Goal: Task Accomplishment & Management: Manage account settings

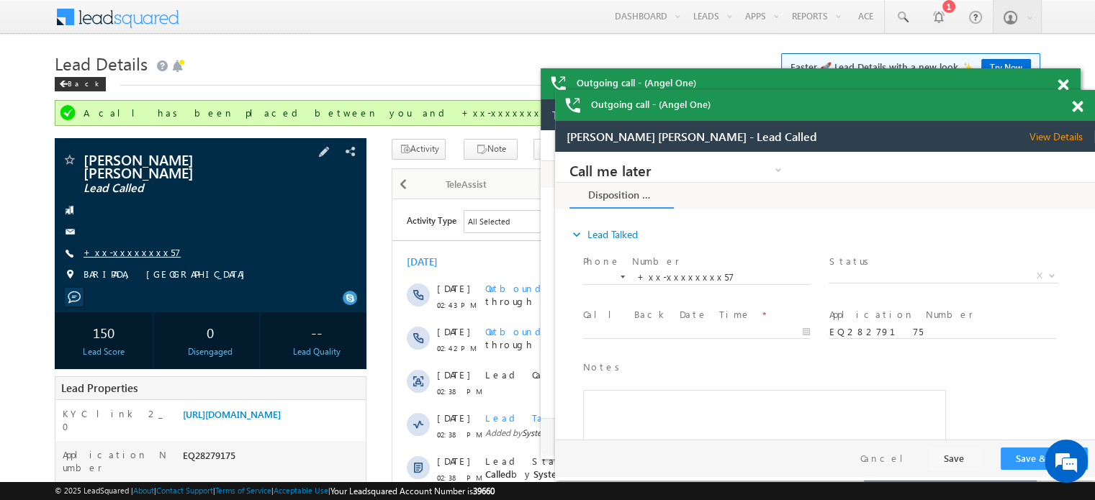
click at [124, 246] on link "+xx-xxxxxxxx57" at bounding box center [131, 252] width 97 height 12
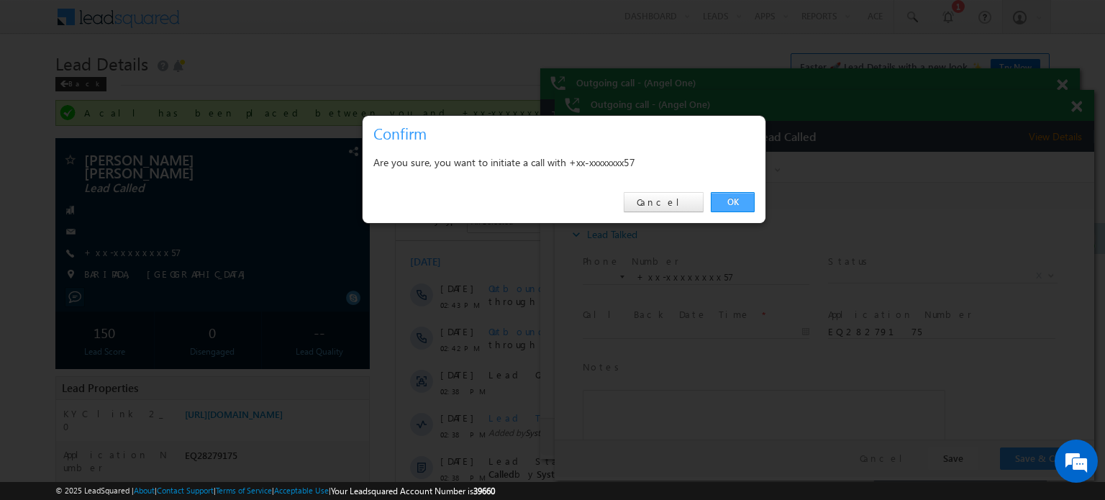
click at [751, 199] on link "OK" at bounding box center [733, 202] width 44 height 20
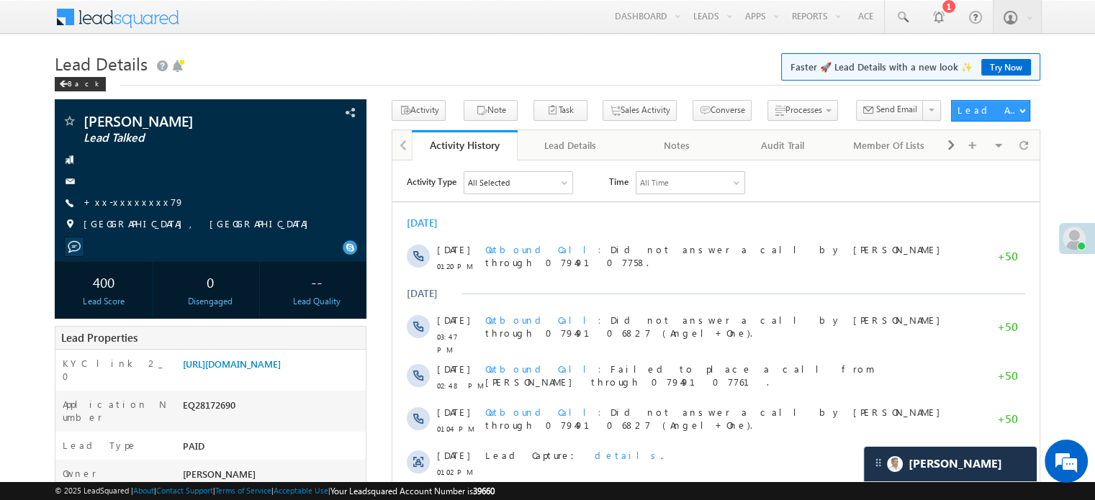
scroll to position [6760, 0]
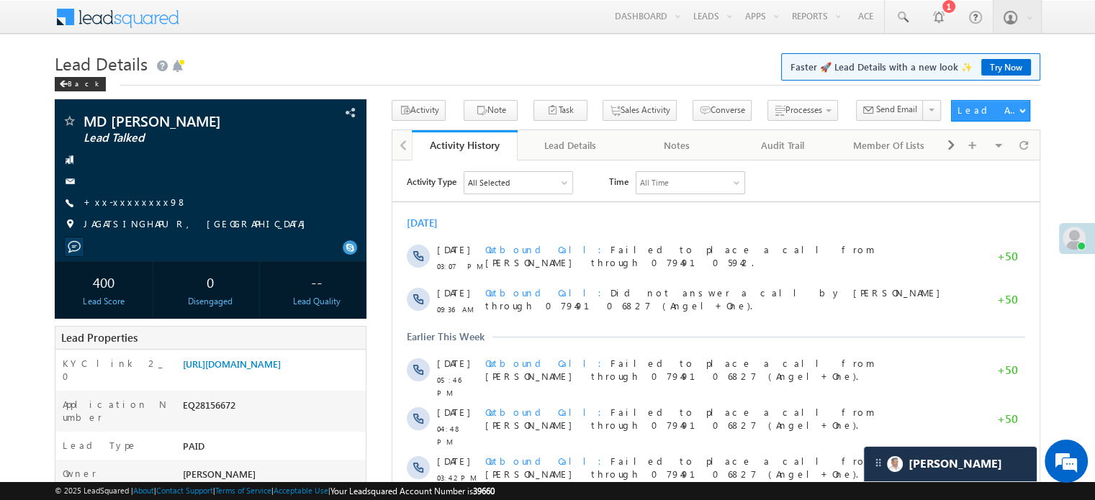
scroll to position [6760, 0]
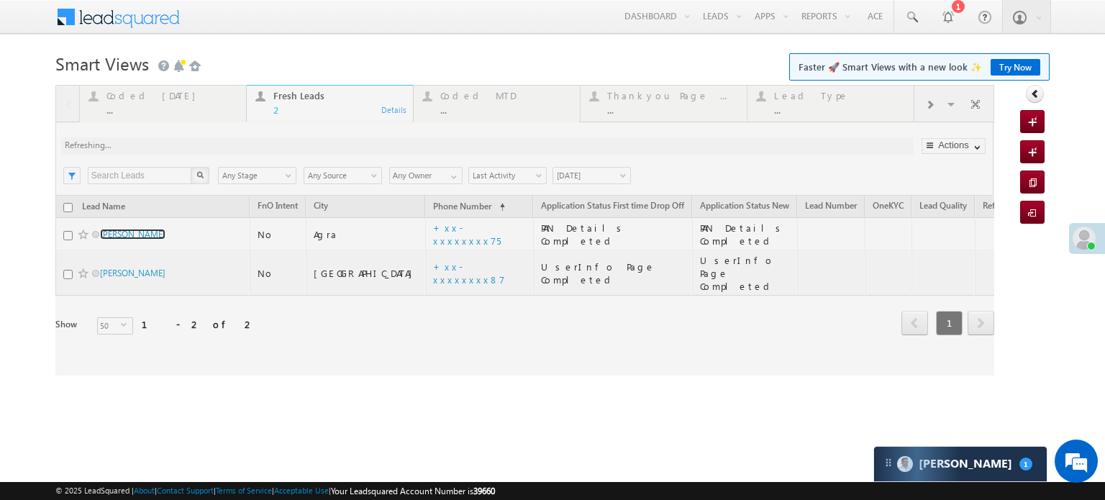
scroll to position [6916, 0]
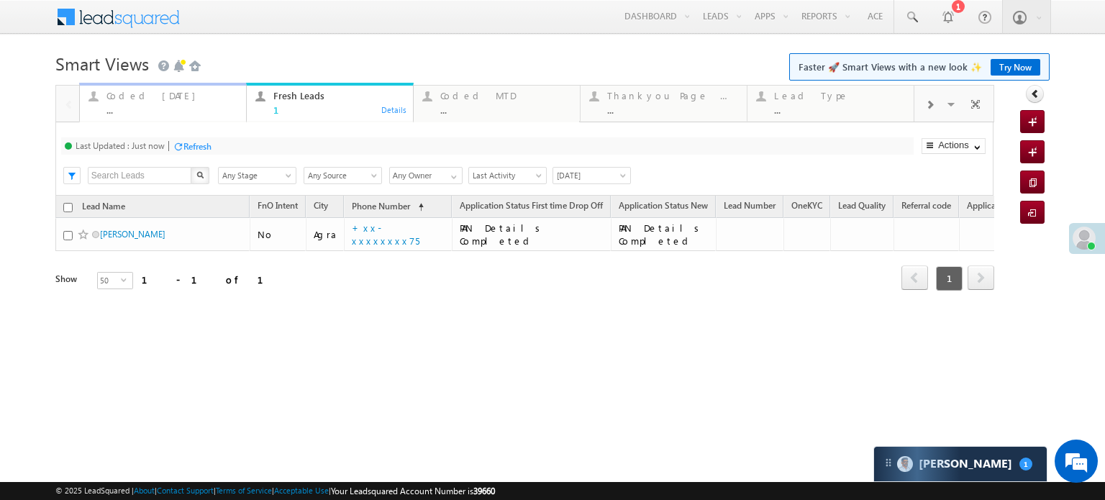
click at [136, 106] on div "..." at bounding box center [172, 109] width 131 height 11
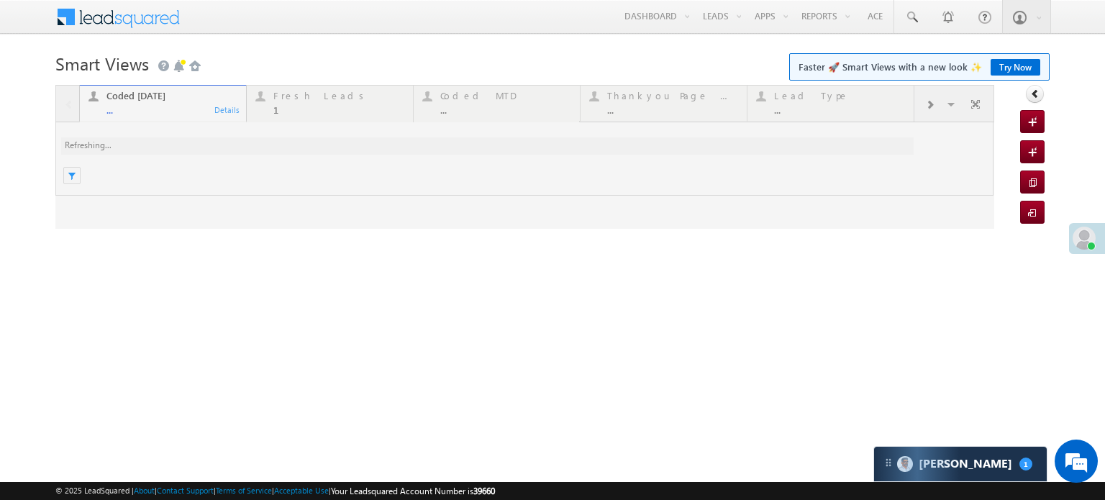
scroll to position [0, 0]
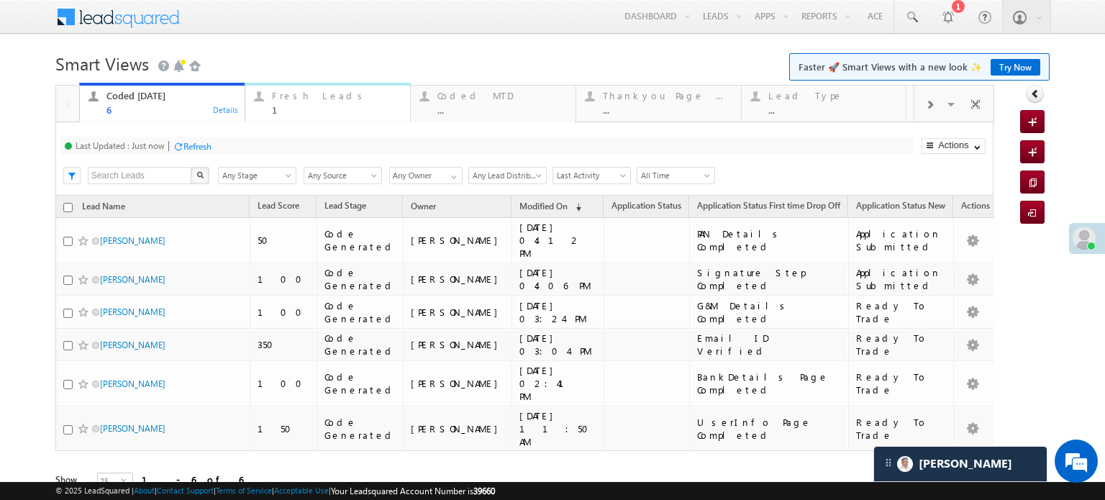
click at [286, 91] on div "Fresh Leads" at bounding box center [337, 96] width 130 height 12
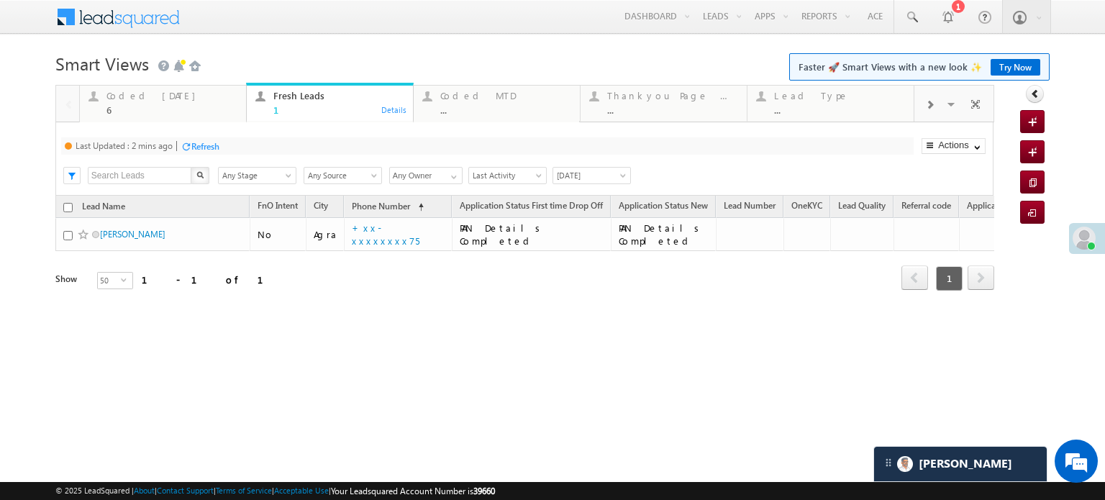
click at [213, 143] on div "Refresh" at bounding box center [205, 146] width 28 height 11
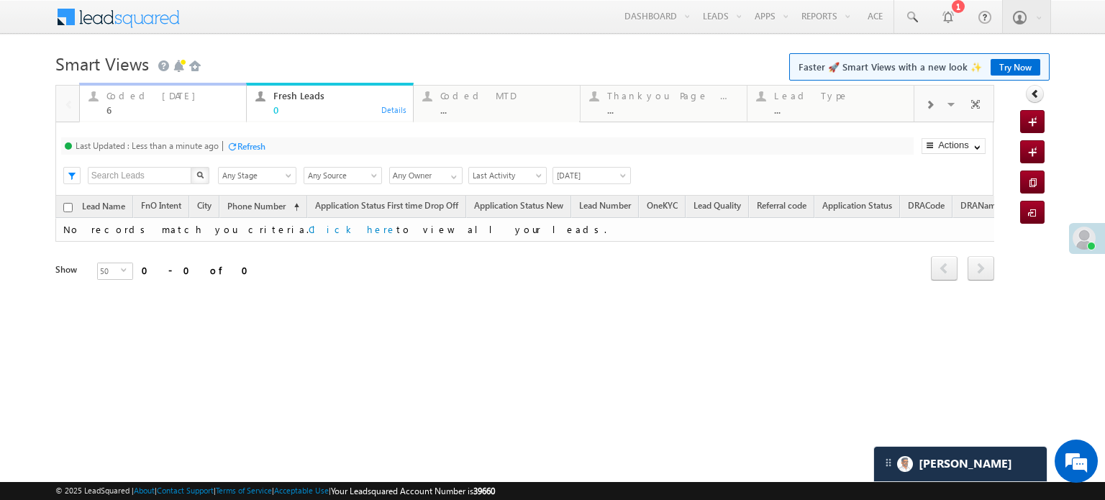
click at [166, 96] on div "Coded Today" at bounding box center [172, 96] width 131 height 12
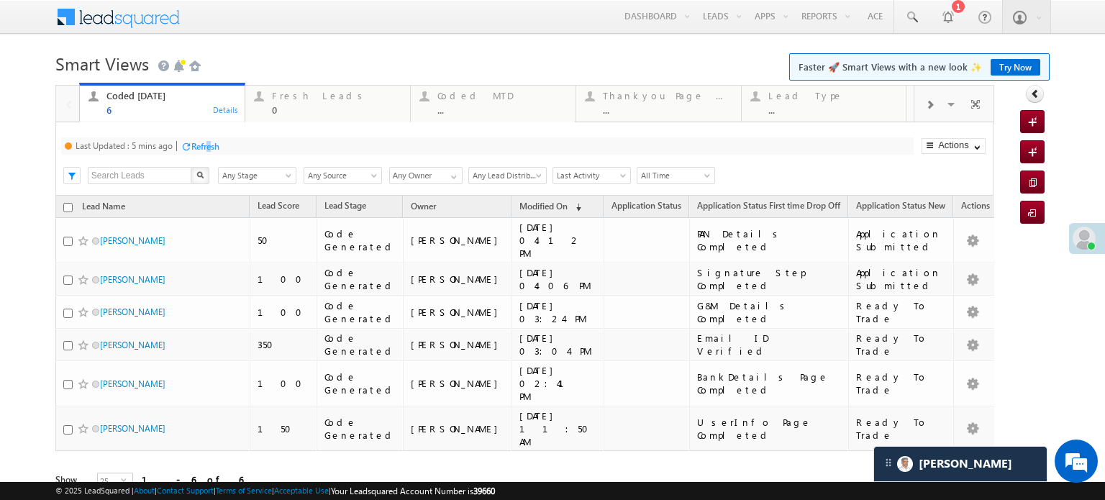
click at [210, 150] on div "Refresh" at bounding box center [205, 146] width 28 height 11
click at [363, 32] on div "Menu Priya Rathore priya .rath ore@a ngelb rokin g.com Angel Broki" at bounding box center [552, 17] width 995 height 35
click at [297, 100] on div "Fresh Leads" at bounding box center [337, 96] width 130 height 12
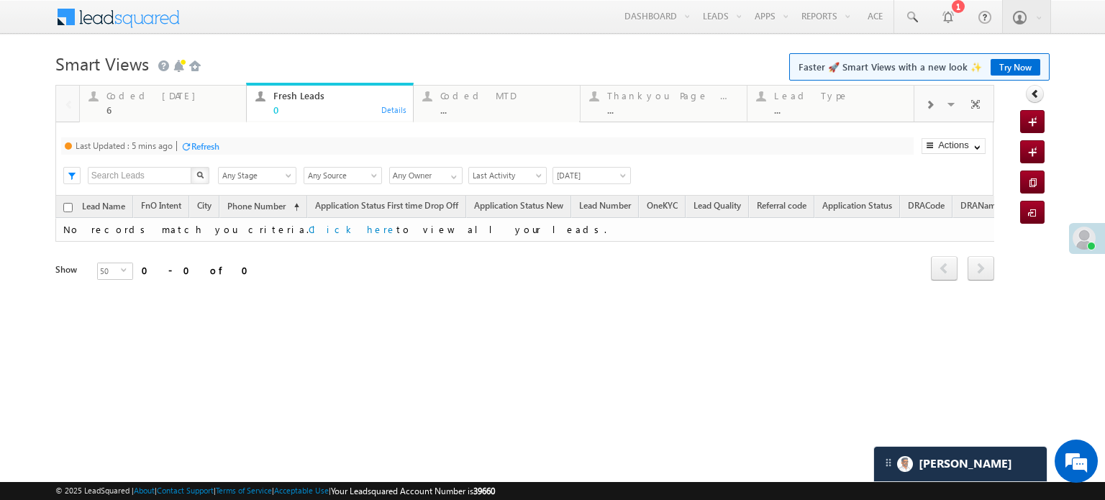
click at [204, 143] on div "Refresh" at bounding box center [205, 146] width 28 height 11
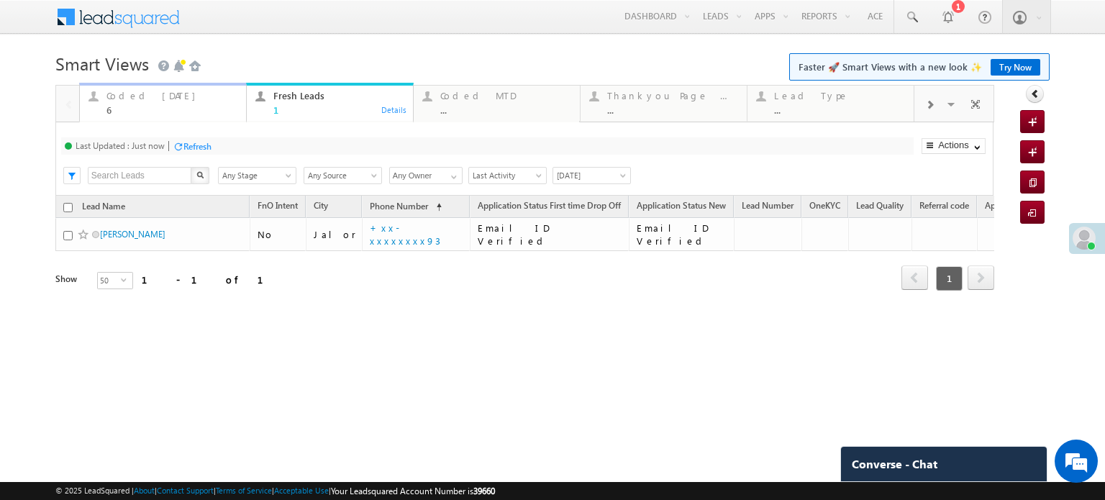
click at [153, 98] on div "Coded Today" at bounding box center [172, 96] width 131 height 12
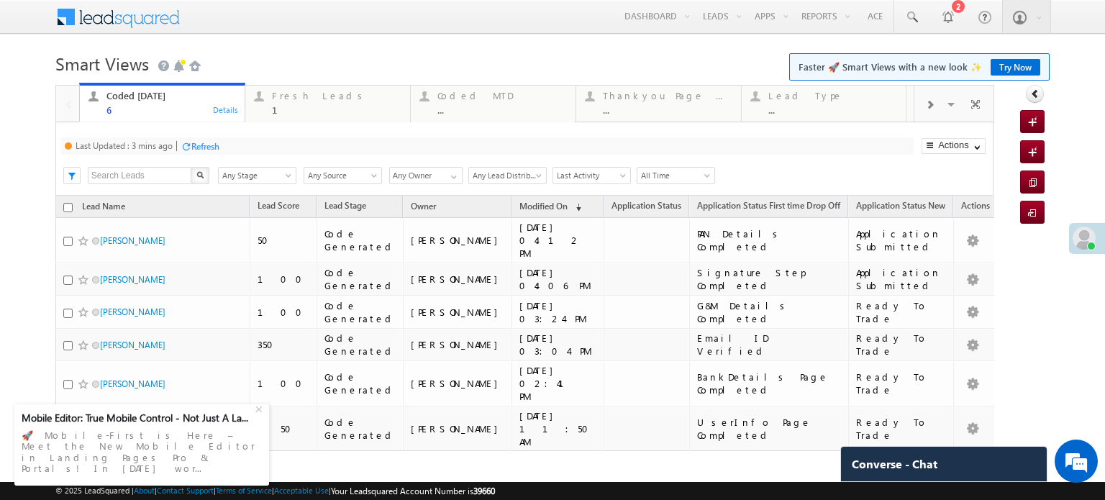
click at [194, 146] on div "Refresh" at bounding box center [205, 146] width 28 height 11
click at [190, 144] on div "Refresh" at bounding box center [198, 146] width 28 height 11
click at [250, 144] on div "Refresh" at bounding box center [252, 146] width 28 height 11
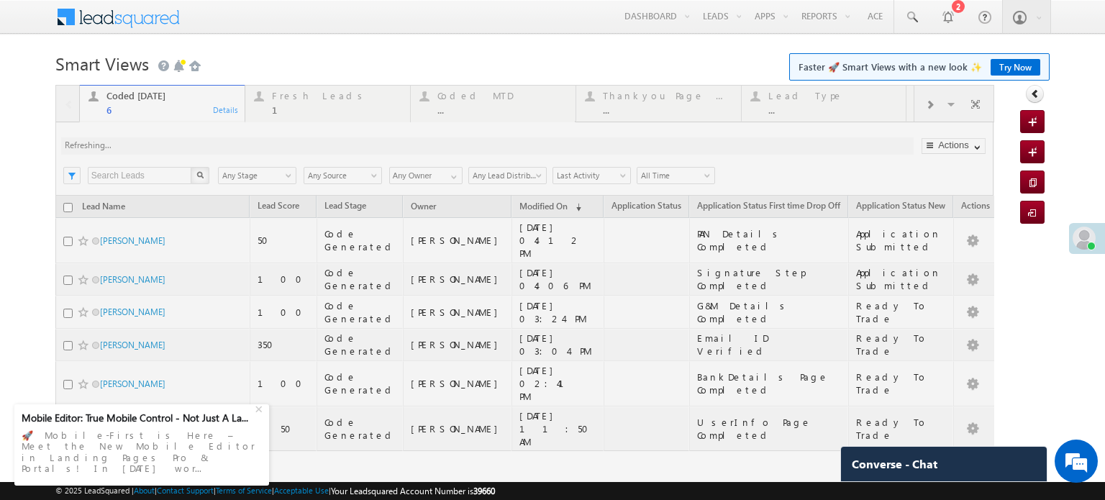
click at [250, 144] on div at bounding box center [524, 308] width 939 height 446
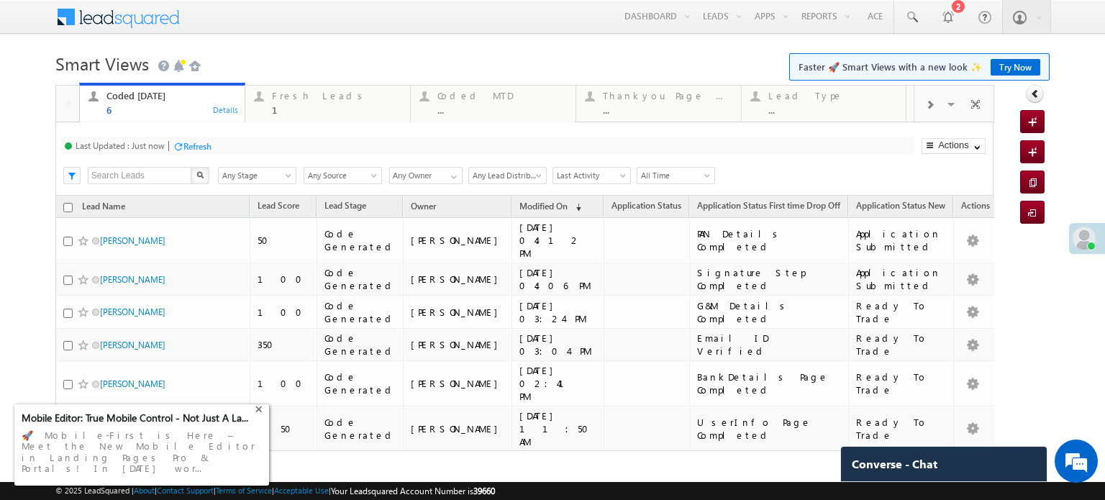
click at [262, 417] on div "+" at bounding box center [260, 407] width 17 height 17
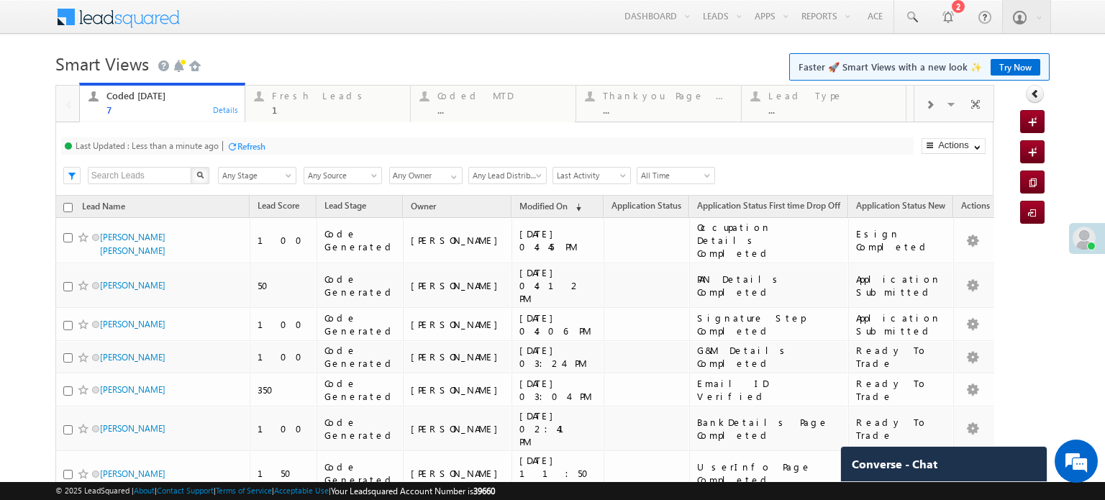
click at [253, 148] on div "Refresh" at bounding box center [252, 146] width 28 height 11
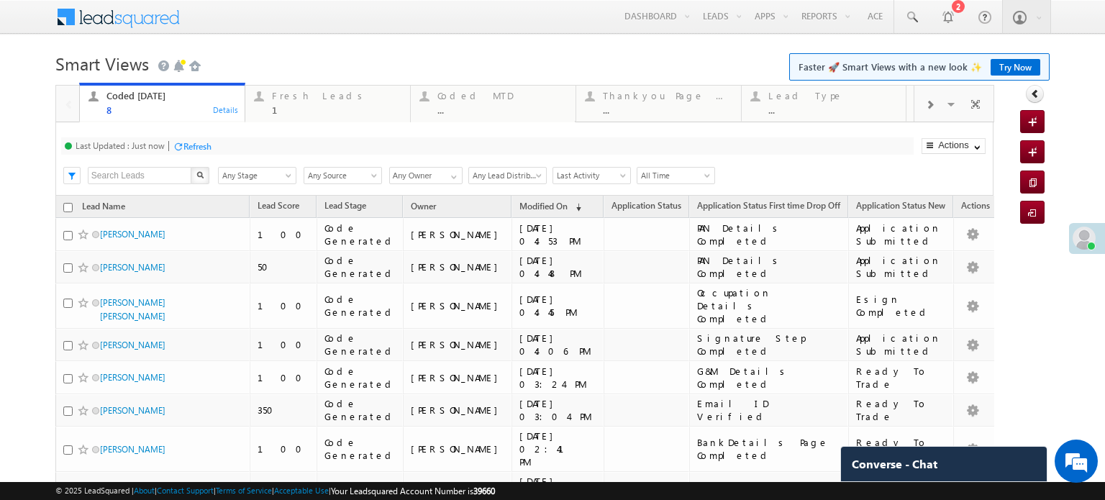
click at [199, 148] on div "Refresh" at bounding box center [198, 146] width 28 height 11
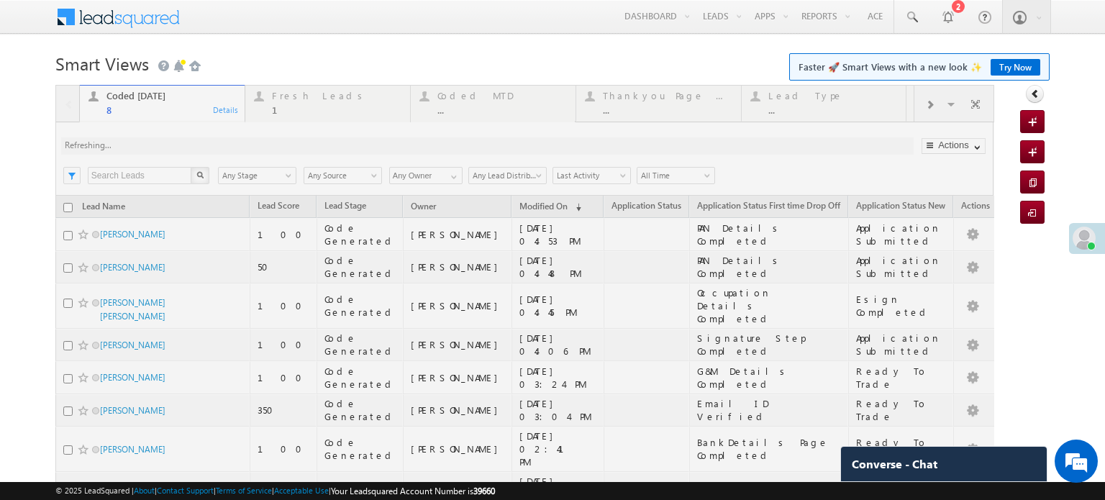
click at [199, 148] on div at bounding box center [524, 341] width 939 height 512
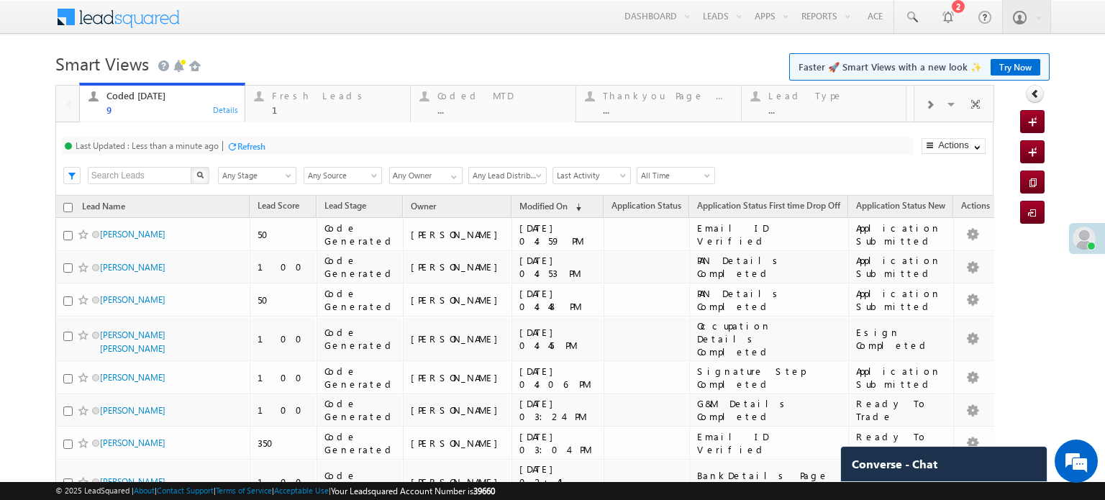
click at [254, 143] on div "Refresh" at bounding box center [252, 146] width 28 height 11
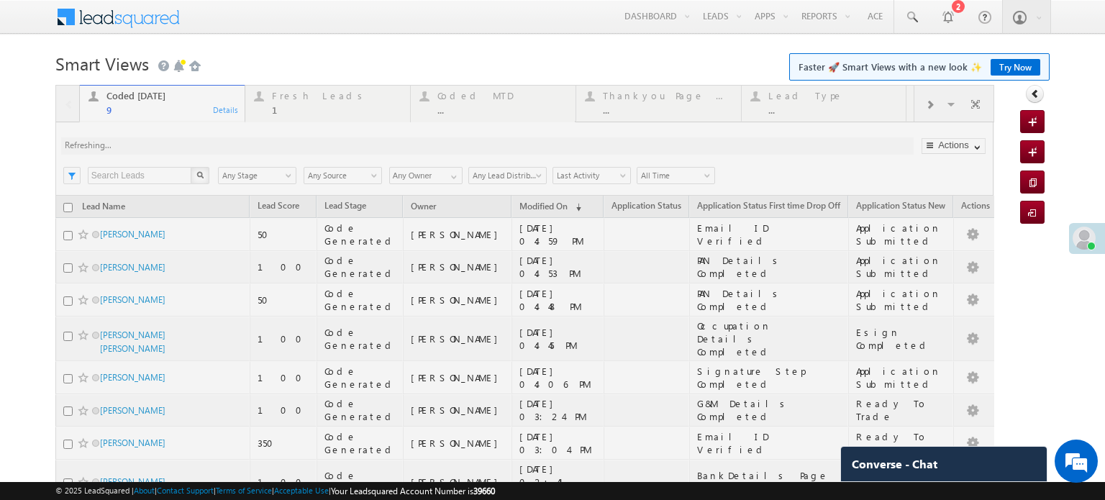
click at [254, 143] on div at bounding box center [524, 357] width 939 height 544
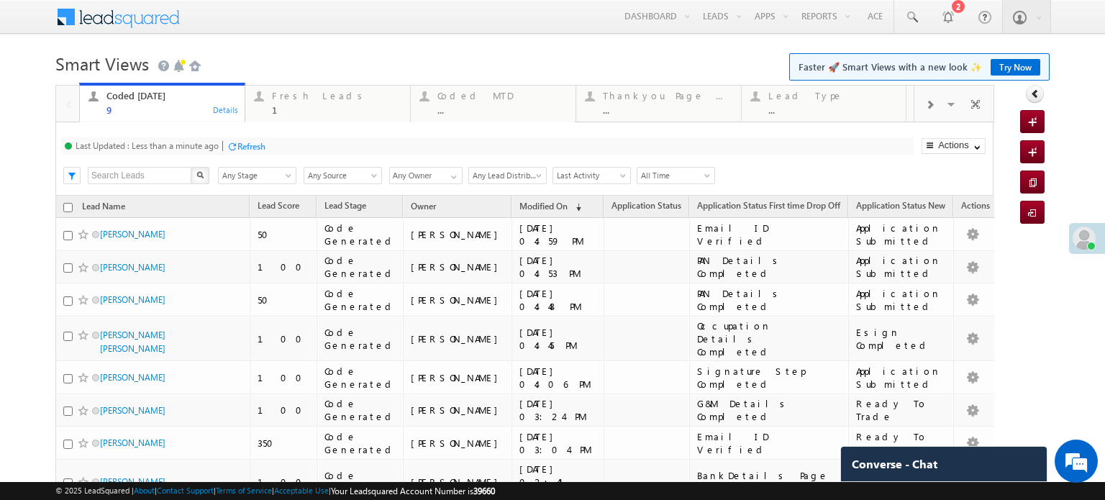
click at [252, 146] on div "Refresh" at bounding box center [252, 146] width 28 height 11
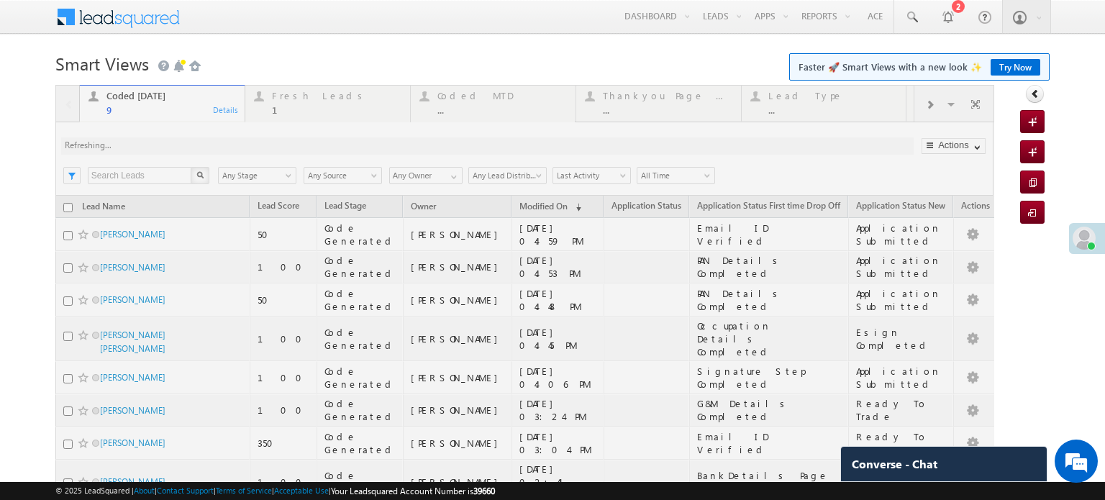
click at [252, 146] on div at bounding box center [524, 357] width 939 height 544
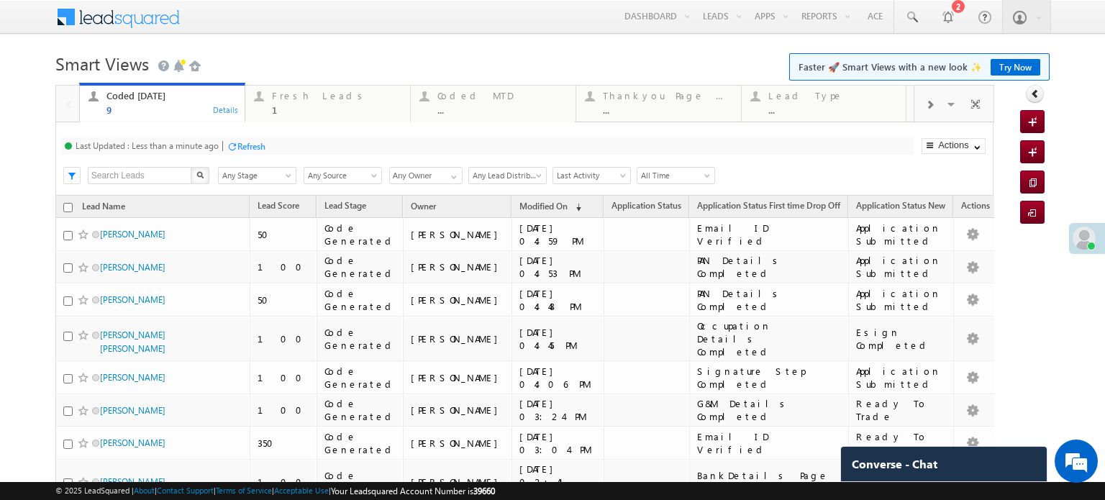
click at [255, 137] on div "Last Updated : Less than a minute ago Refresh Refreshing... Search X Lead Stage…" at bounding box center [524, 158] width 939 height 73
click at [254, 143] on div "Refresh" at bounding box center [252, 146] width 28 height 11
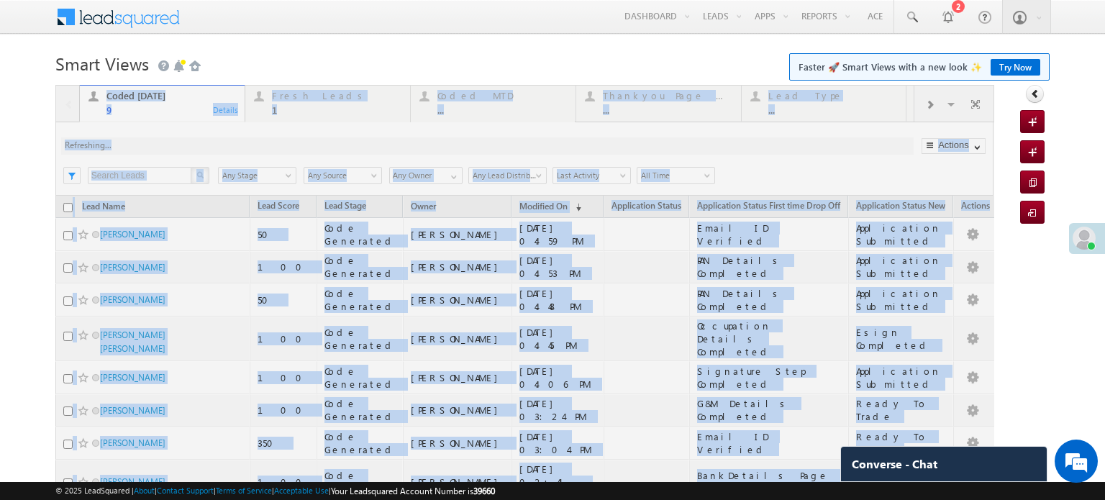
click at [254, 143] on div at bounding box center [524, 357] width 939 height 544
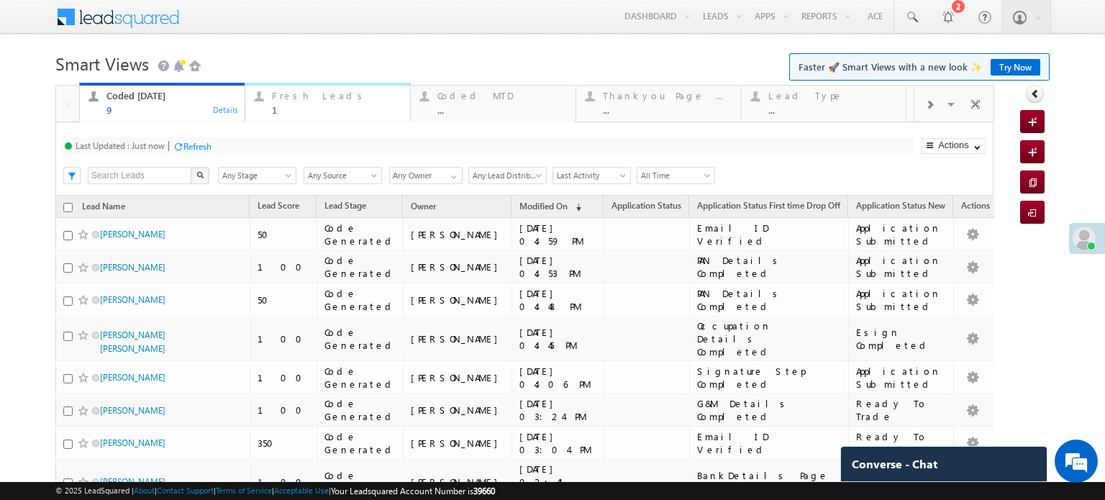
click at [314, 105] on div "1" at bounding box center [337, 109] width 130 height 11
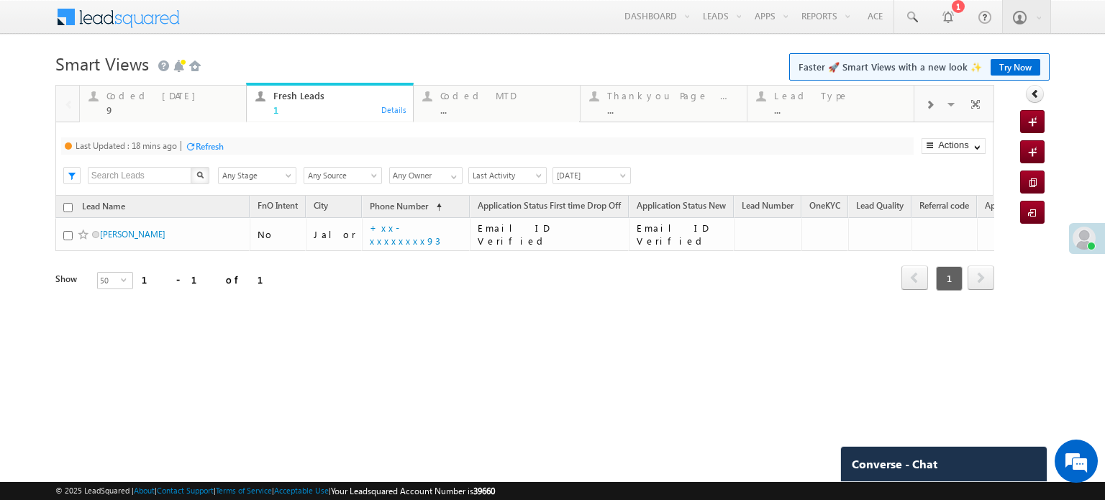
click at [223, 146] on div "Refresh" at bounding box center [210, 146] width 28 height 11
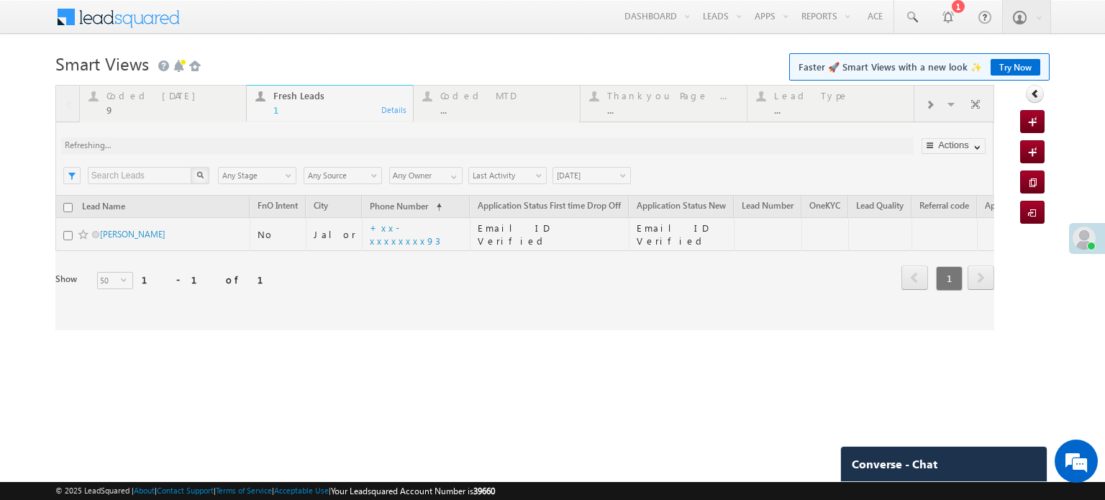
click at [223, 146] on div at bounding box center [524, 207] width 939 height 245
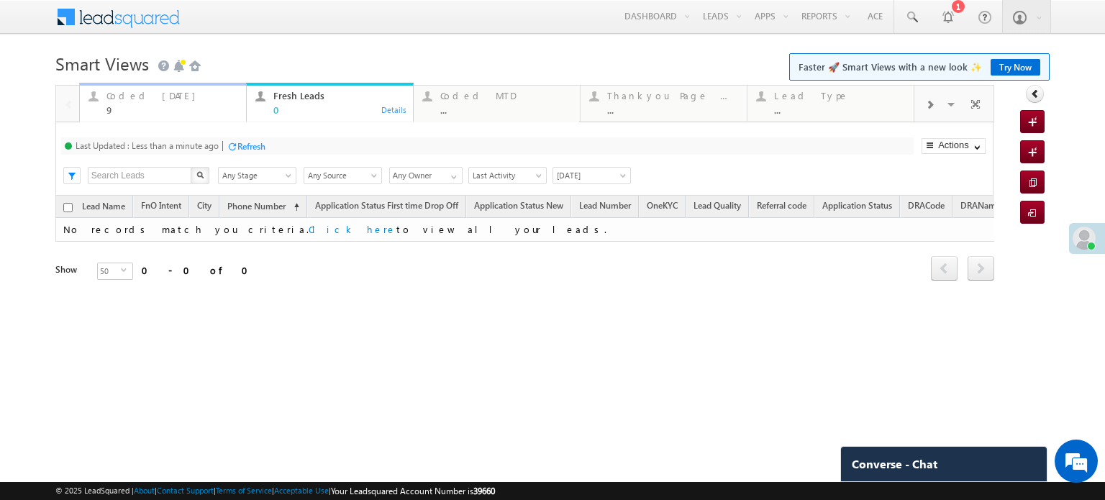
click at [153, 94] on div "Coded Today" at bounding box center [172, 96] width 131 height 12
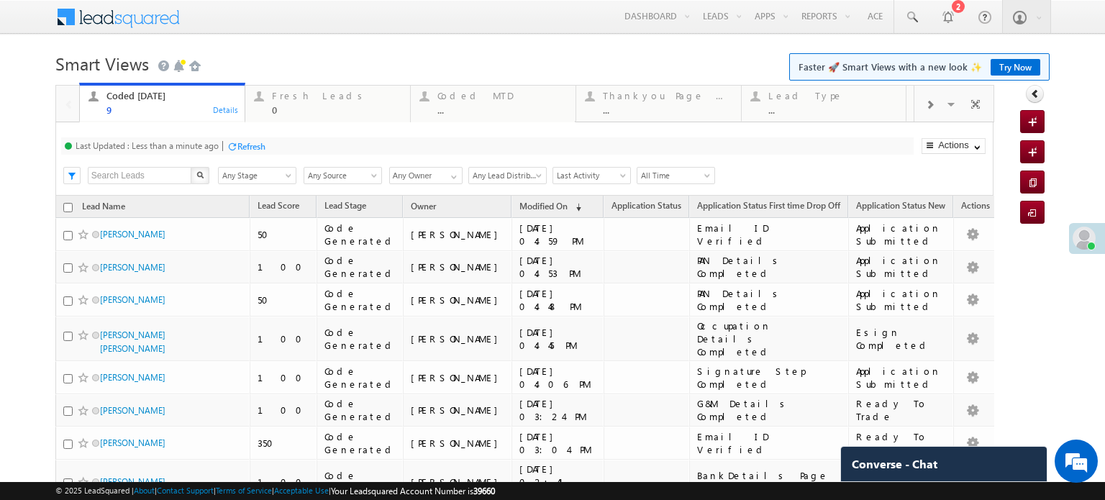
click at [240, 148] on div "Refresh" at bounding box center [252, 146] width 28 height 11
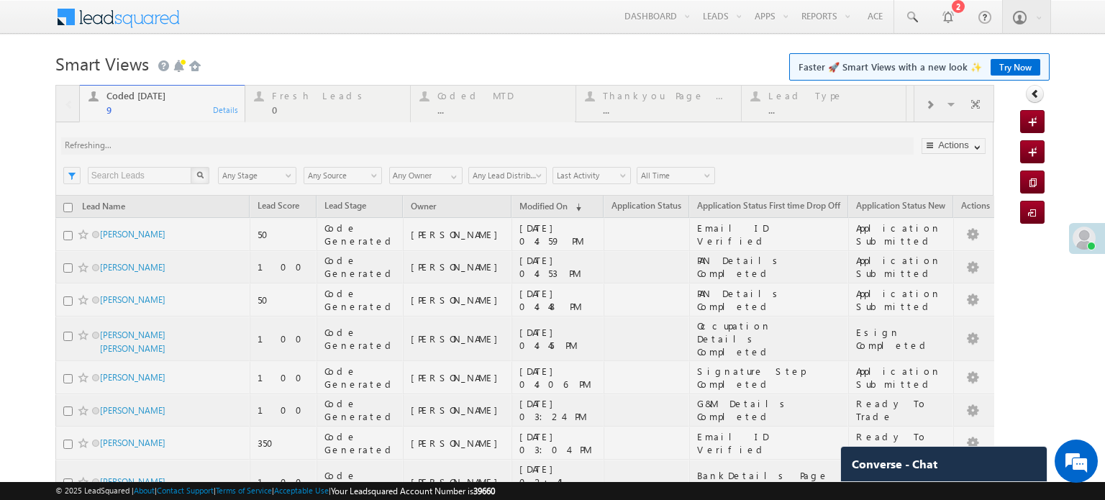
click at [240, 149] on div at bounding box center [524, 357] width 939 height 544
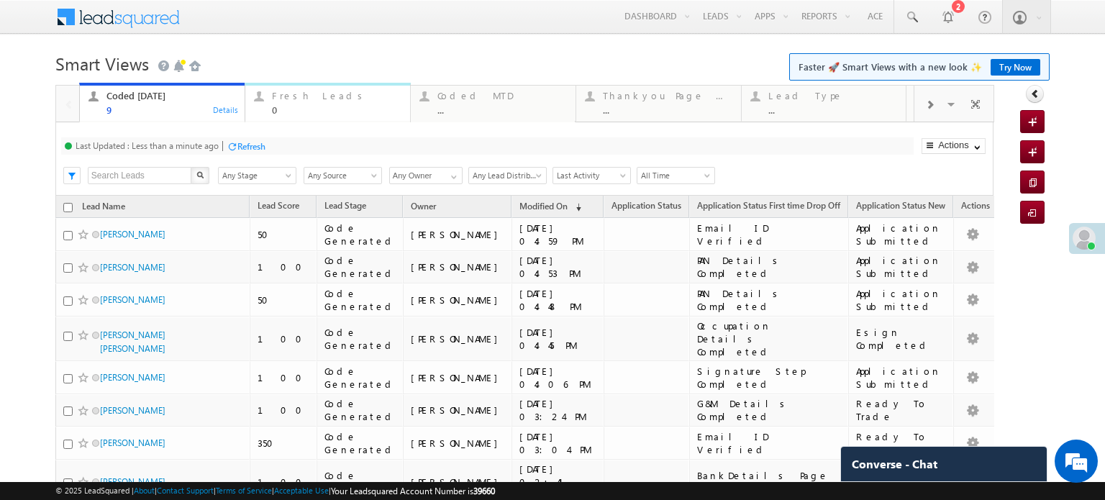
click at [307, 96] on div "Fresh Leads" at bounding box center [337, 96] width 130 height 12
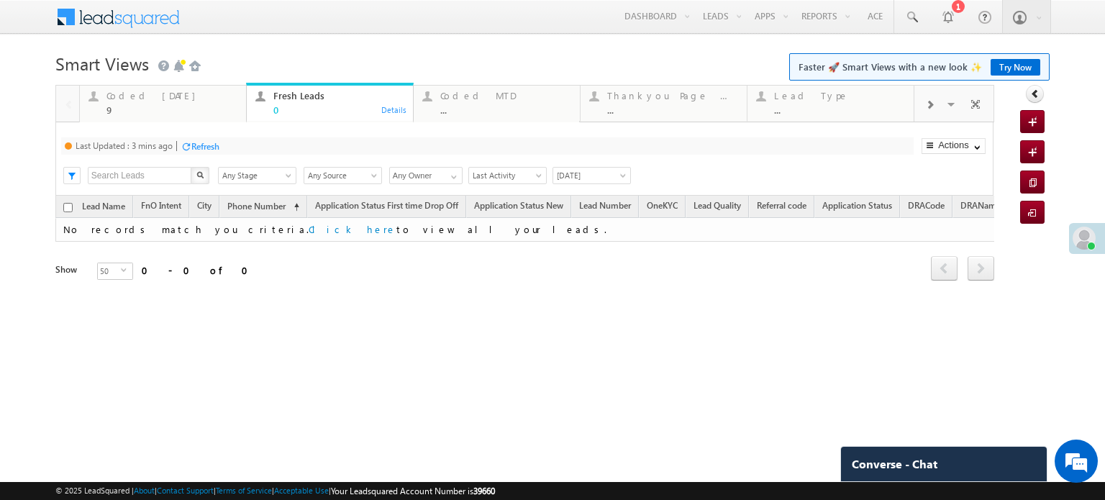
click at [208, 138] on div "Last Updated : 3 mins ago Refresh Refreshing..." at bounding box center [487, 145] width 853 height 17
click at [208, 144] on div "Refresh" at bounding box center [205, 146] width 28 height 11
click at [150, 101] on div "Coded Today" at bounding box center [172, 96] width 131 height 12
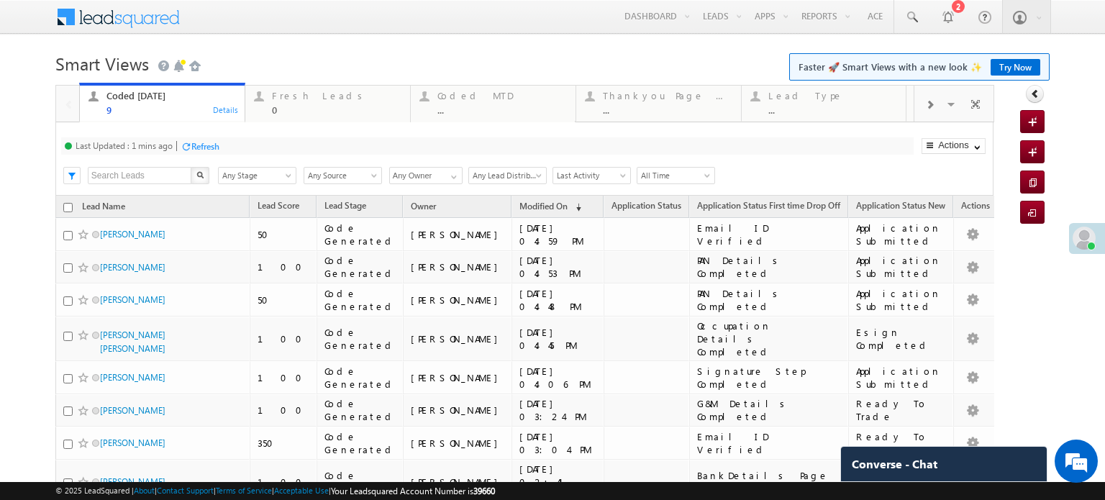
click at [205, 153] on div "Refresh" at bounding box center [200, 146] width 39 height 14
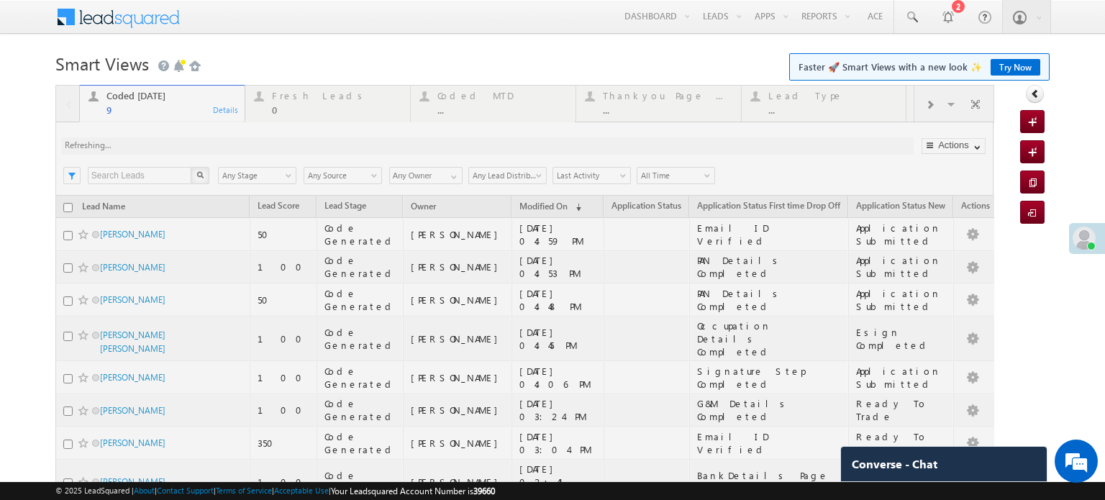
click at [206, 147] on div at bounding box center [524, 357] width 939 height 544
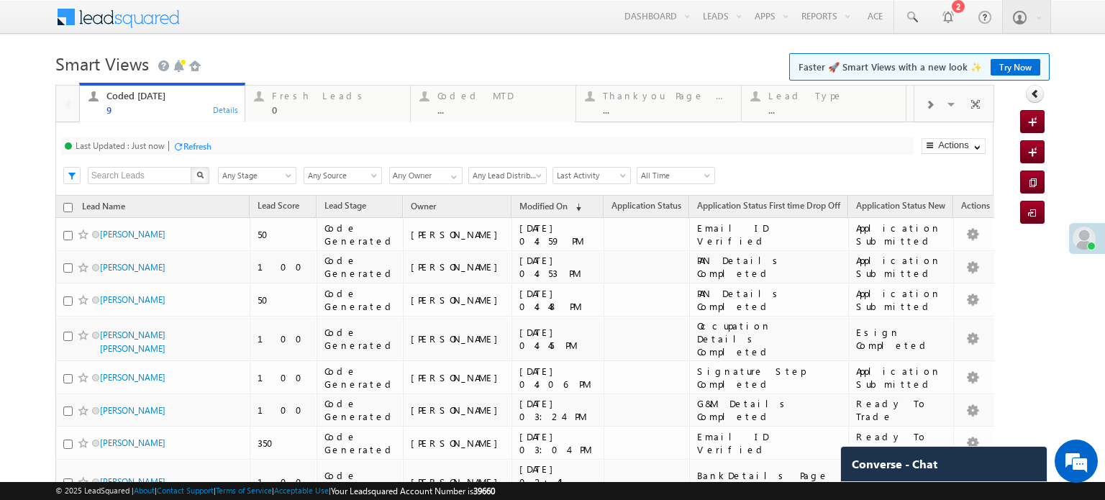
click at [204, 148] on div "Refresh" at bounding box center [198, 146] width 28 height 11
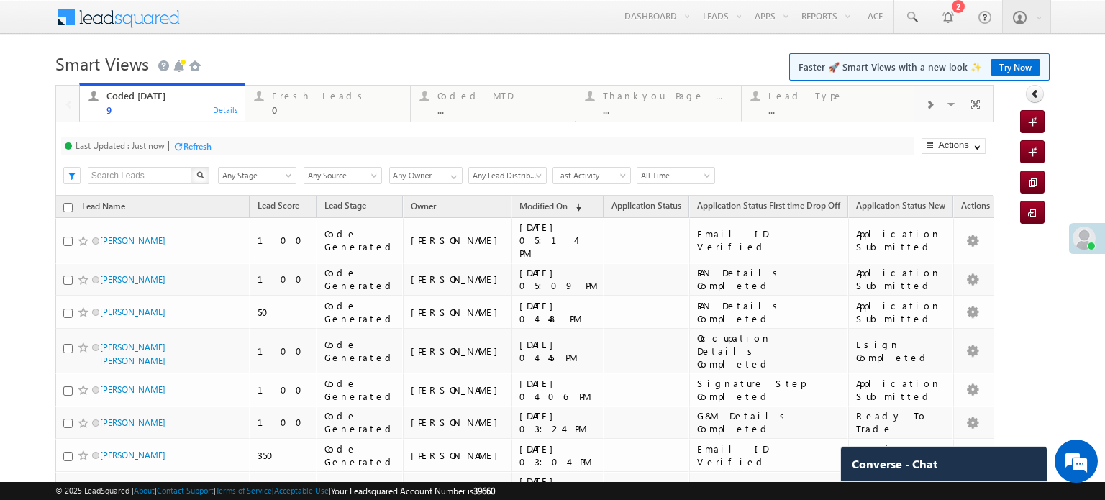
click at [165, 144] on div "Last Updated : Just now" at bounding box center [120, 145] width 89 height 11
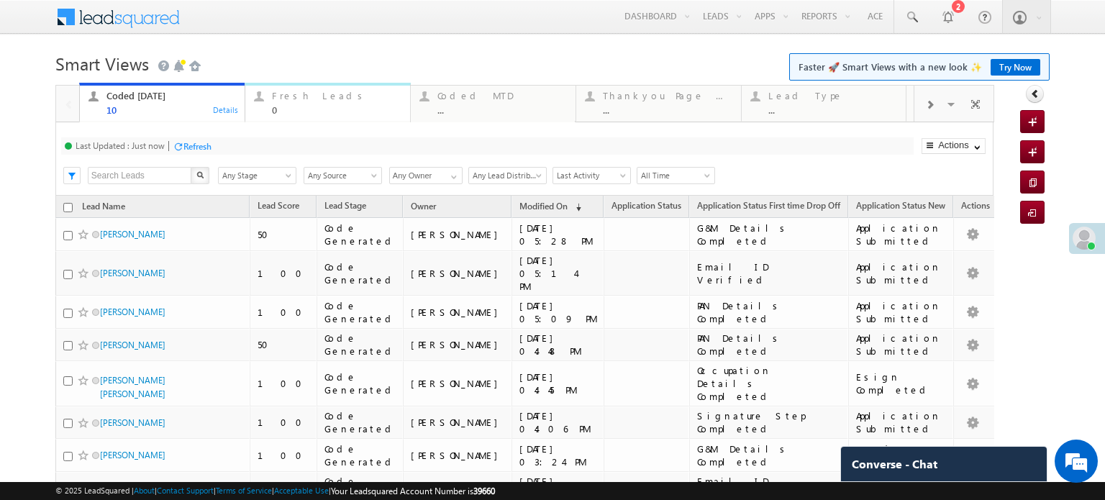
click at [289, 104] on div "Fresh Leads 0" at bounding box center [337, 101] width 130 height 28
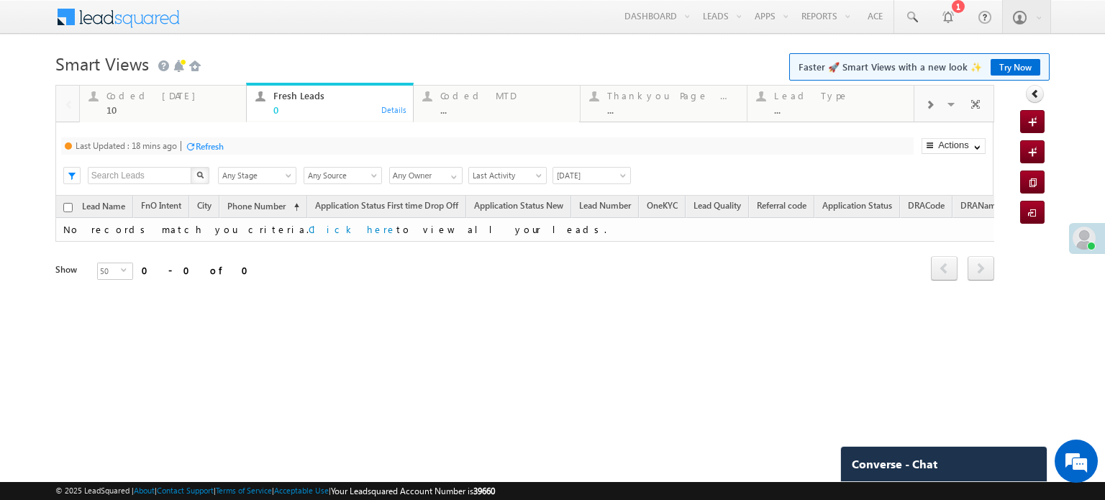
click at [204, 143] on div "Refresh" at bounding box center [210, 146] width 28 height 11
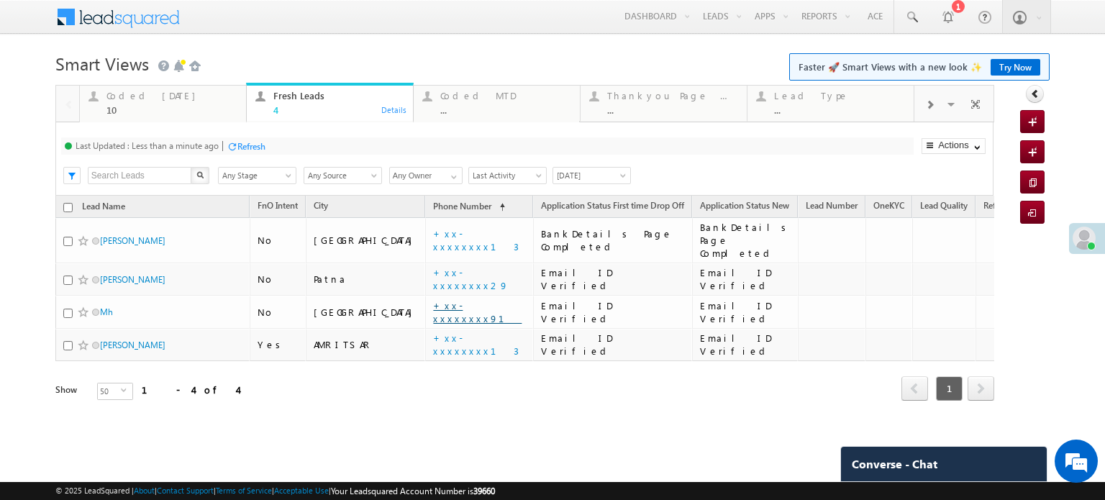
click at [433, 299] on link "+xx-xxxxxxxx91" at bounding box center [477, 311] width 89 height 25
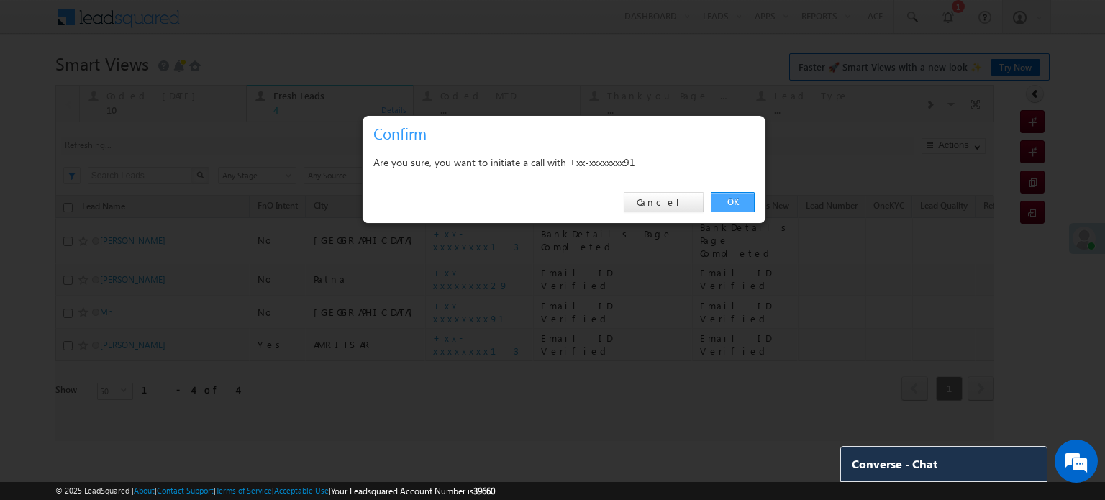
click at [725, 201] on link "OK" at bounding box center [733, 202] width 44 height 20
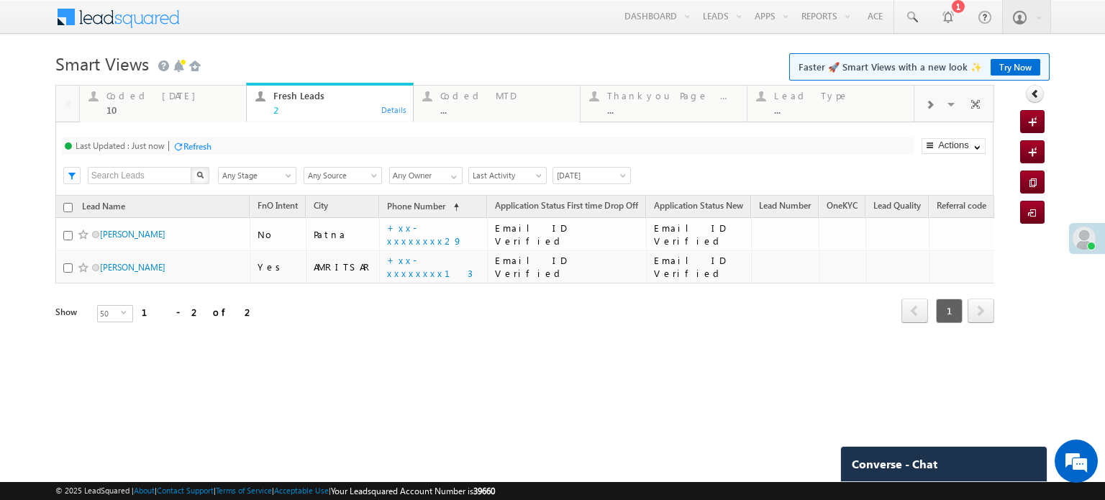
click at [194, 150] on div "Refresh" at bounding box center [198, 146] width 28 height 11
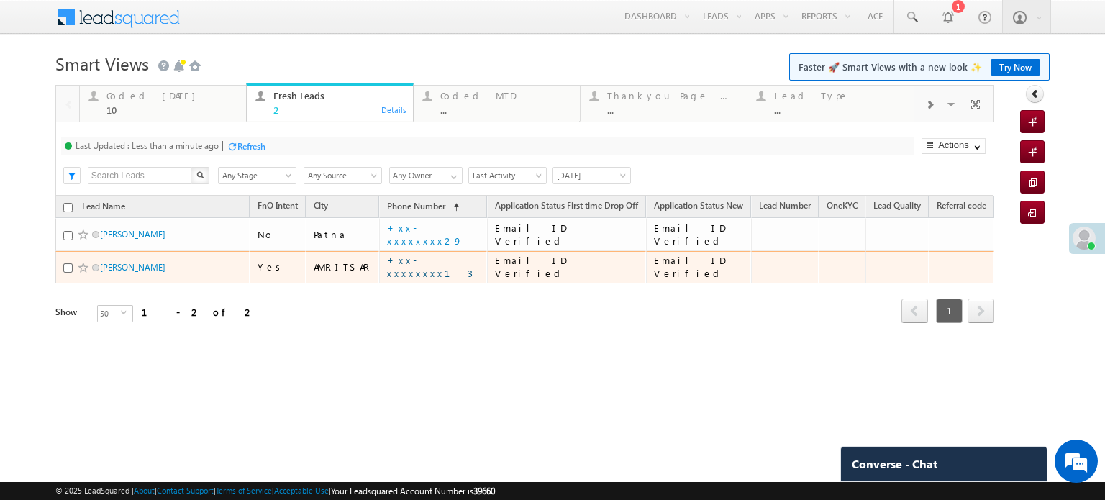
click at [401, 267] on link "+xx-xxxxxxxx13" at bounding box center [430, 266] width 86 height 25
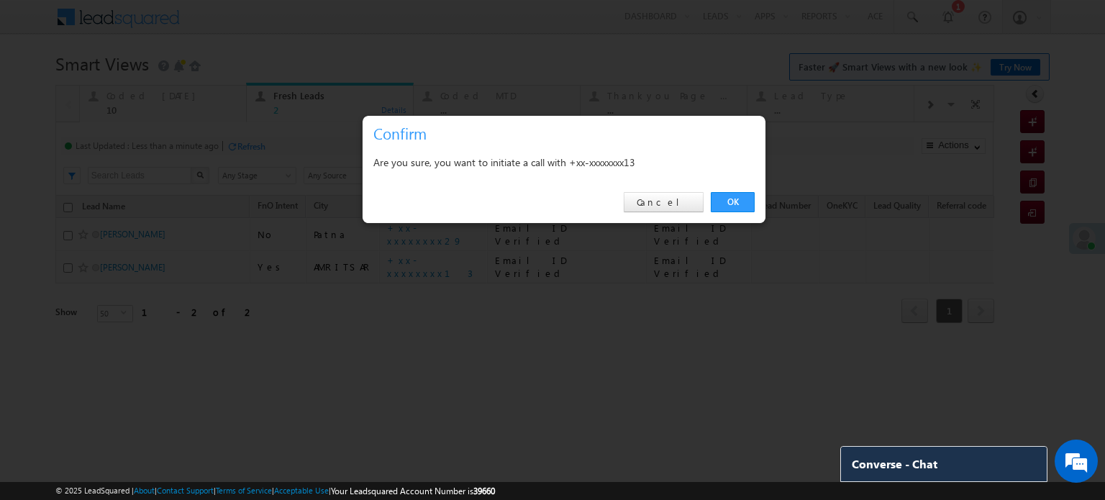
click at [739, 202] on link "OK" at bounding box center [733, 202] width 44 height 20
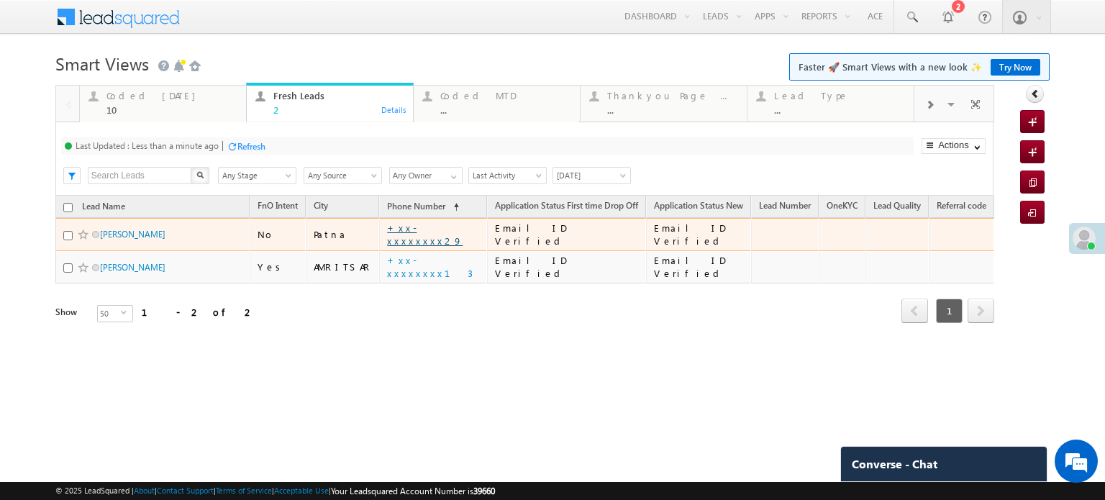
click at [422, 238] on link "+xx-xxxxxxxx29" at bounding box center [425, 234] width 76 height 25
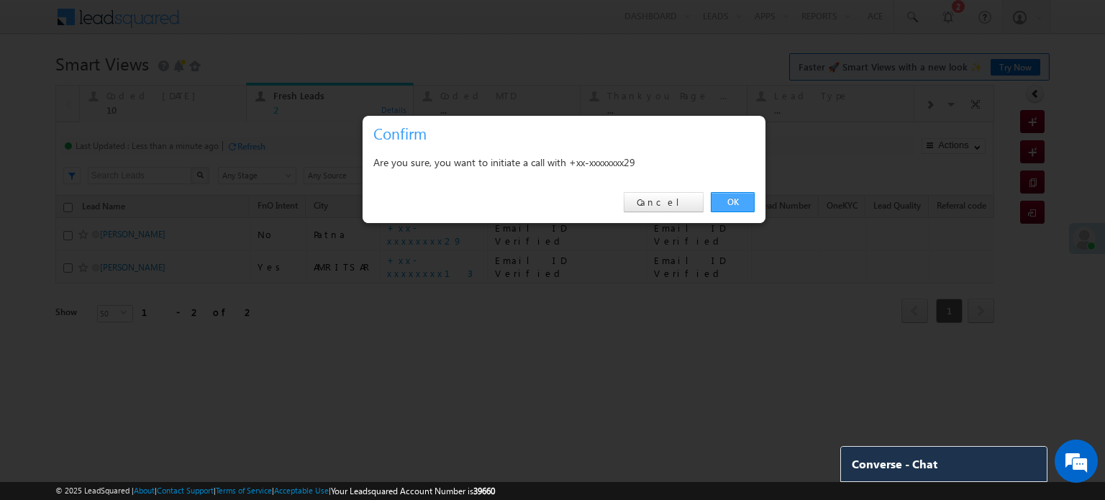
click at [734, 202] on link "OK" at bounding box center [733, 202] width 44 height 20
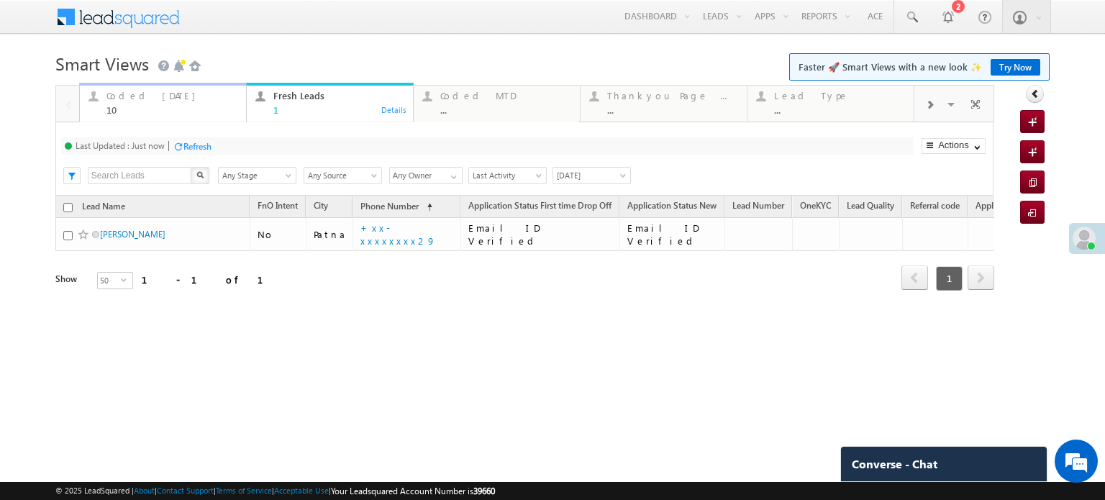
click at [137, 100] on div "Coded Today" at bounding box center [172, 96] width 131 height 12
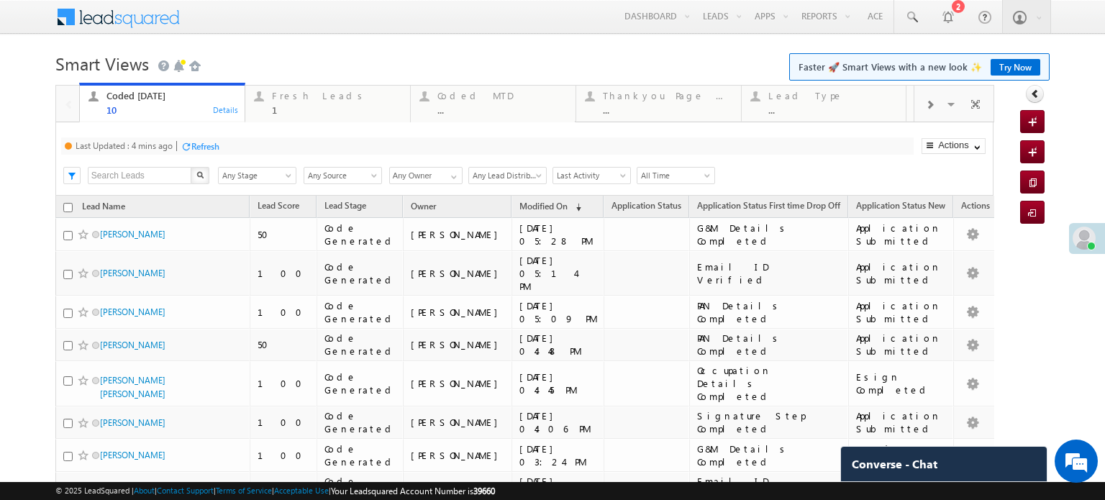
click at [201, 143] on div "Refresh" at bounding box center [205, 146] width 28 height 11
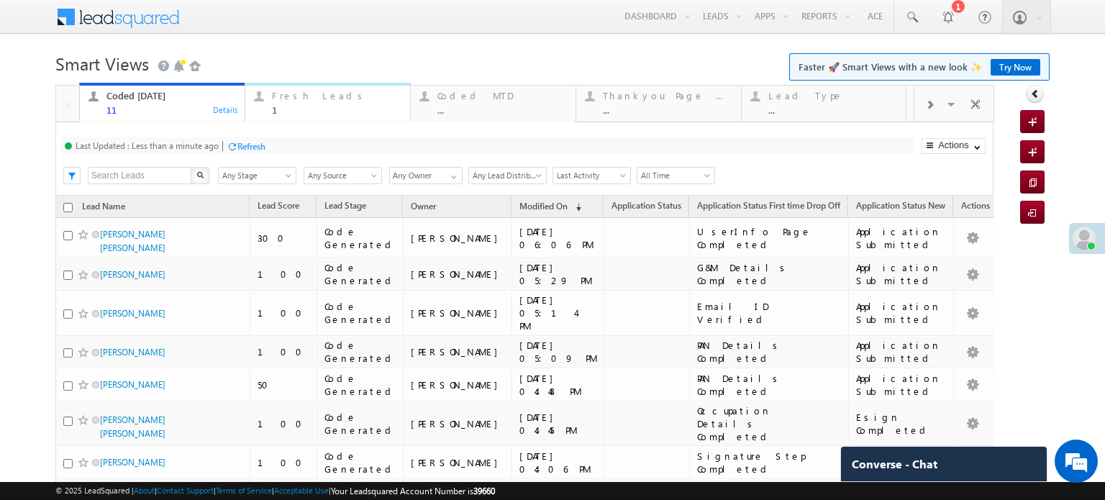
click at [307, 109] on div "1" at bounding box center [337, 109] width 130 height 11
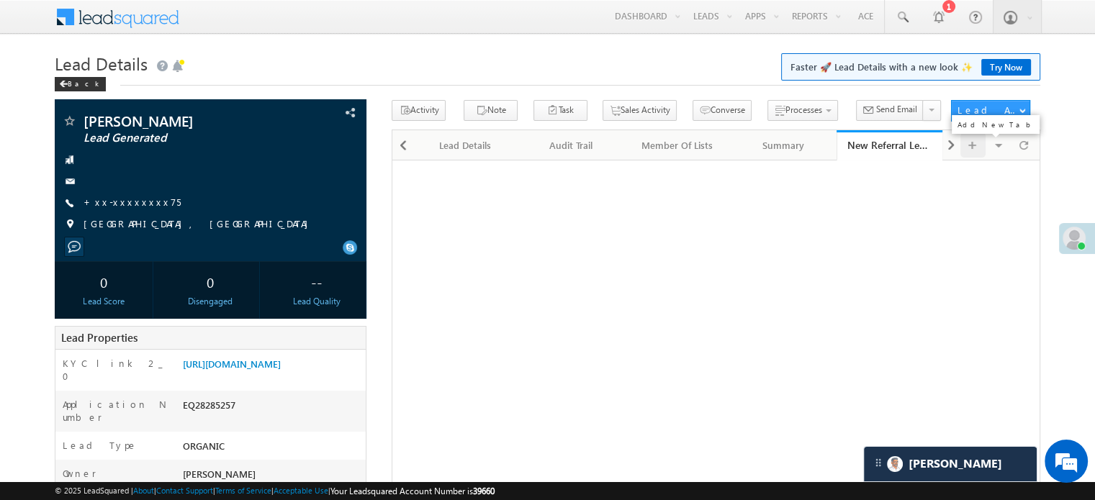
click at [960, 140] on div at bounding box center [972, 144] width 25 height 25
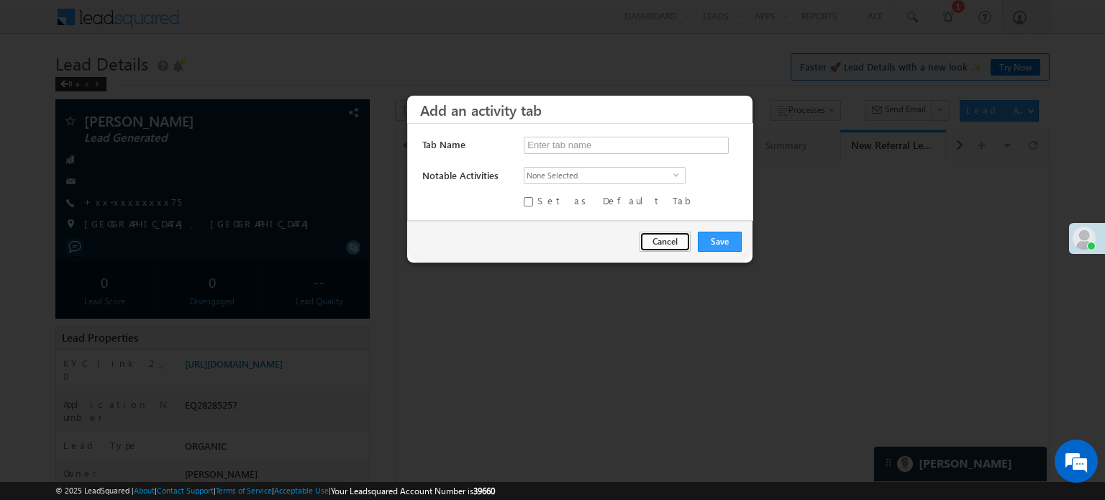
click at [669, 241] on button "Cancel" at bounding box center [665, 242] width 51 height 20
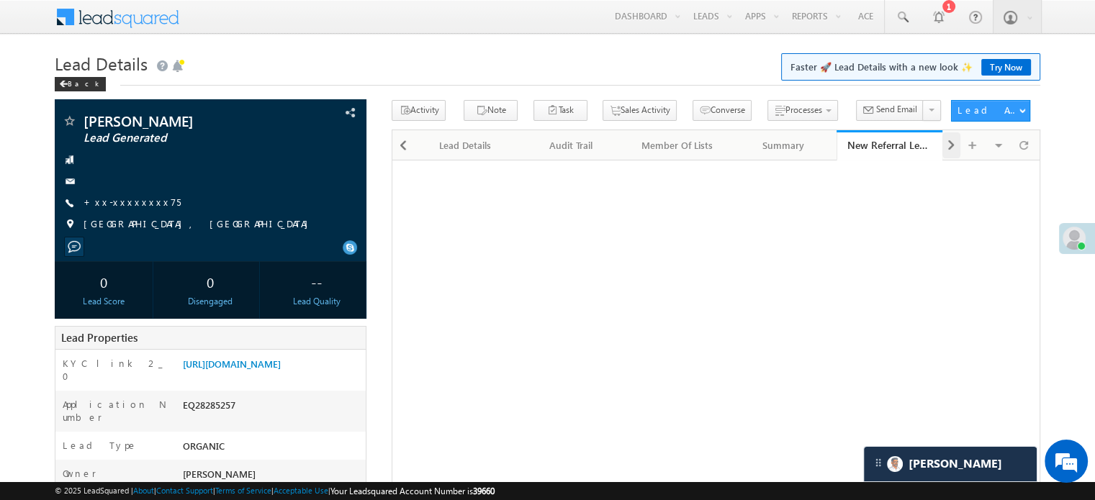
click at [944, 143] on div at bounding box center [951, 145] width 18 height 26
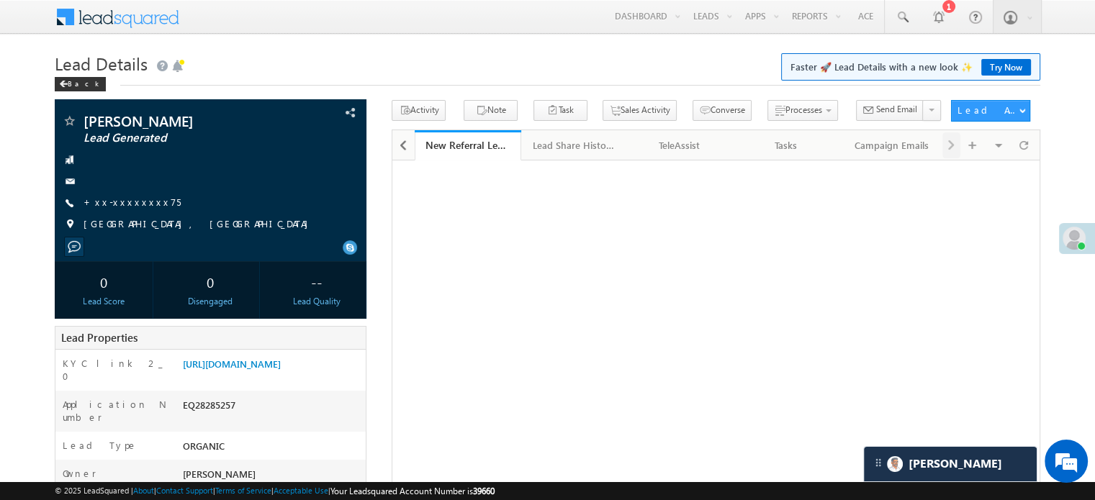
click at [944, 143] on div "Visible Tabs Activity History Default Notes Default Lead Details Default Audit …" at bounding box center [989, 144] width 94 height 28
click at [946, 149] on div "Visible Tabs Activity History Default Notes Default Lead Details Default Audit …" at bounding box center [989, 144] width 94 height 28
click at [949, 149] on div "Visible Tabs Activity History Default Notes Default Lead Details Default Audit …" at bounding box center [989, 144] width 94 height 28
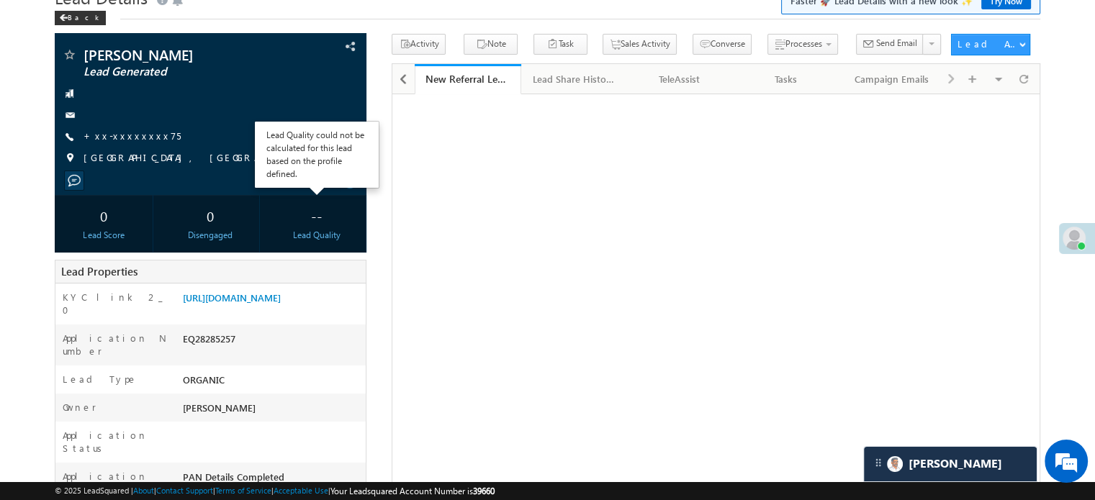
scroll to position [144, 0]
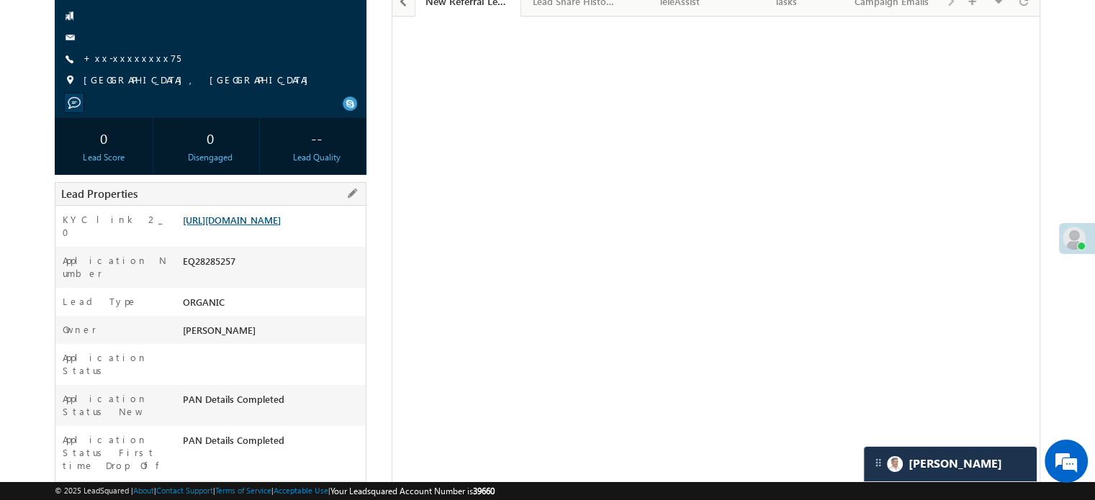
click at [281, 226] on link "[URL][DOMAIN_NAME]" at bounding box center [232, 220] width 98 height 12
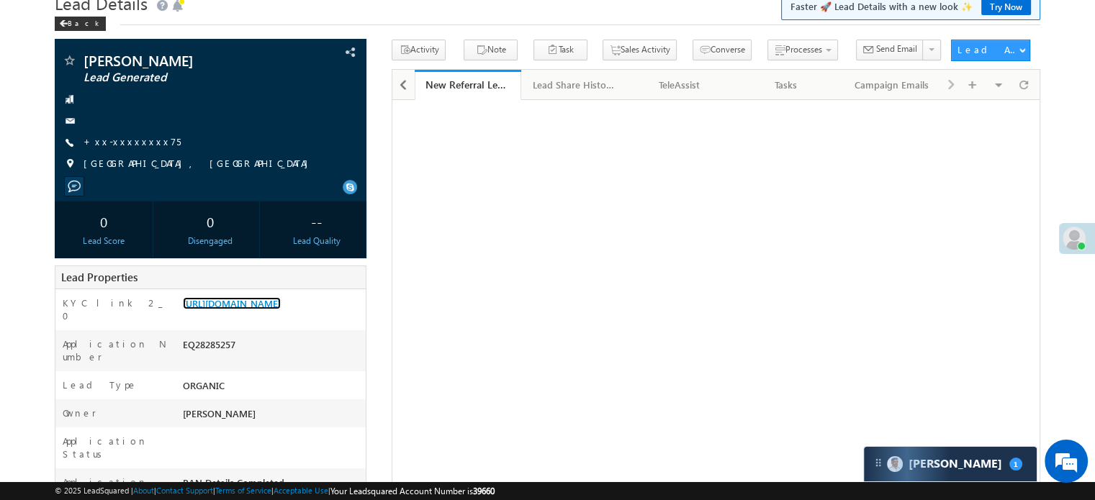
scroll to position [0, 0]
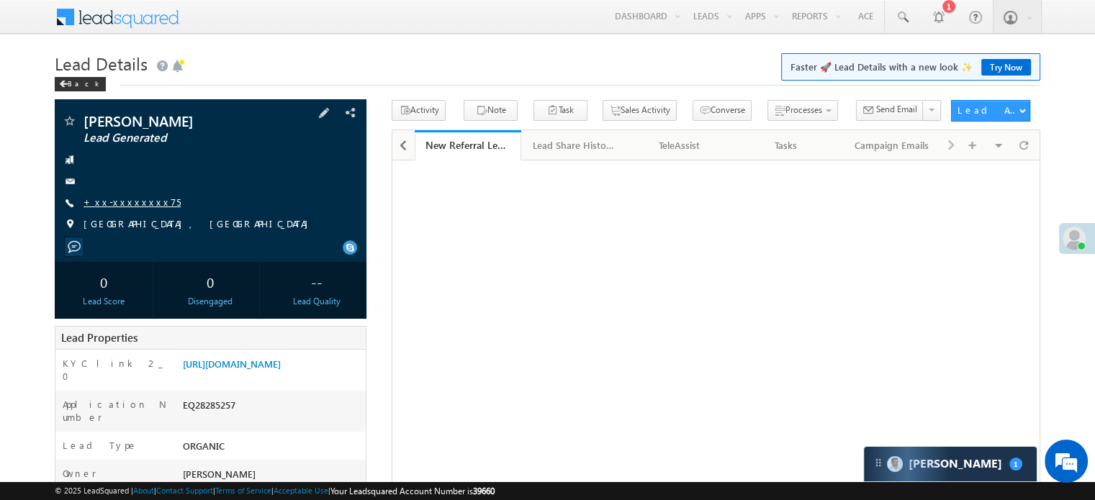
click at [129, 201] on link "+xx-xxxxxxxx75" at bounding box center [131, 202] width 97 height 12
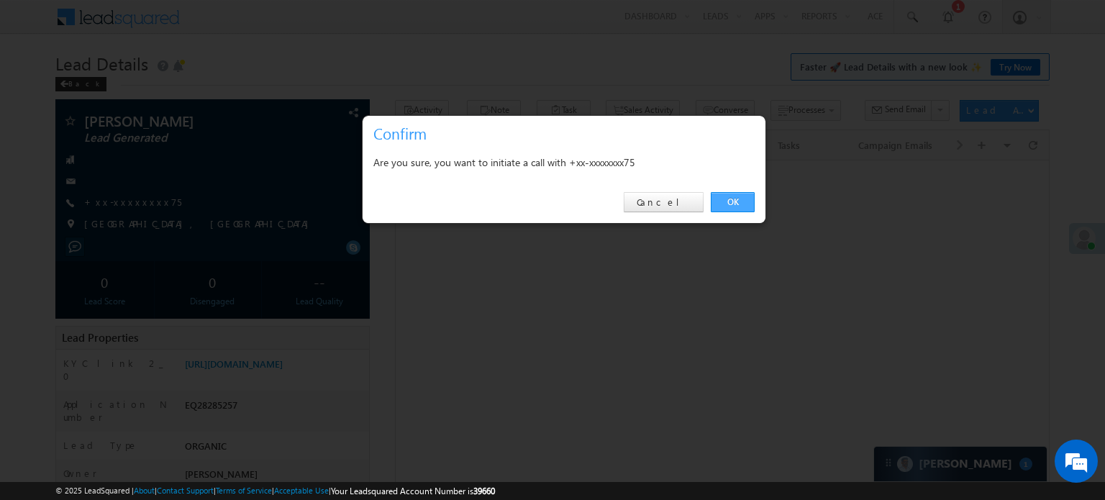
click at [746, 202] on link "OK" at bounding box center [733, 202] width 44 height 20
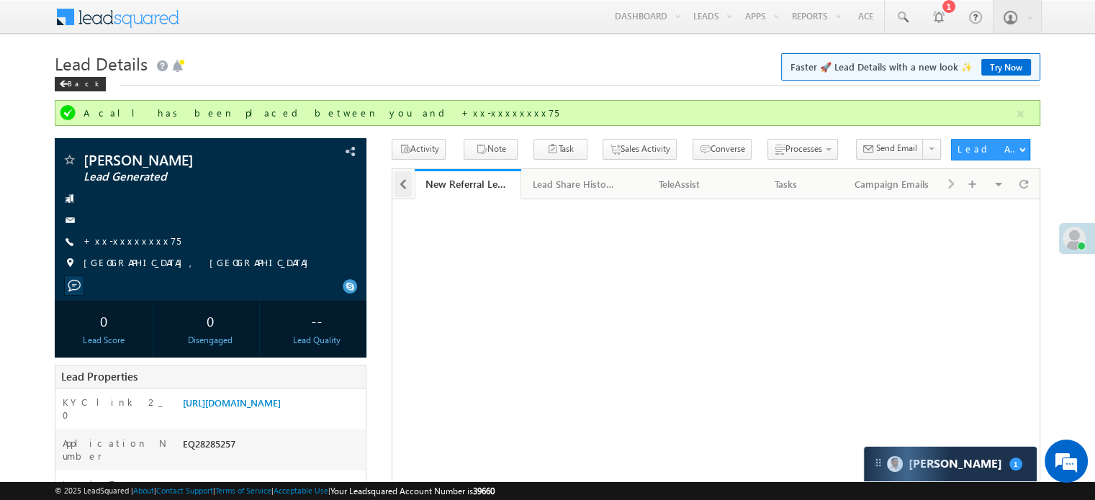
click at [400, 186] on span at bounding box center [403, 184] width 9 height 26
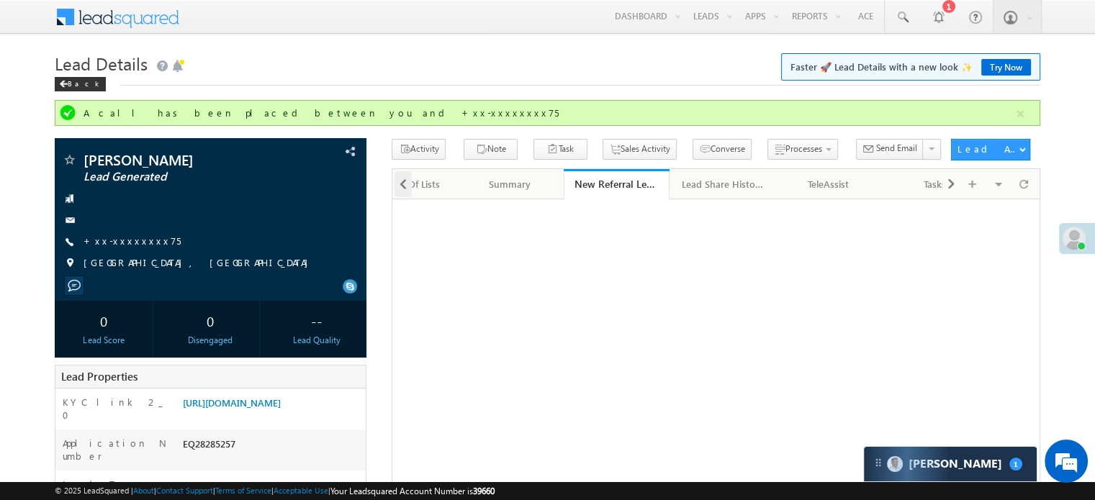
click at [400, 186] on span at bounding box center [403, 184] width 9 height 26
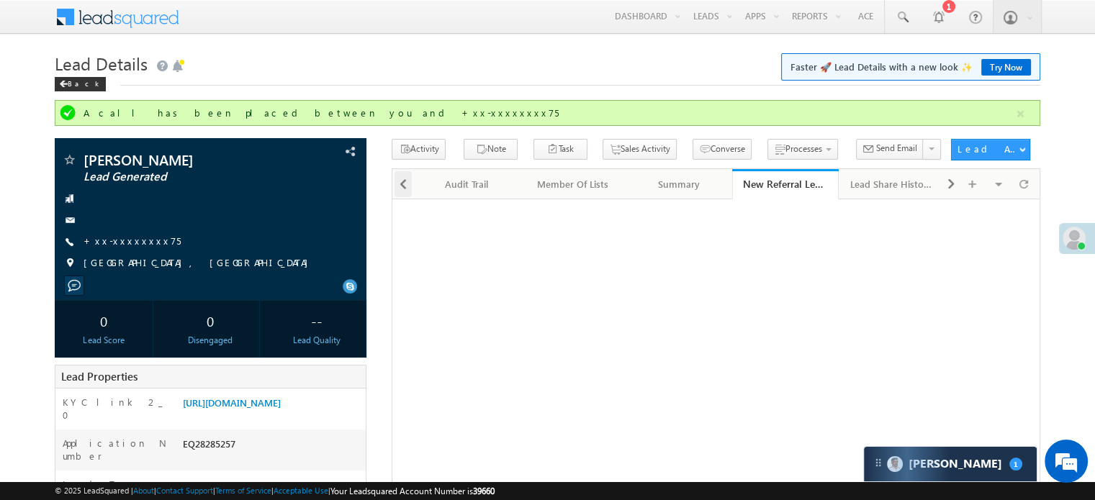
click at [400, 186] on span at bounding box center [403, 184] width 9 height 26
click at [400, 186] on div at bounding box center [401, 183] width 19 height 28
click at [456, 184] on div "Activity History" at bounding box center [463, 184] width 81 height 17
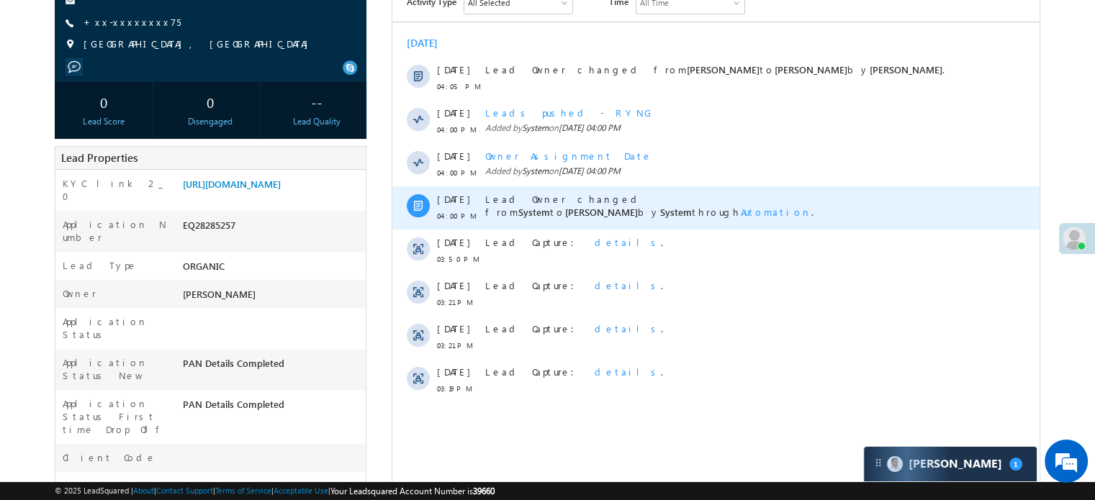
scroll to position [144, 0]
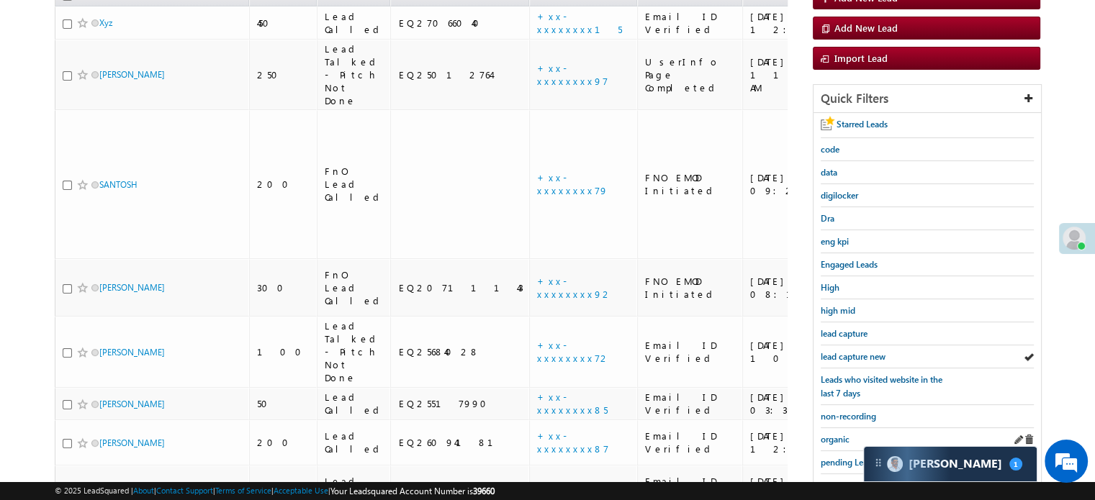
scroll to position [237, 0]
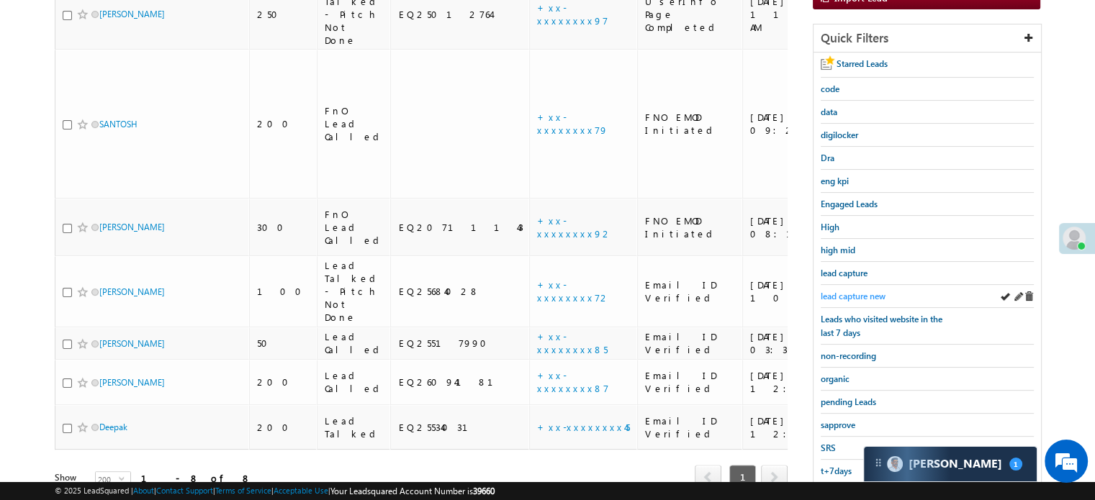
click at [860, 291] on span "lead capture new" at bounding box center [852, 296] width 65 height 11
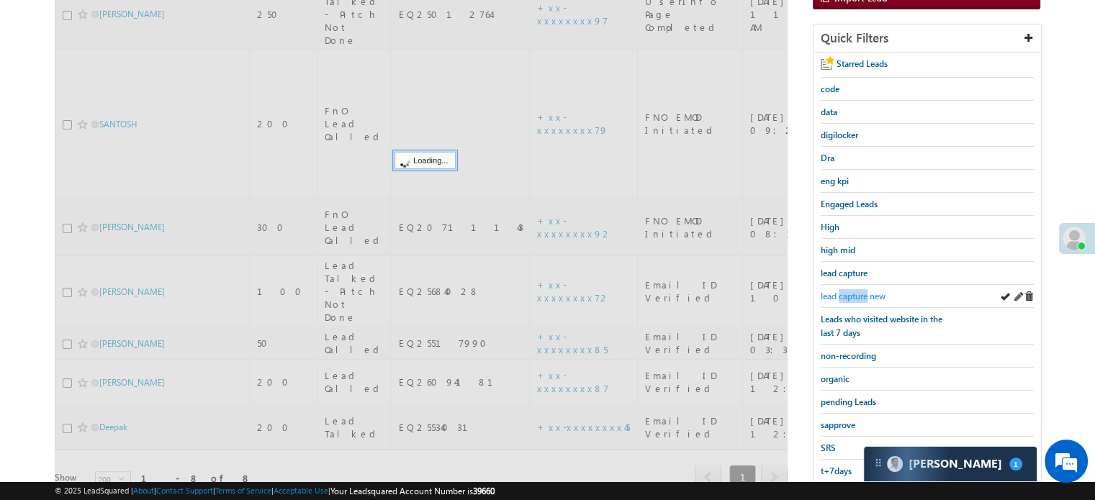
click at [860, 291] on span "lead capture new" at bounding box center [852, 296] width 65 height 11
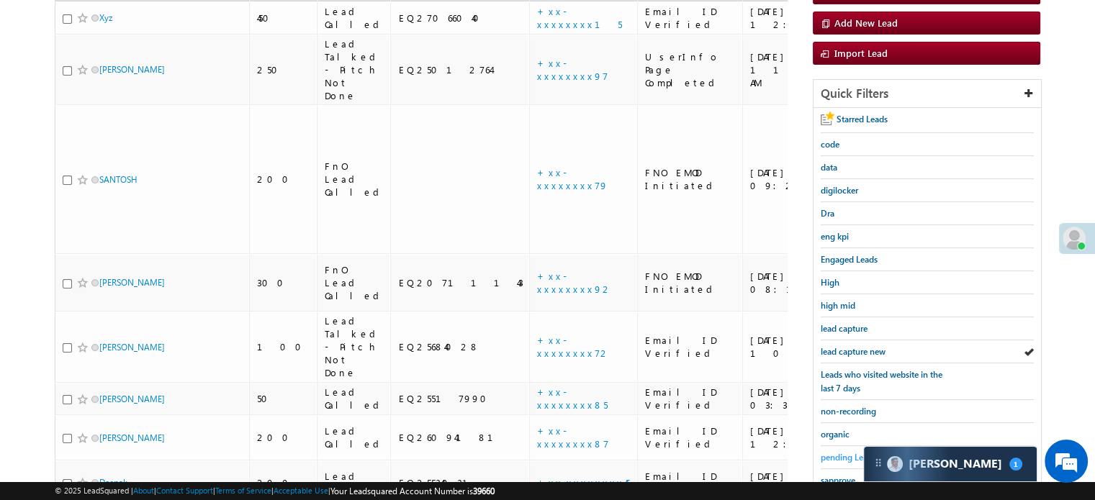
scroll to position [309, 0]
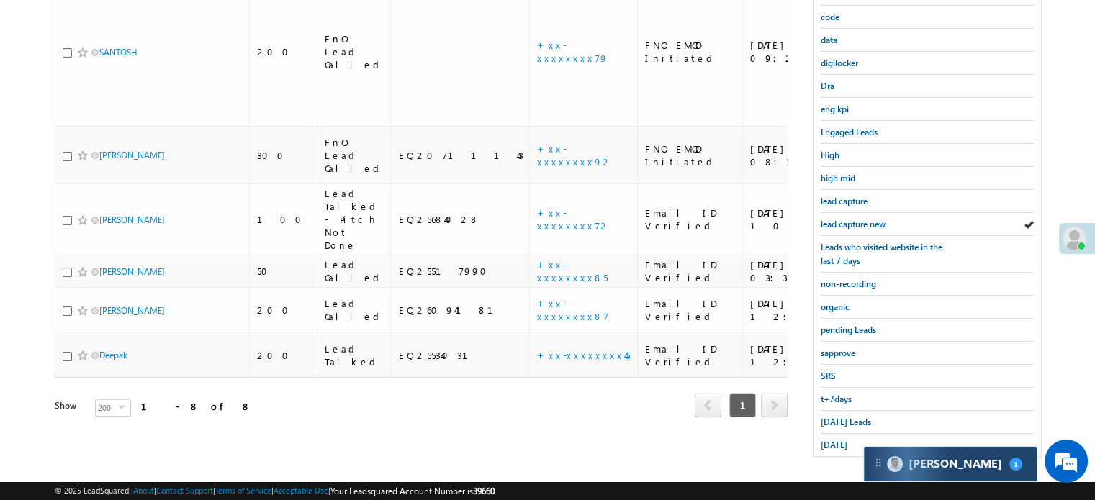
click at [890, 473] on div "Carter 1" at bounding box center [950, 464] width 173 height 35
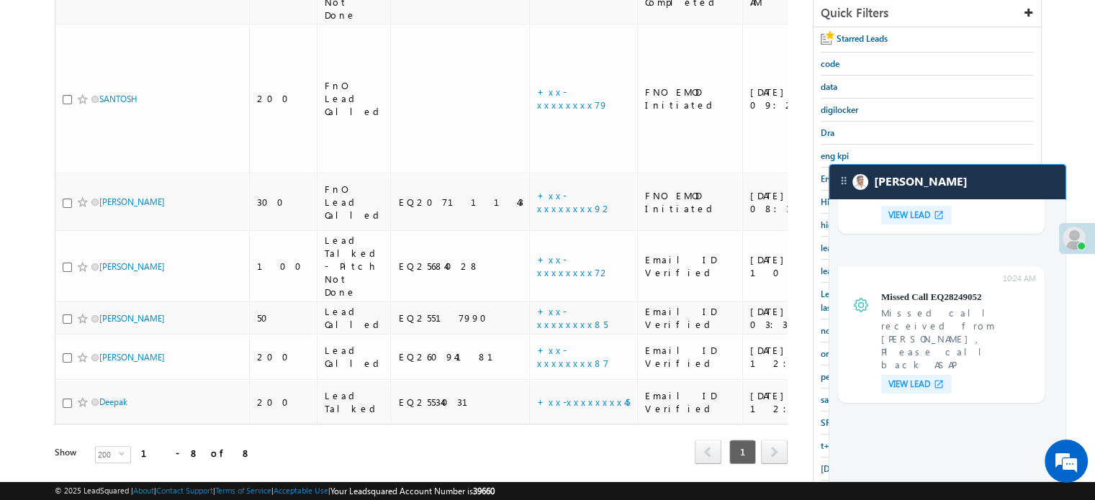
scroll to position [237, 0]
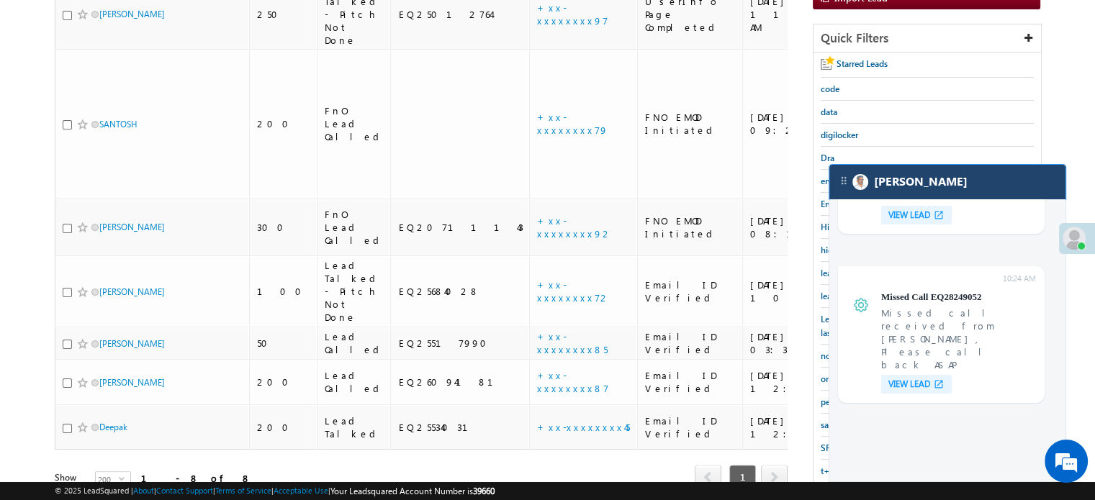
click at [950, 195] on div "[PERSON_NAME]" at bounding box center [947, 182] width 236 height 35
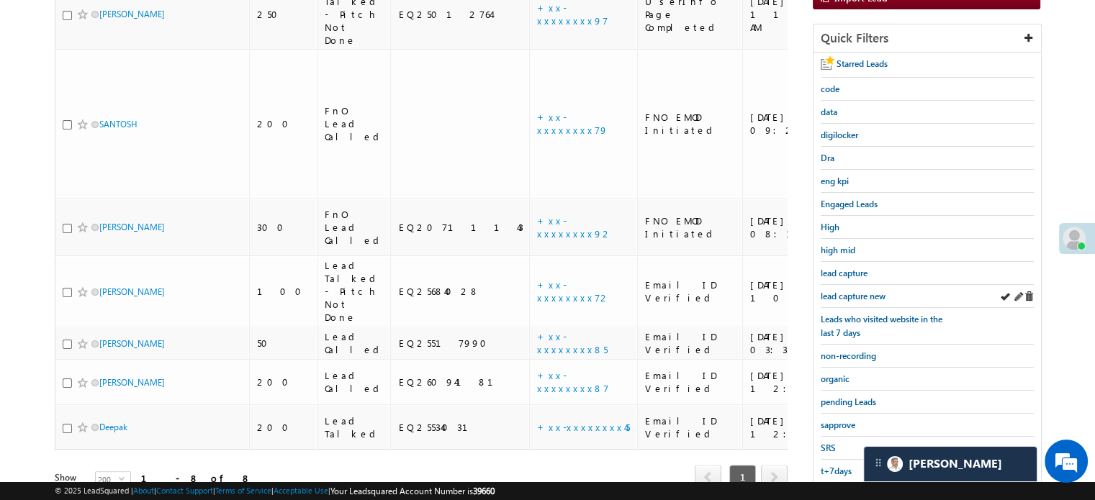
scroll to position [5697, 0]
click at [860, 291] on span "lead capture new" at bounding box center [852, 296] width 65 height 11
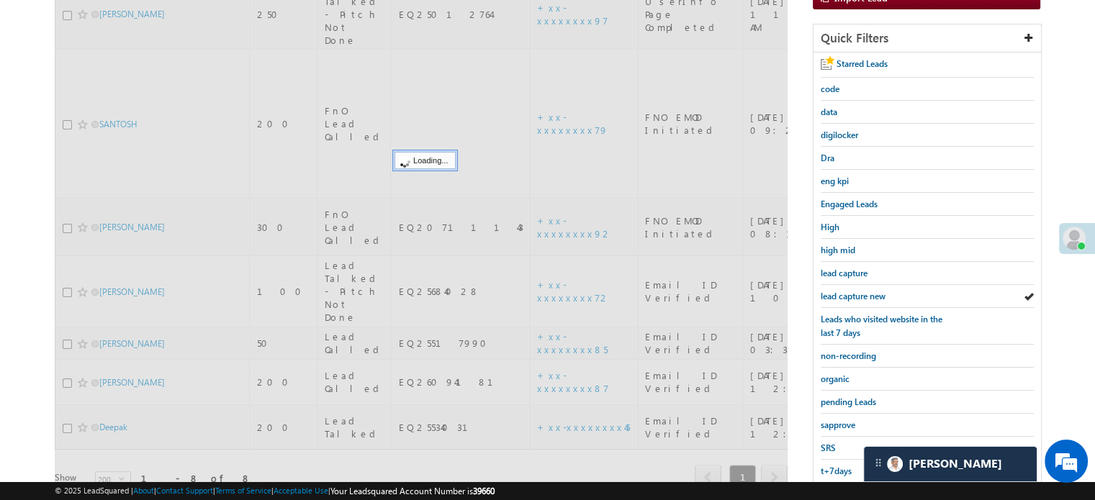
scroll to position [93, 0]
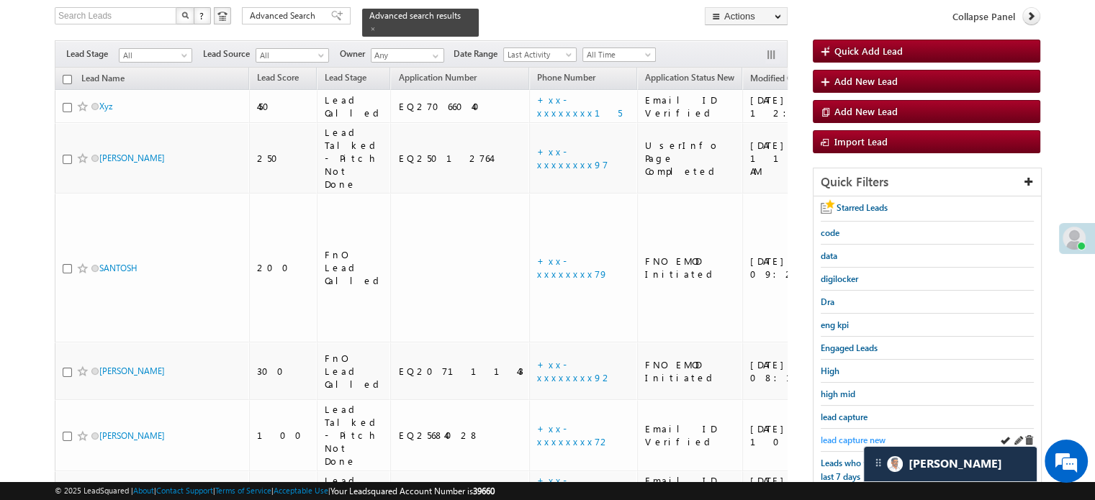
click at [848, 438] on span "lead capture new" at bounding box center [852, 440] width 65 height 11
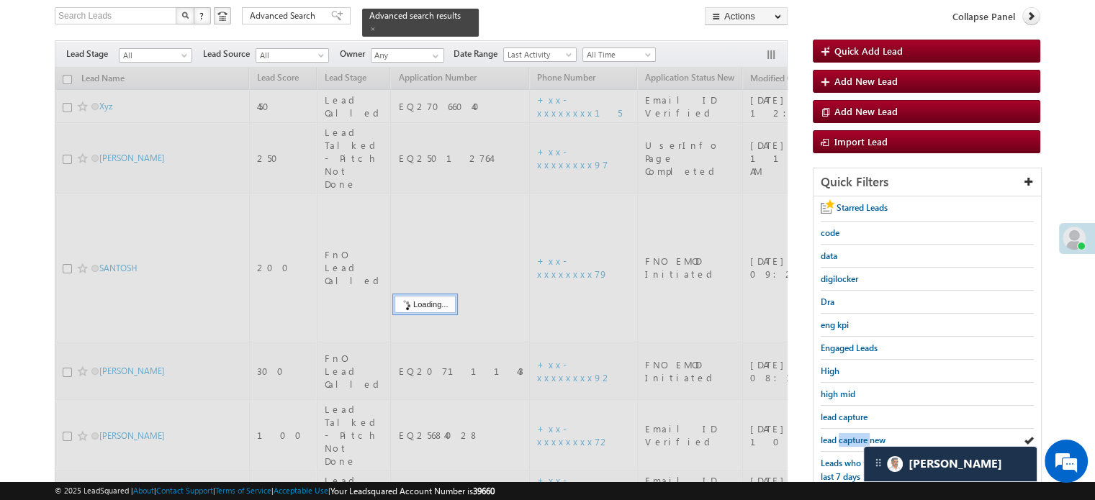
click at [848, 438] on span "lead capture new" at bounding box center [852, 440] width 65 height 11
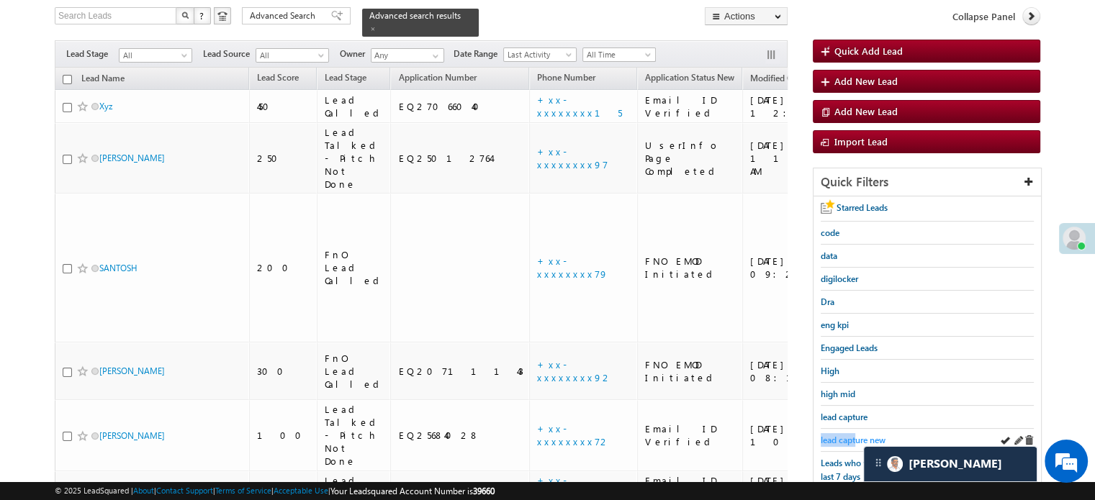
click at [856, 433] on link "lead capture new" at bounding box center [852, 440] width 65 height 14
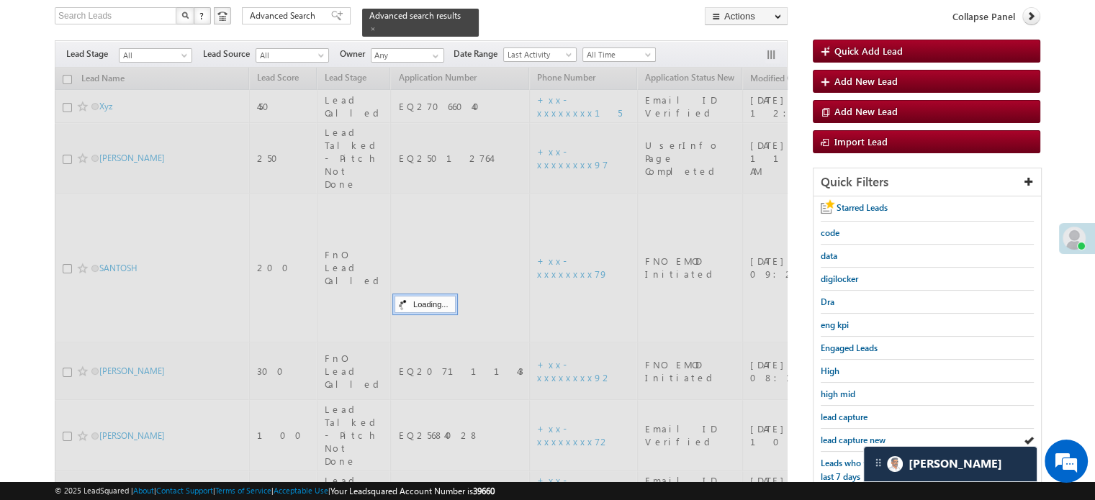
click at [856, 435] on span "lead capture new" at bounding box center [852, 440] width 65 height 11
click at [857, 435] on span "lead capture new" at bounding box center [852, 440] width 65 height 11
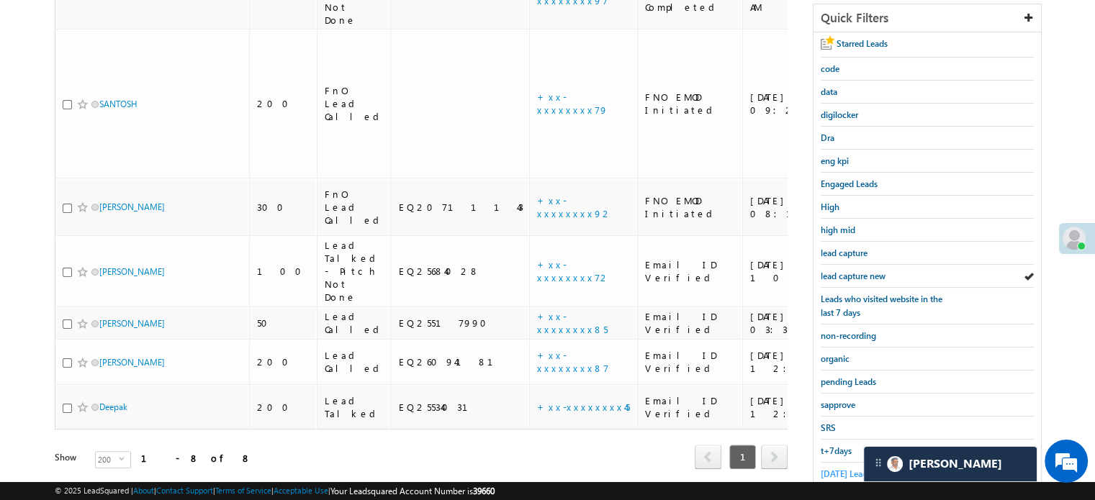
scroll to position [309, 0]
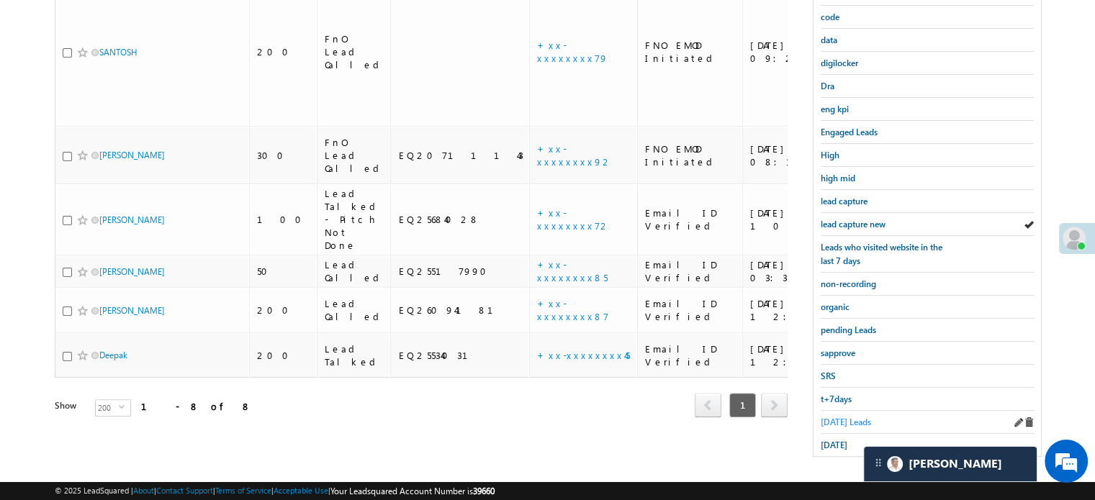
click at [842, 417] on span "[DATE] Leads" at bounding box center [845, 422] width 50 height 11
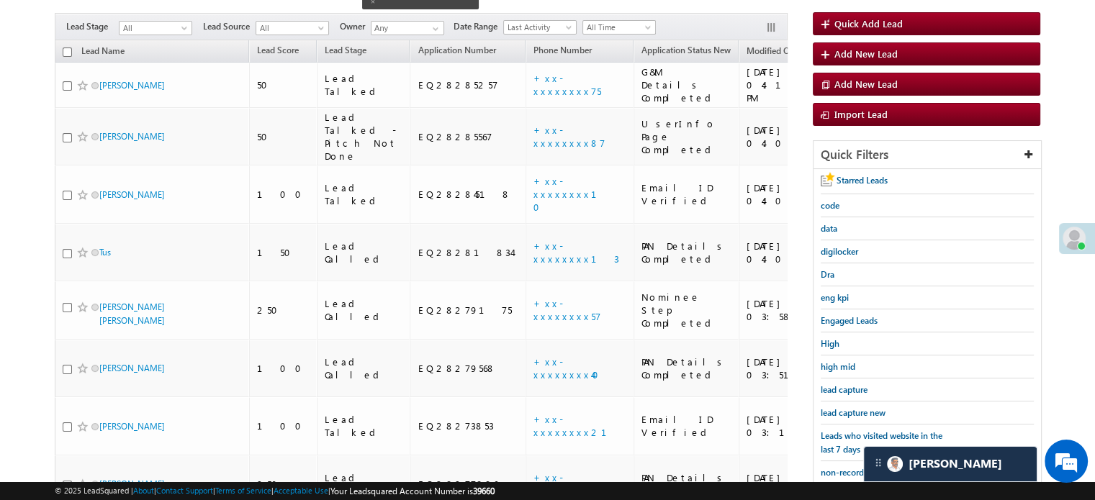
scroll to position [111, 0]
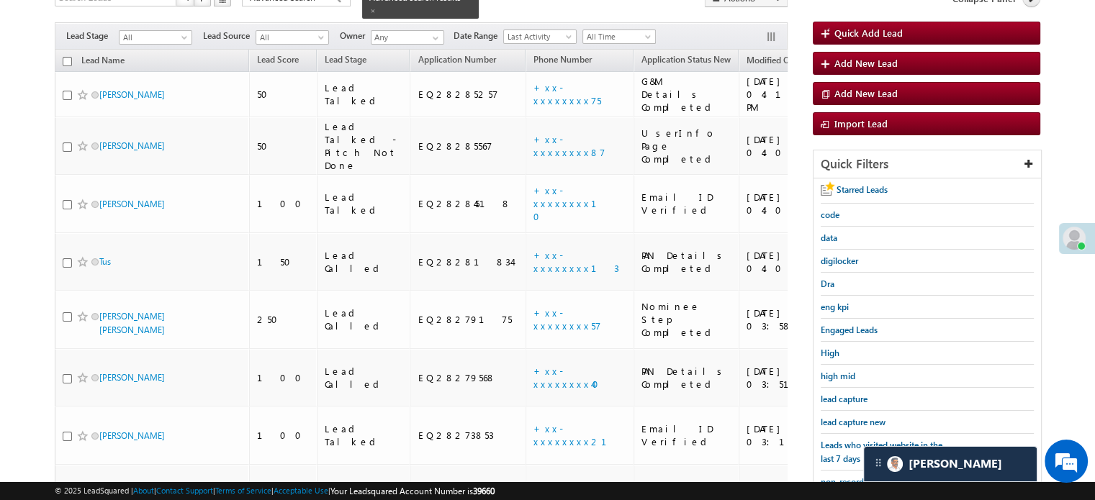
click at [828, 411] on div "lead capture new" at bounding box center [926, 422] width 213 height 23
click at [831, 417] on span "lead capture new" at bounding box center [852, 422] width 65 height 11
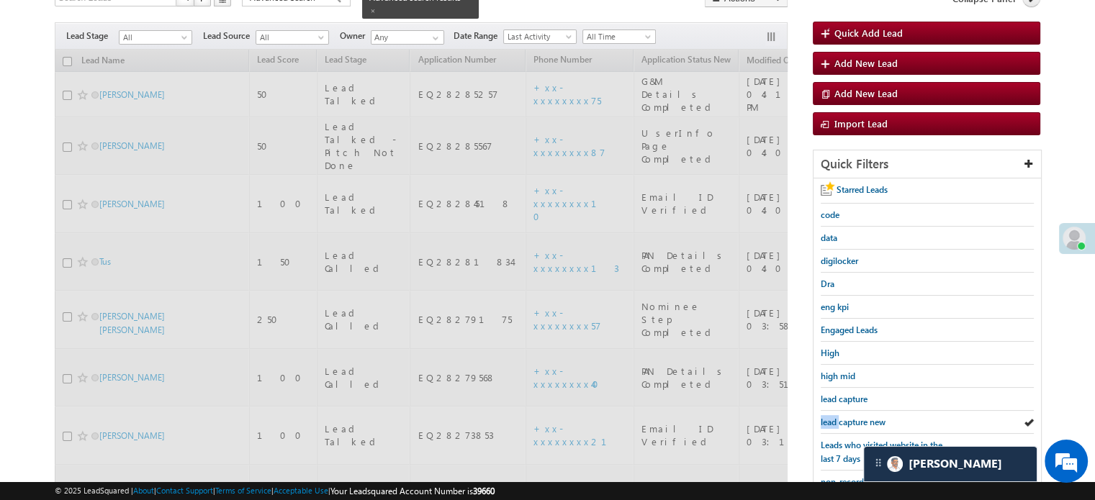
click at [831, 417] on span "lead capture new" at bounding box center [852, 422] width 65 height 11
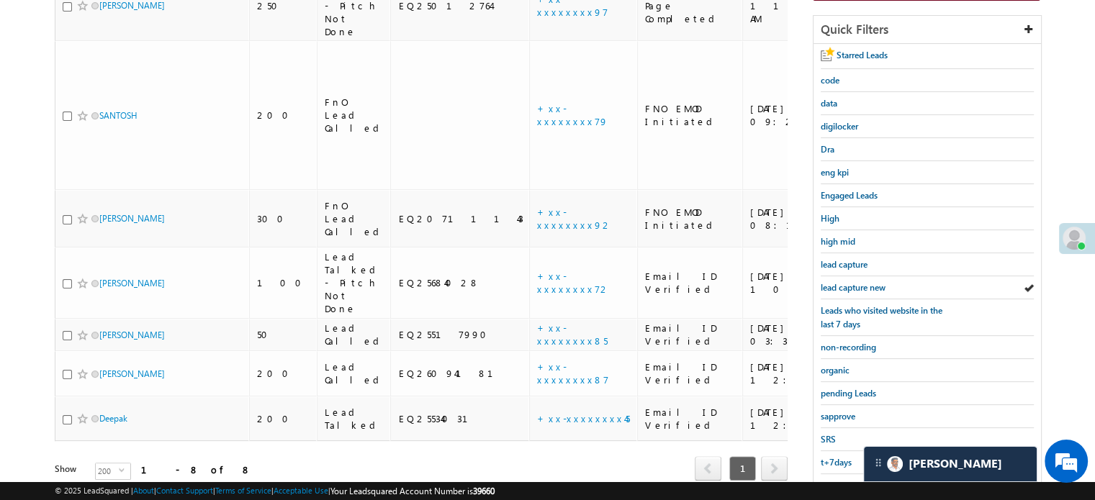
scroll to position [255, 0]
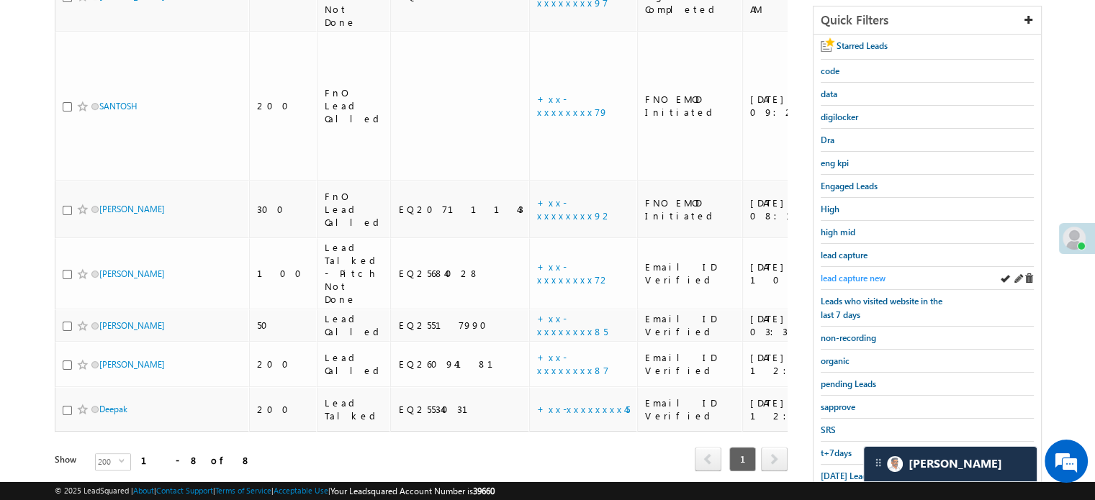
click at [855, 273] on span "lead capture new" at bounding box center [852, 278] width 65 height 11
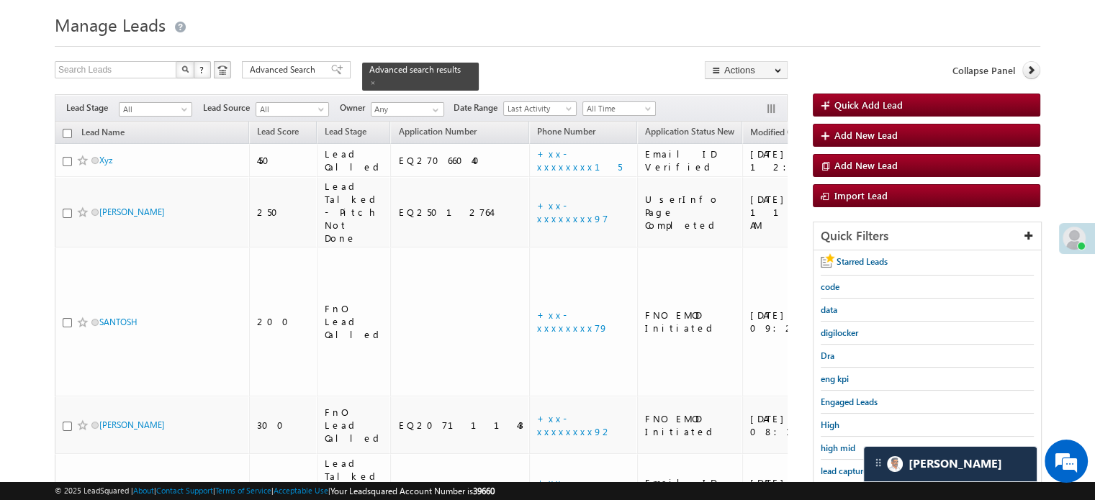
scroll to position [183, 0]
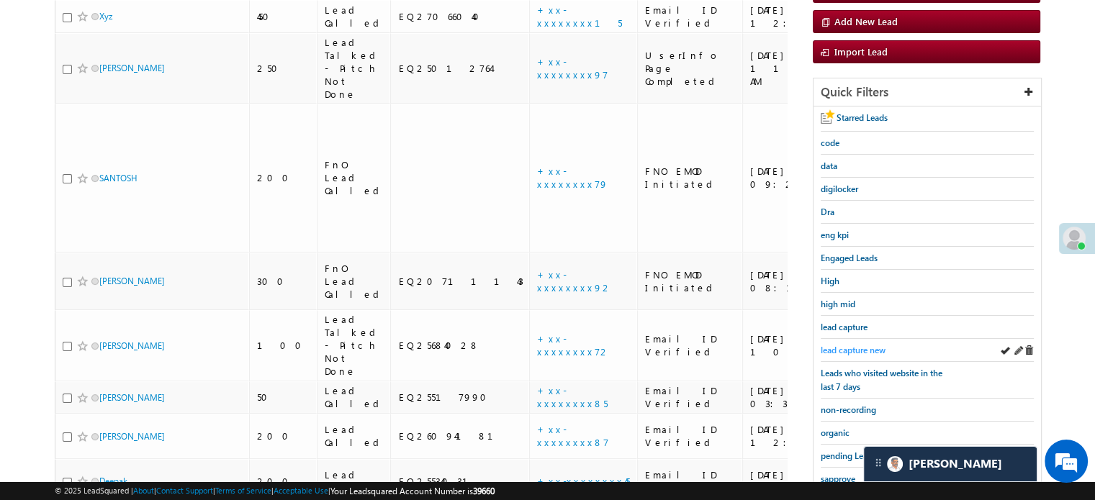
click at [835, 348] on span "lead capture new" at bounding box center [852, 350] width 65 height 11
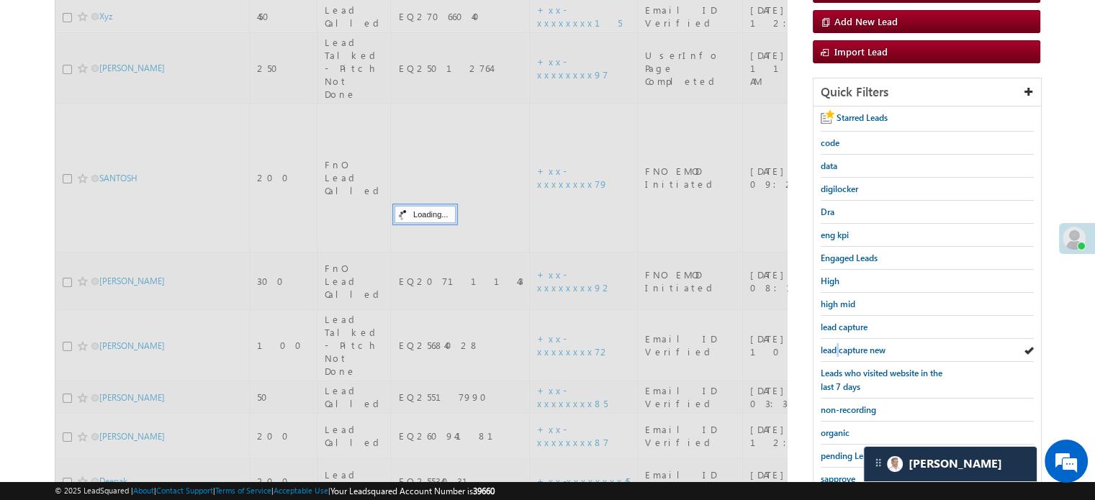
click at [835, 348] on span "lead capture new" at bounding box center [852, 350] width 65 height 11
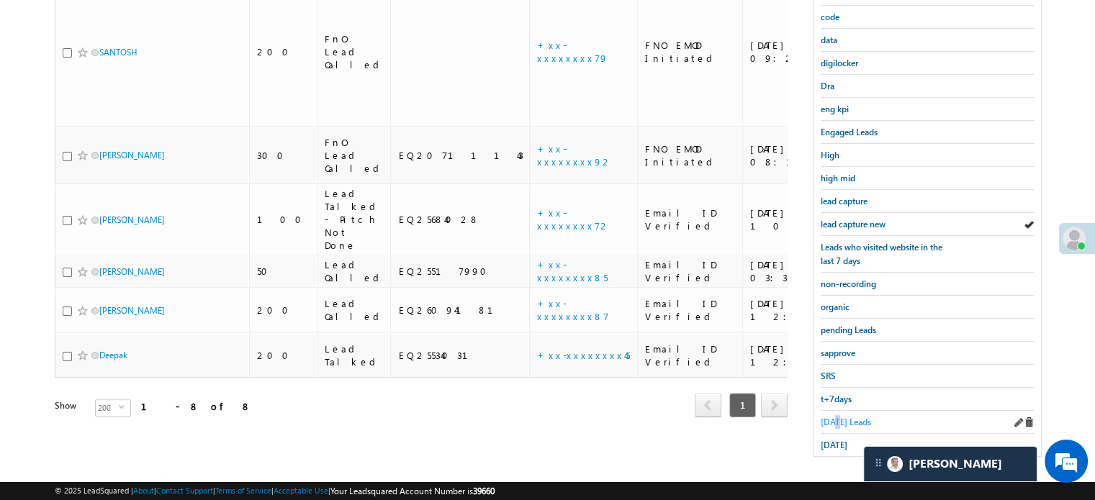
click at [837, 417] on span "Today's Leads" at bounding box center [845, 422] width 50 height 11
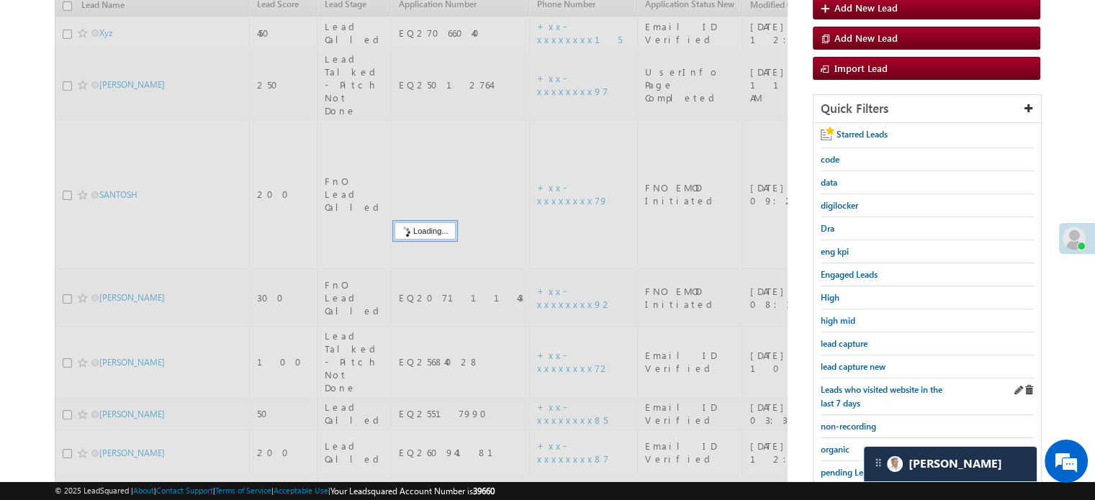
scroll to position [165, 0]
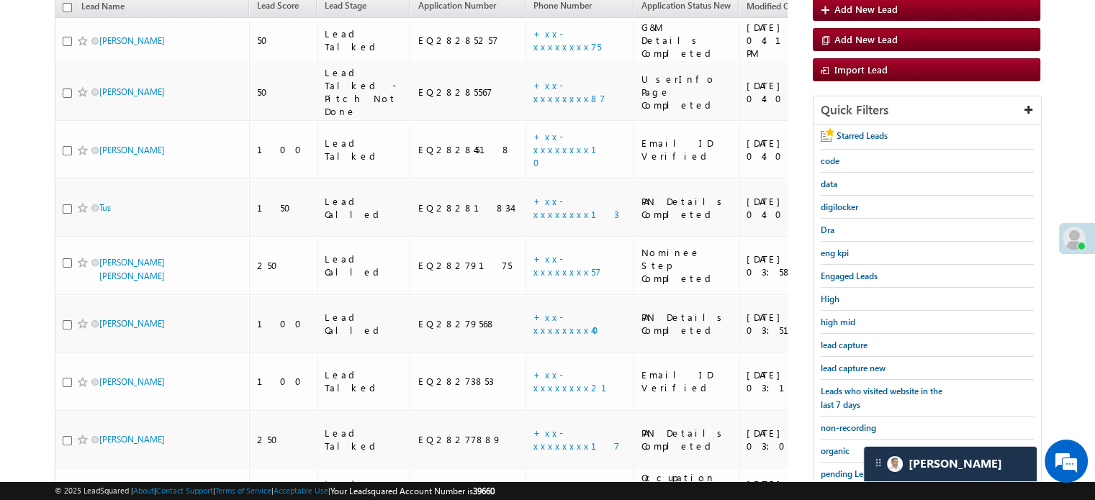
click at [850, 363] on span "lead capture new" at bounding box center [852, 368] width 65 height 11
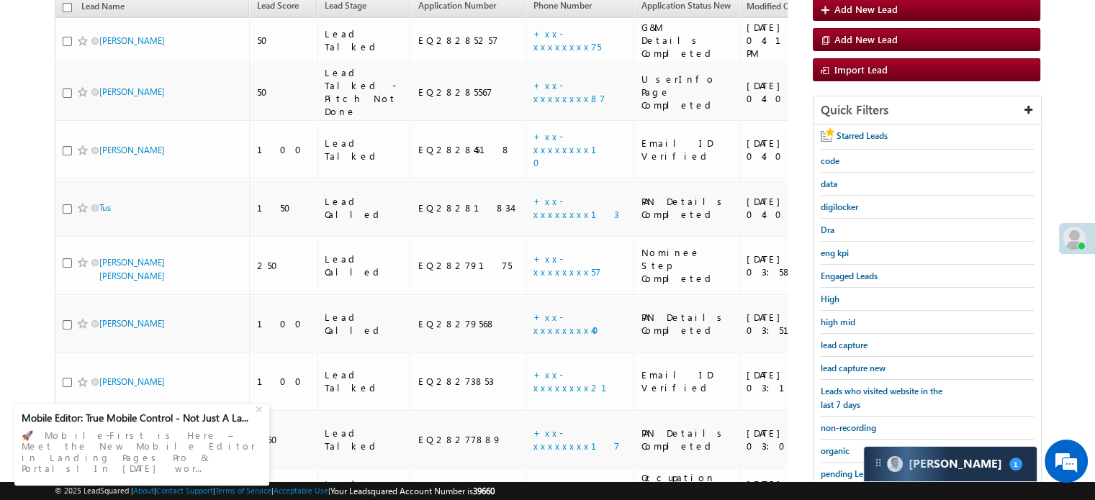
scroll to position [6760, 0]
click at [846, 364] on span "lead capture new" at bounding box center [852, 368] width 65 height 11
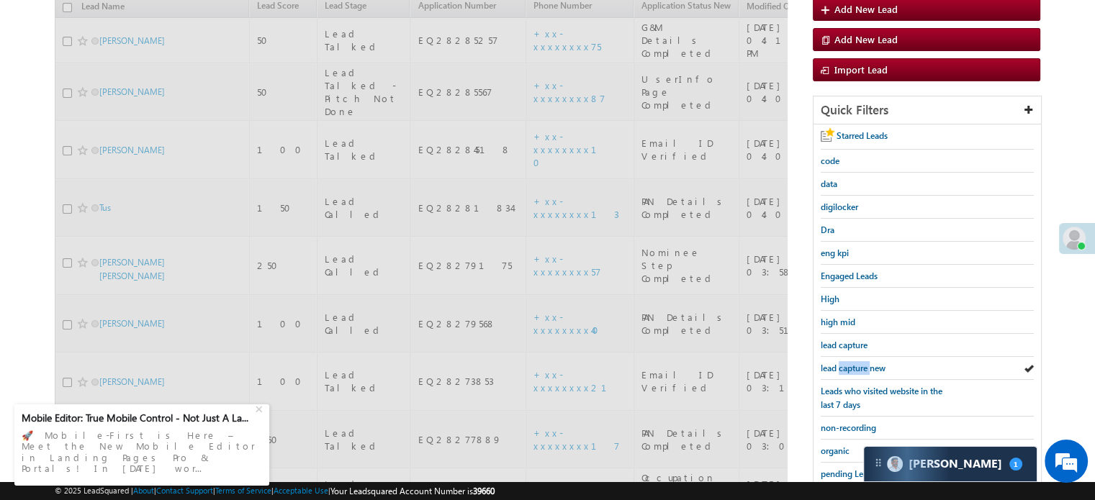
click at [846, 364] on span "lead capture new" at bounding box center [852, 368] width 65 height 11
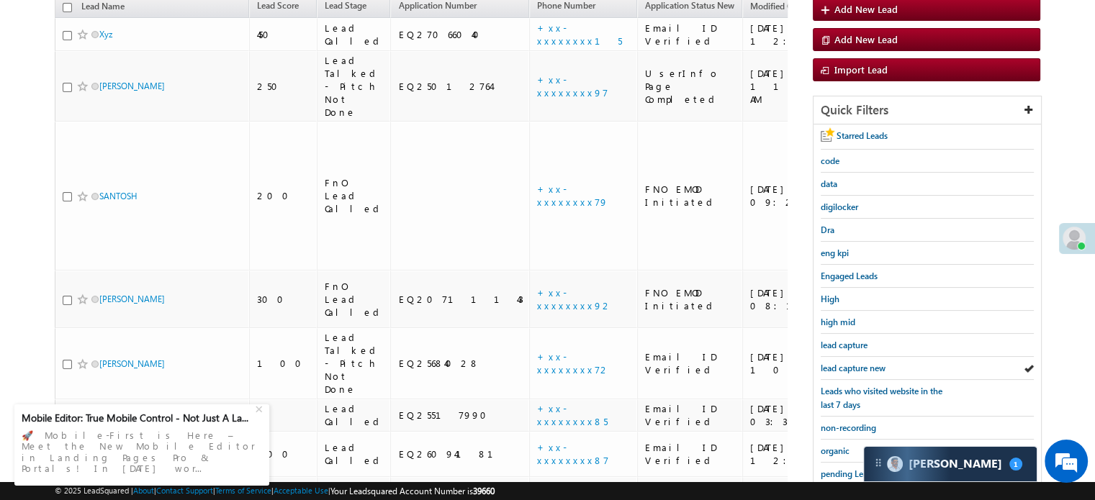
click at [846, 364] on span "lead capture new" at bounding box center [852, 368] width 65 height 11
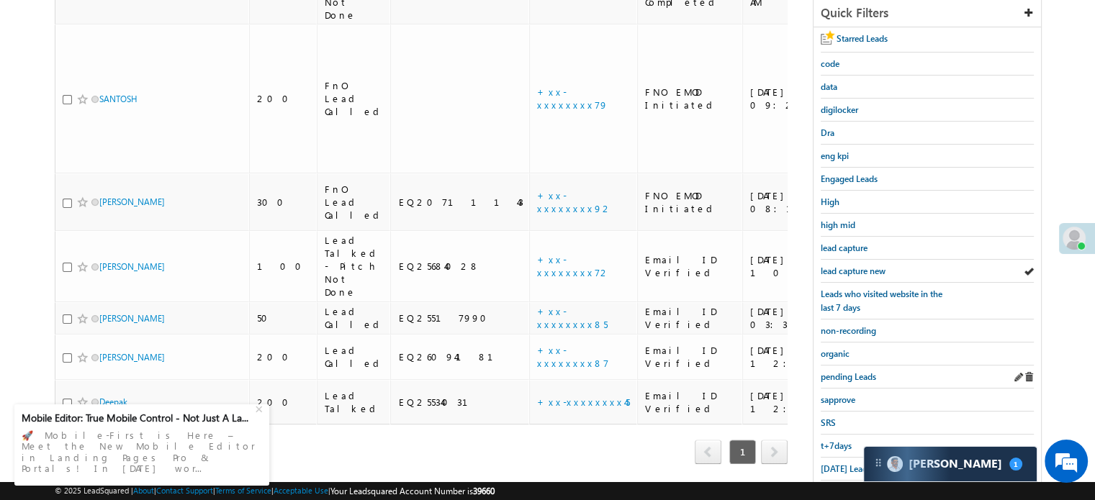
scroll to position [288, 0]
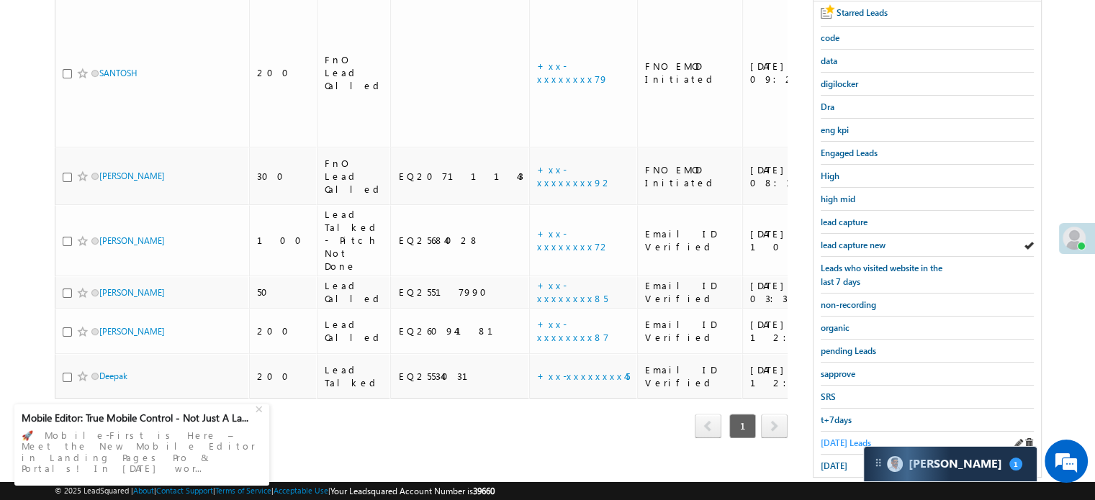
click at [831, 436] on link "[DATE] Leads" at bounding box center [845, 443] width 50 height 14
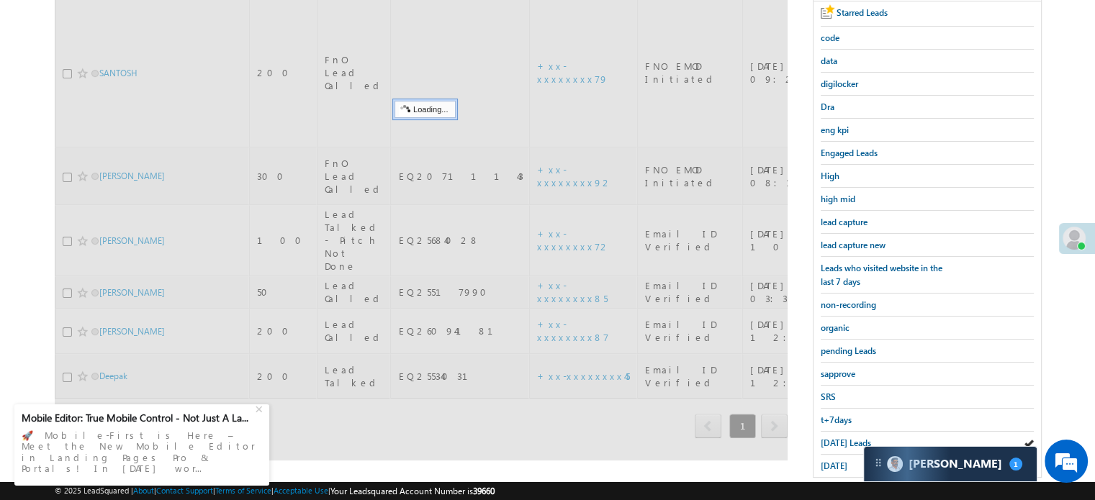
click at [831, 438] on span "Today's Leads" at bounding box center [845, 443] width 50 height 11
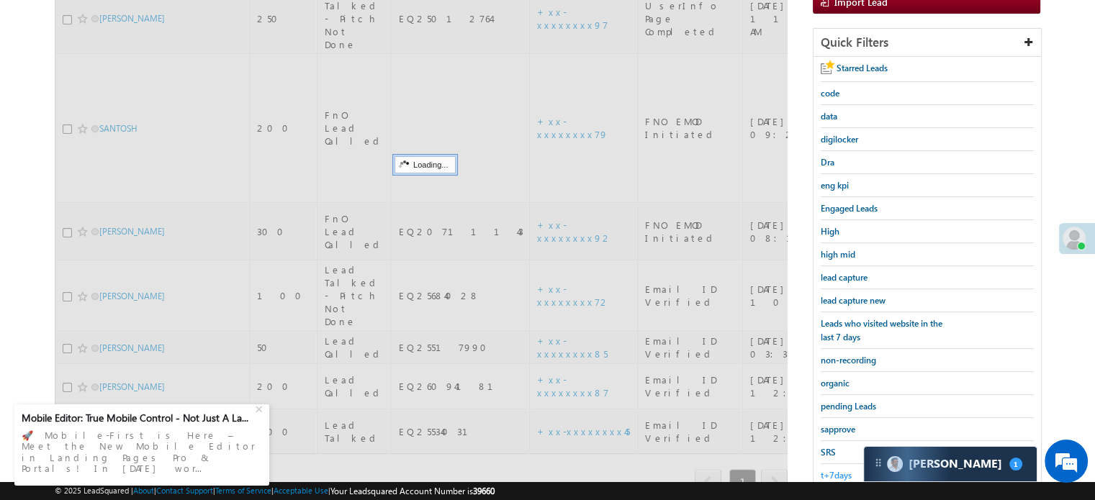
scroll to position [144, 0]
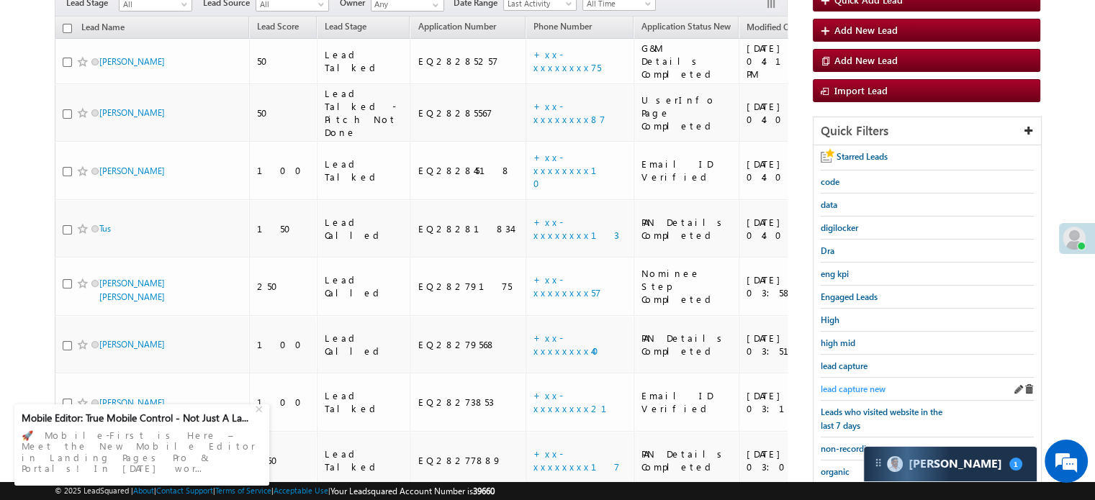
click at [870, 384] on span "lead capture new" at bounding box center [852, 389] width 65 height 11
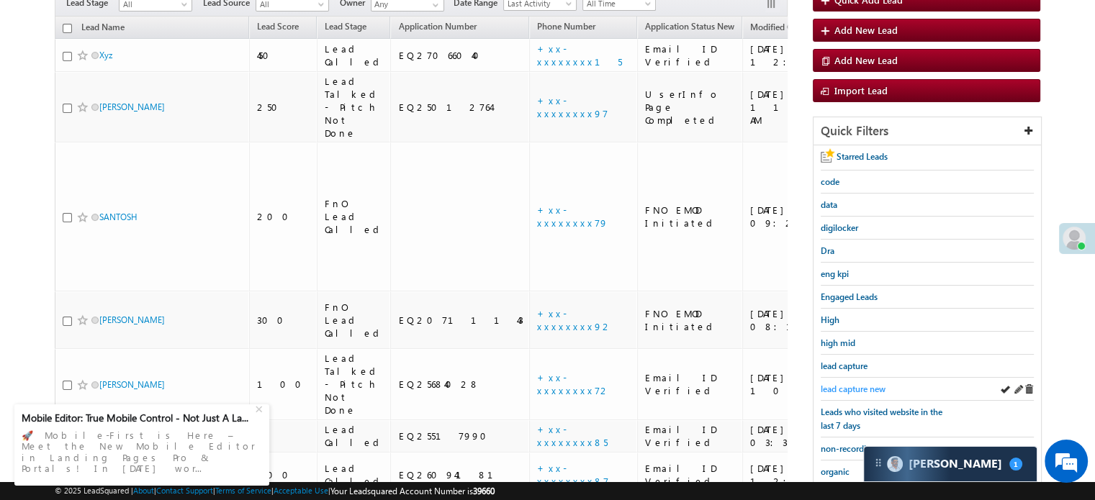
click at [844, 384] on span "lead capture new" at bounding box center [852, 389] width 65 height 11
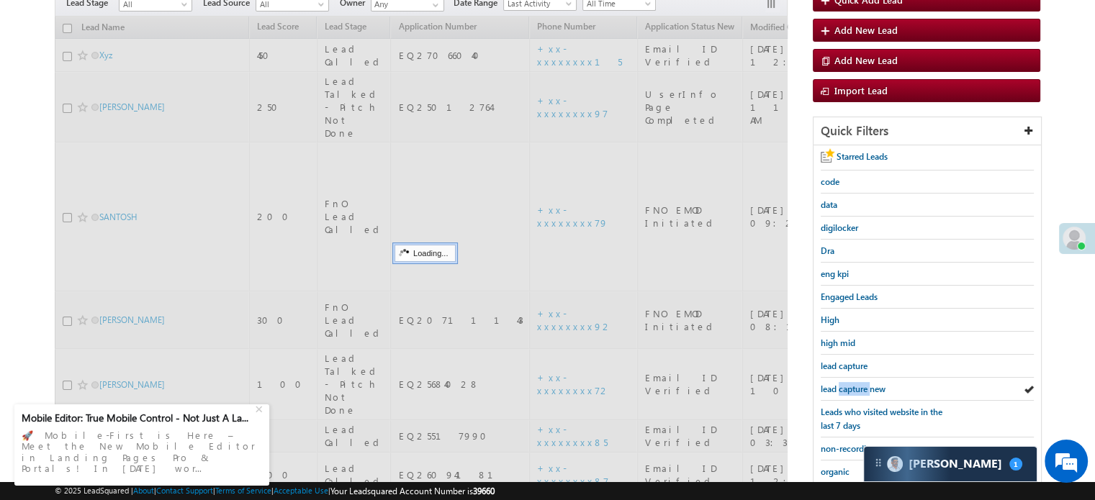
click at [844, 384] on span "lead capture new" at bounding box center [852, 389] width 65 height 11
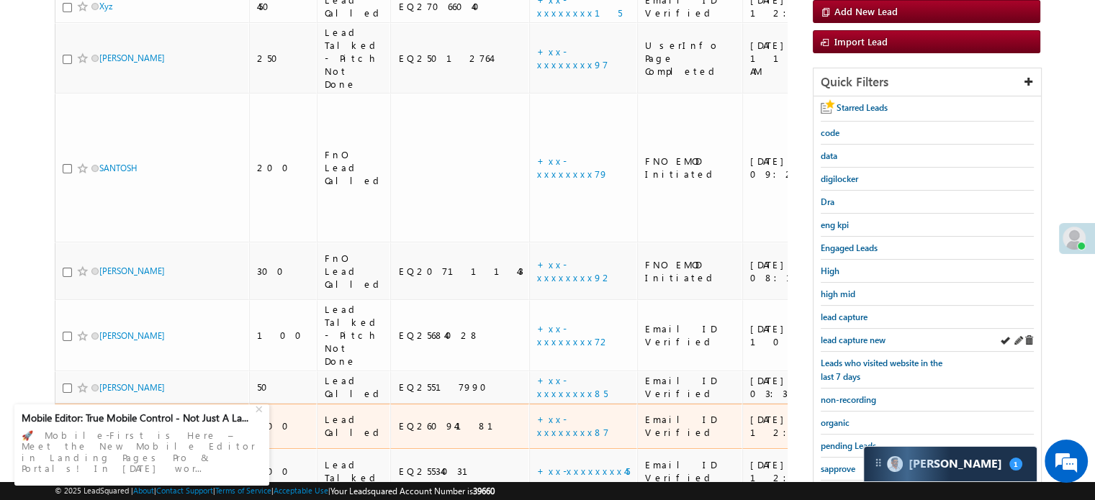
scroll to position [216, 0]
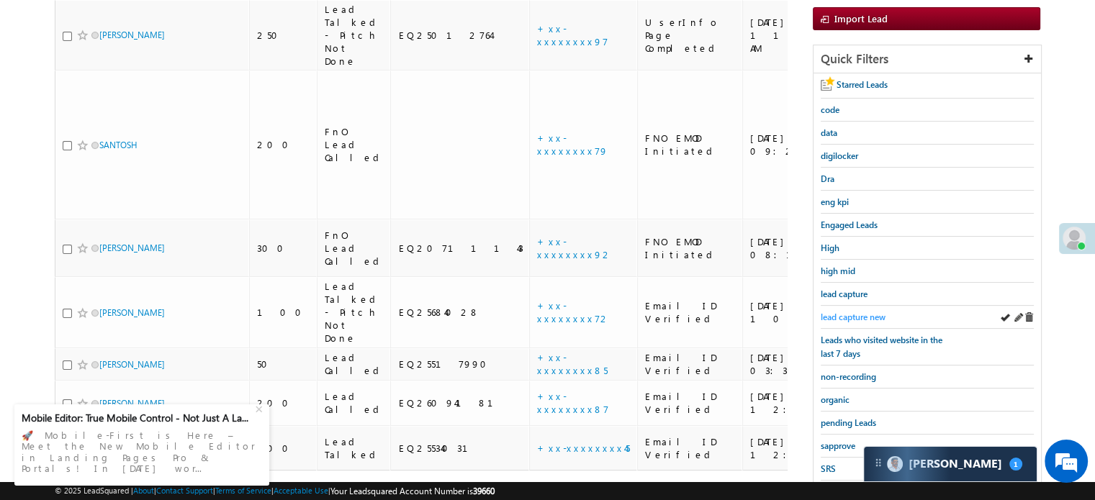
click at [862, 316] on span "lead capture new" at bounding box center [852, 317] width 65 height 11
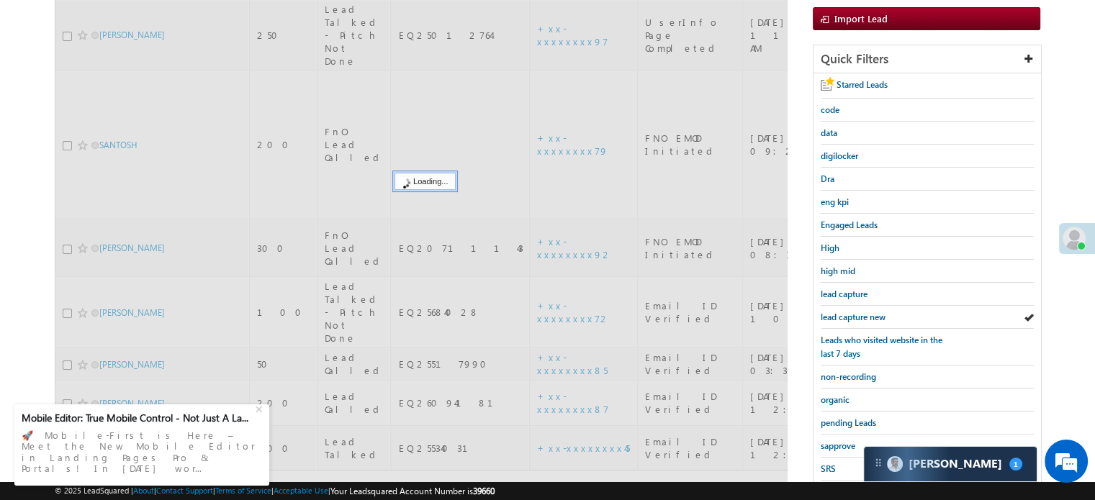
click at [862, 316] on span "lead capture new" at bounding box center [852, 317] width 65 height 11
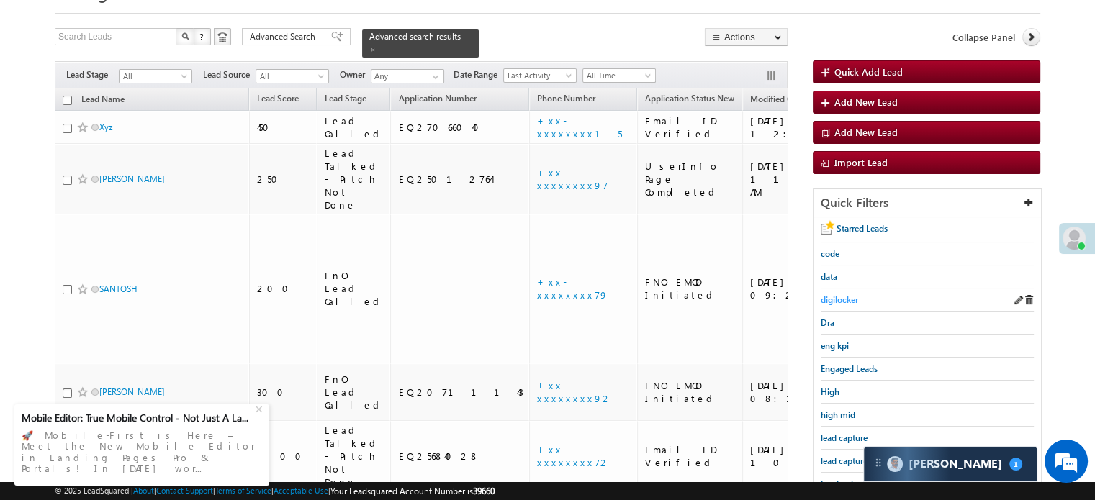
scroll to position [309, 0]
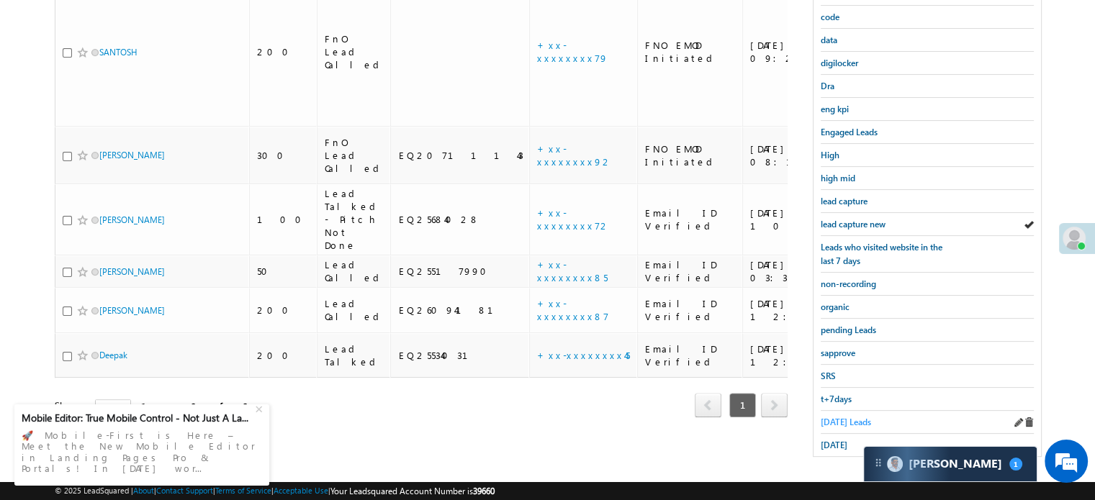
click at [833, 420] on span "Today's Leads" at bounding box center [845, 422] width 50 height 11
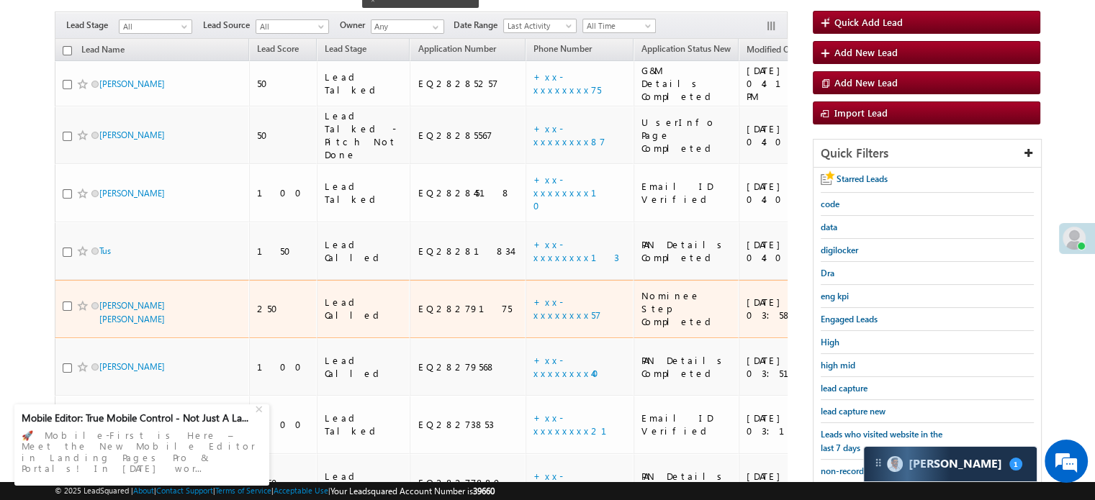
scroll to position [165, 0]
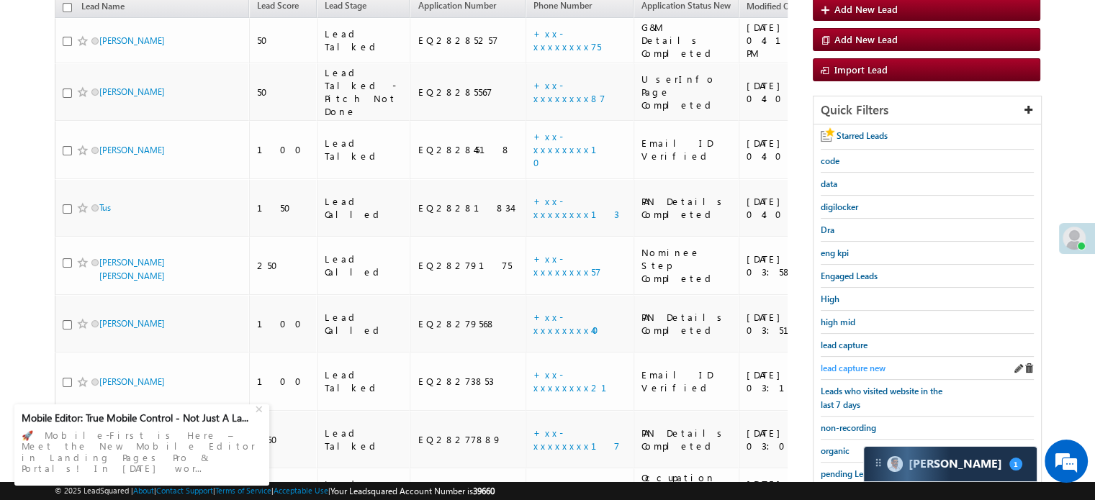
click at [856, 363] on span "lead capture new" at bounding box center [852, 368] width 65 height 11
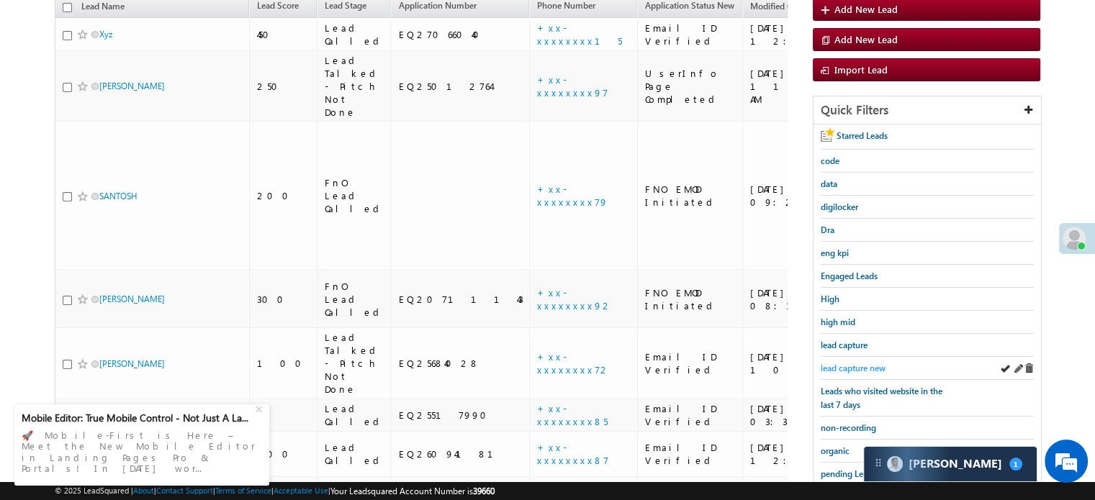
click at [864, 361] on link "lead capture new" at bounding box center [852, 368] width 65 height 14
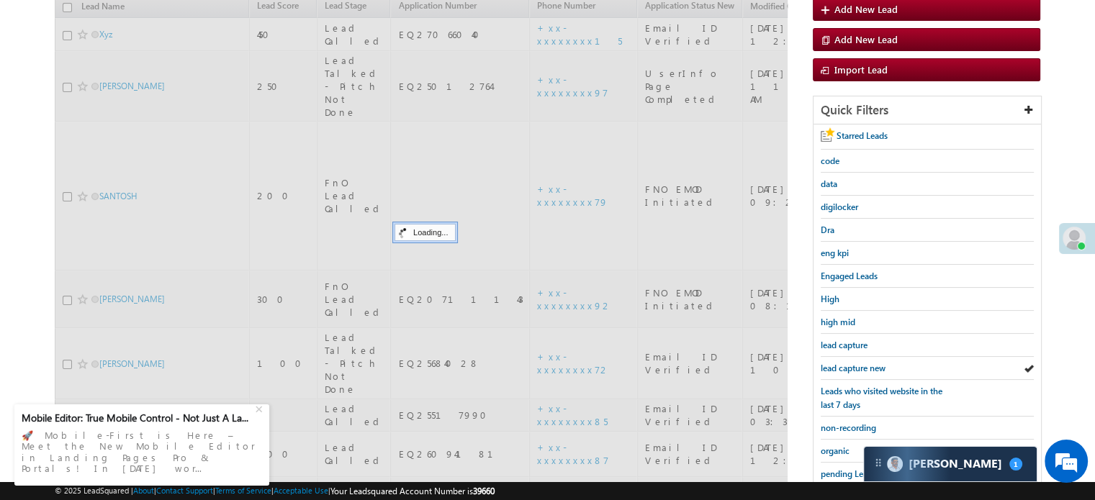
click at [864, 363] on span "lead capture new" at bounding box center [852, 368] width 65 height 11
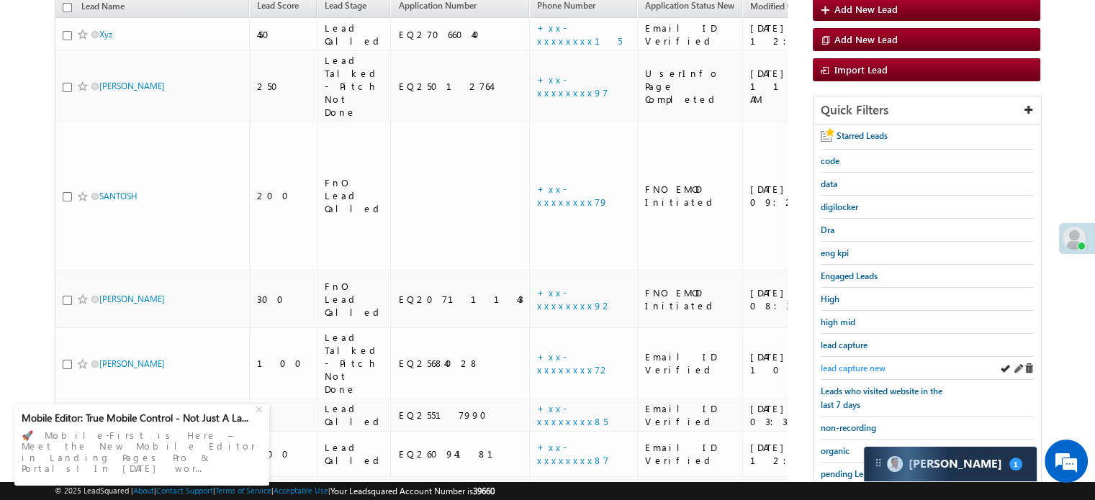
click at [846, 366] on span "lead capture new" at bounding box center [852, 368] width 65 height 11
click at [261, 417] on div "+" at bounding box center [260, 407] width 17 height 17
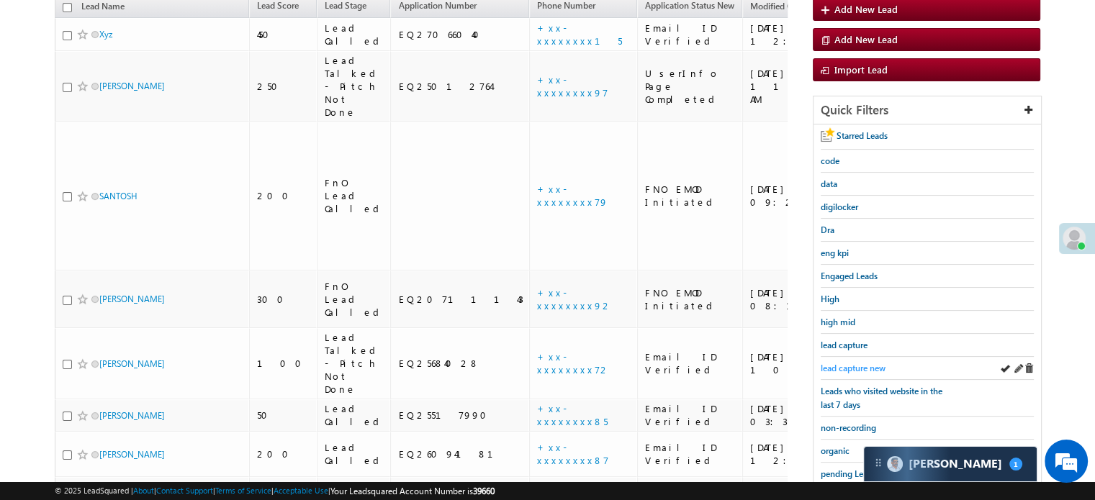
click at [854, 363] on span "lead capture new" at bounding box center [852, 368] width 65 height 11
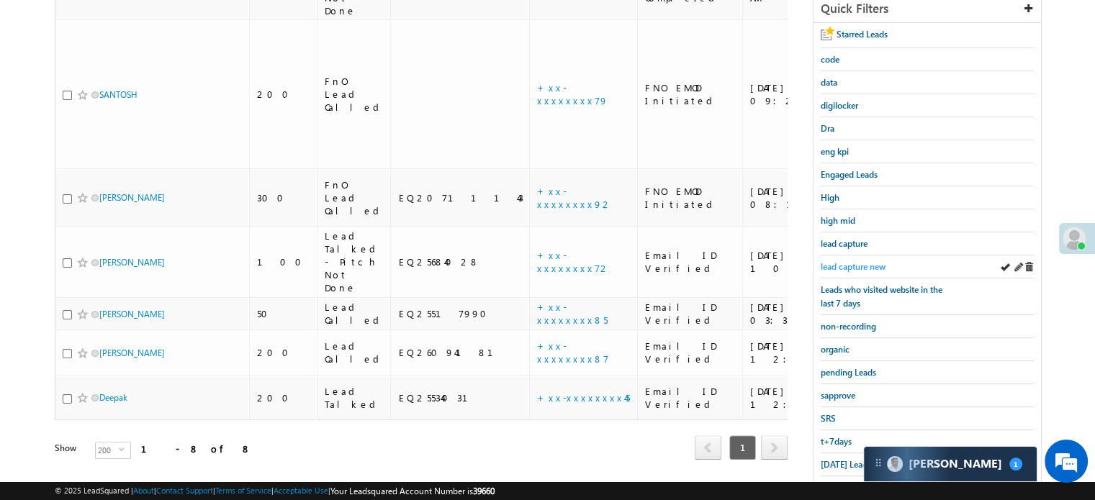
scroll to position [309, 0]
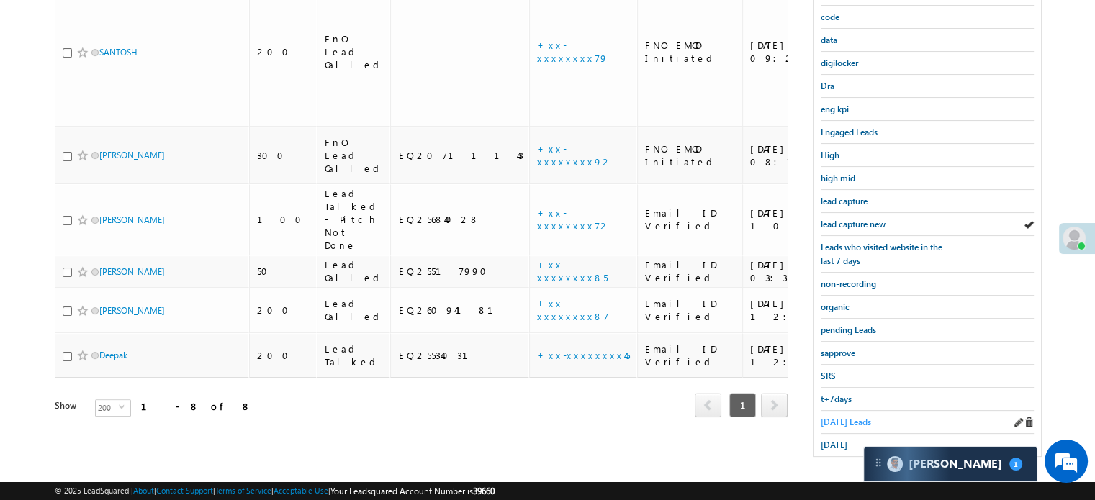
click at [853, 417] on span "Today's Leads" at bounding box center [845, 422] width 50 height 11
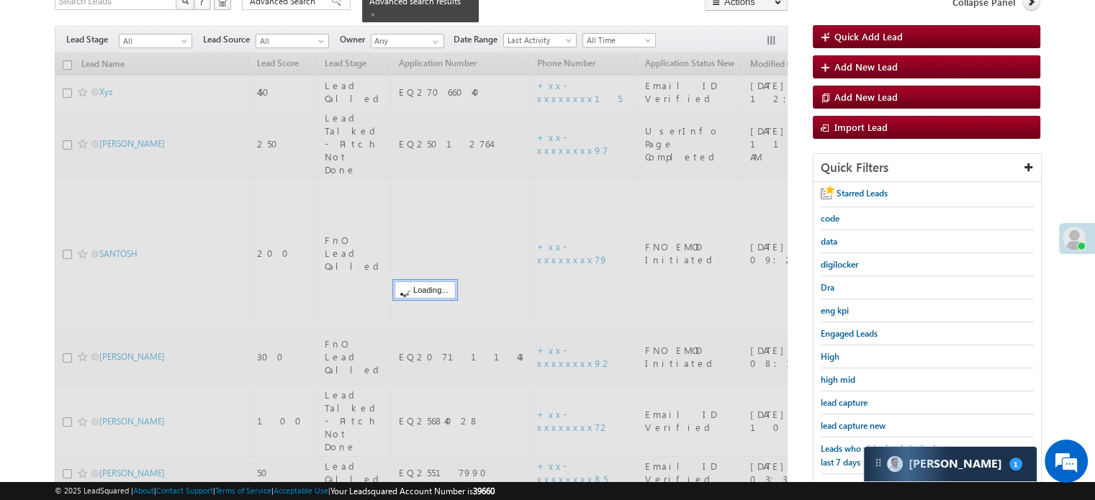
scroll to position [93, 0]
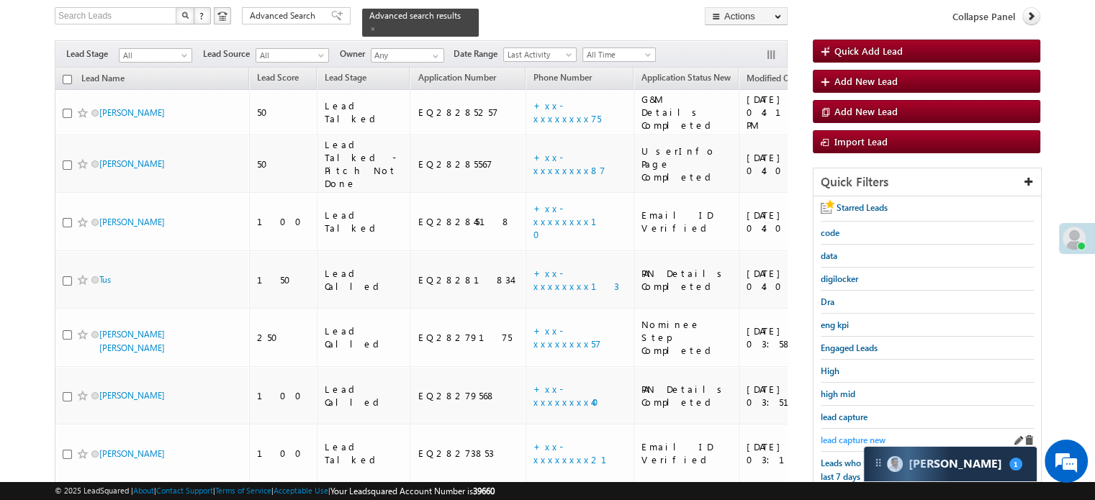
click at [846, 435] on span "lead capture new" at bounding box center [852, 440] width 65 height 11
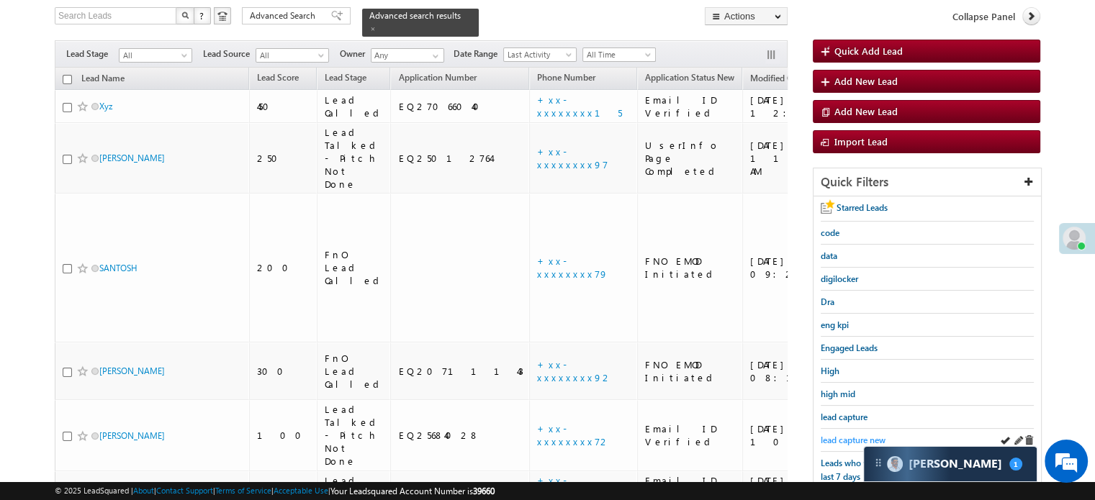
click at [851, 437] on span "lead capture new" at bounding box center [852, 440] width 65 height 11
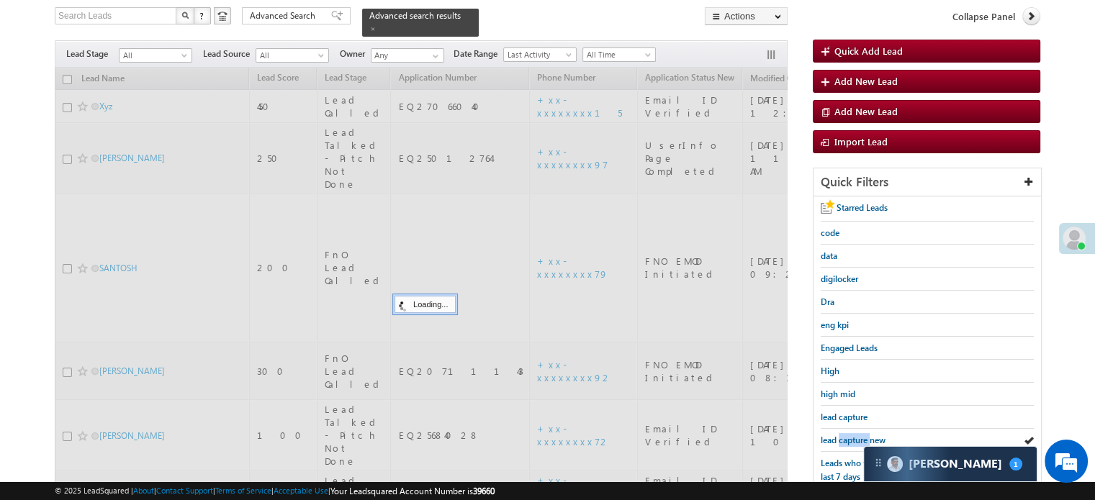
click at [850, 437] on span "lead capture new" at bounding box center [852, 440] width 65 height 11
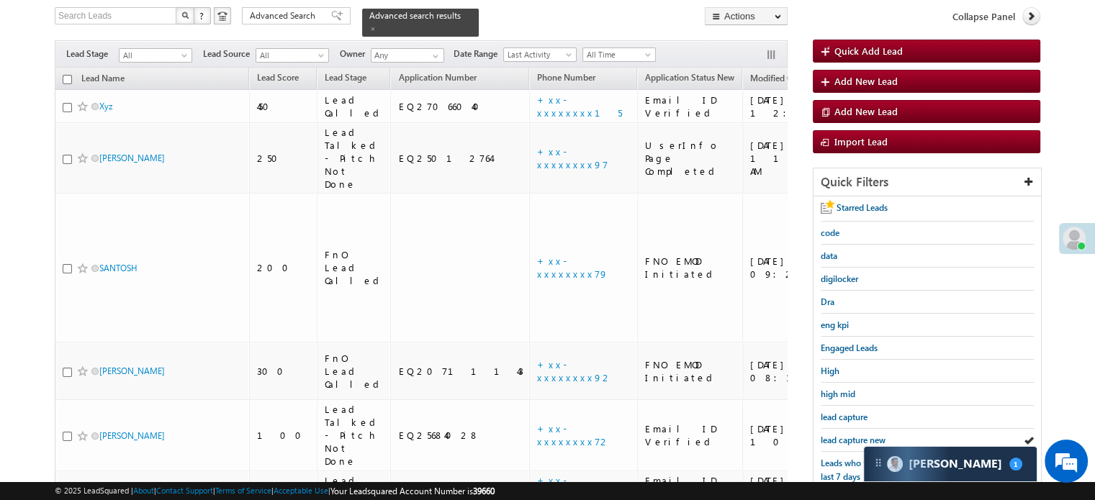
click at [850, 437] on span "lead capture new" at bounding box center [852, 440] width 65 height 11
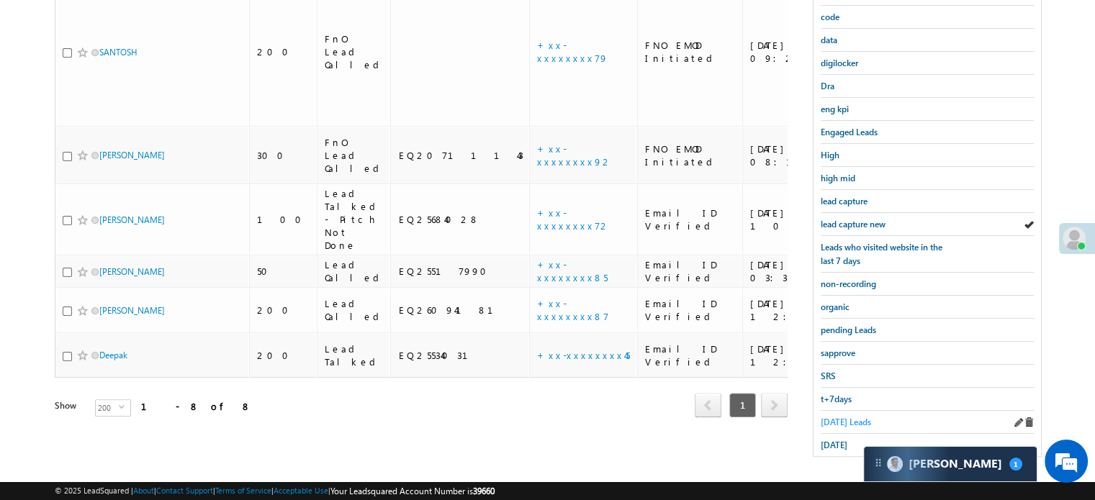
click at [835, 418] on span "Today's Leads" at bounding box center [845, 422] width 50 height 11
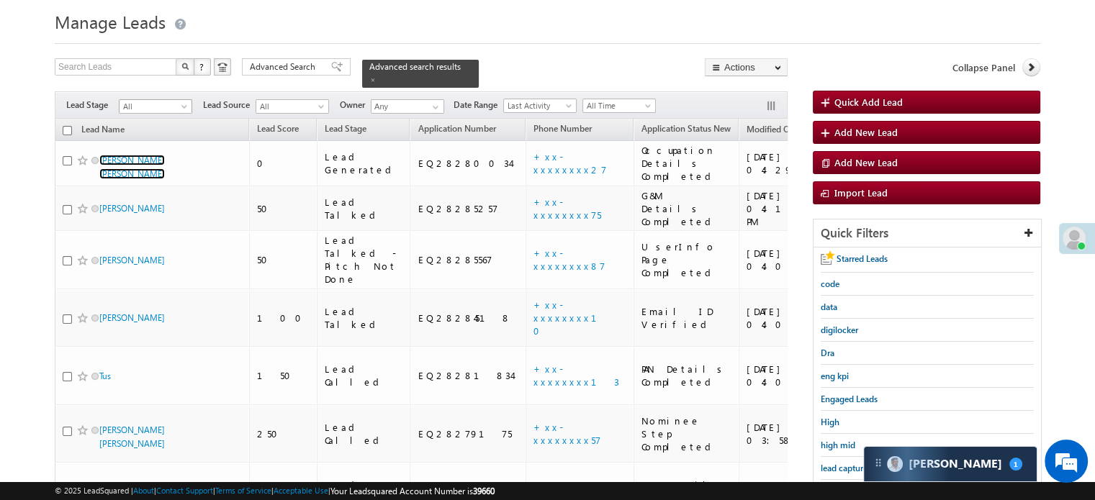
scroll to position [21, 0]
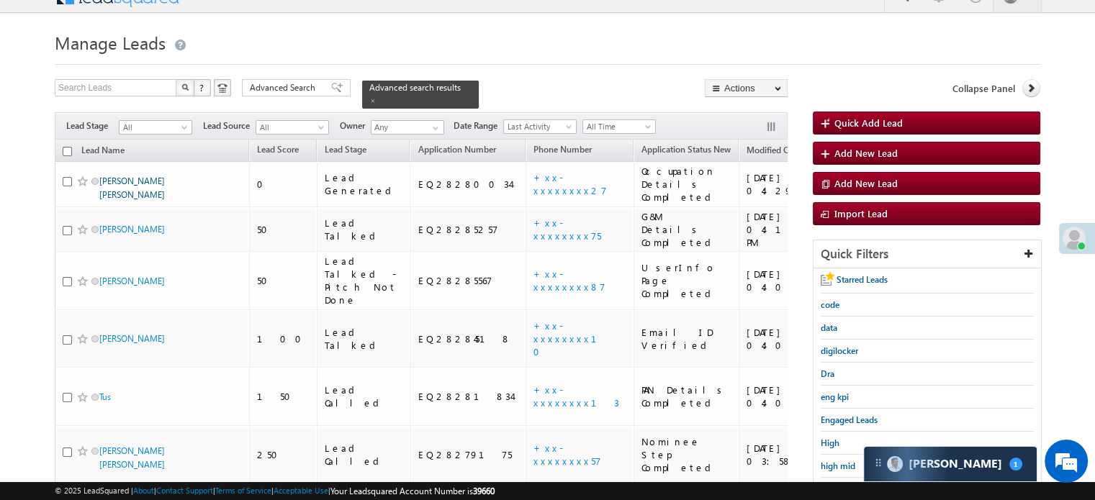
drag, startPoint x: 122, startPoint y: 91, endPoint x: 101, endPoint y: 167, distance: 78.6
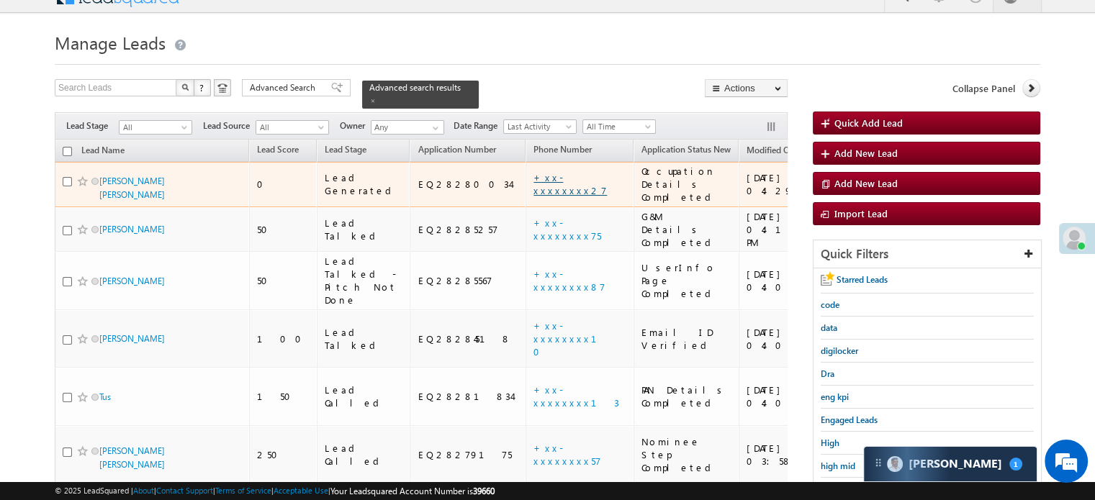
click at [533, 171] on link "+xx-xxxxxxxx27" at bounding box center [569, 183] width 73 height 25
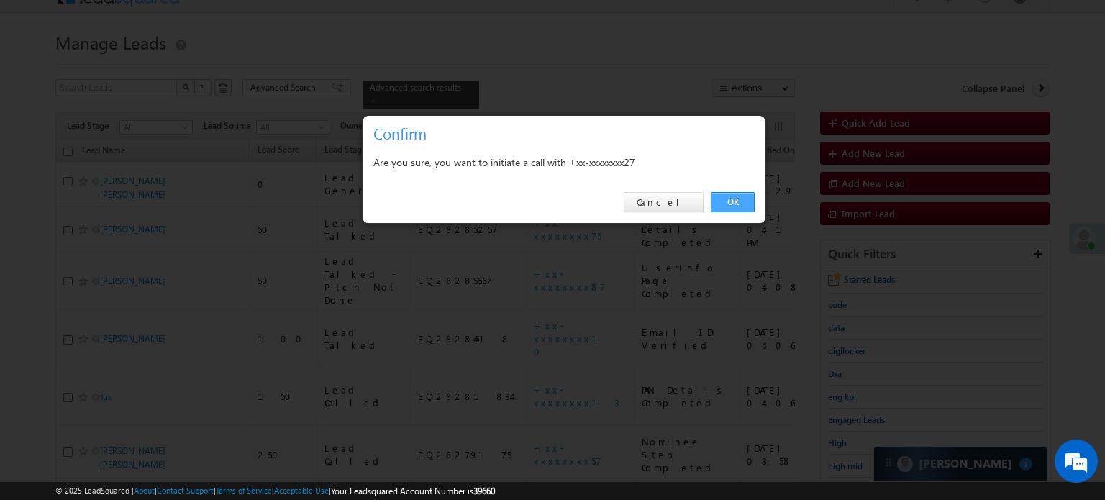
click at [734, 202] on link "OK" at bounding box center [733, 202] width 44 height 20
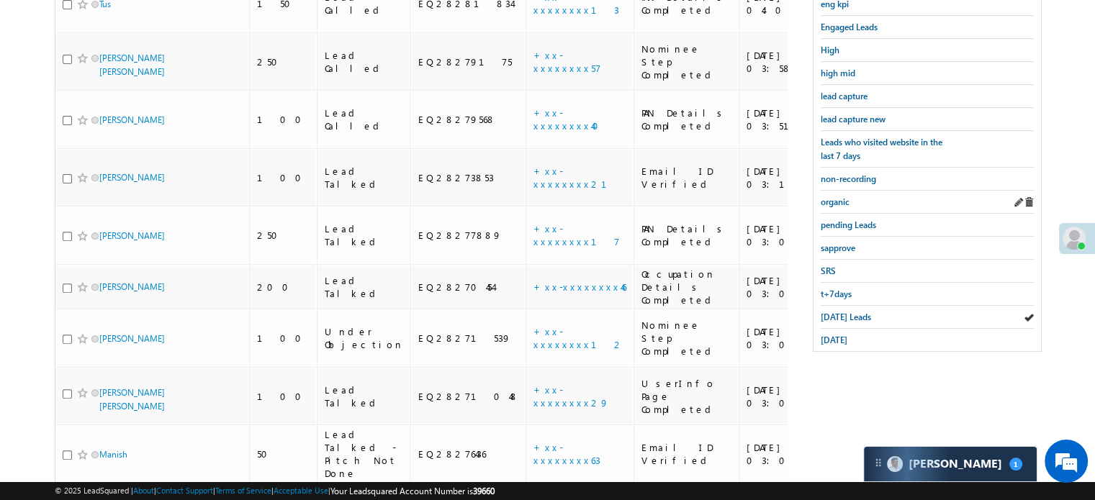
scroll to position [237, 0]
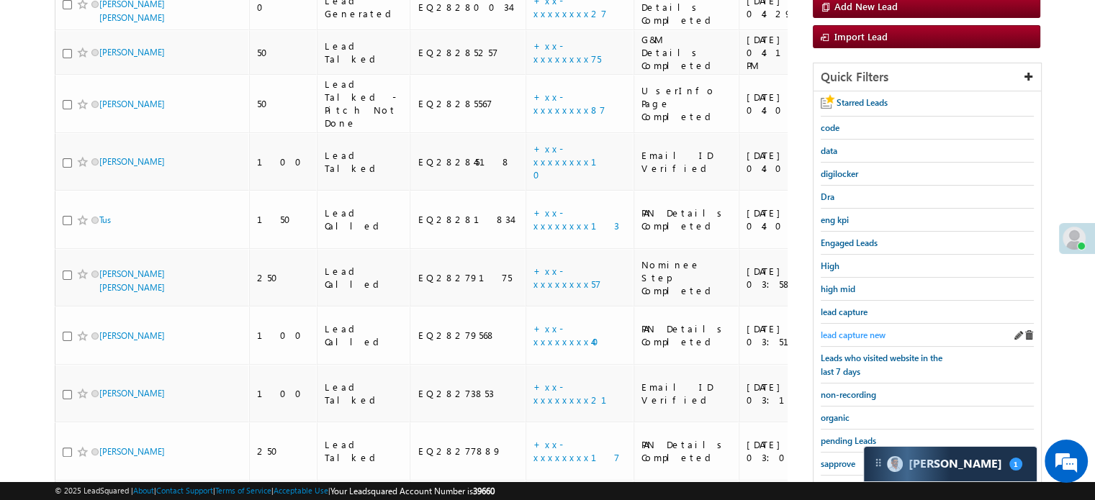
click at [862, 330] on span "lead capture new" at bounding box center [852, 335] width 65 height 11
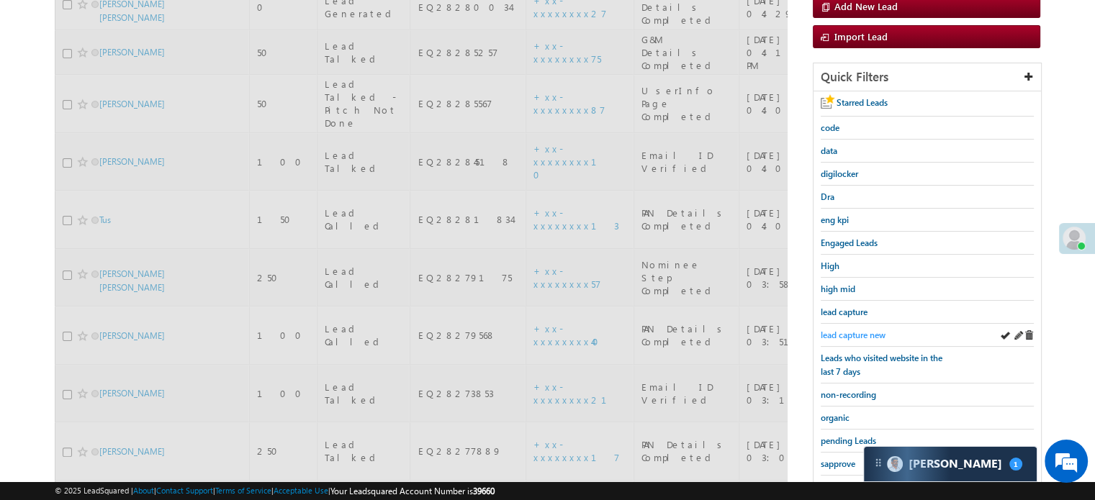
click at [863, 330] on span "lead capture new" at bounding box center [852, 335] width 65 height 11
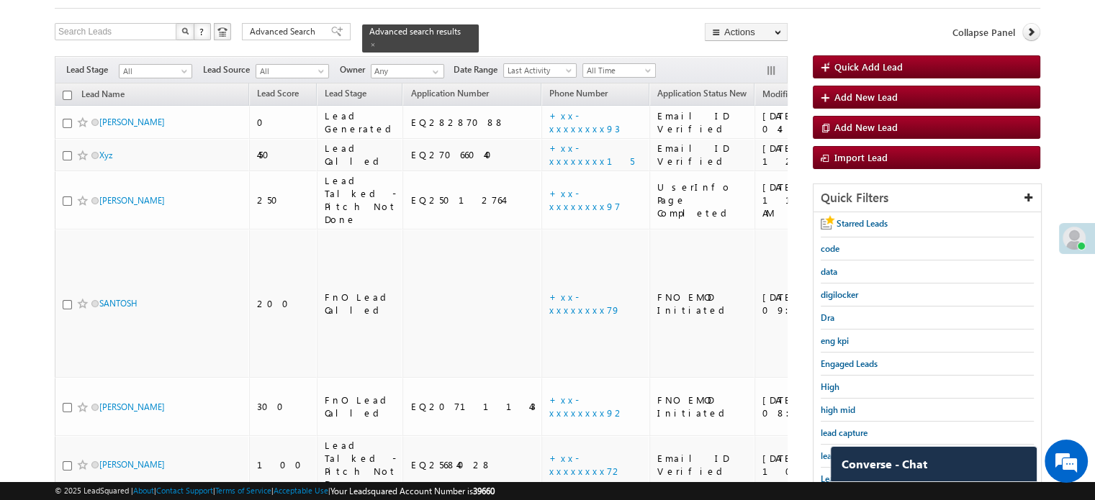
scroll to position [165, 0]
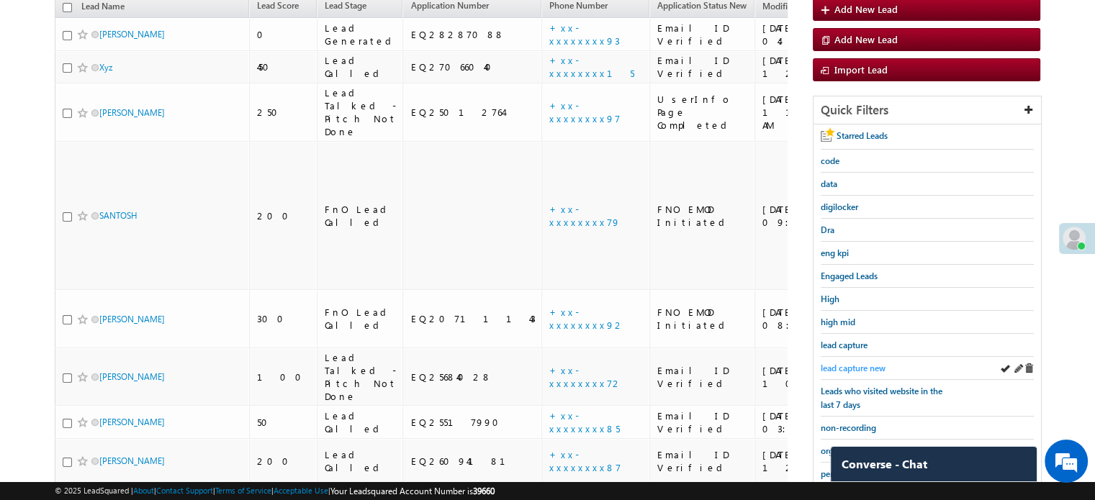
click at [856, 366] on span "lead capture new" at bounding box center [852, 368] width 65 height 11
click at [858, 363] on span "lead capture new" at bounding box center [852, 368] width 65 height 11
click at [855, 363] on span "lead capture new" at bounding box center [852, 368] width 65 height 11
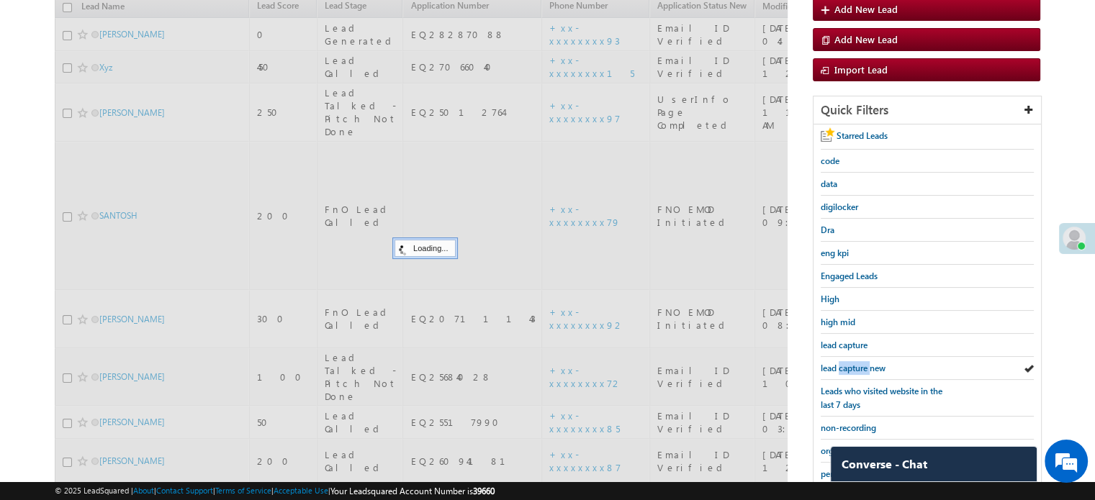
click at [855, 363] on span "lead capture new" at bounding box center [852, 368] width 65 height 11
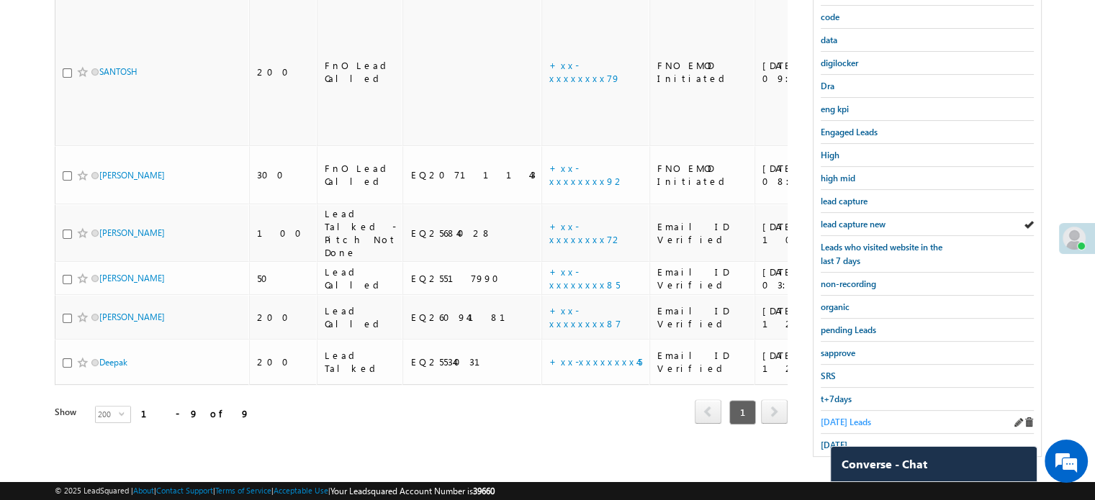
click at [861, 417] on span "Today's Leads" at bounding box center [845, 422] width 50 height 11
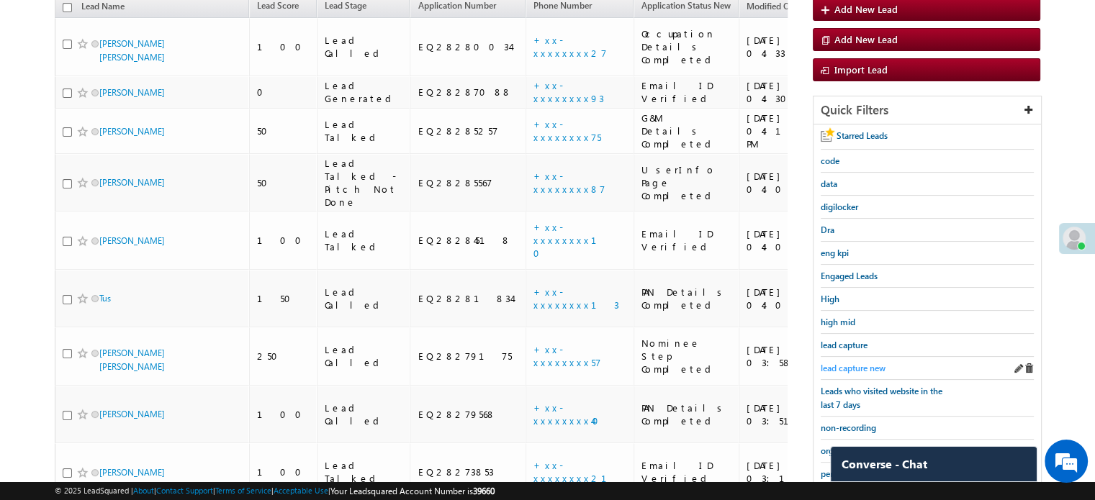
scroll to position [237, 0]
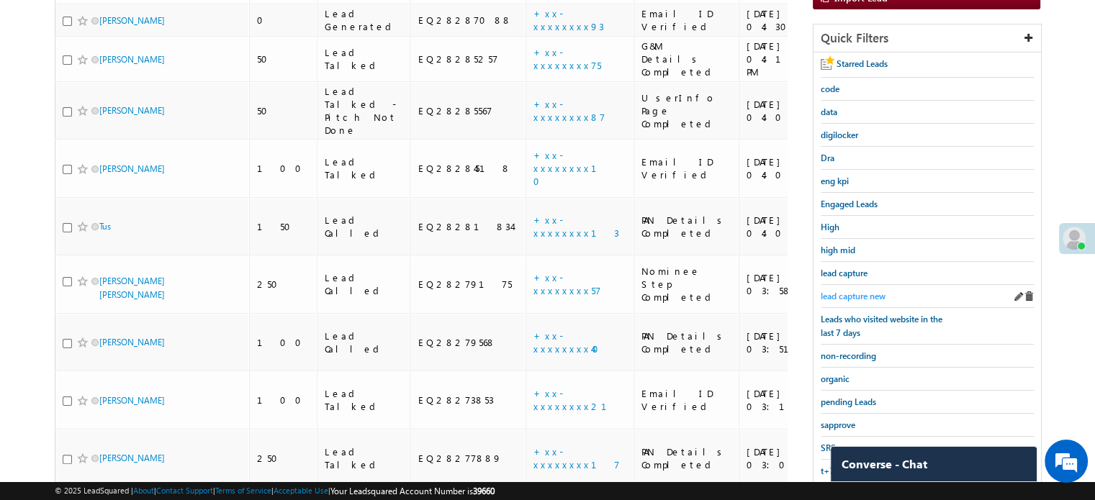
click at [846, 289] on link "lead capture new" at bounding box center [852, 296] width 65 height 14
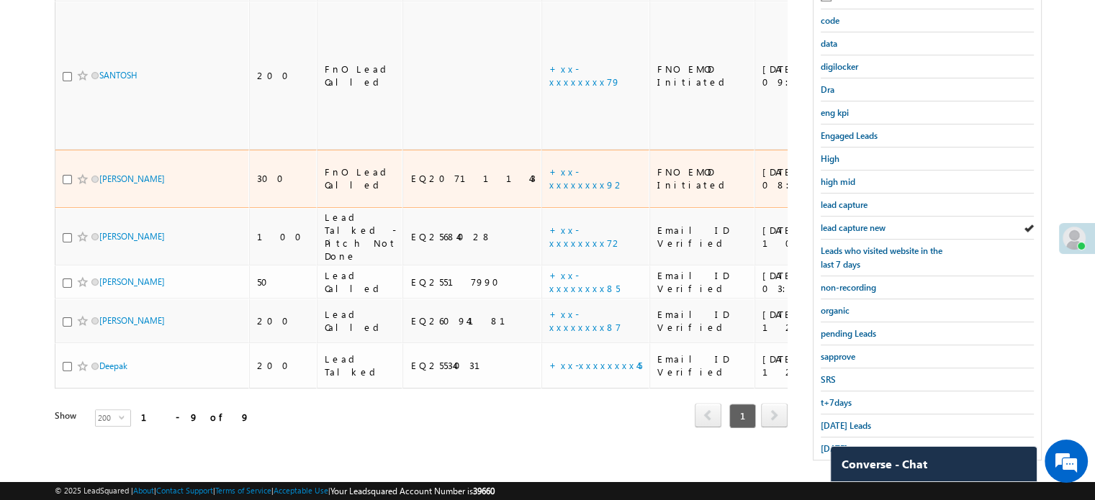
scroll to position [309, 0]
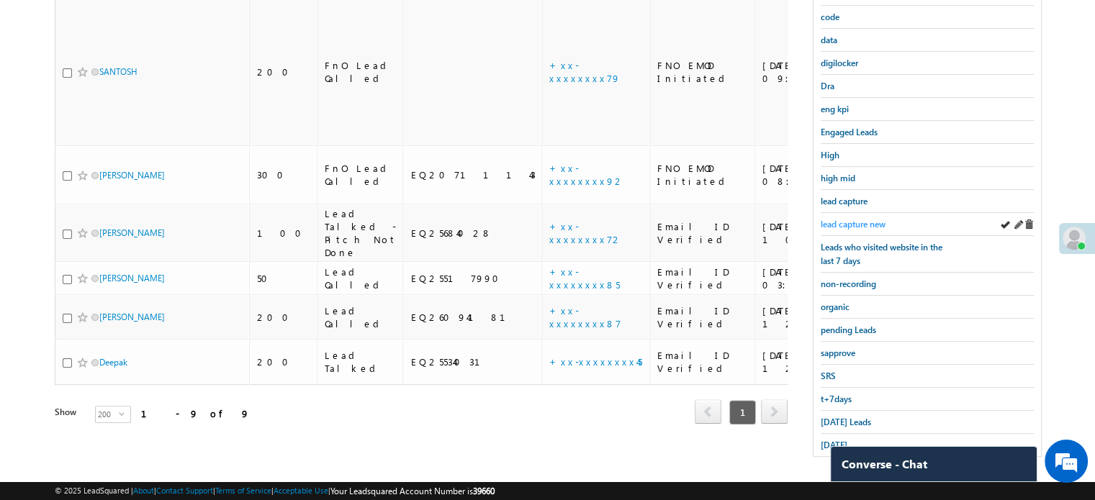
click at [847, 219] on span "lead capture new" at bounding box center [852, 224] width 65 height 11
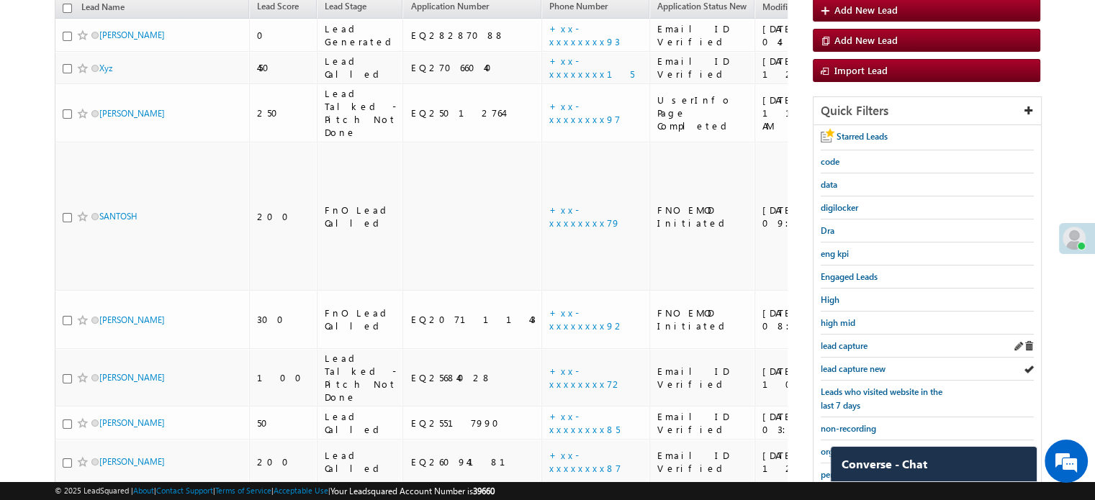
scroll to position [165, 0]
click at [857, 368] on span "lead capture new" at bounding box center [852, 368] width 65 height 11
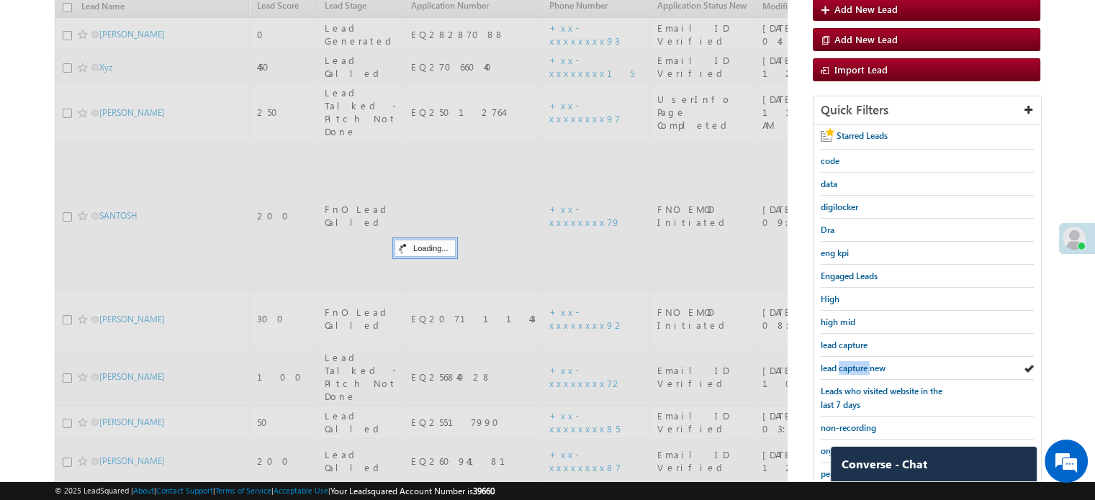
click at [857, 368] on span "lead capture new" at bounding box center [852, 368] width 65 height 11
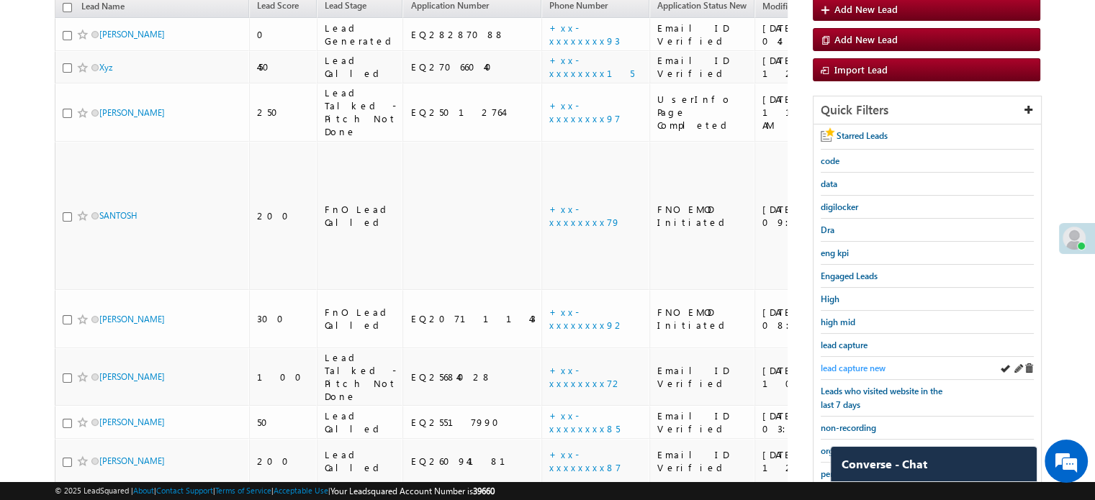
click at [874, 364] on span "lead capture new" at bounding box center [852, 368] width 65 height 11
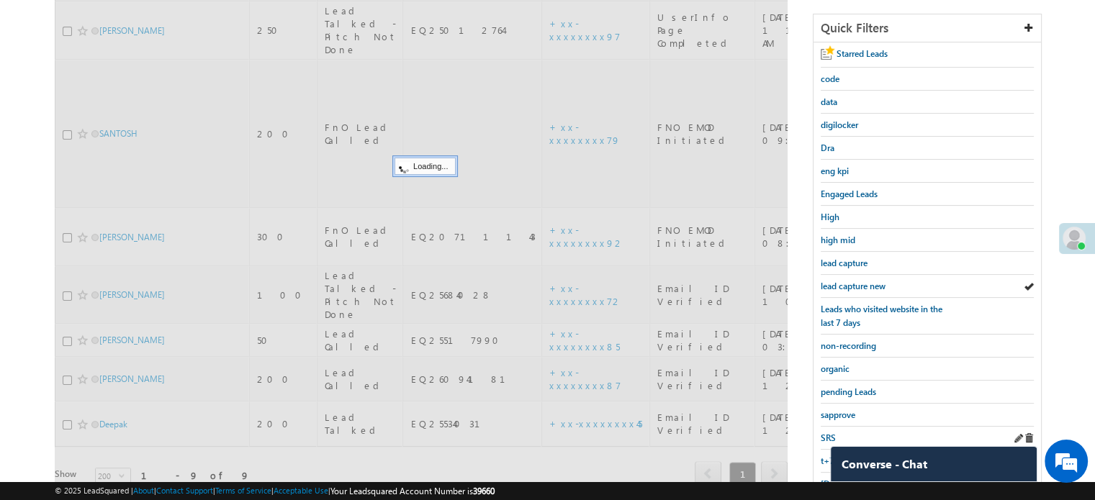
scroll to position [309, 0]
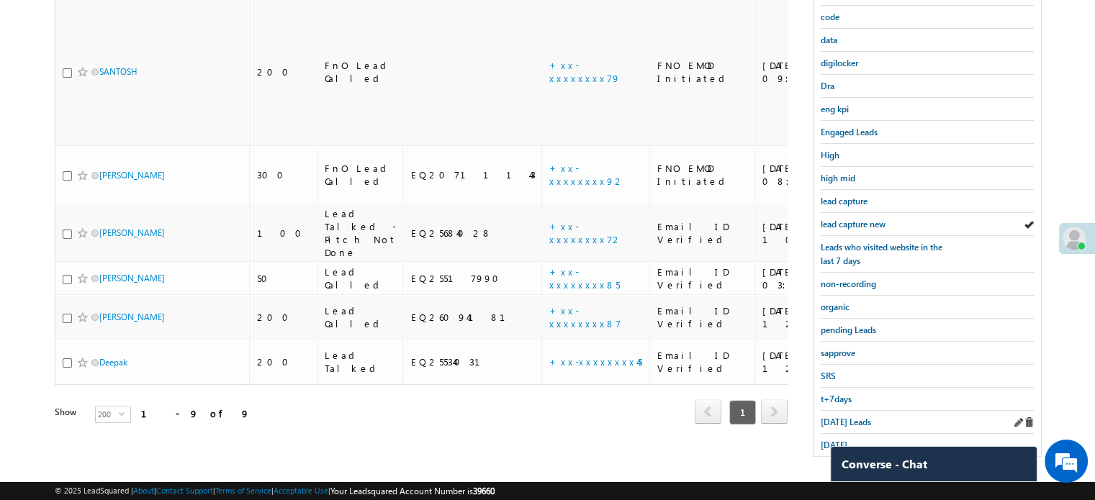
click at [835, 411] on div "Today's Leads" at bounding box center [926, 422] width 213 height 23
click at [835, 417] on span "Today's Leads" at bounding box center [845, 422] width 50 height 11
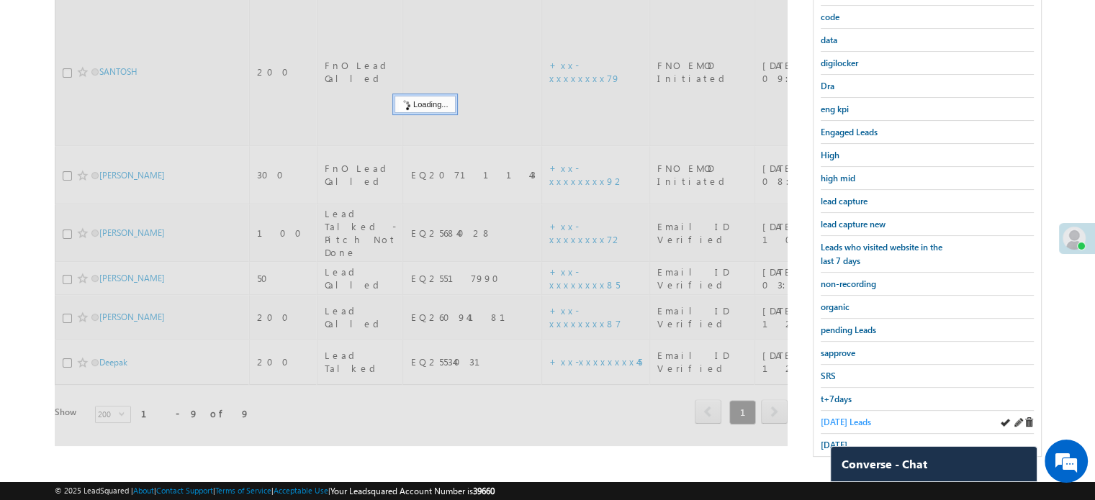
scroll to position [165, 0]
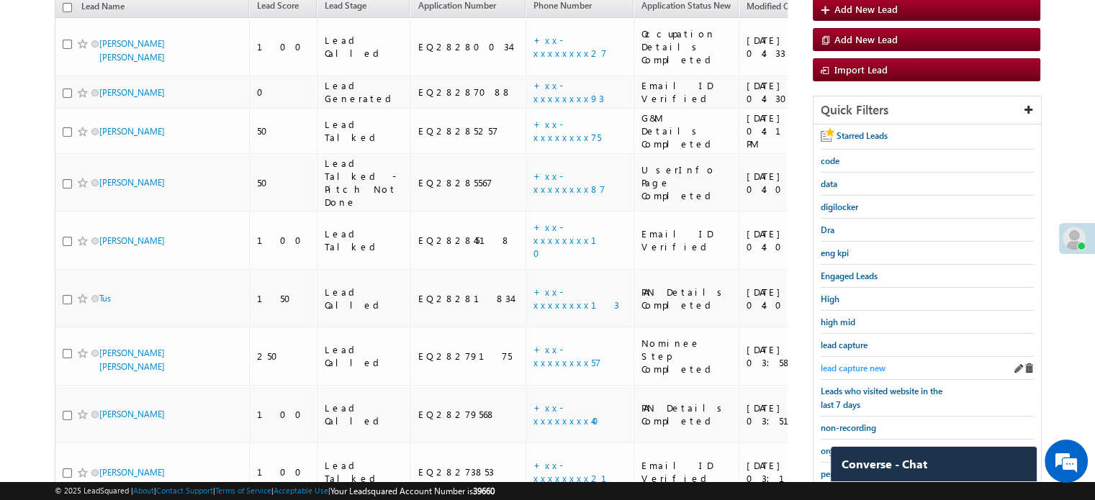
click at [865, 363] on span "lead capture new" at bounding box center [852, 368] width 65 height 11
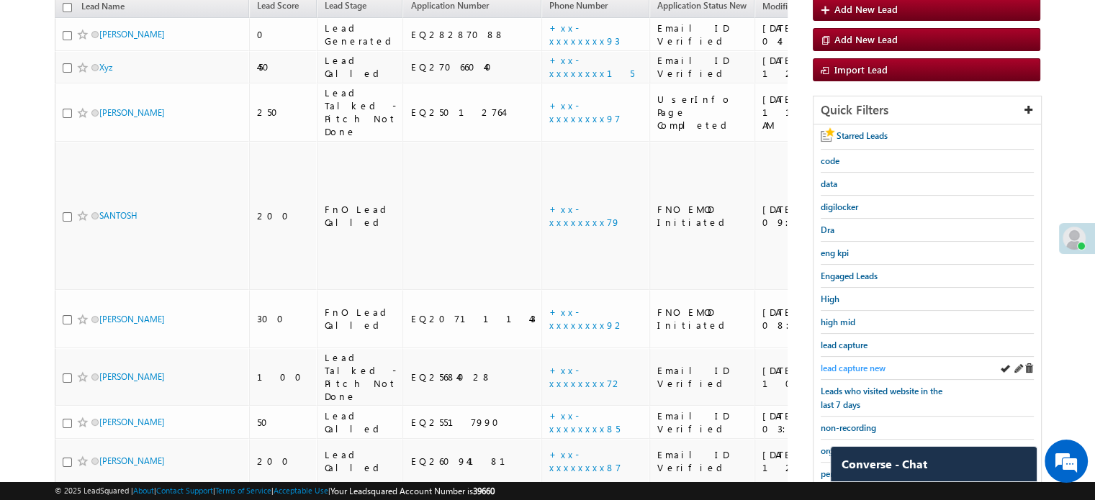
click at [836, 365] on span "lead capture new" at bounding box center [852, 368] width 65 height 11
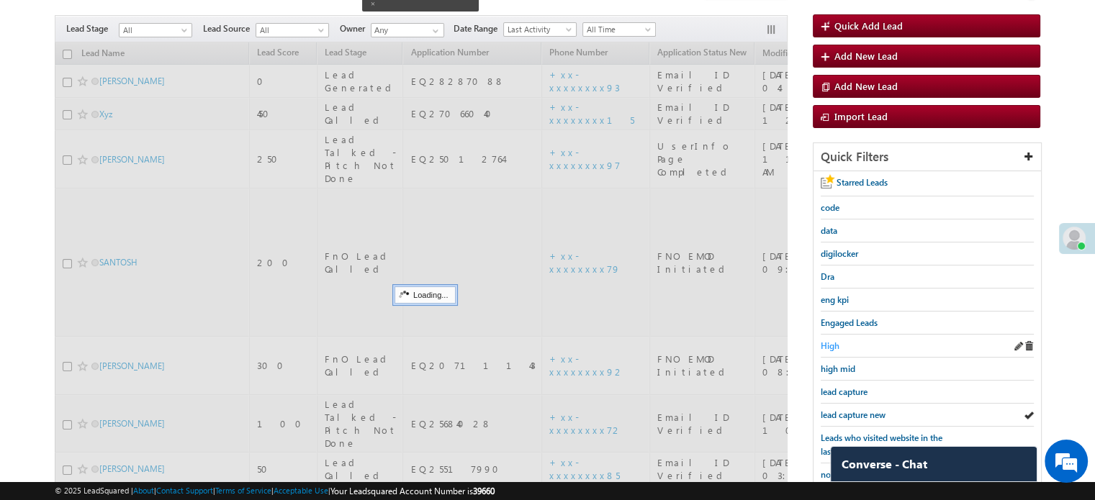
scroll to position [93, 0]
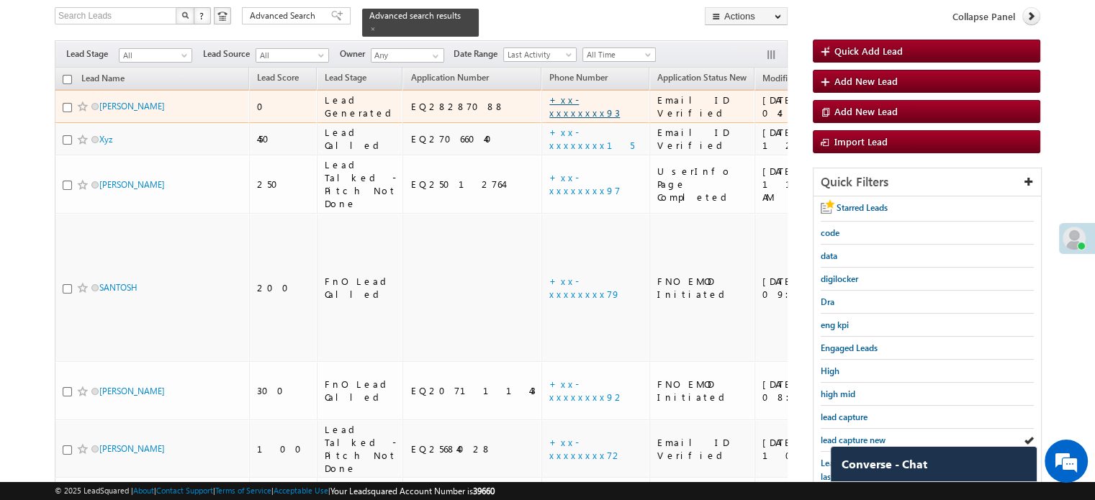
click at [549, 103] on link "+xx-xxxxxxxx93" at bounding box center [584, 106] width 71 height 25
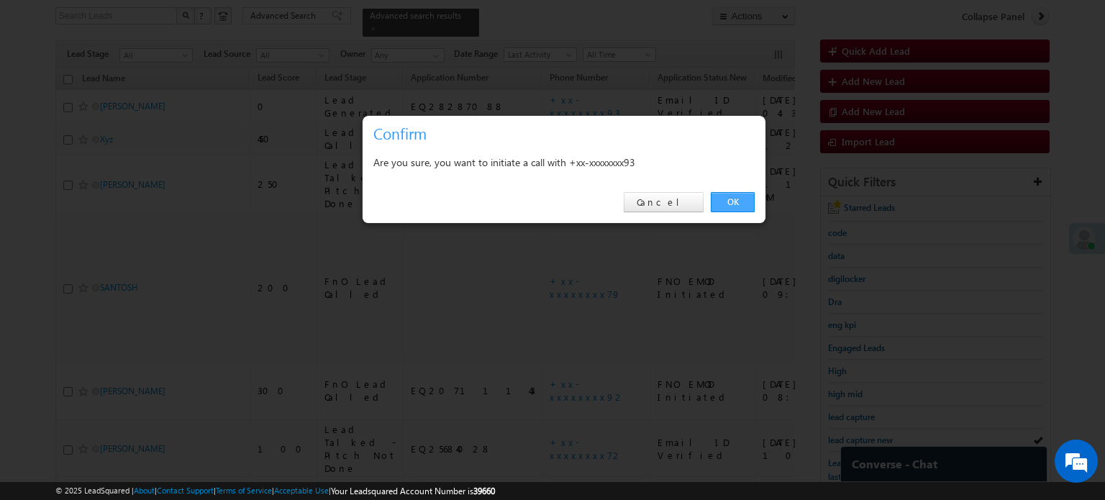
click at [735, 198] on link "OK" at bounding box center [733, 202] width 44 height 20
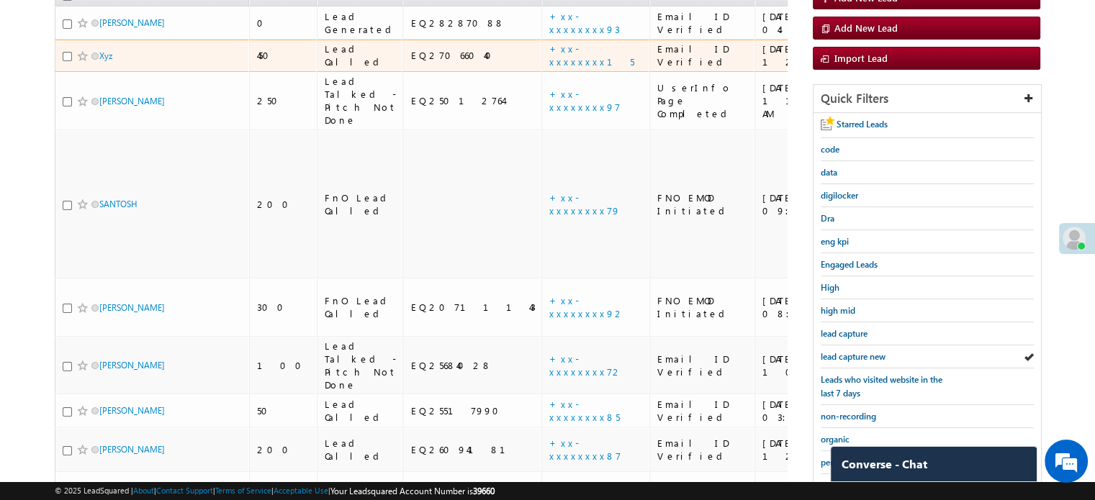
scroll to position [348, 0]
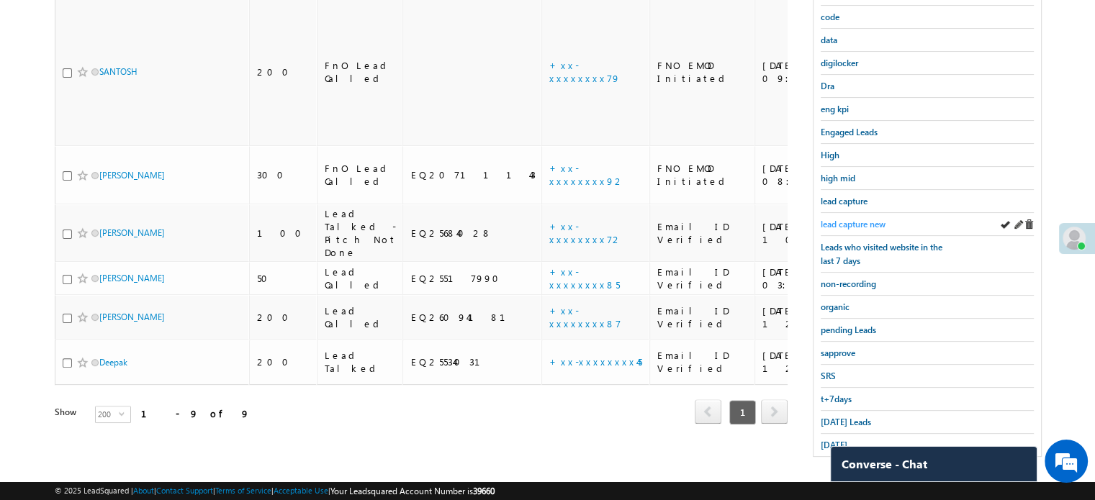
click at [848, 220] on span "lead capture new" at bounding box center [852, 224] width 65 height 11
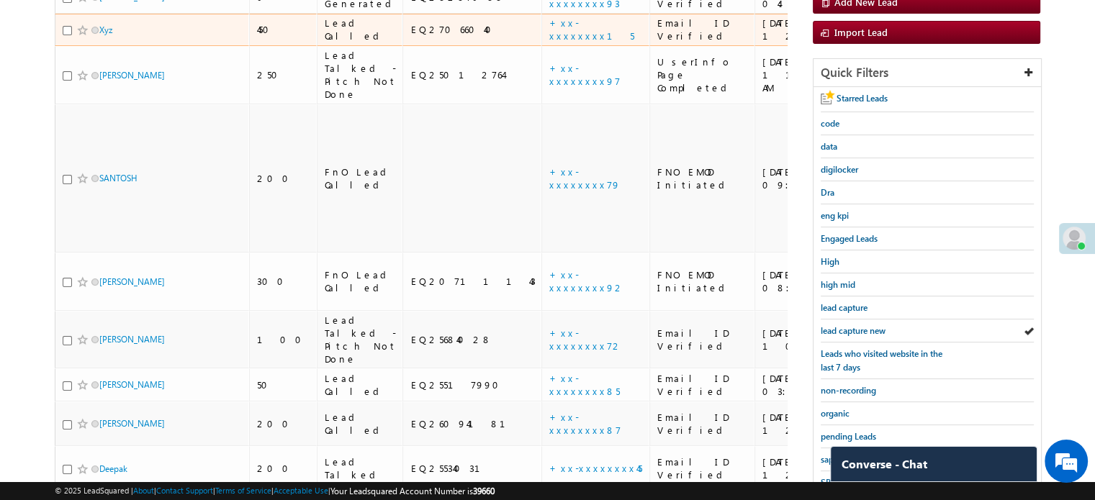
scroll to position [204, 0]
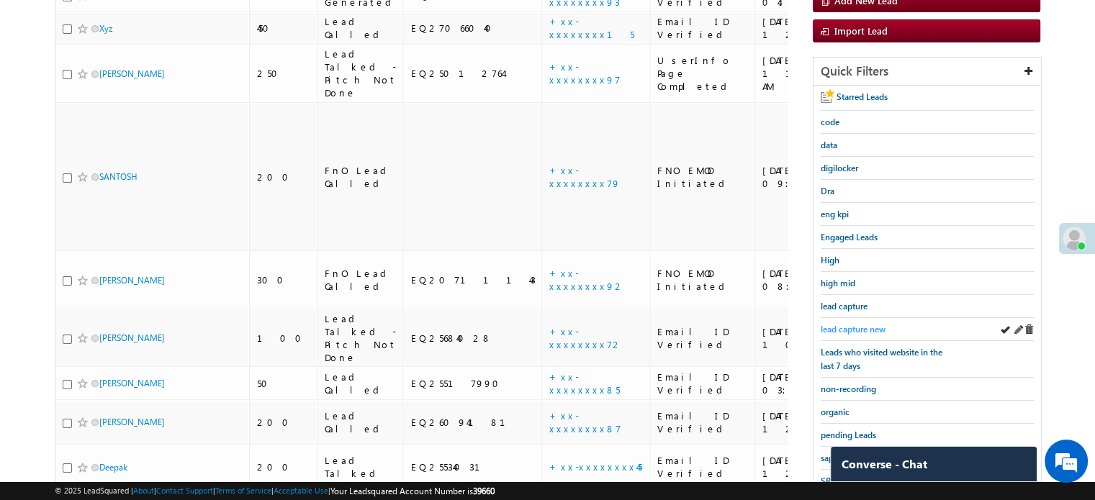
click at [832, 318] on div "lead capture new" at bounding box center [926, 329] width 213 height 23
click at [834, 324] on span "lead capture new" at bounding box center [852, 329] width 65 height 11
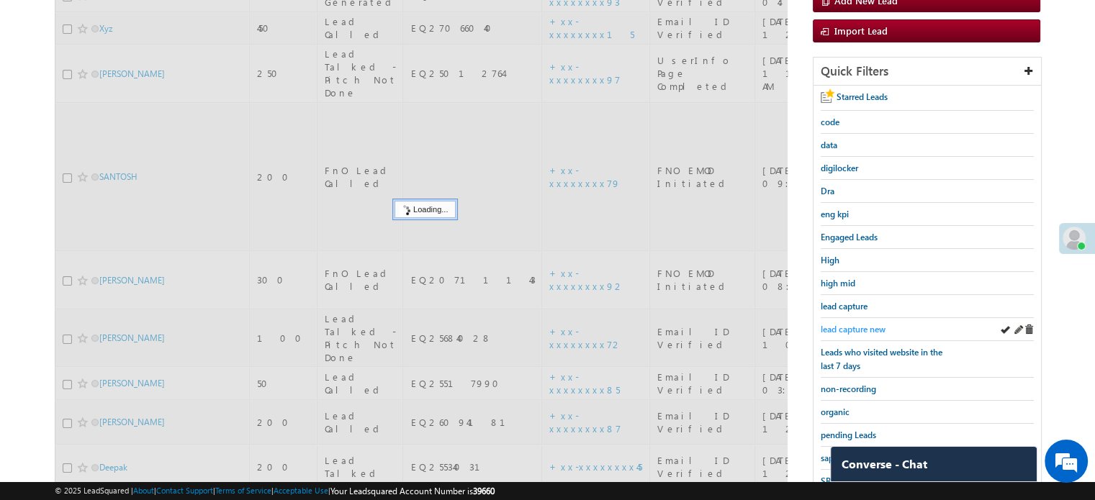
click at [836, 324] on span "lead capture new" at bounding box center [852, 329] width 65 height 11
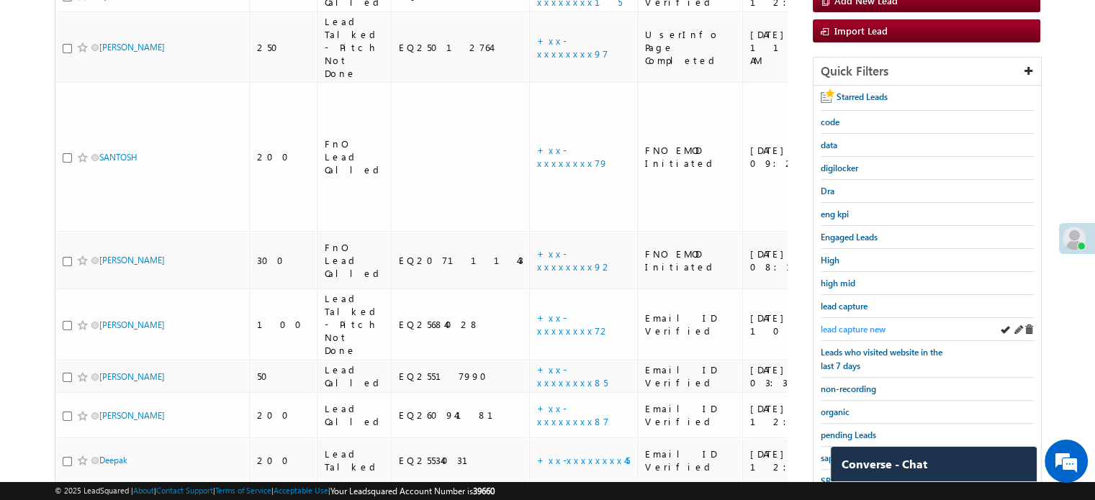
scroll to position [60, 0]
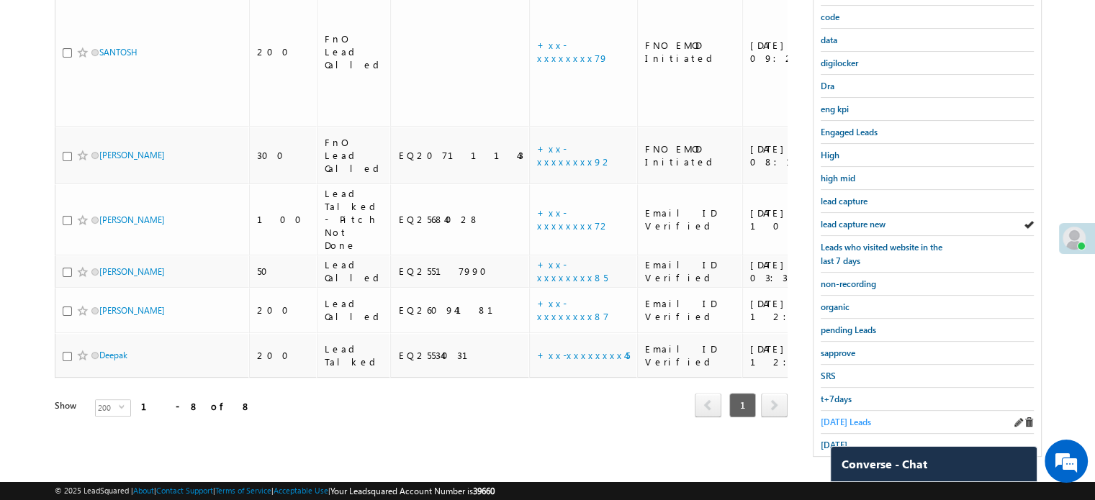
click at [837, 417] on span "Today's Leads" at bounding box center [845, 422] width 50 height 11
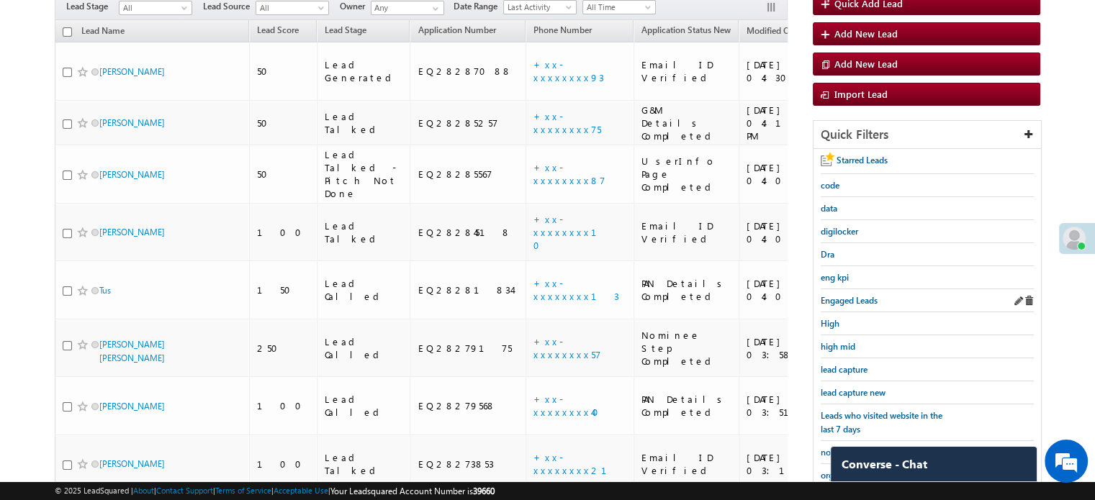
scroll to position [165, 0]
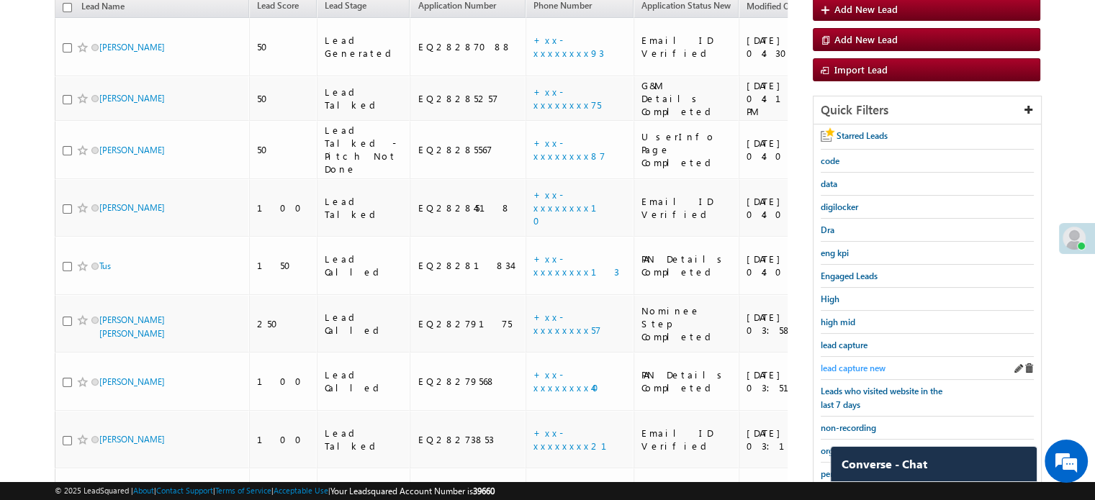
click at [873, 363] on span "lead capture new" at bounding box center [852, 368] width 65 height 11
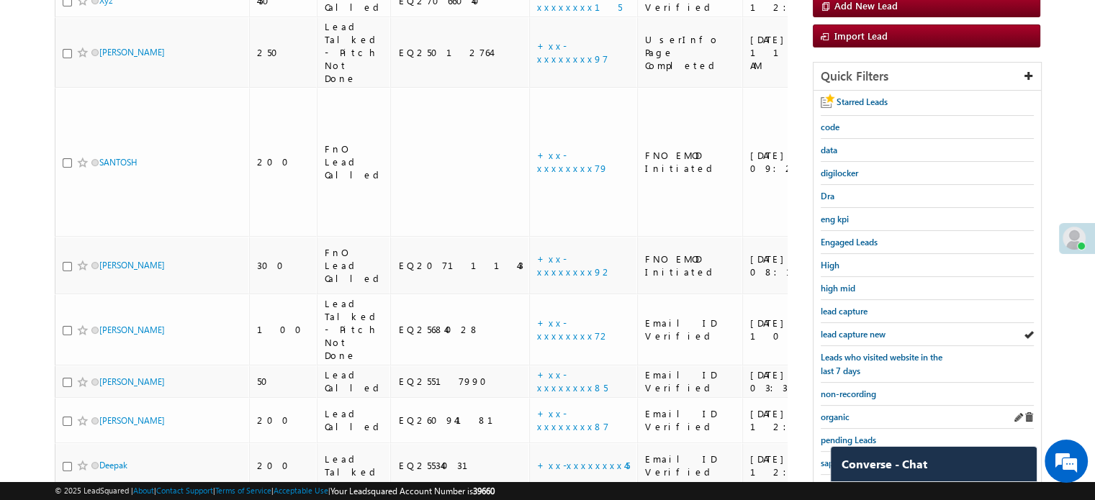
scroll to position [309, 0]
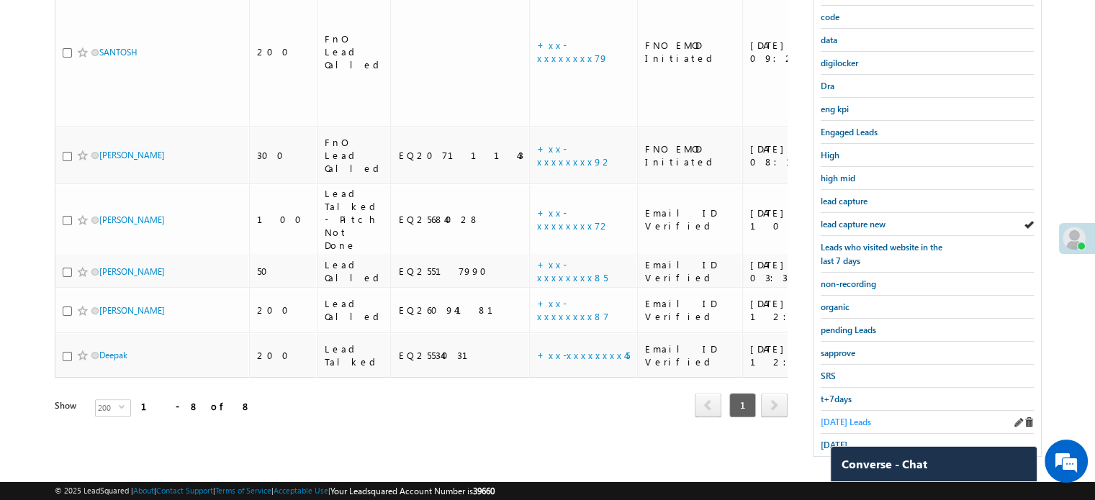
click at [838, 417] on span "Today's Leads" at bounding box center [845, 422] width 50 height 11
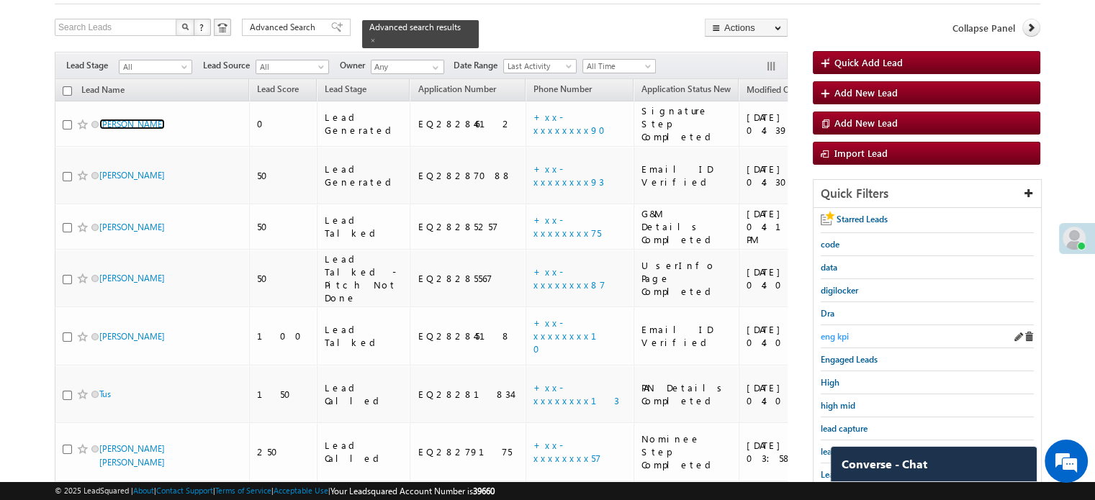
scroll to position [144, 0]
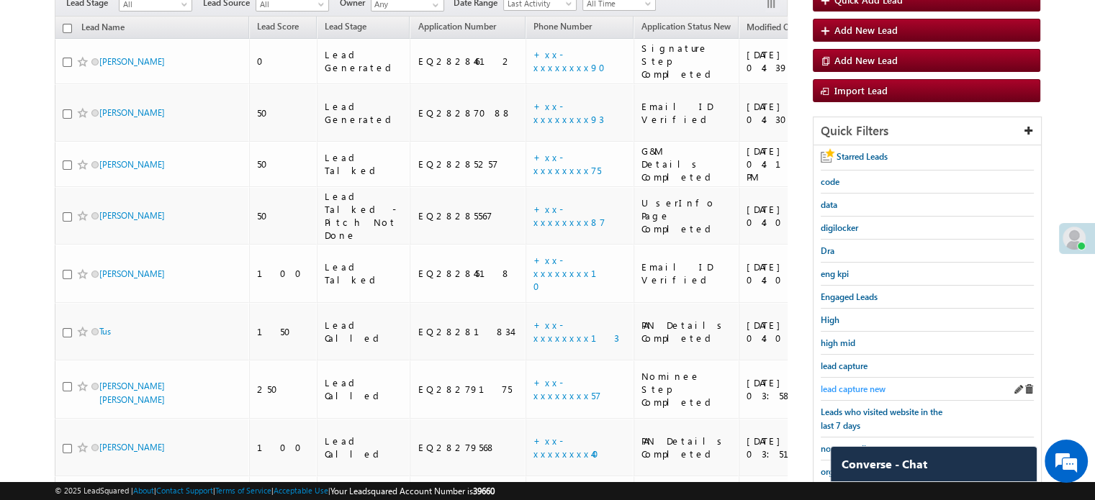
click at [851, 388] on span "lead capture new" at bounding box center [852, 389] width 65 height 11
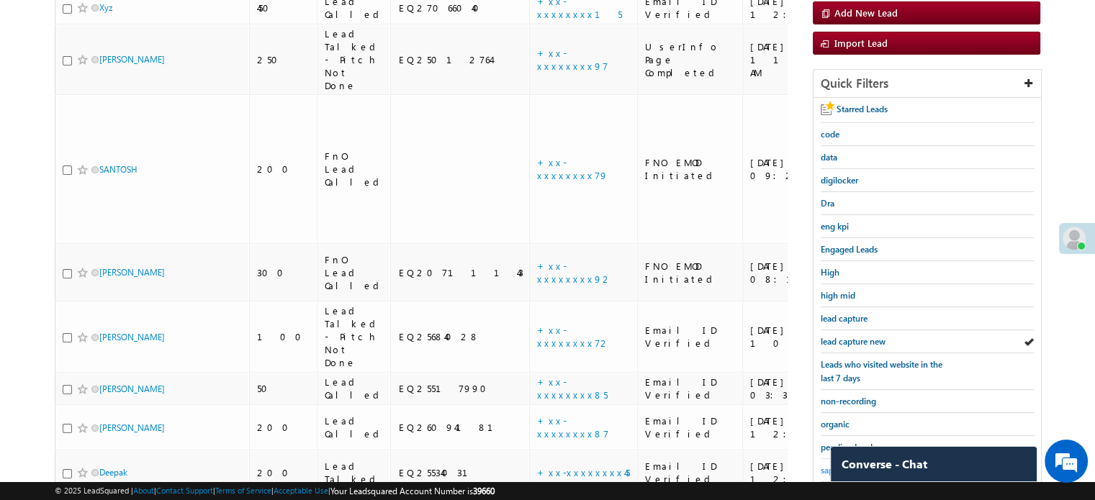
scroll to position [309, 0]
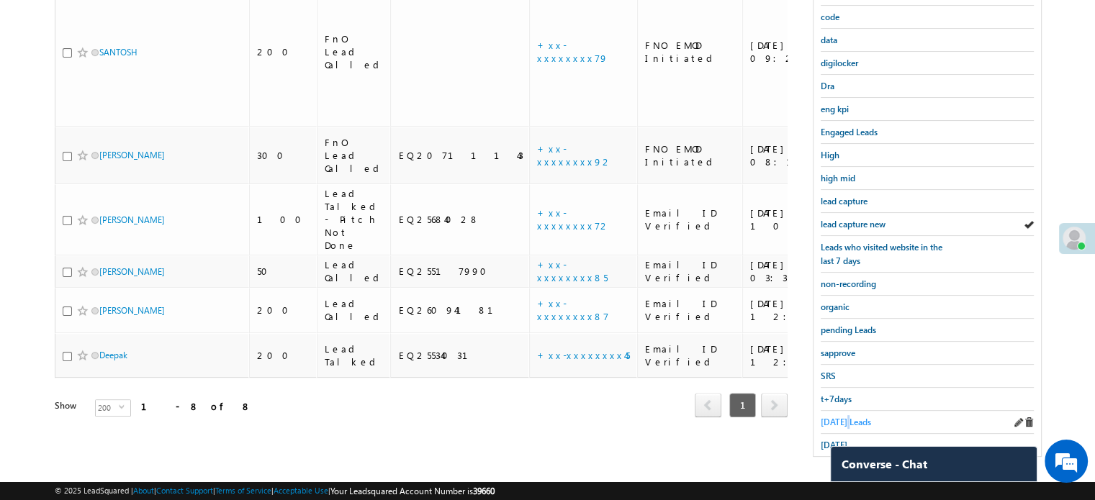
click at [847, 417] on span "Today's Leads" at bounding box center [845, 422] width 50 height 11
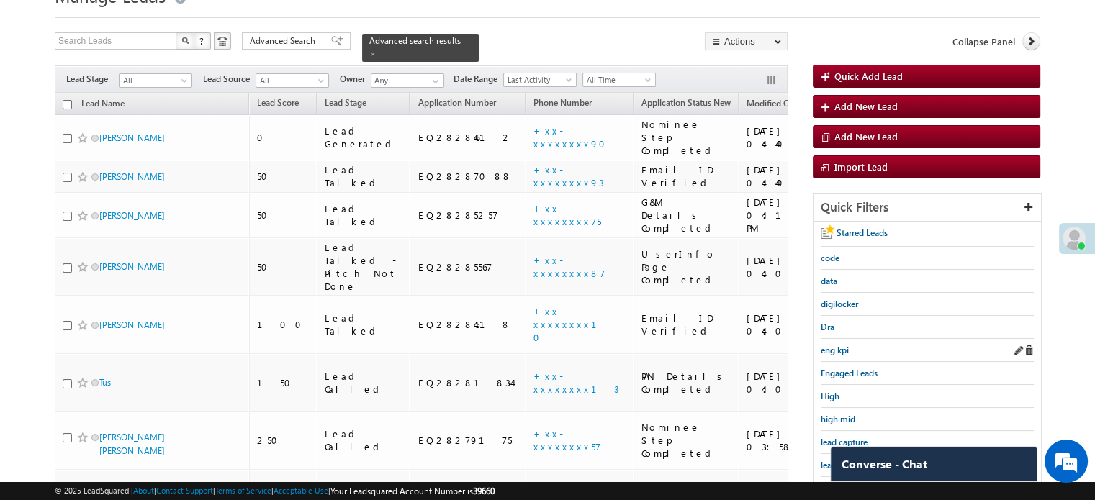
scroll to position [93, 0]
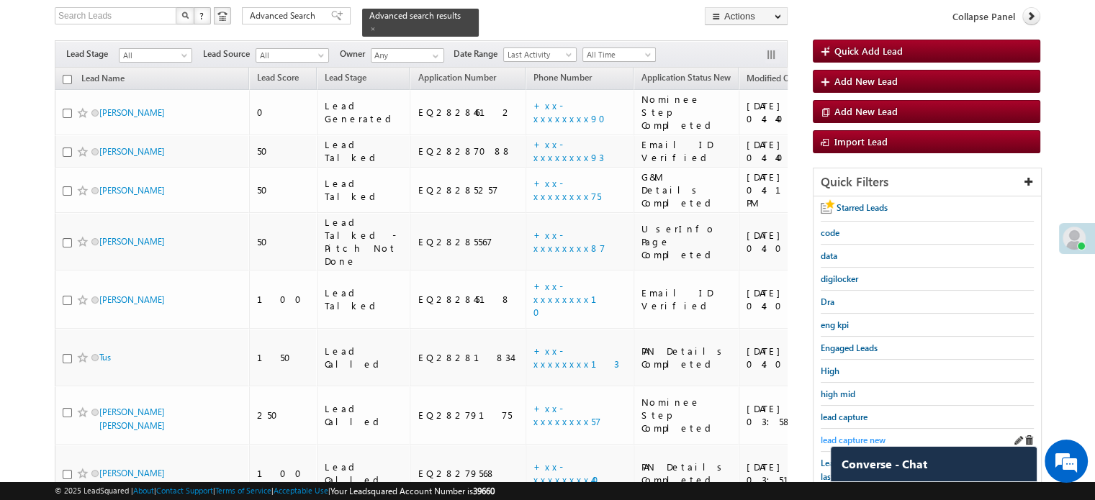
click at [840, 438] on span "lead capture new" at bounding box center [852, 440] width 65 height 11
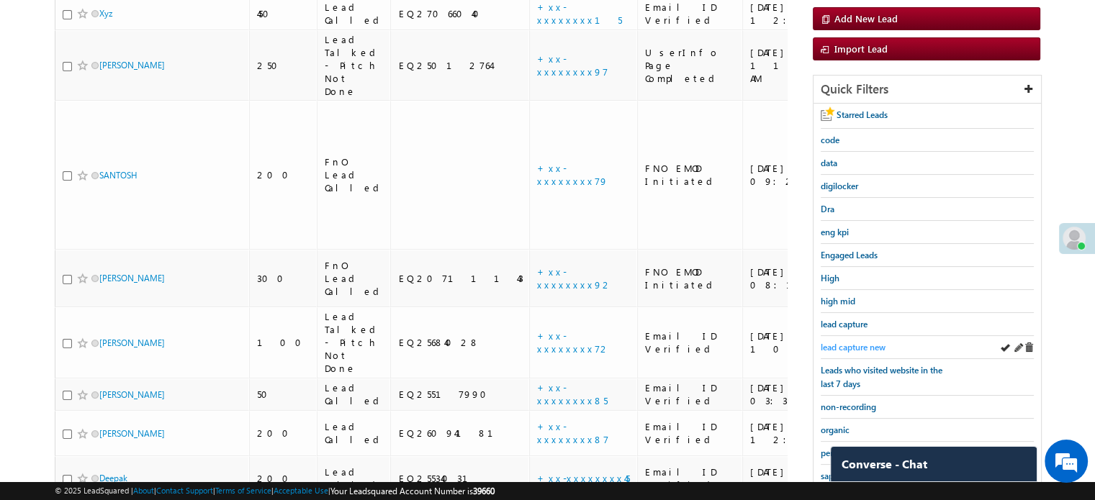
scroll to position [309, 0]
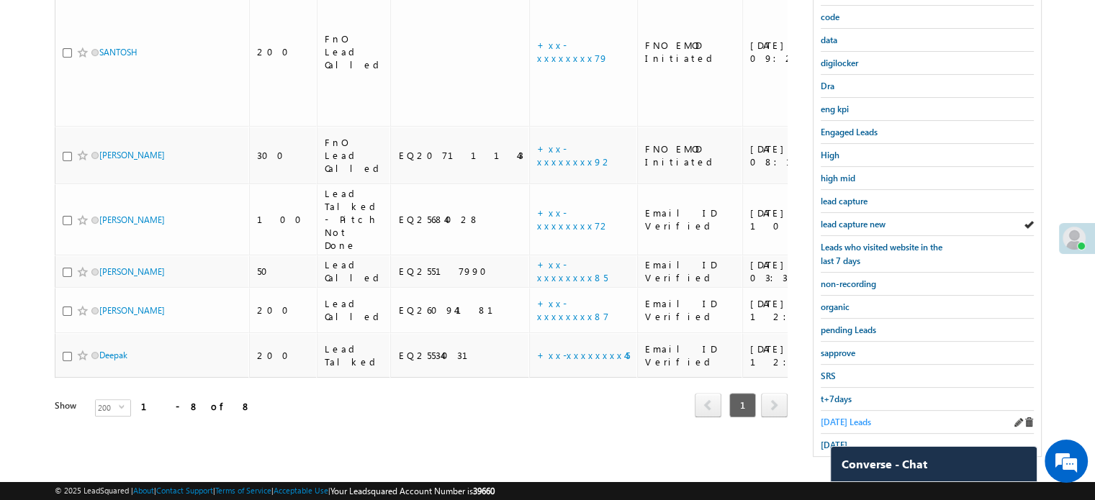
click at [838, 417] on span "Today's Leads" at bounding box center [845, 422] width 50 height 11
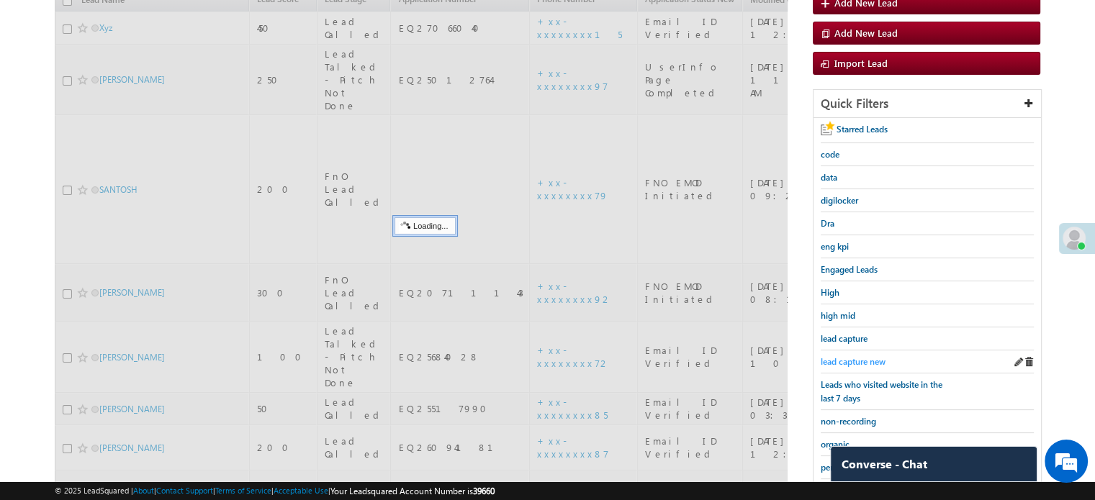
scroll to position [165, 0]
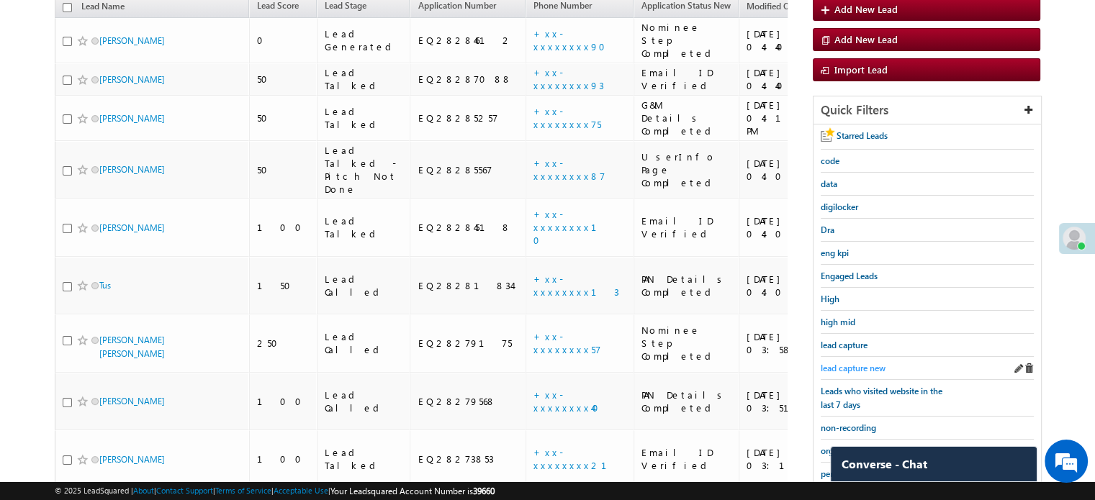
click at [856, 363] on span "lead capture new" at bounding box center [852, 368] width 65 height 11
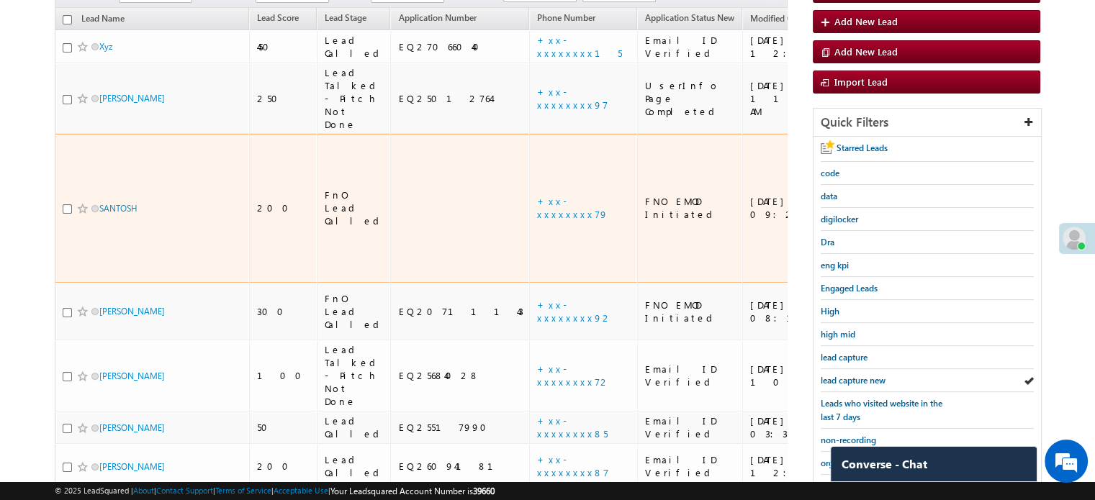
scroll to position [237, 0]
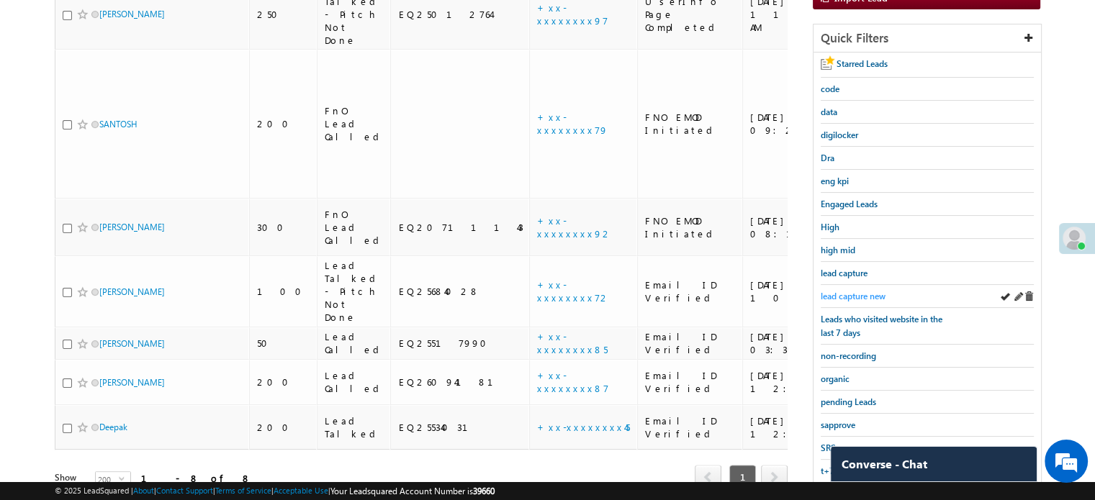
drag, startPoint x: 884, startPoint y: 284, endPoint x: 878, endPoint y: 289, distance: 7.7
click at [885, 285] on div "lead capture new" at bounding box center [926, 296] width 213 height 23
click at [878, 291] on span "lead capture new" at bounding box center [852, 296] width 65 height 11
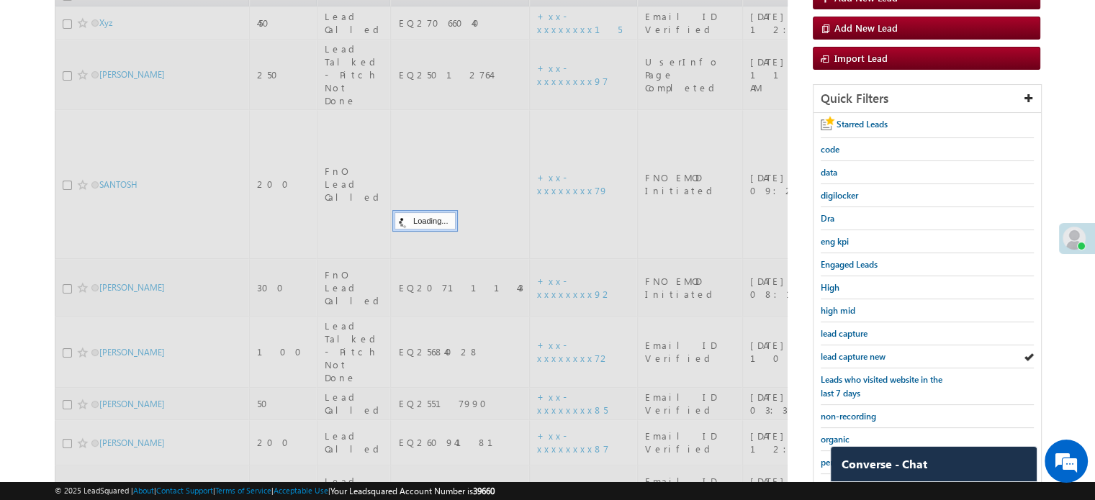
scroll to position [93, 0]
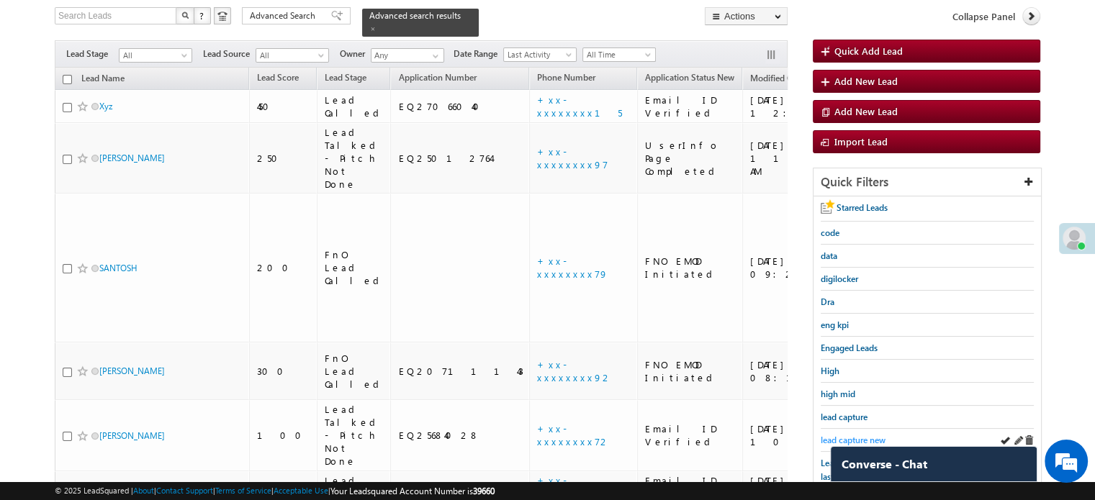
click at [847, 436] on span "lead capture new" at bounding box center [852, 440] width 65 height 11
click at [849, 438] on span "lead capture new" at bounding box center [852, 440] width 65 height 11
click at [853, 435] on span "lead capture new" at bounding box center [852, 440] width 65 height 11
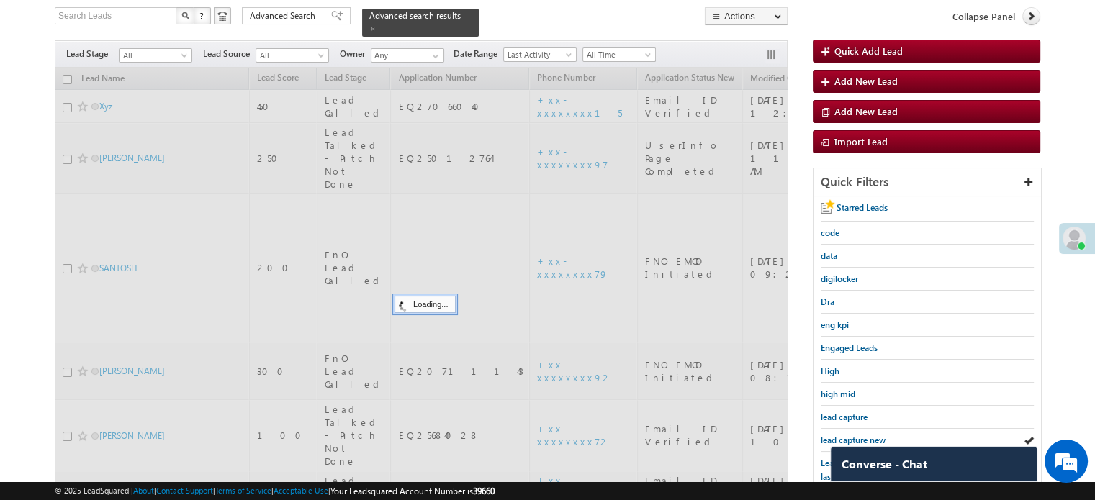
click at [853, 435] on span "lead capture new" at bounding box center [852, 440] width 65 height 11
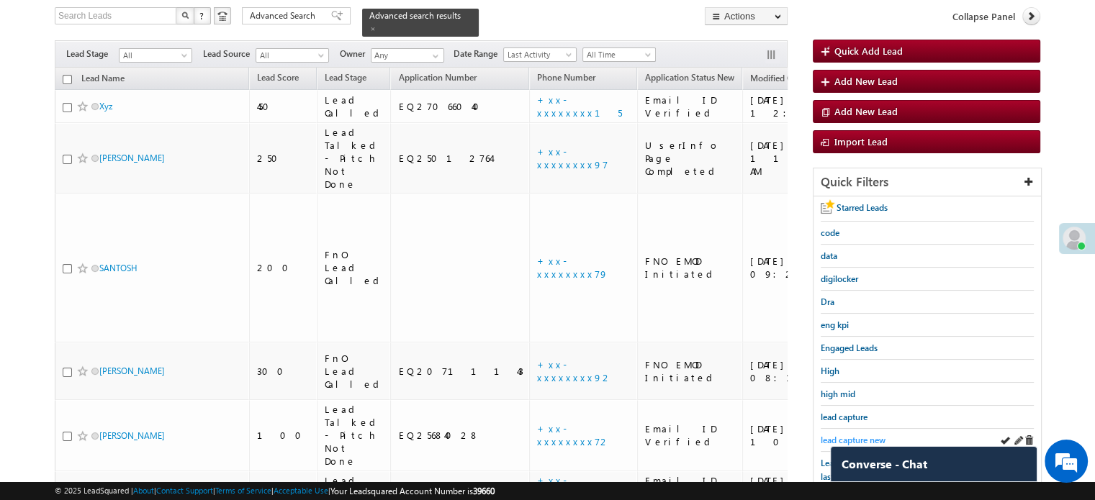
click at [857, 435] on span "lead capture new" at bounding box center [852, 440] width 65 height 11
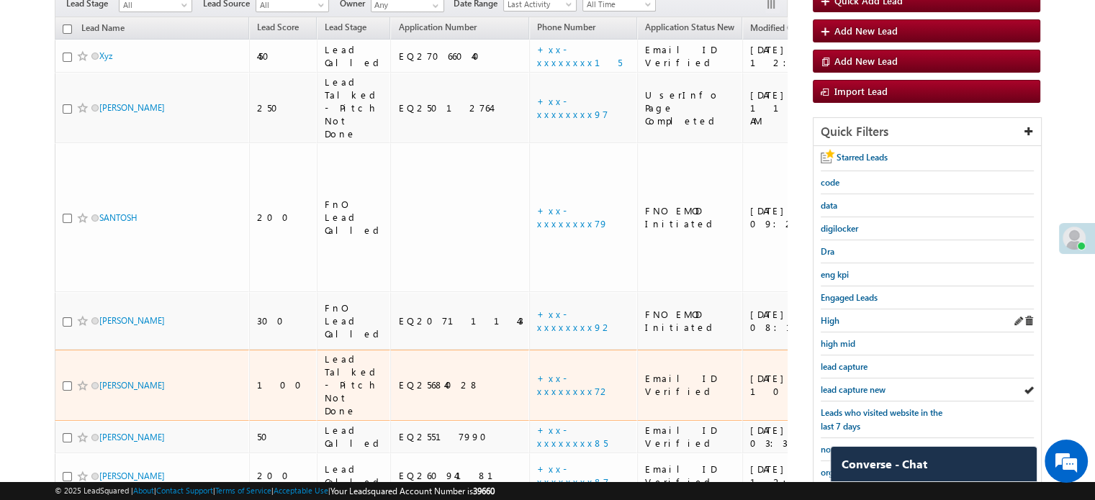
scroll to position [165, 0]
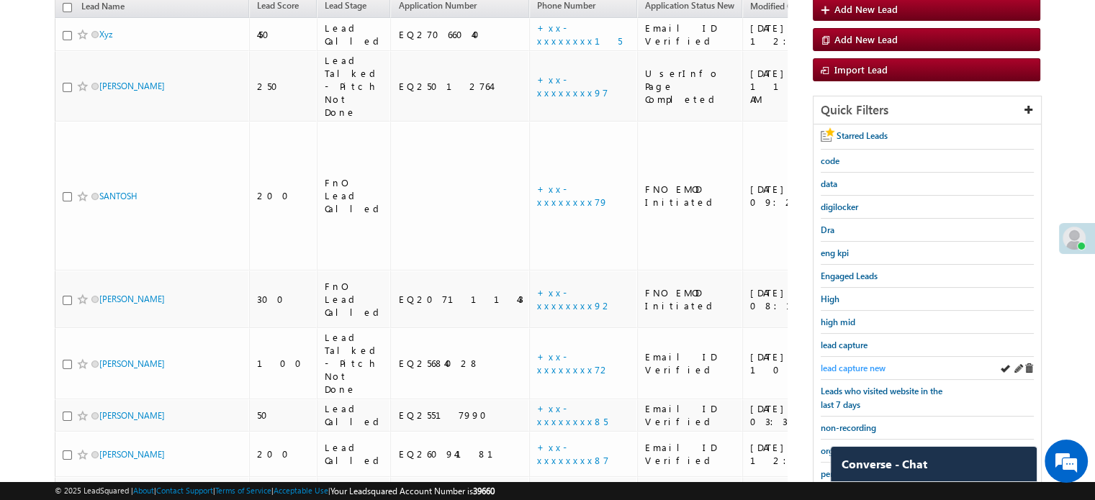
click at [859, 363] on span "lead capture new" at bounding box center [852, 368] width 65 height 11
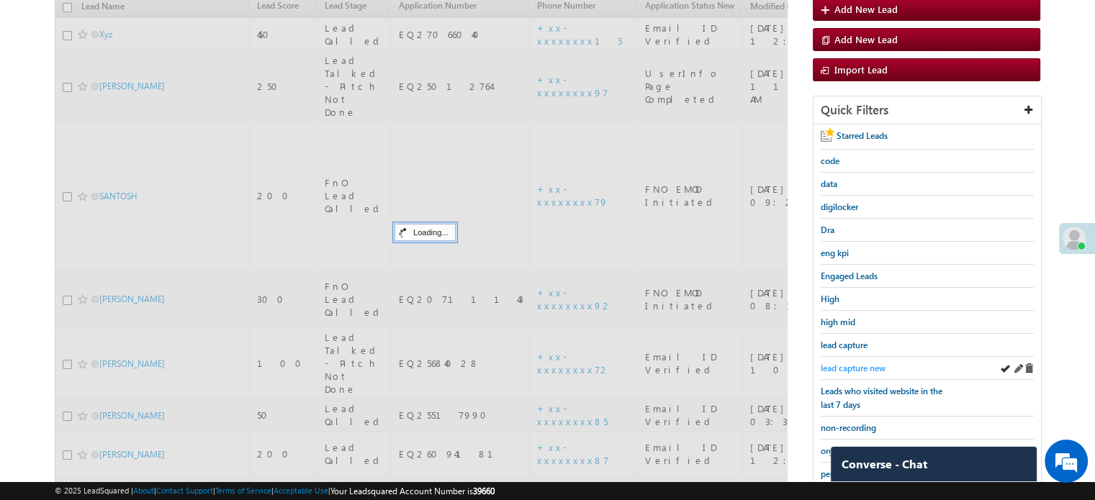
click at [860, 363] on span "lead capture new" at bounding box center [852, 368] width 65 height 11
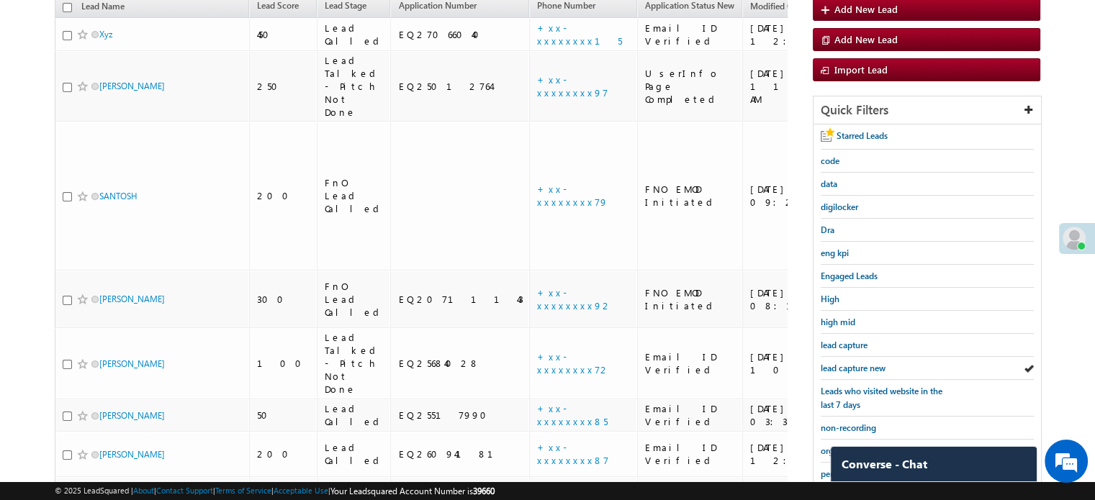
click at [860, 363] on span "lead capture new" at bounding box center [852, 368] width 65 height 11
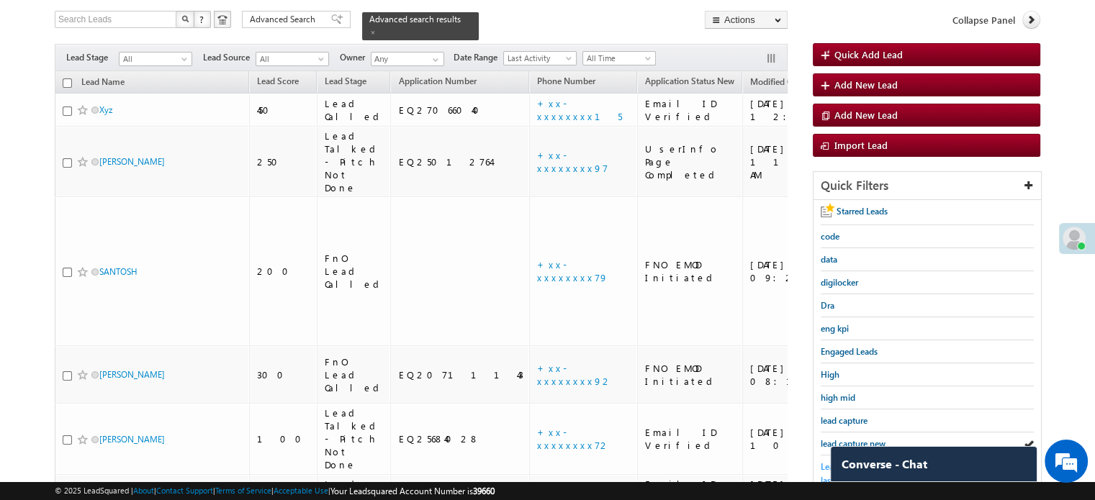
scroll to position [237, 0]
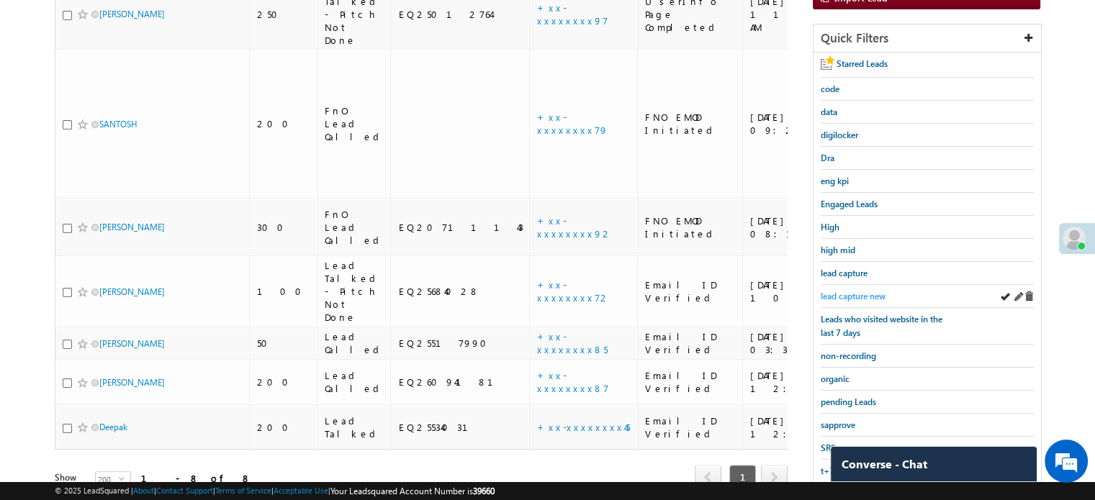
click at [836, 293] on span "lead capture new" at bounding box center [852, 296] width 65 height 11
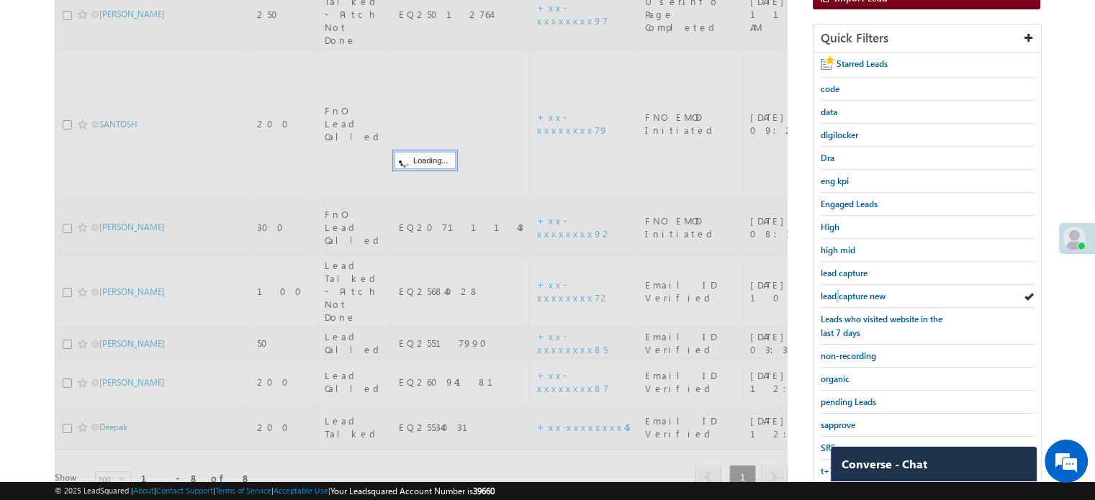
click at [836, 293] on span "lead capture new" at bounding box center [852, 296] width 65 height 11
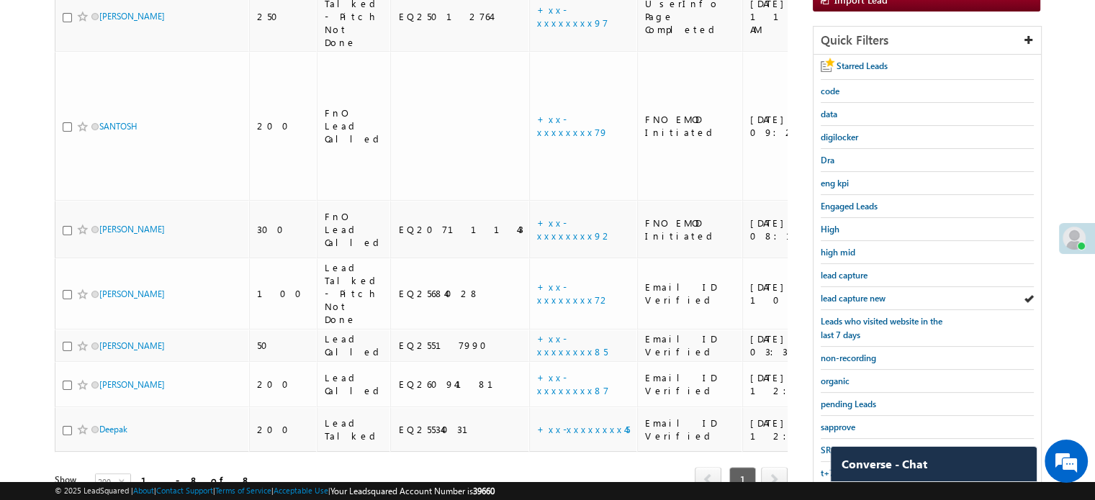
scroll to position [165, 0]
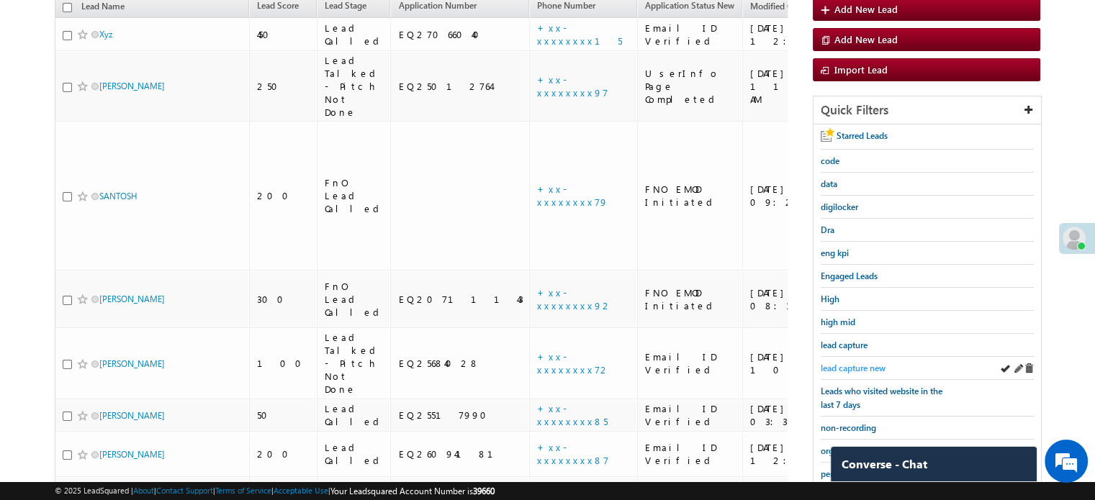
click at [864, 364] on span "lead capture new" at bounding box center [852, 368] width 65 height 11
click at [864, 365] on span "lead capture new" at bounding box center [852, 368] width 65 height 11
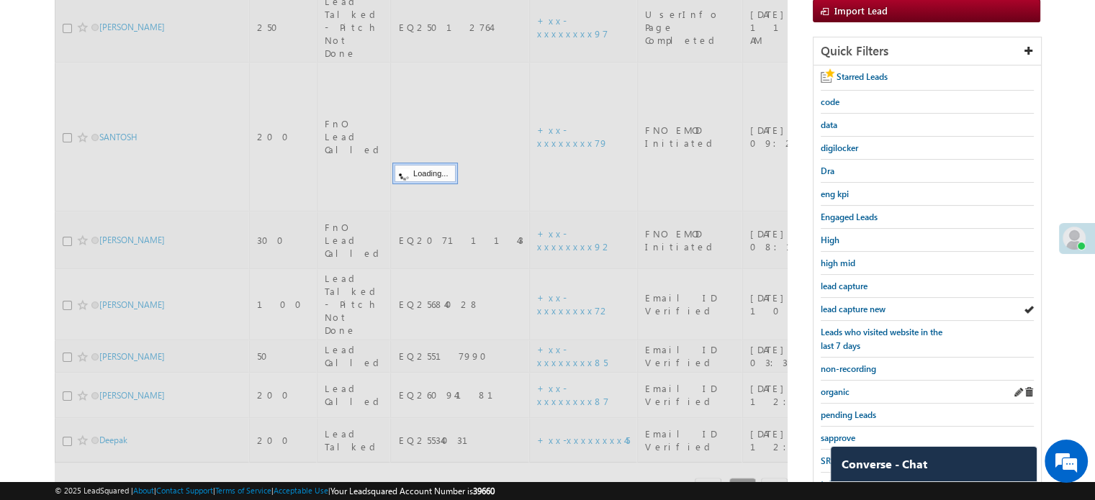
scroll to position [309, 0]
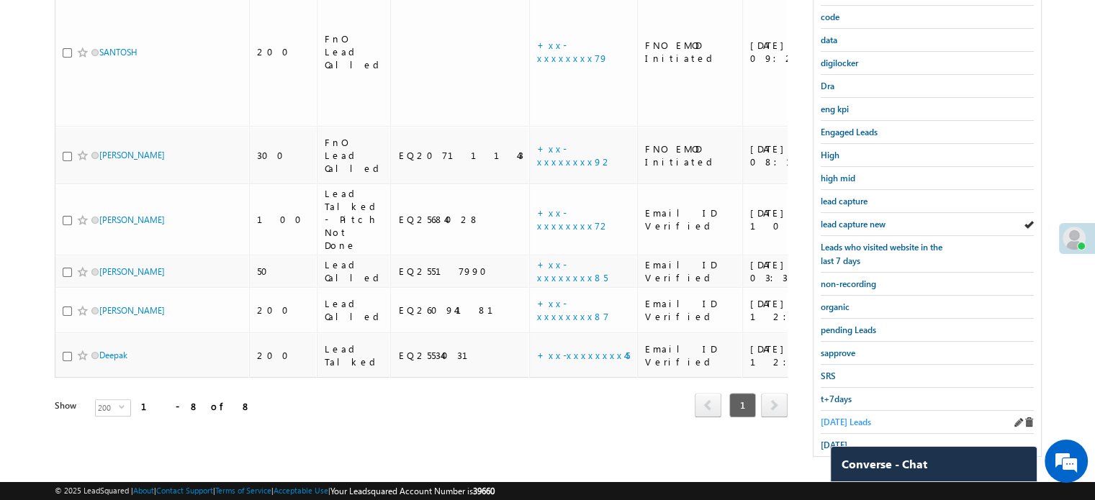
click at [838, 417] on span "Today's Leads" at bounding box center [845, 422] width 50 height 11
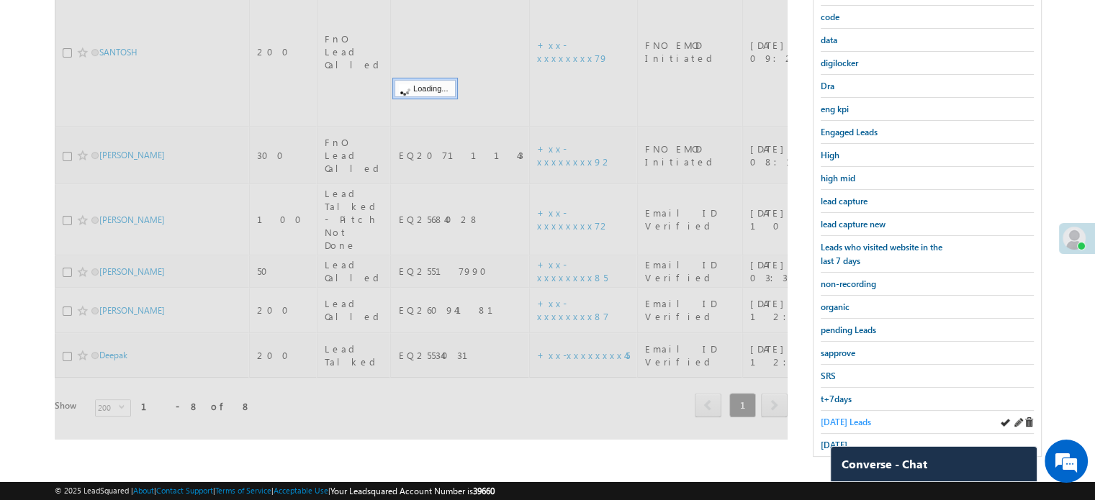
scroll to position [165, 0]
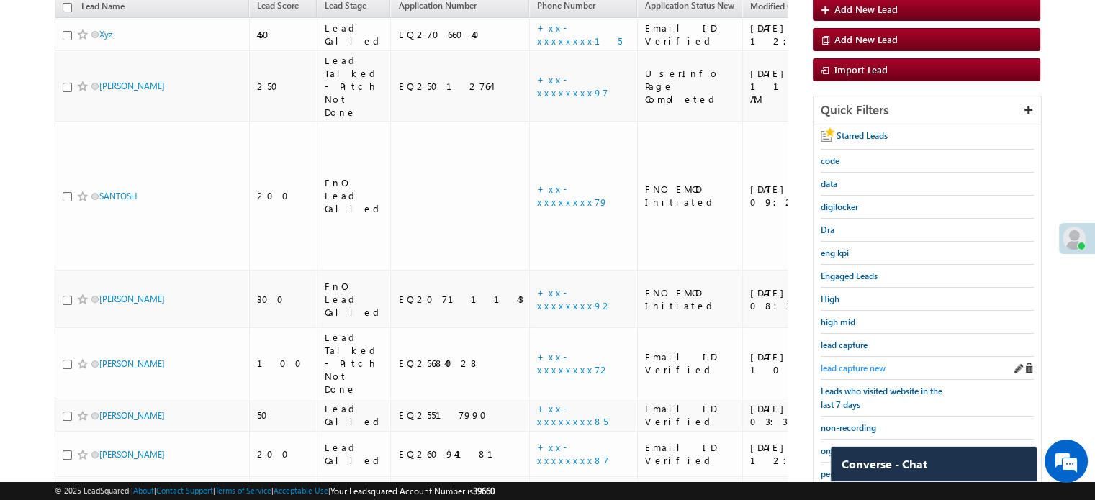
click at [851, 363] on span "lead capture new" at bounding box center [852, 368] width 65 height 11
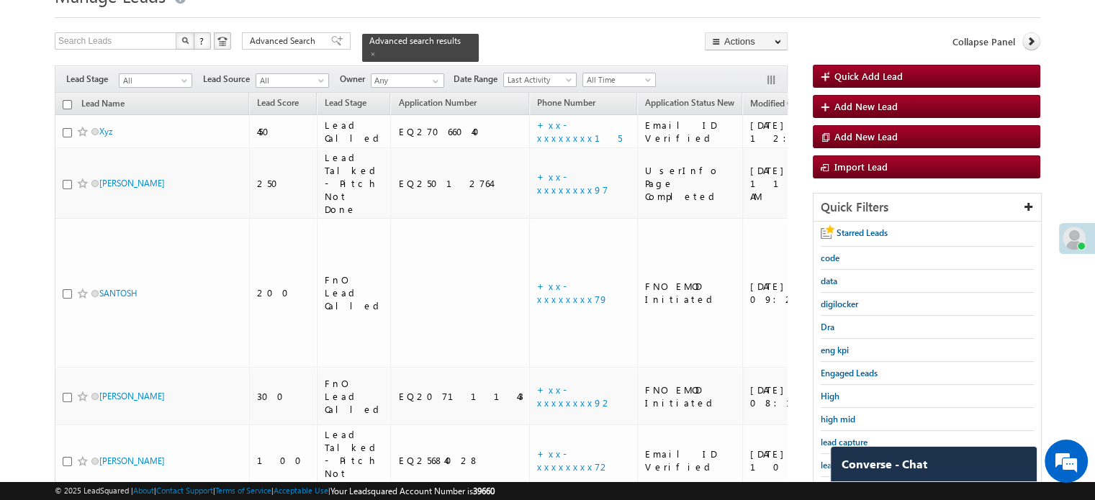
scroll to position [93, 0]
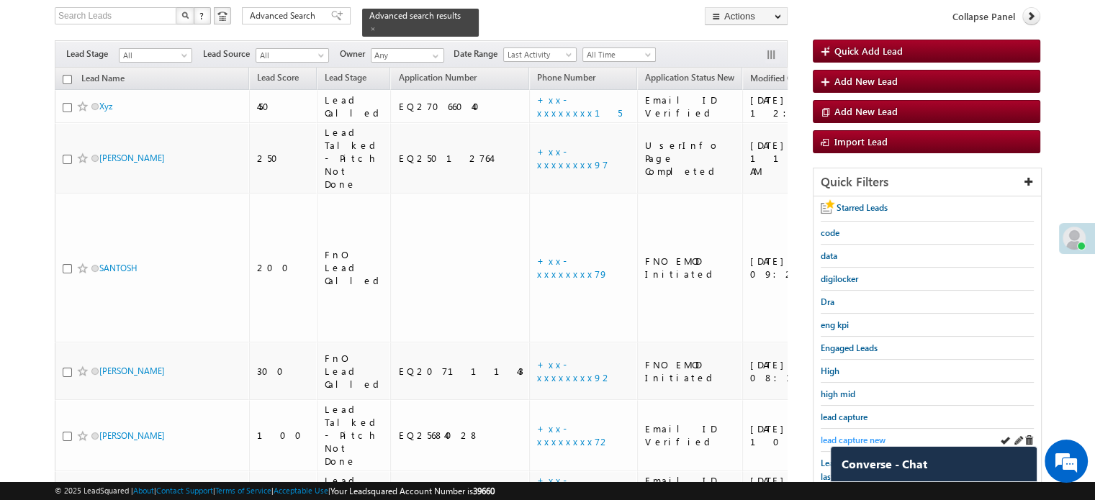
click at [872, 435] on span "lead capture new" at bounding box center [852, 440] width 65 height 11
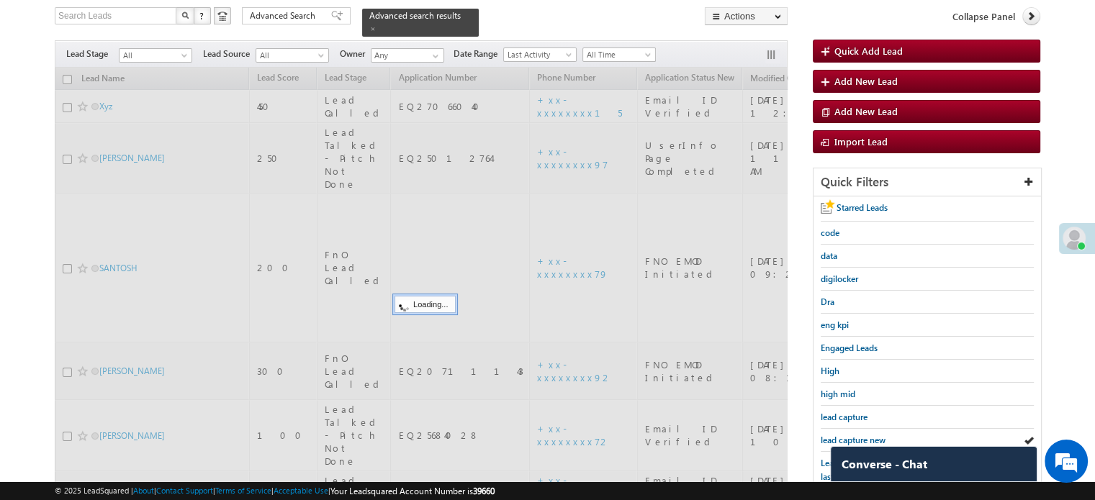
click at [872, 435] on span "lead capture new" at bounding box center [852, 440] width 65 height 11
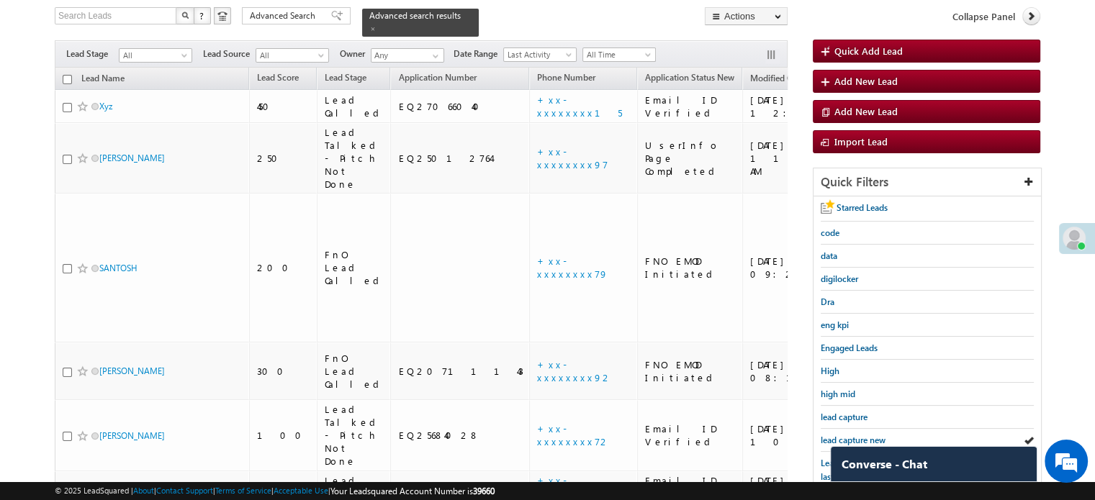
click at [873, 436] on span "lead capture new" at bounding box center [852, 440] width 65 height 11
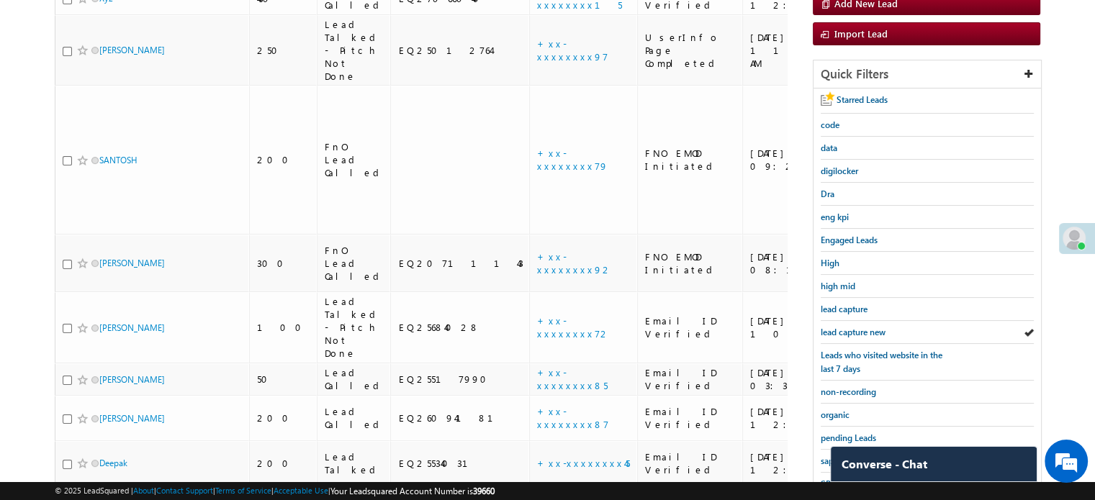
scroll to position [309, 0]
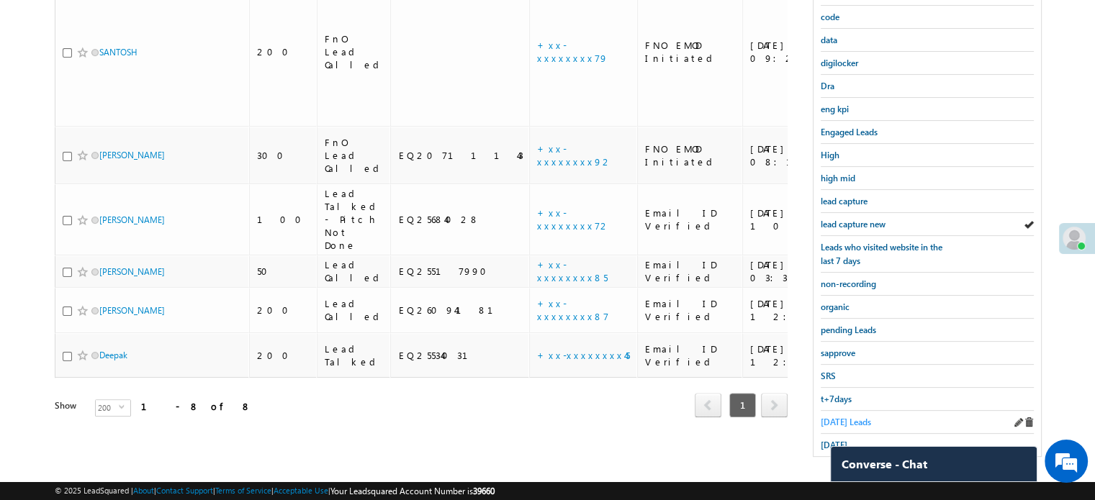
click at [837, 417] on span "Today's Leads" at bounding box center [845, 422] width 50 height 11
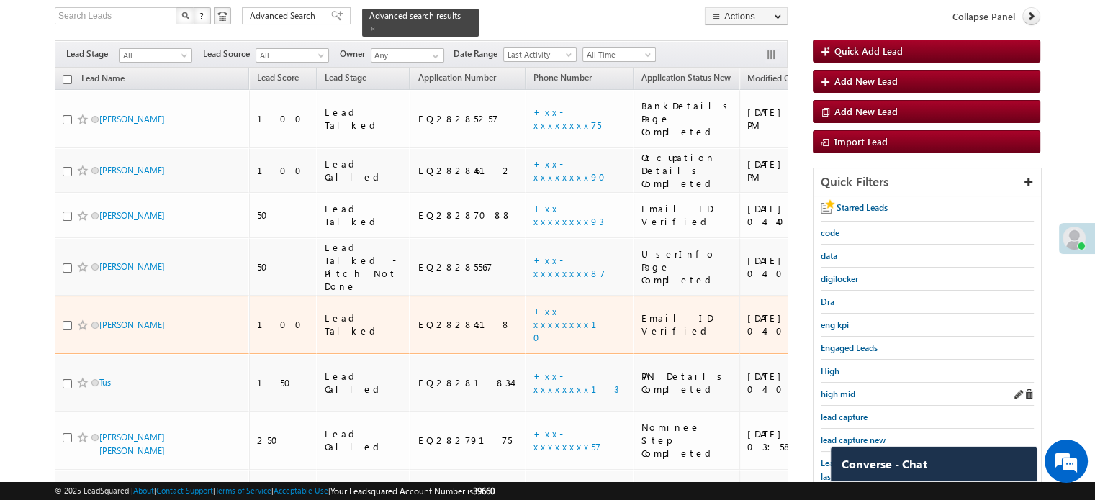
scroll to position [165, 0]
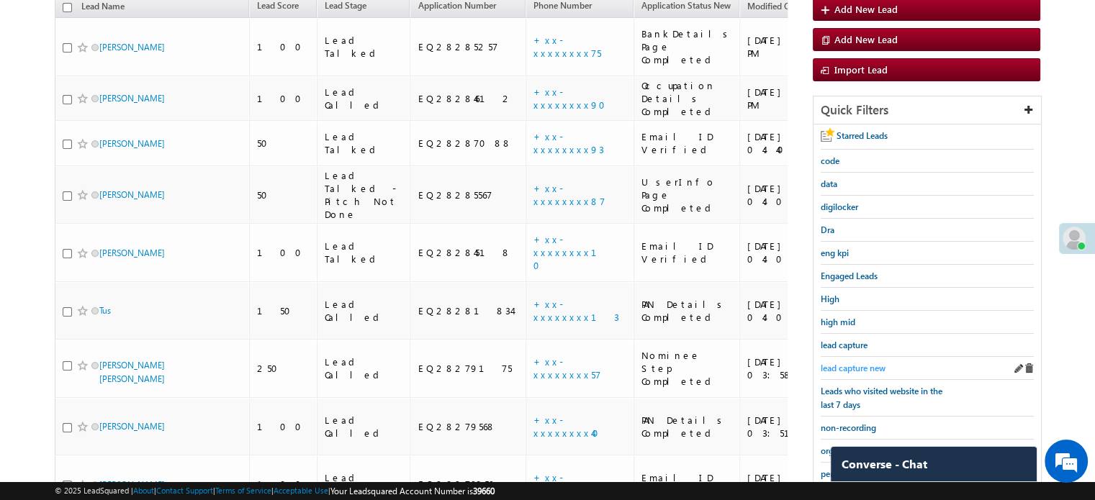
click at [846, 363] on span "lead capture new" at bounding box center [852, 368] width 65 height 11
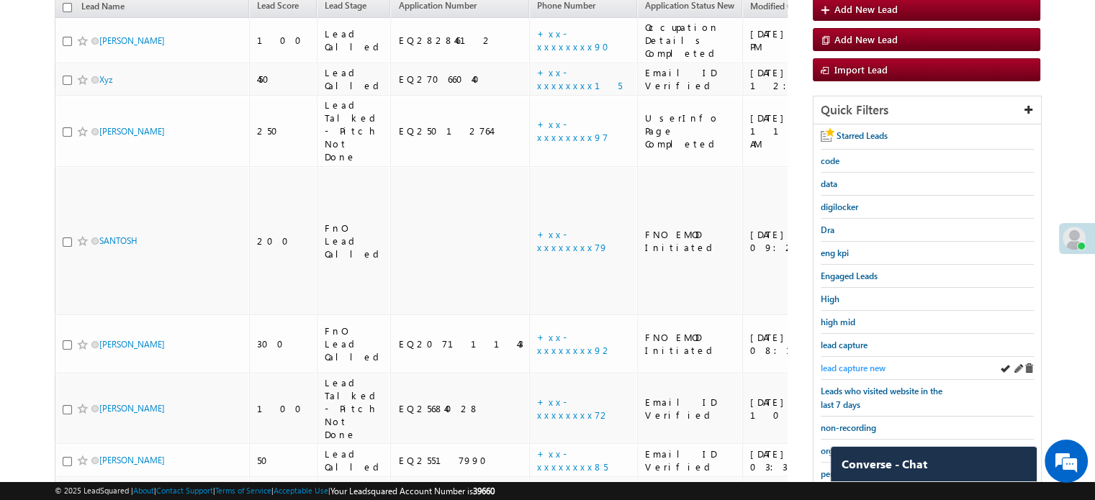
click at [868, 366] on span "lead capture new" at bounding box center [852, 368] width 65 height 11
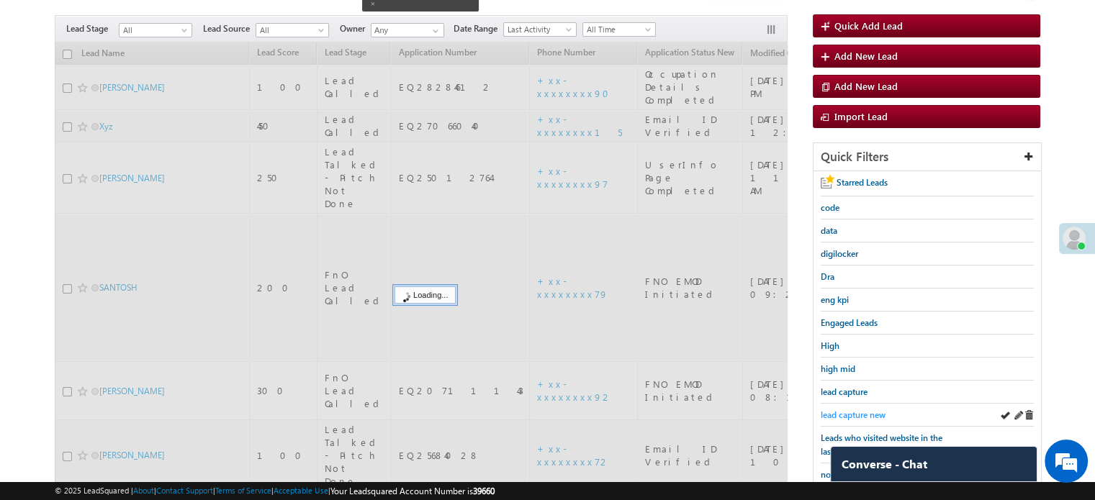
scroll to position [93, 0]
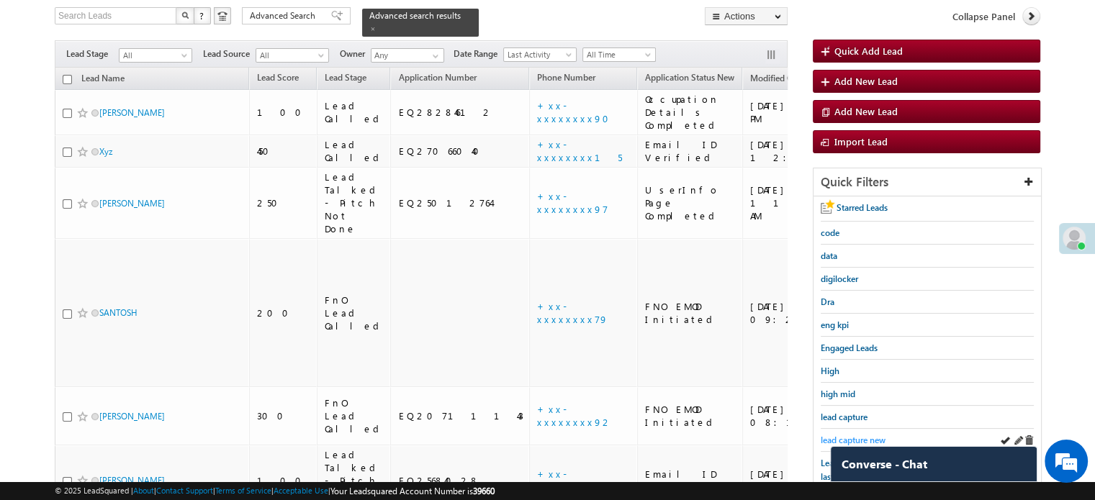
click at [851, 429] on div "lead capture new" at bounding box center [926, 440] width 213 height 23
click at [855, 435] on span "lead capture new" at bounding box center [852, 440] width 65 height 11
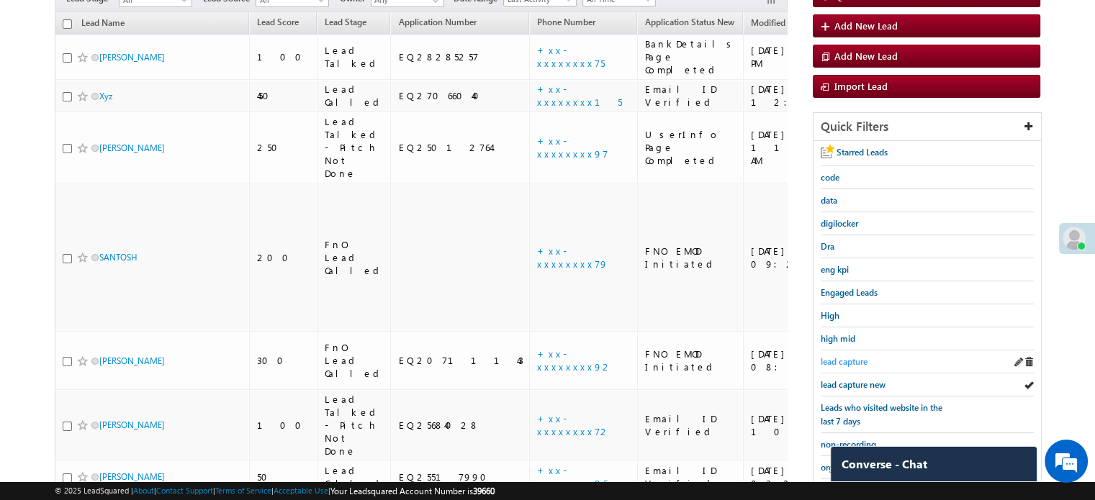
scroll to position [237, 0]
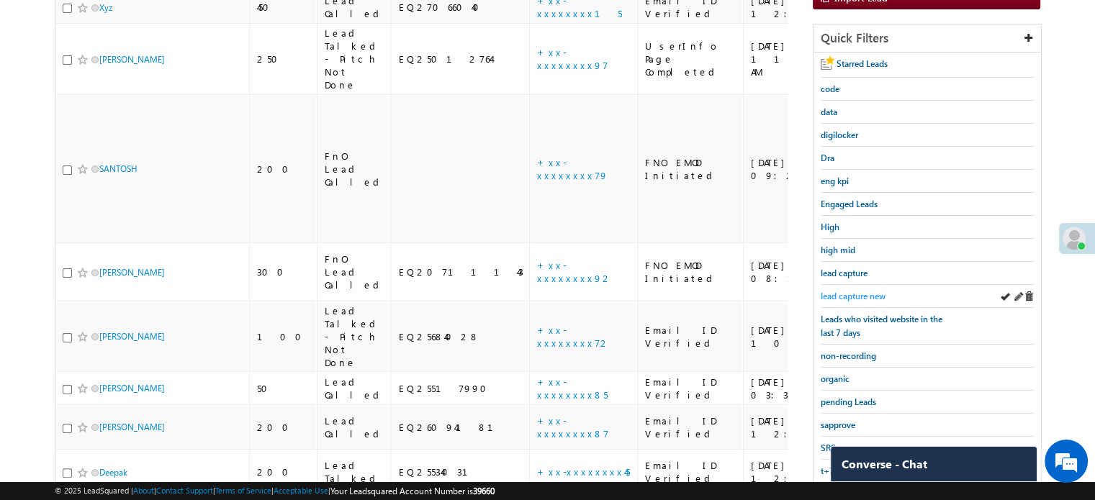
click at [847, 294] on span "lead capture new" at bounding box center [852, 296] width 65 height 11
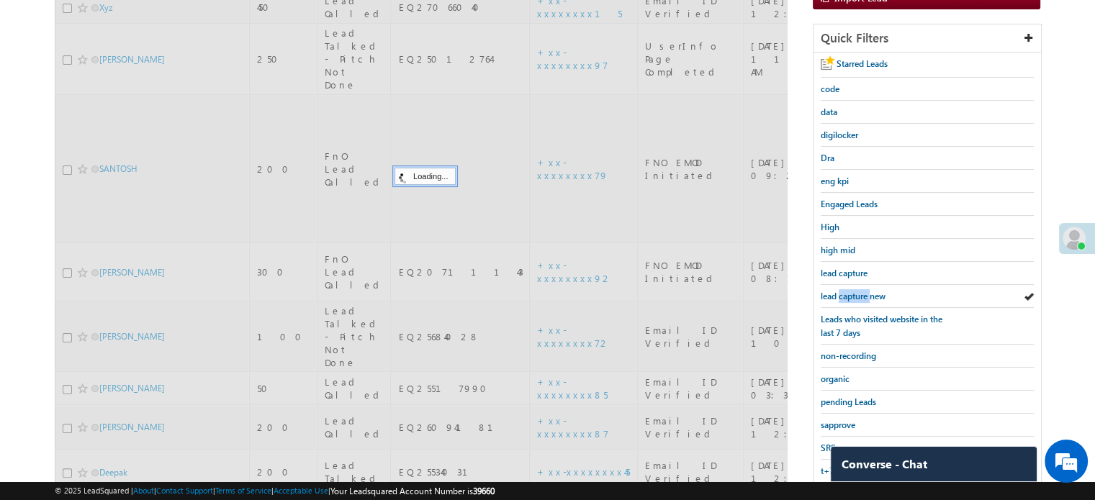
click at [848, 294] on span "lead capture new" at bounding box center [852, 296] width 65 height 11
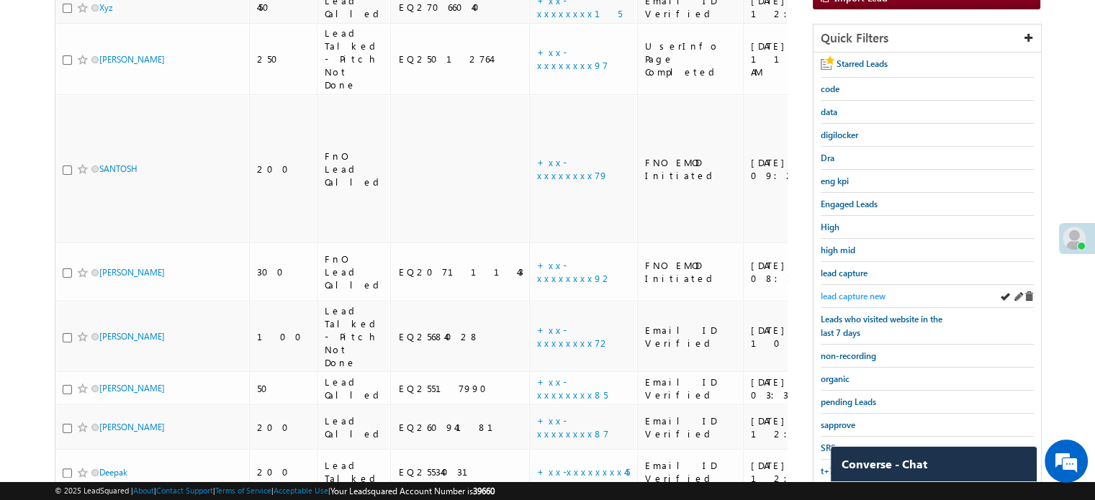
click at [846, 293] on span "lead capture new" at bounding box center [852, 296] width 65 height 11
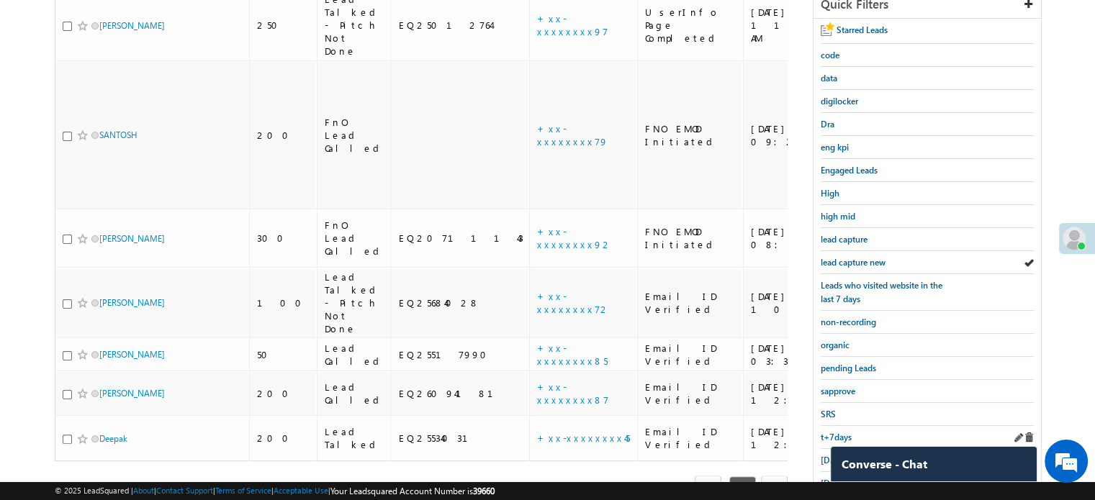
scroll to position [309, 0]
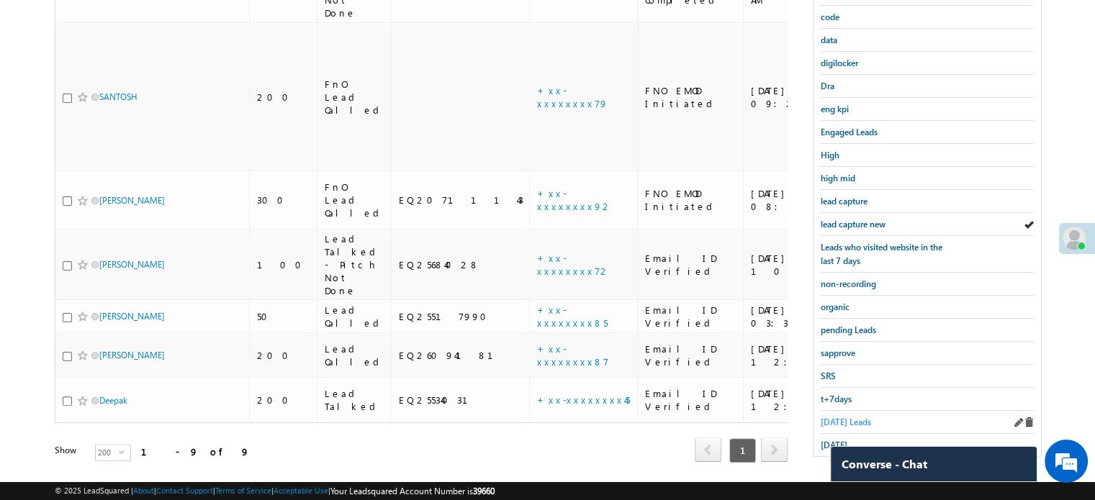
click at [847, 418] on span "Today's Leads" at bounding box center [845, 422] width 50 height 11
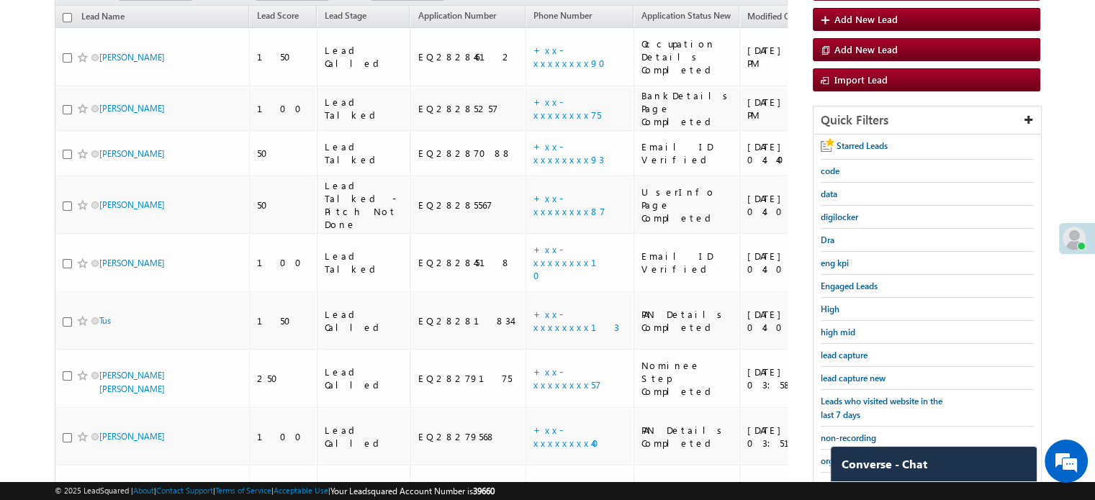
scroll to position [237, 0]
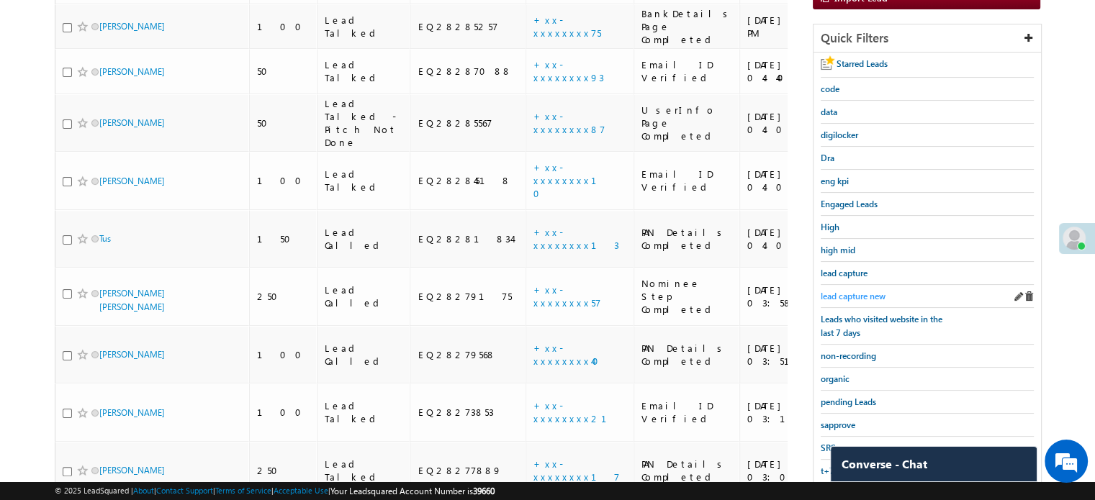
click at [855, 294] on span "lead capture new" at bounding box center [852, 296] width 65 height 11
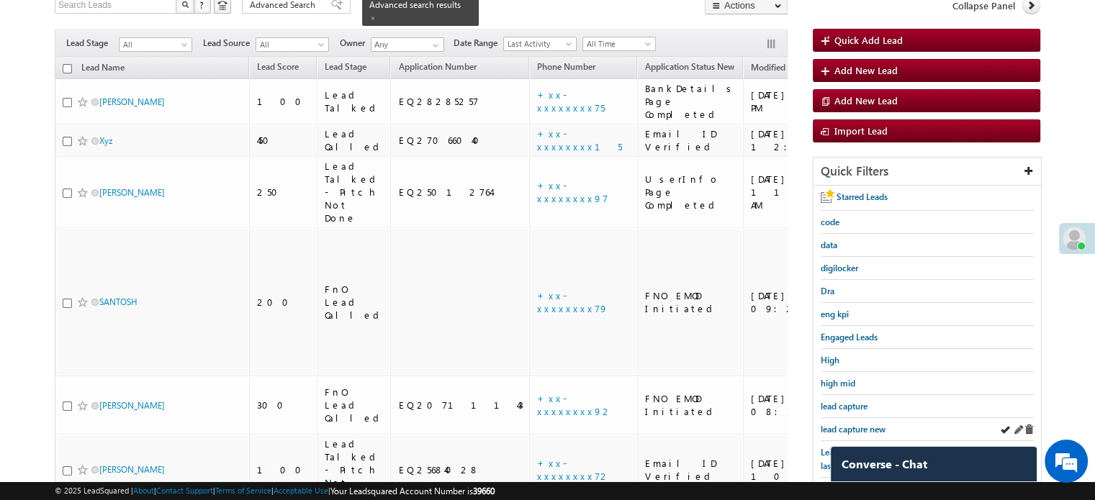
scroll to position [165, 0]
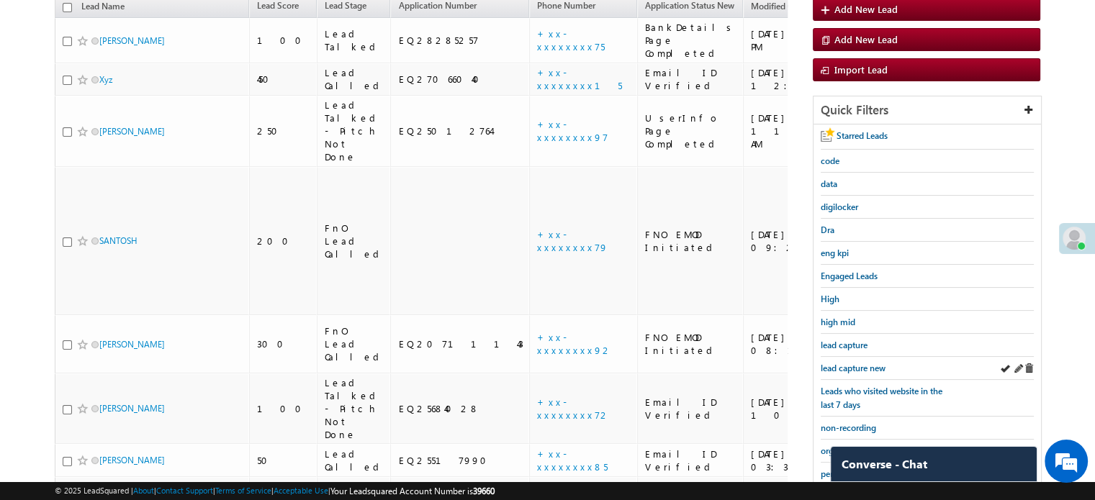
click at [869, 357] on div "lead capture new" at bounding box center [926, 368] width 213 height 23
click at [864, 363] on span "lead capture new" at bounding box center [852, 368] width 65 height 11
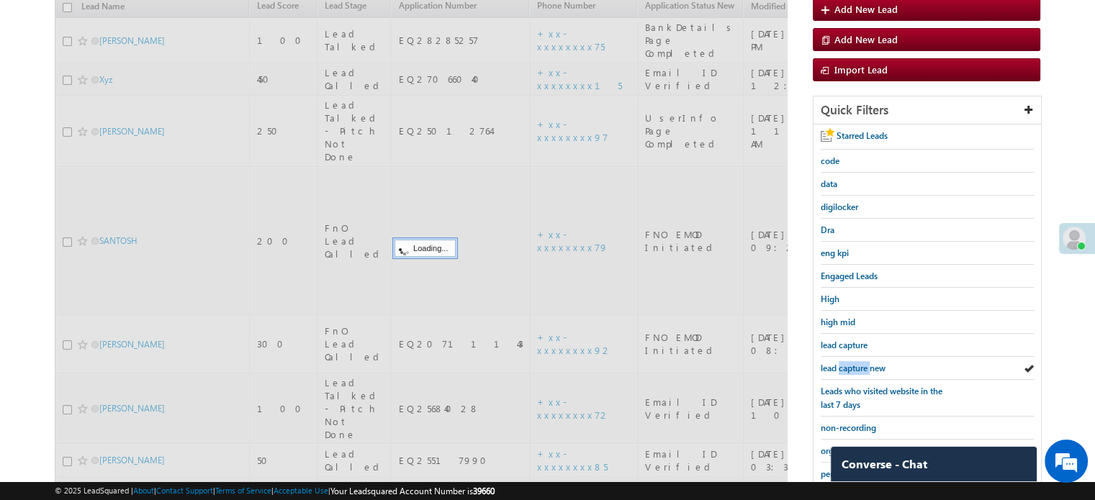
click at [864, 363] on span "lead capture new" at bounding box center [852, 368] width 65 height 11
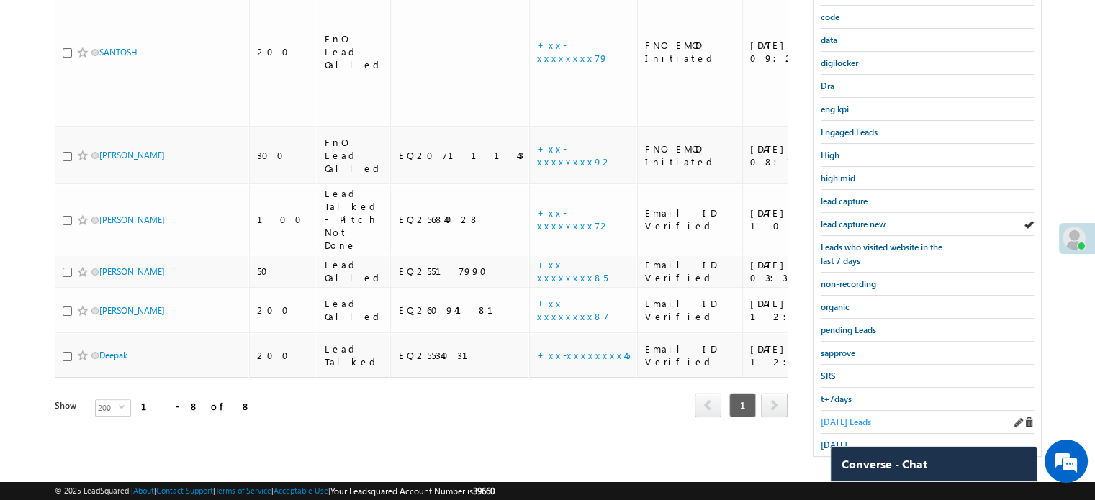
click at [846, 417] on span "Today's Leads" at bounding box center [845, 422] width 50 height 11
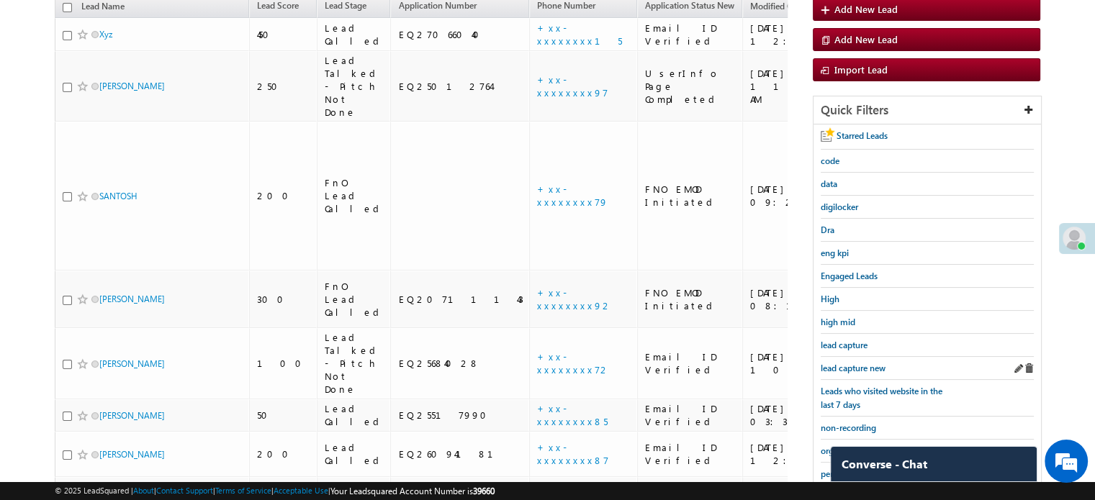
click at [861, 357] on div "lead capture new" at bounding box center [926, 368] width 213 height 23
click at [861, 363] on span "lead capture new" at bounding box center [852, 368] width 65 height 11
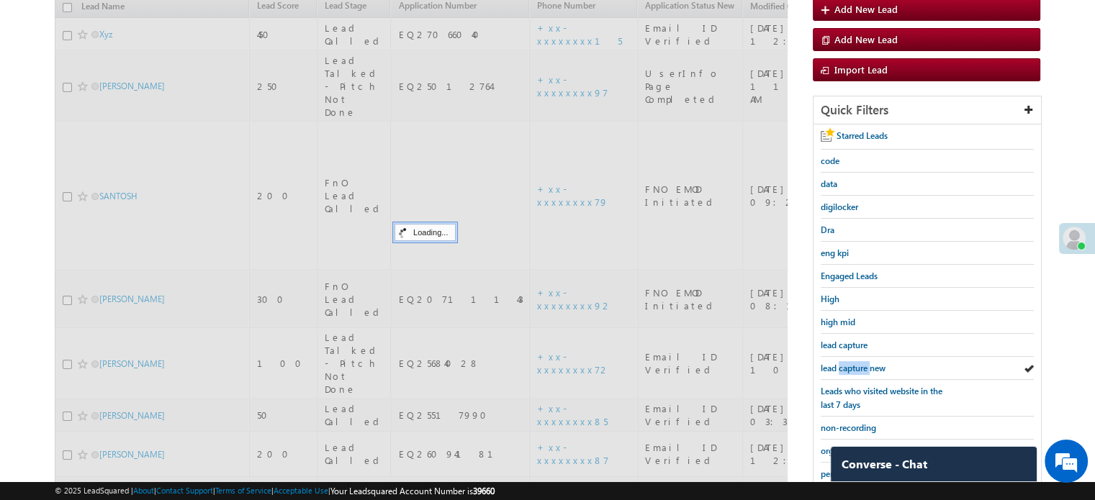
click at [861, 363] on span "lead capture new" at bounding box center [852, 368] width 65 height 11
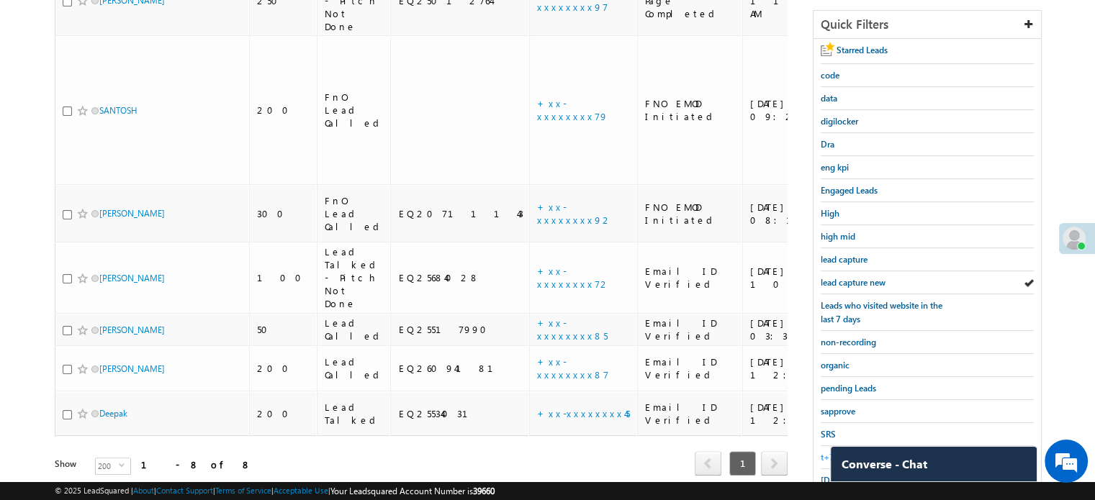
scroll to position [309, 0]
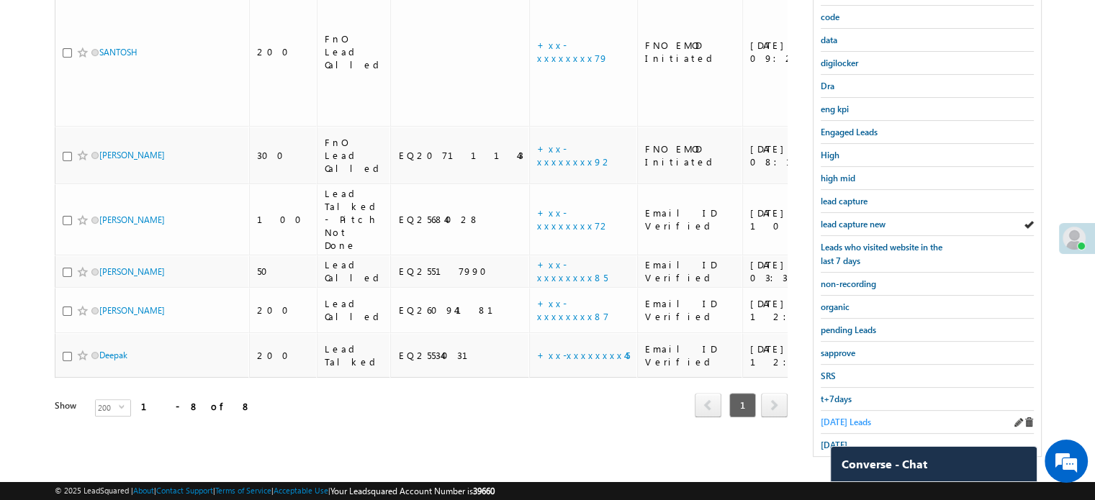
click at [833, 420] on span "Today's Leads" at bounding box center [845, 422] width 50 height 11
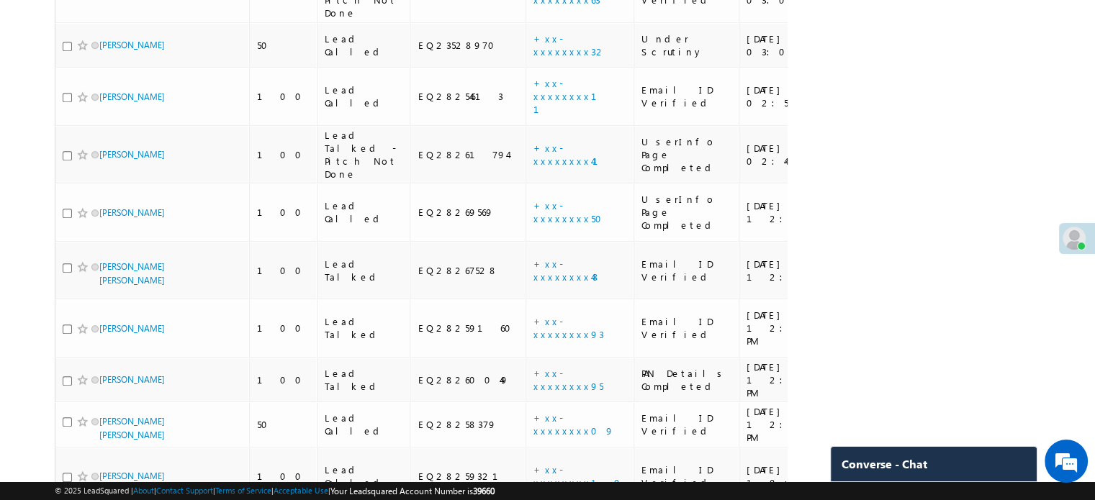
scroll to position [947, 0]
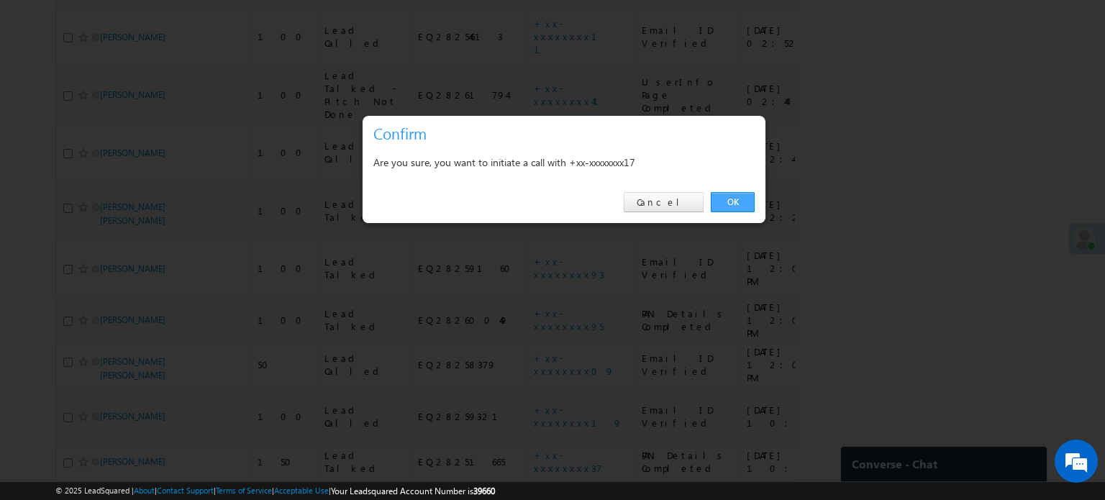
click at [733, 202] on link "OK" at bounding box center [733, 202] width 44 height 20
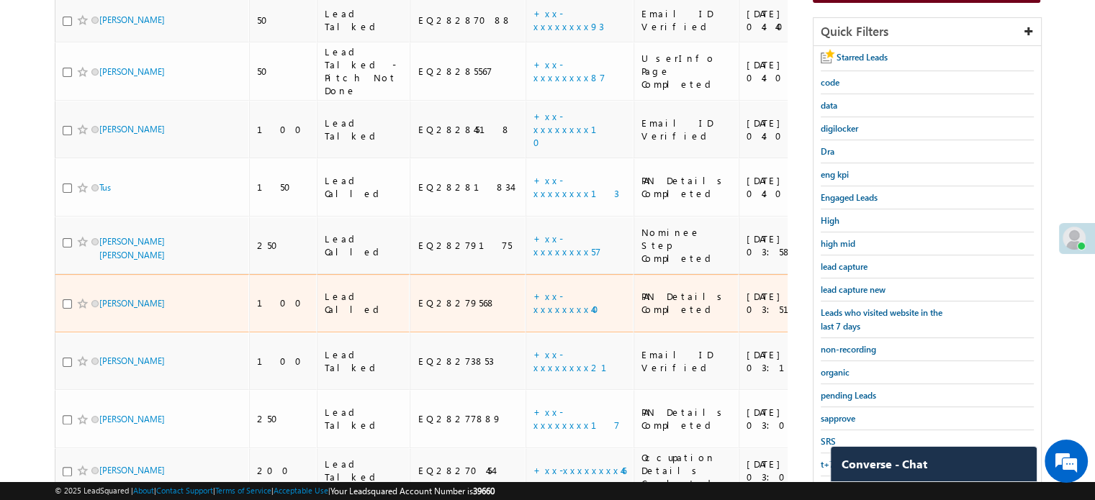
scroll to position [194, 0]
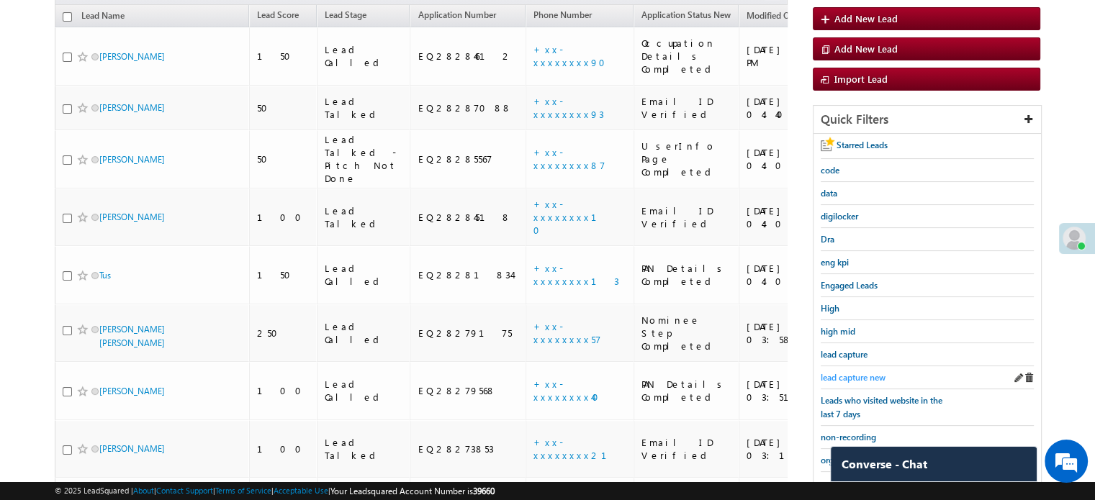
click at [851, 375] on span "lead capture new" at bounding box center [852, 377] width 65 height 11
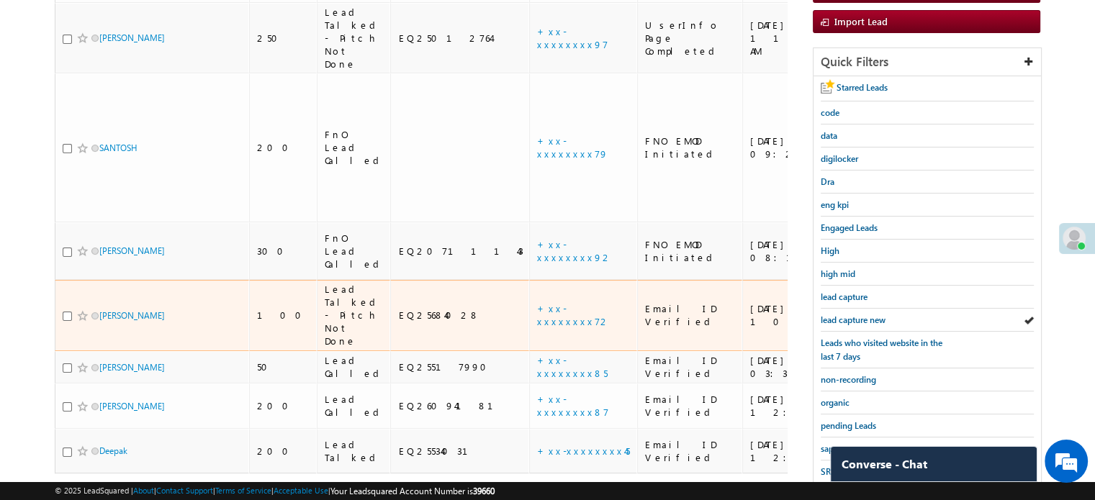
scroll to position [266, 0]
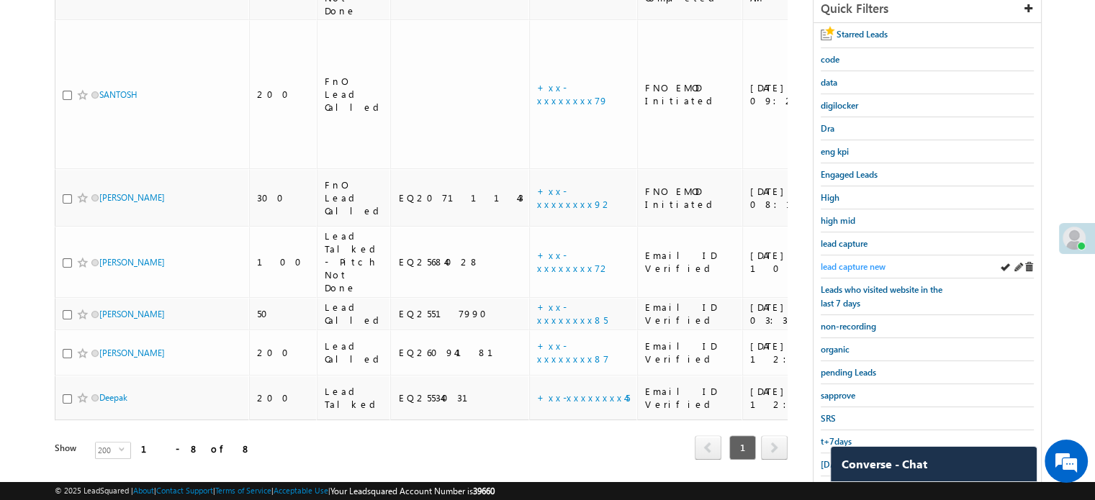
drag, startPoint x: 844, startPoint y: 246, endPoint x: 854, endPoint y: 256, distance: 14.8
click at [846, 248] on div "lead capture" at bounding box center [926, 243] width 213 height 23
click at [857, 261] on span "lead capture new" at bounding box center [852, 266] width 65 height 11
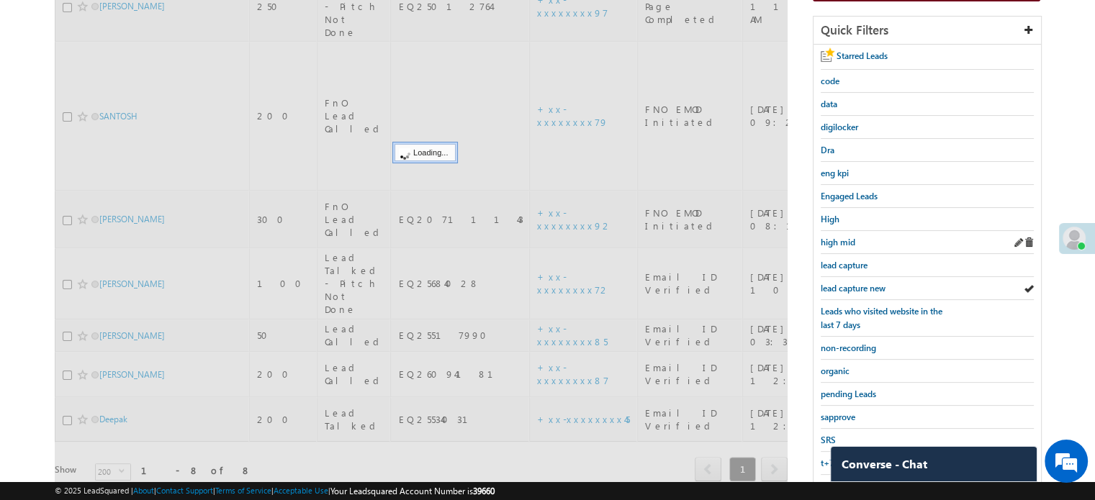
scroll to position [122, 0]
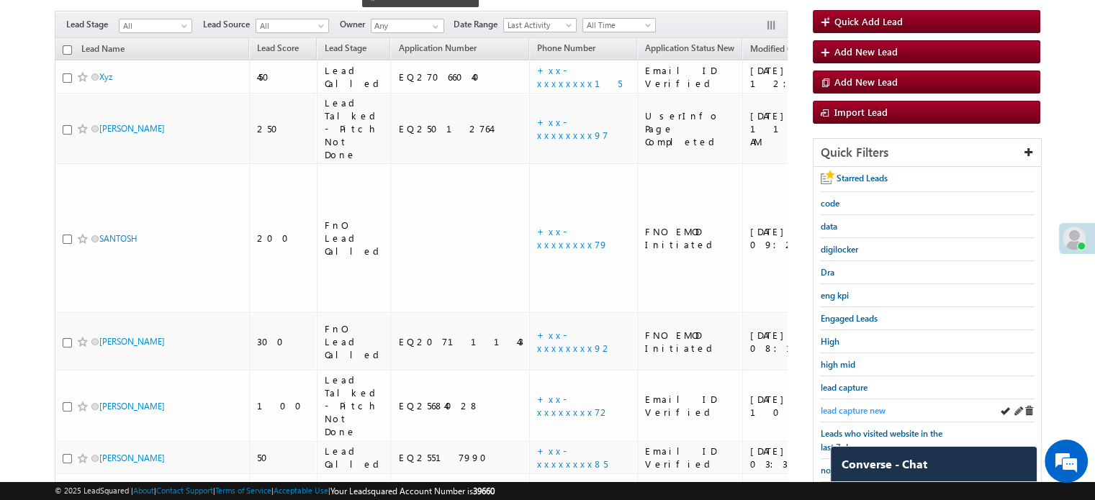
click at [861, 405] on span "lead capture new" at bounding box center [852, 410] width 65 height 11
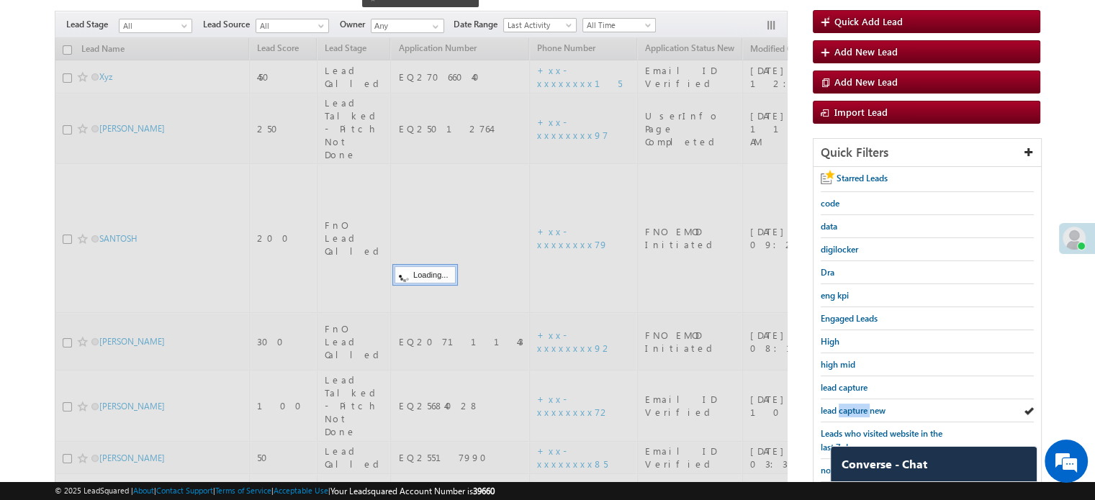
click at [861, 405] on span "lead capture new" at bounding box center [852, 410] width 65 height 11
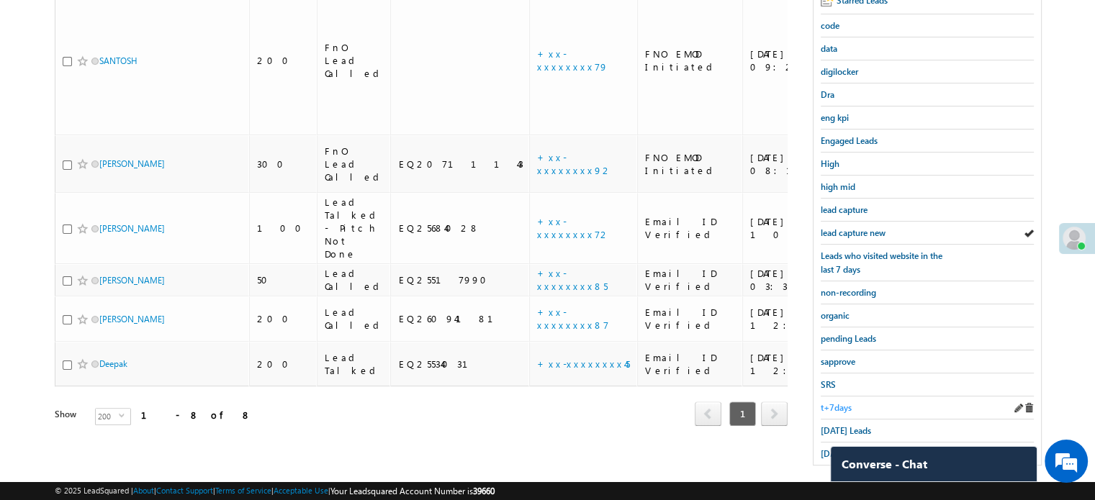
scroll to position [309, 0]
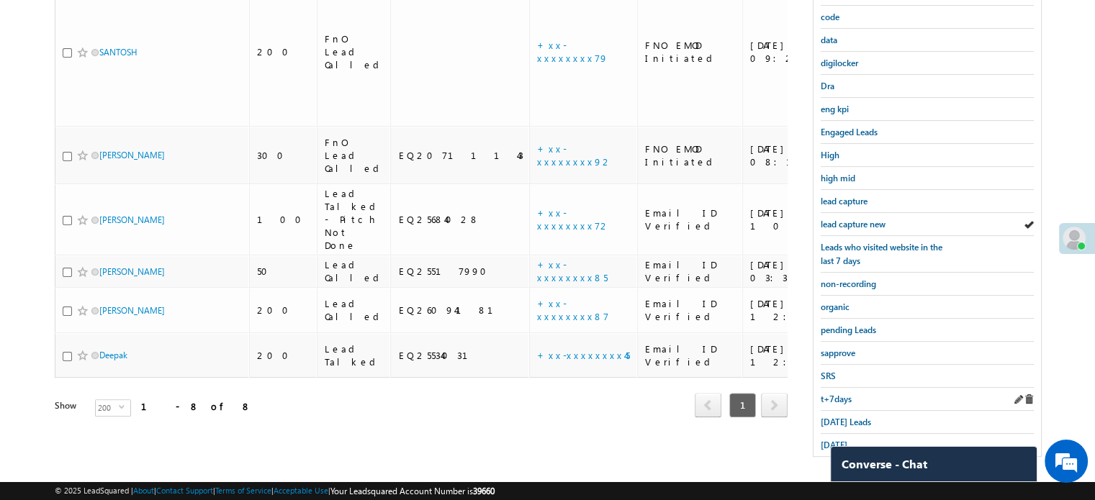
click at [844, 403] on div "t+7days" at bounding box center [926, 399] width 213 height 23
click at [841, 417] on span "Today's Leads" at bounding box center [845, 422] width 50 height 11
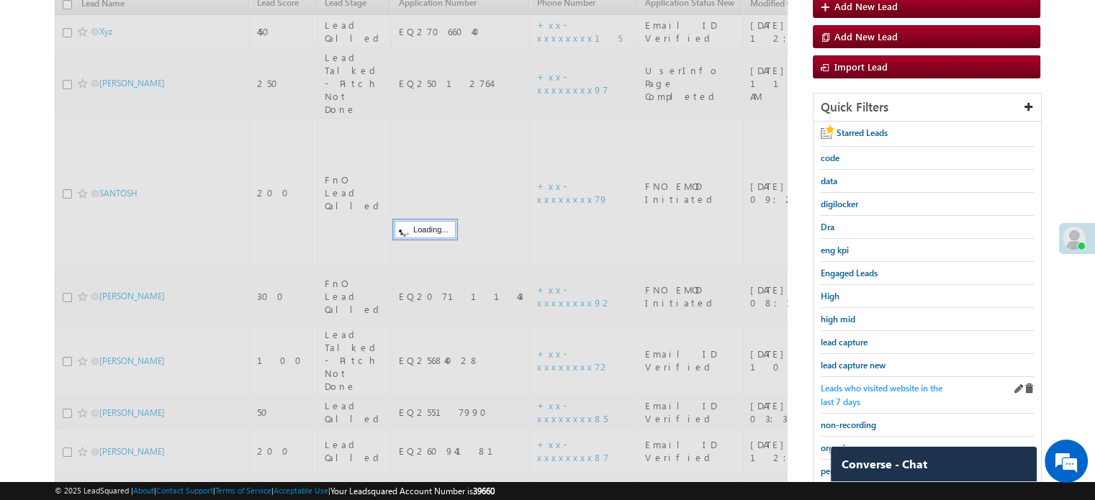
scroll to position [165, 0]
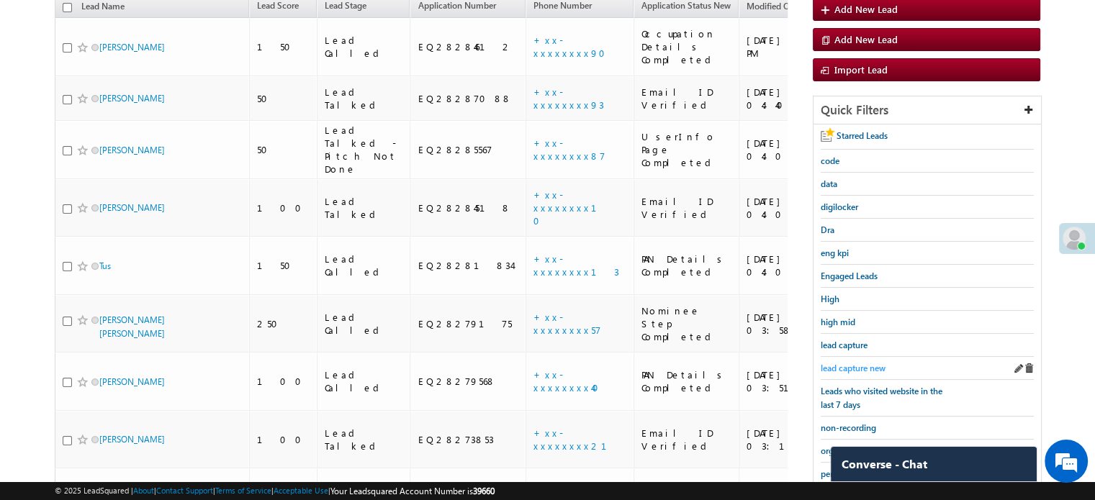
click at [864, 368] on span "lead capture new" at bounding box center [852, 368] width 65 height 11
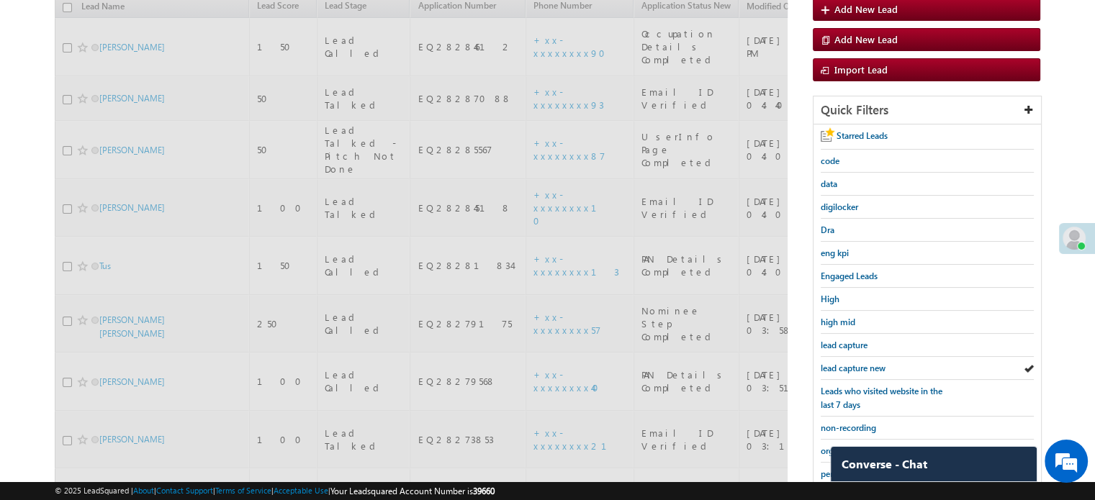
click at [864, 363] on span "lead capture new" at bounding box center [852, 368] width 65 height 11
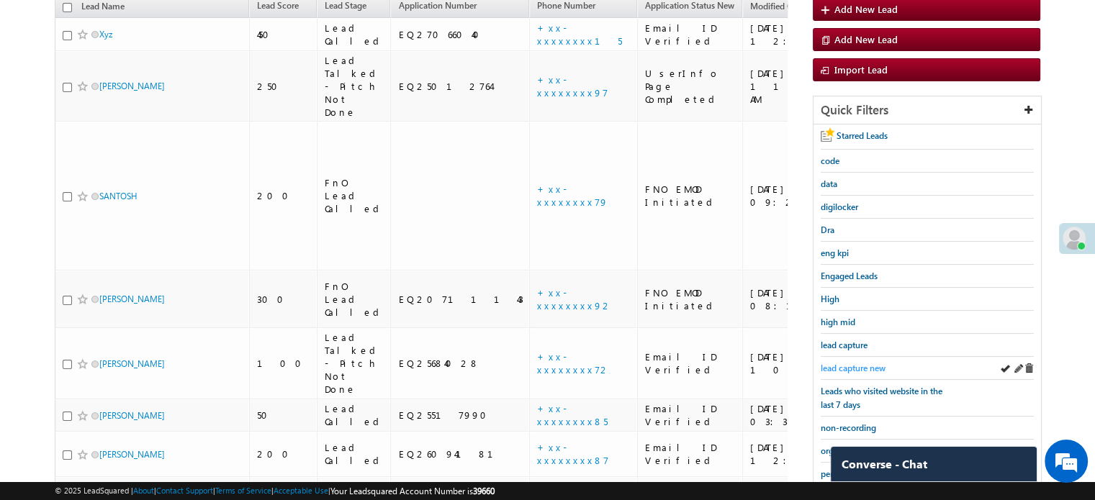
click at [849, 357] on div "lead capture new" at bounding box center [926, 368] width 213 height 23
click at [855, 363] on span "lead capture new" at bounding box center [852, 368] width 65 height 11
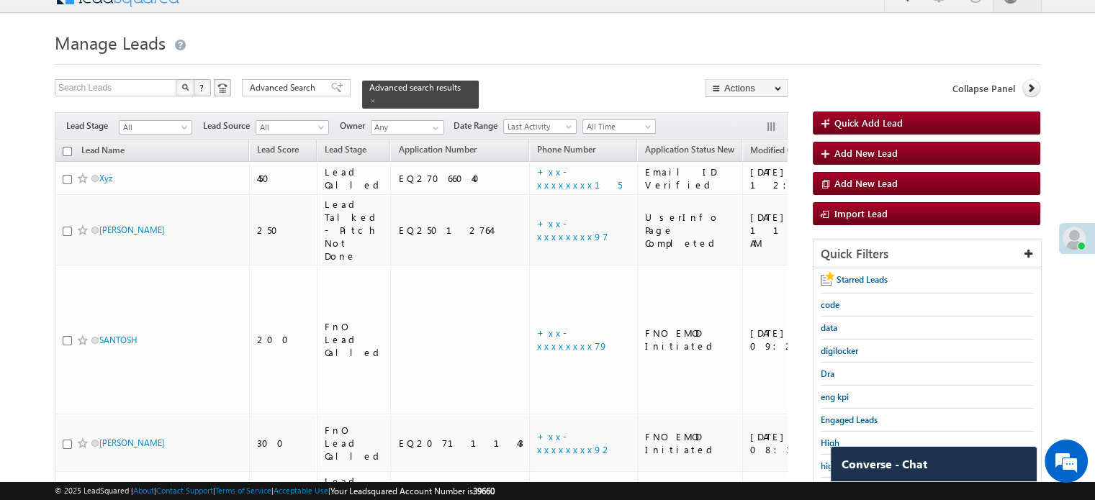
scroll to position [309, 0]
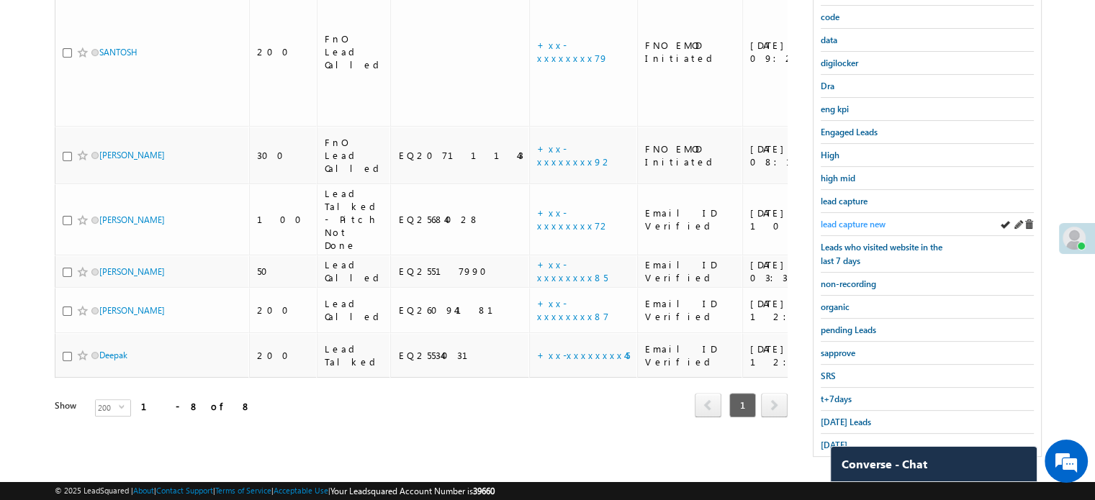
click at [853, 217] on link "lead capture new" at bounding box center [852, 224] width 65 height 14
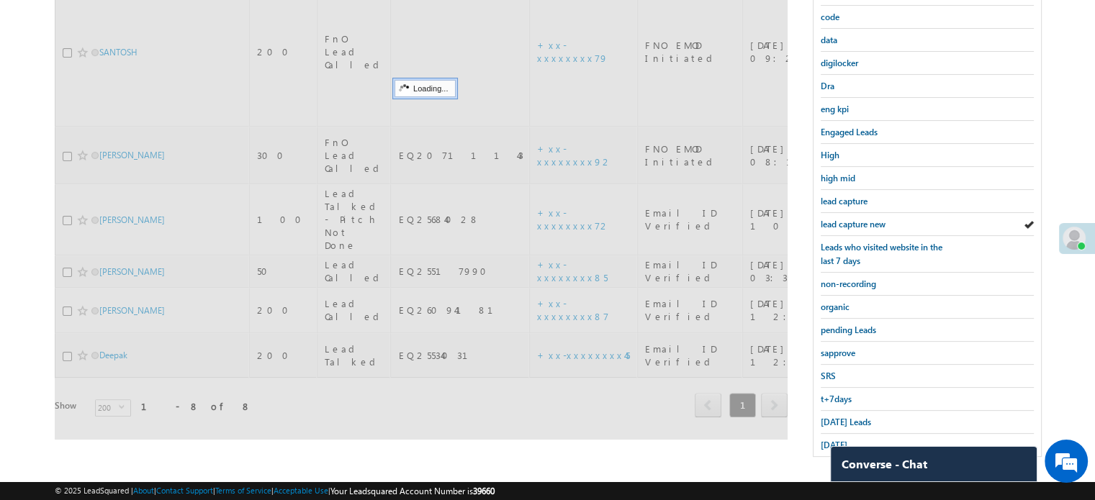
click at [854, 219] on span "lead capture new" at bounding box center [852, 224] width 65 height 11
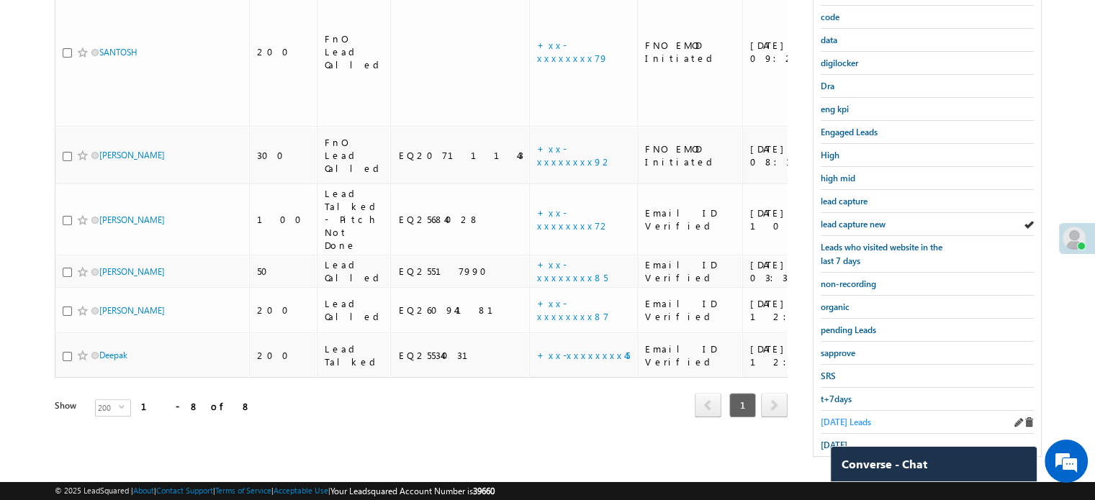
click at [835, 417] on span "Today's Leads" at bounding box center [845, 422] width 50 height 11
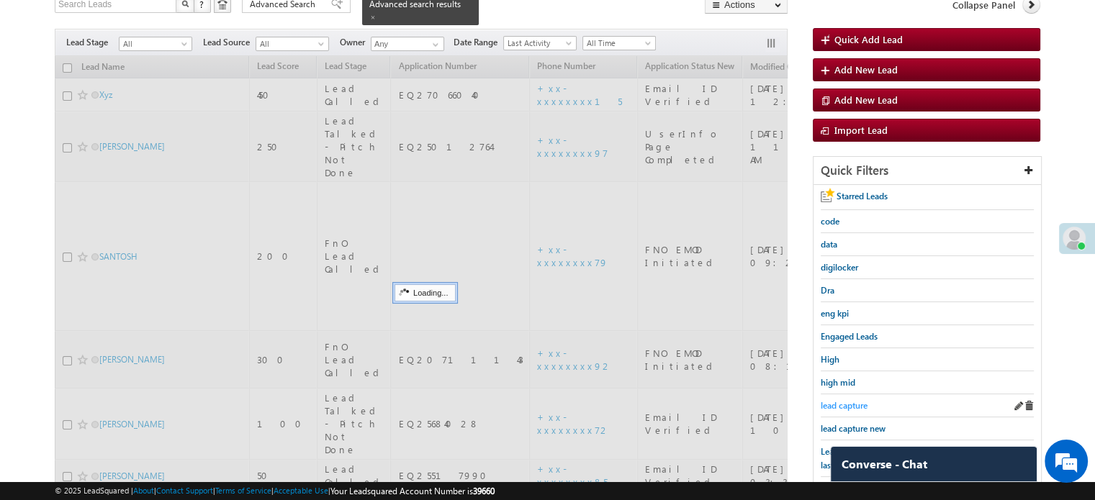
scroll to position [93, 0]
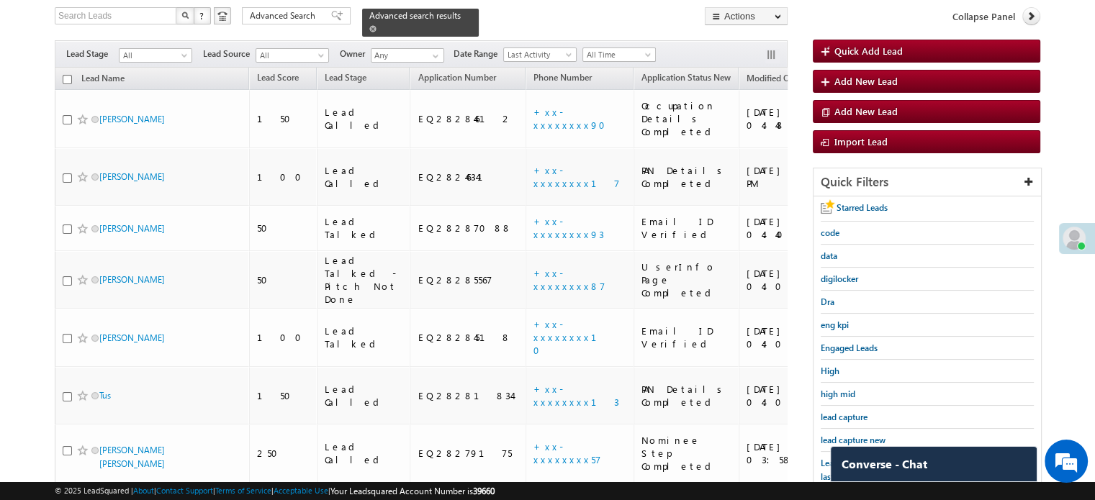
click at [376, 25] on span at bounding box center [372, 28] width 7 height 7
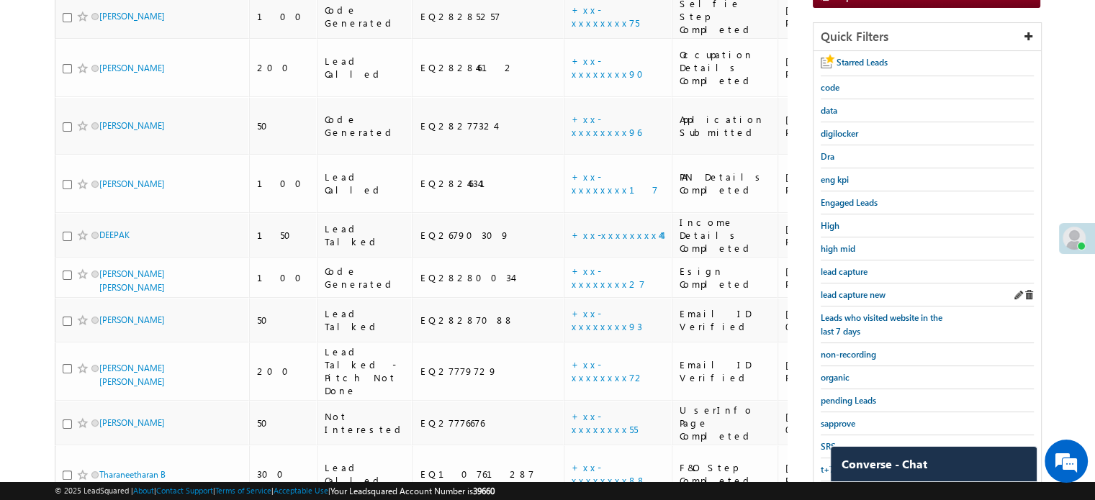
scroll to position [237, 0]
drag, startPoint x: 844, startPoint y: 281, endPoint x: 852, endPoint y: 290, distance: 11.7
click at [846, 285] on div "lead capture new" at bounding box center [926, 296] width 213 height 23
click at [854, 294] on span "lead capture new" at bounding box center [852, 296] width 65 height 11
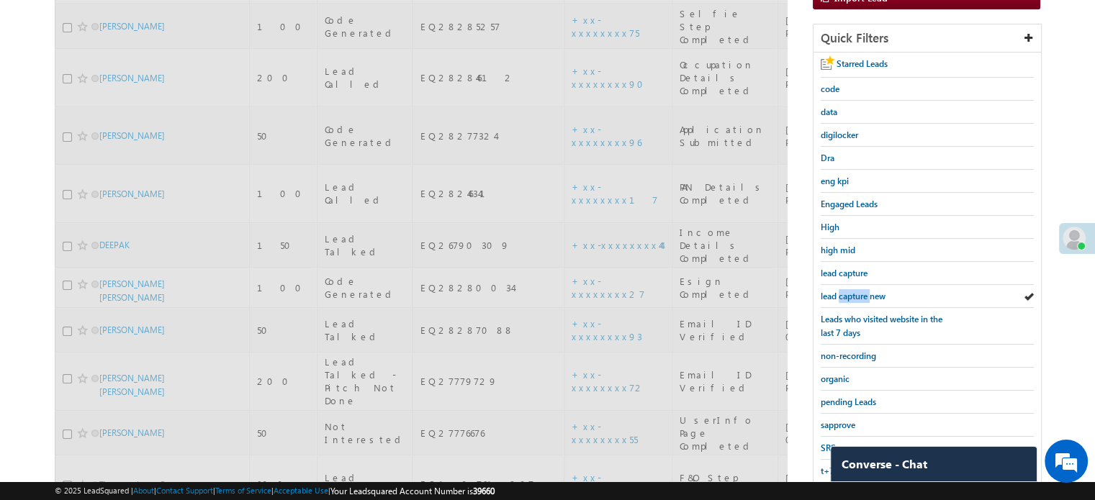
click at [854, 294] on span "lead capture new" at bounding box center [852, 296] width 65 height 11
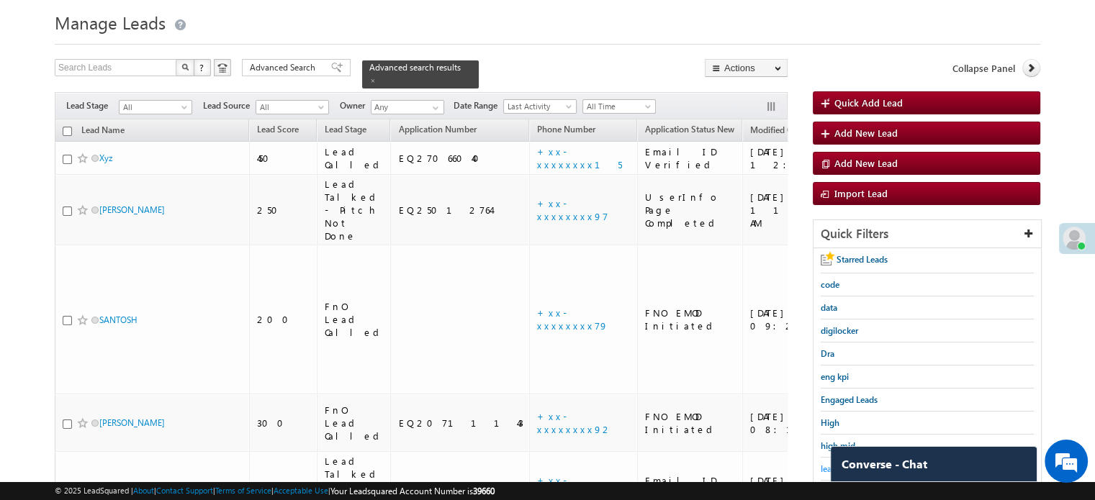
scroll to position [21, 0]
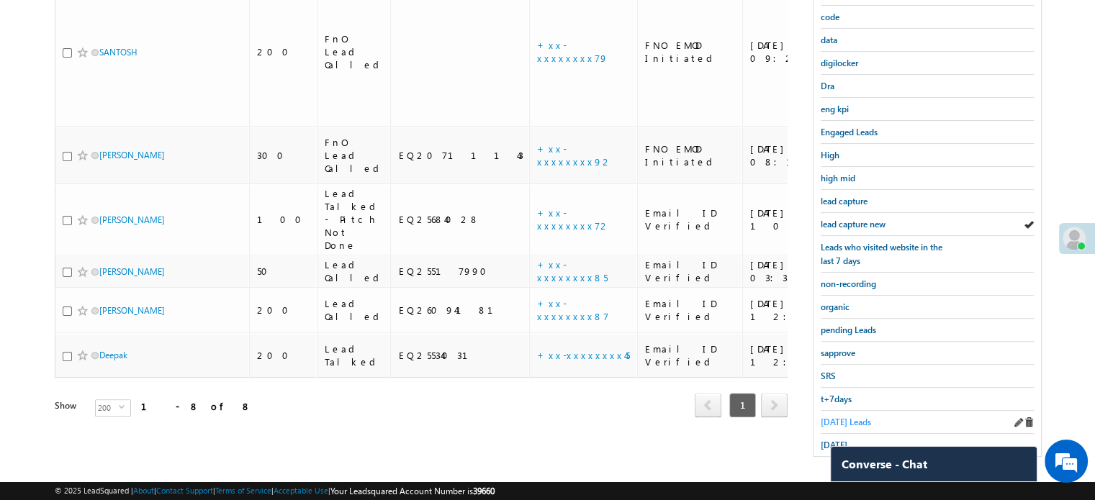
click at [836, 417] on span "Today's Leads" at bounding box center [845, 422] width 50 height 11
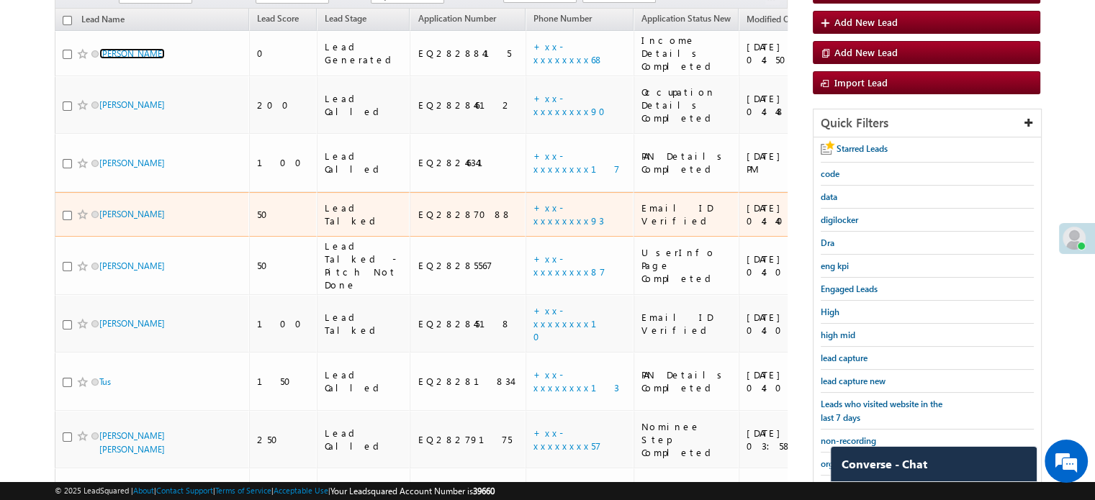
scroll to position [309, 0]
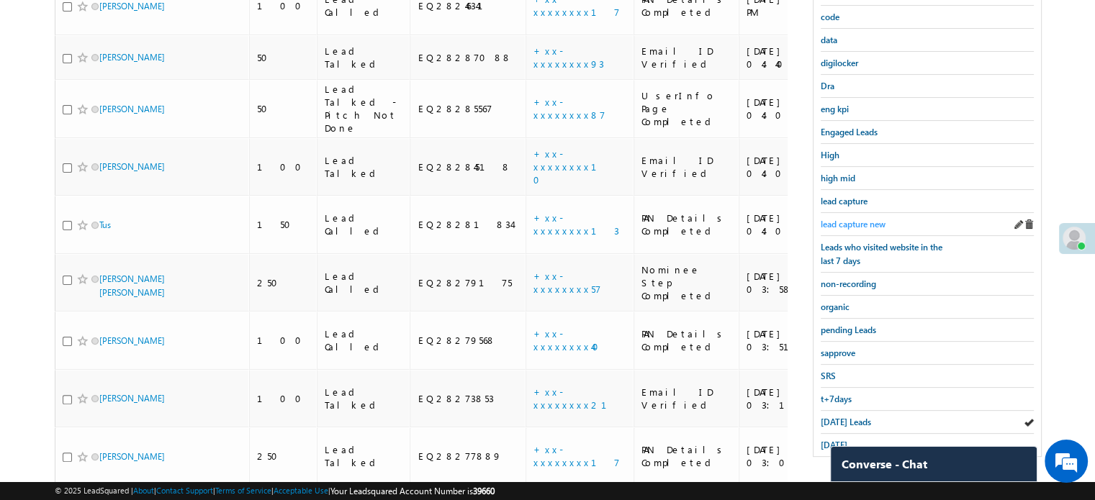
click at [857, 219] on span "lead capture new" at bounding box center [852, 224] width 65 height 11
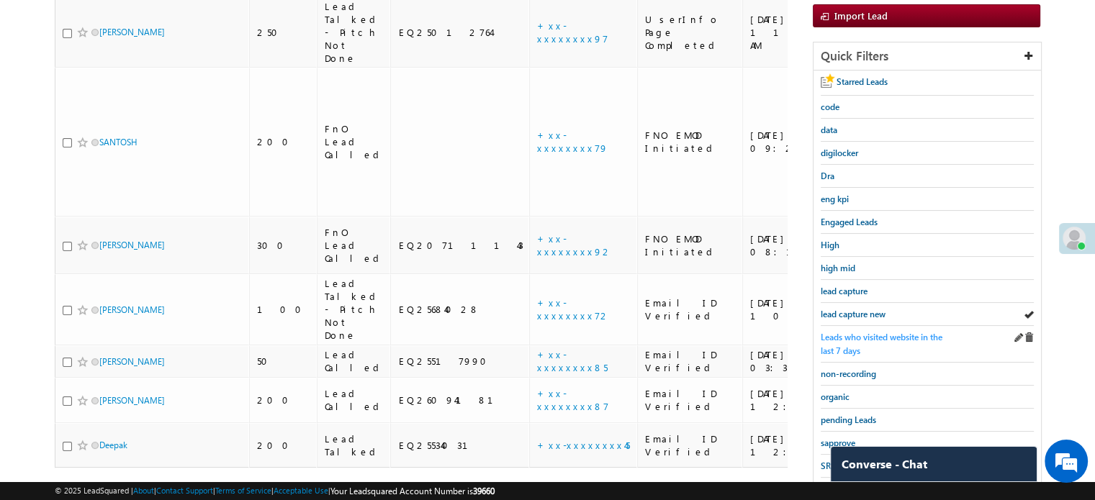
scroll to position [237, 0]
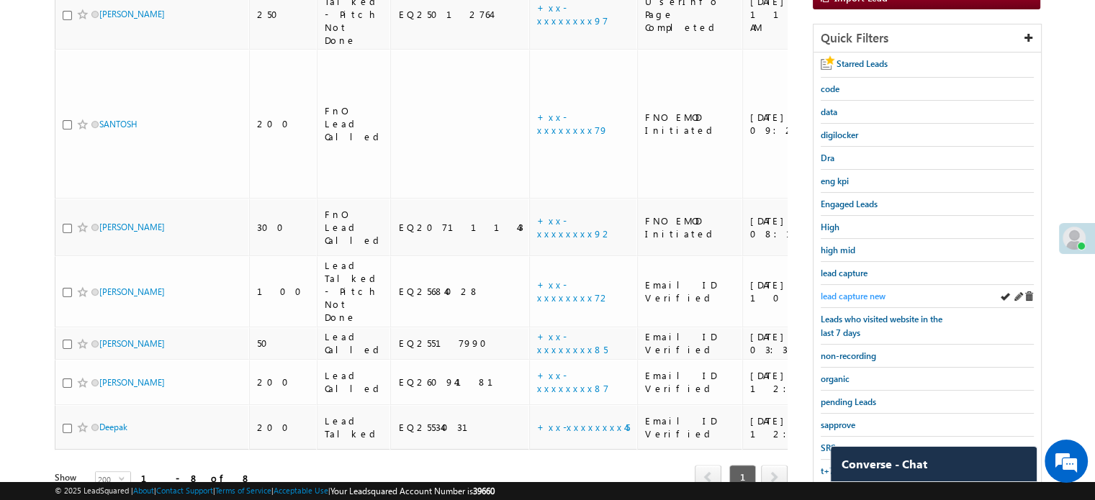
click at [857, 297] on span "lead capture new" at bounding box center [852, 296] width 65 height 11
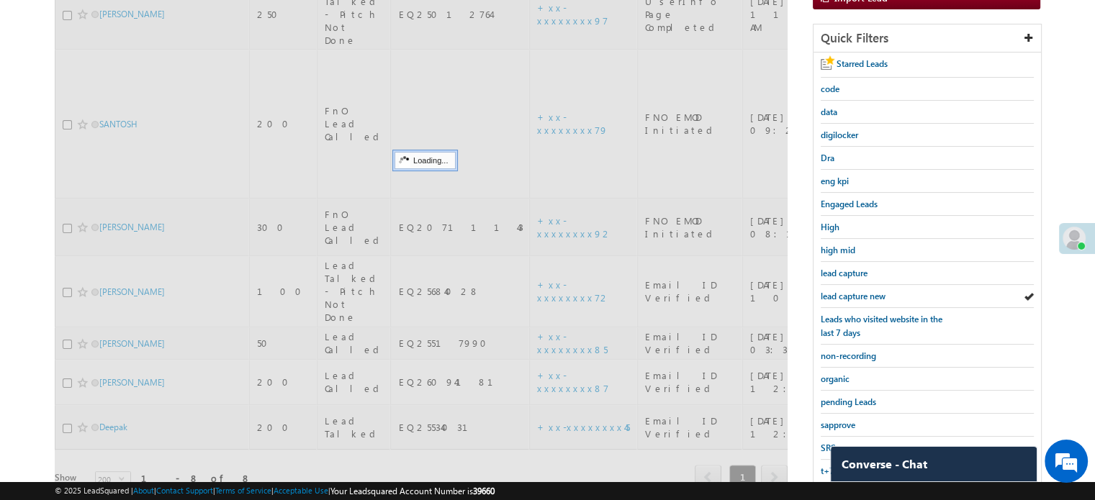
click at [856, 296] on span "lead capture new" at bounding box center [852, 296] width 65 height 11
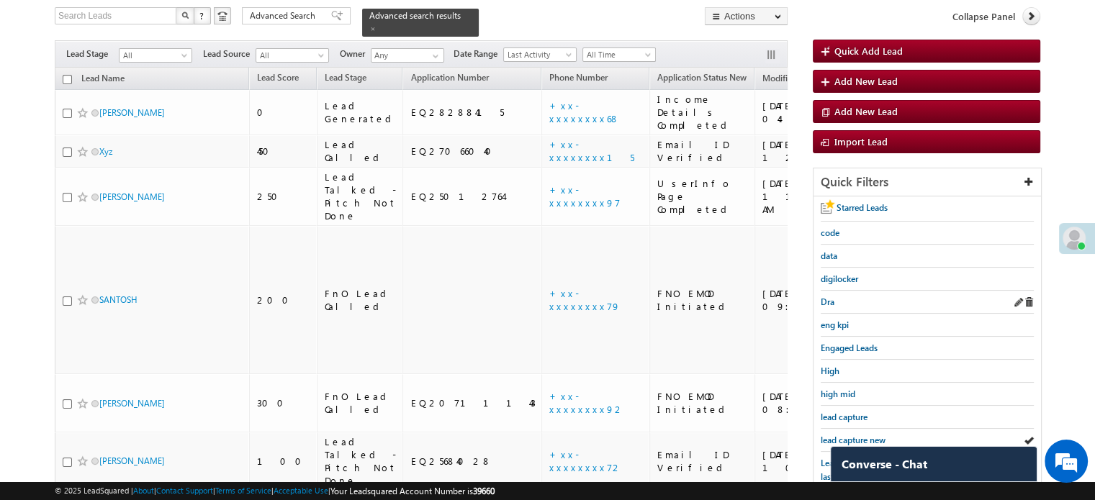
scroll to position [165, 0]
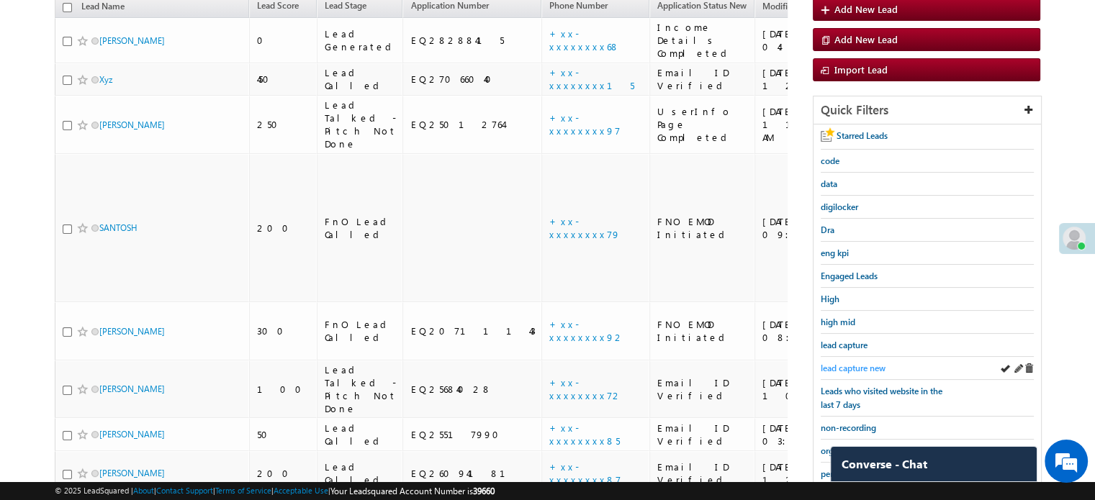
click at [852, 363] on span "lead capture new" at bounding box center [852, 368] width 65 height 11
click at [852, 365] on span "lead capture new" at bounding box center [852, 368] width 65 height 11
click at [856, 366] on span "lead capture new" at bounding box center [852, 368] width 65 height 11
click at [844, 363] on span "lead capture new" at bounding box center [852, 368] width 65 height 11
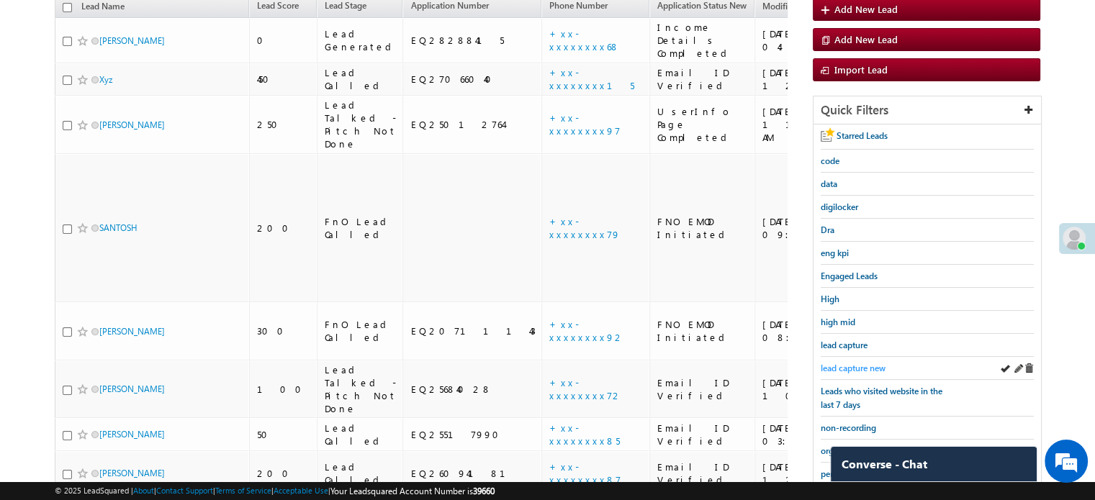
click at [844, 364] on span "lead capture new" at bounding box center [852, 368] width 65 height 11
click at [842, 363] on span "lead capture new" at bounding box center [852, 368] width 65 height 11
click at [851, 366] on span "lead capture new" at bounding box center [852, 368] width 65 height 11
click at [851, 365] on span "lead capture new" at bounding box center [852, 368] width 65 height 11
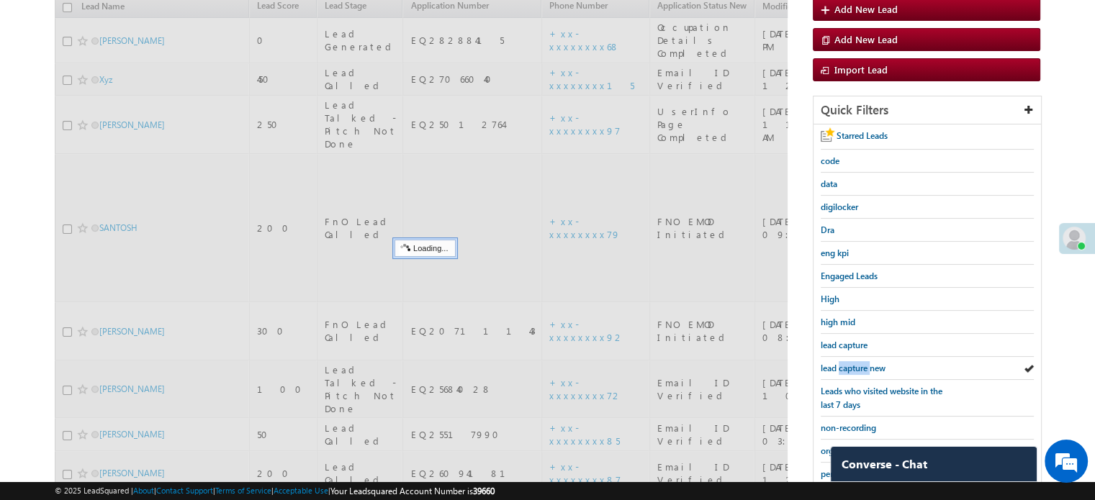
click at [851, 365] on span "lead capture new" at bounding box center [852, 368] width 65 height 11
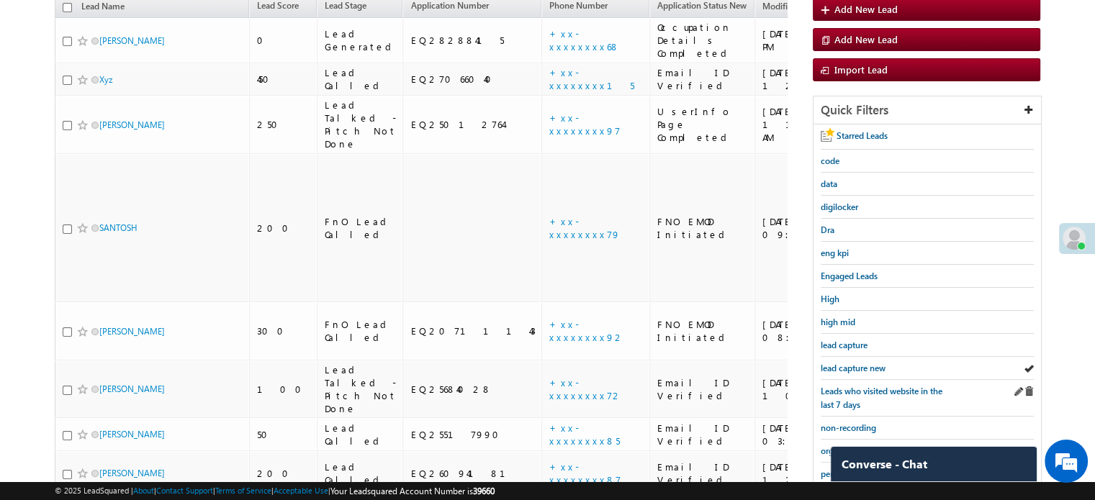
click at [825, 380] on div "Leads who visited website in the last 7 days" at bounding box center [926, 398] width 213 height 37
click at [862, 365] on span "lead capture new" at bounding box center [852, 368] width 65 height 11
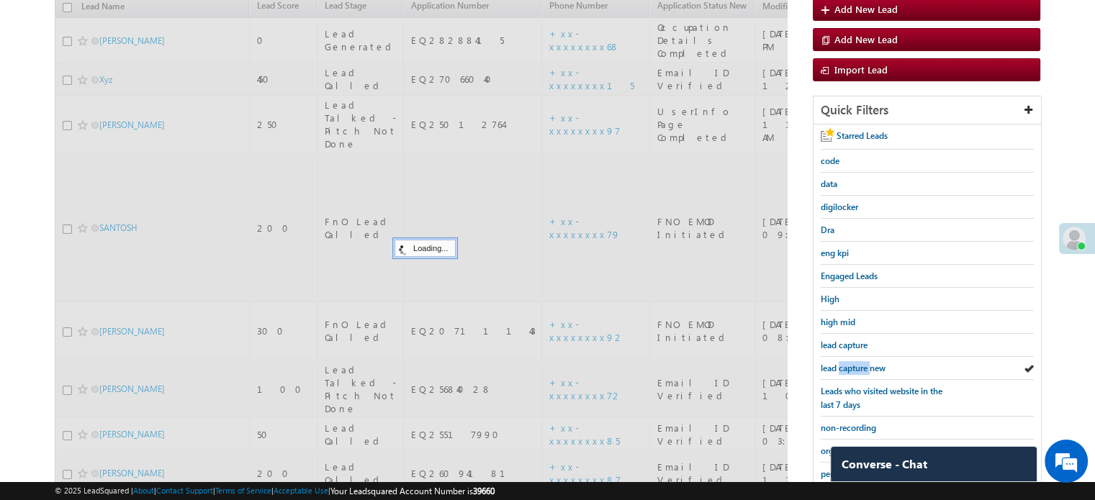
click at [862, 365] on span "lead capture new" at bounding box center [852, 368] width 65 height 11
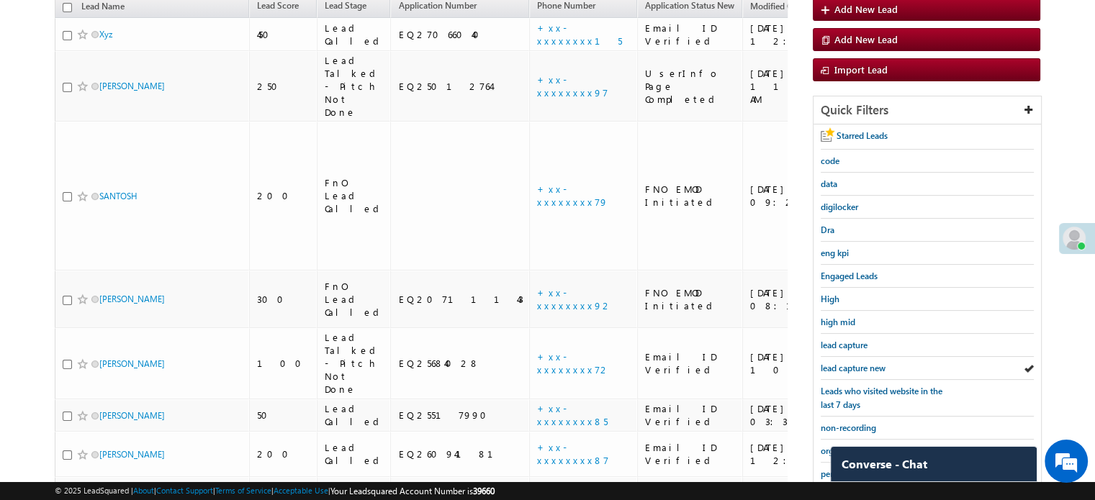
click at [862, 365] on span "lead capture new" at bounding box center [852, 368] width 65 height 11
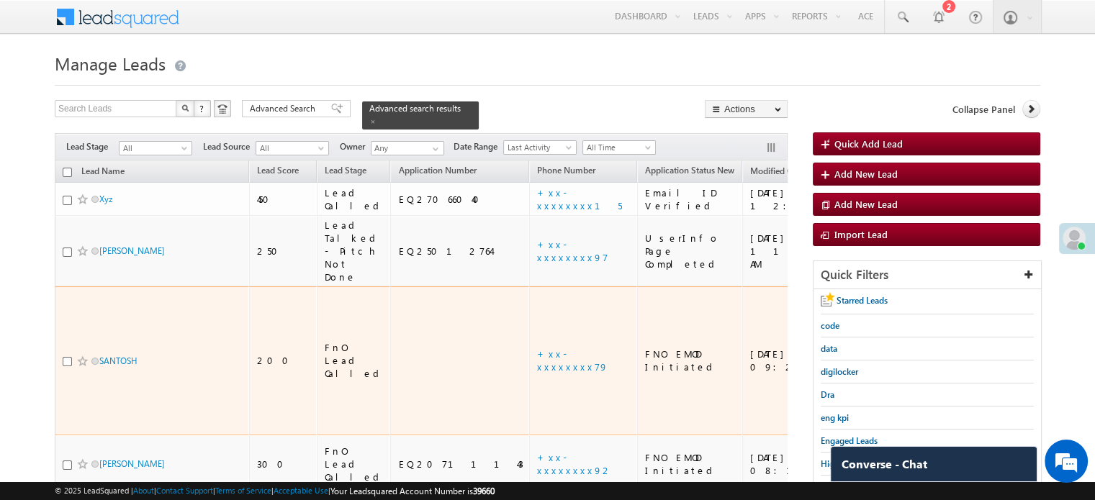
scroll to position [144, 0]
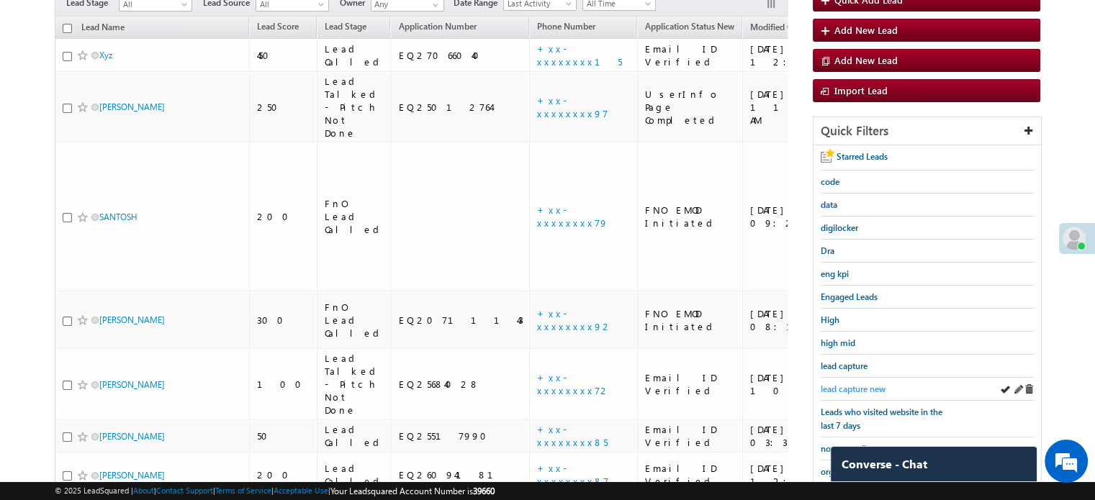
click at [844, 384] on span "lead capture new" at bounding box center [852, 389] width 65 height 11
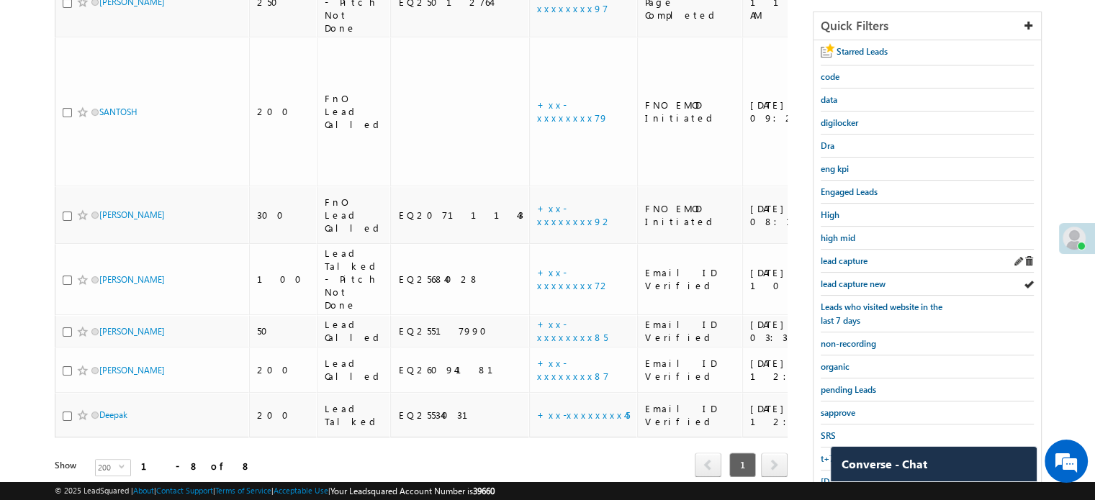
scroll to position [309, 0]
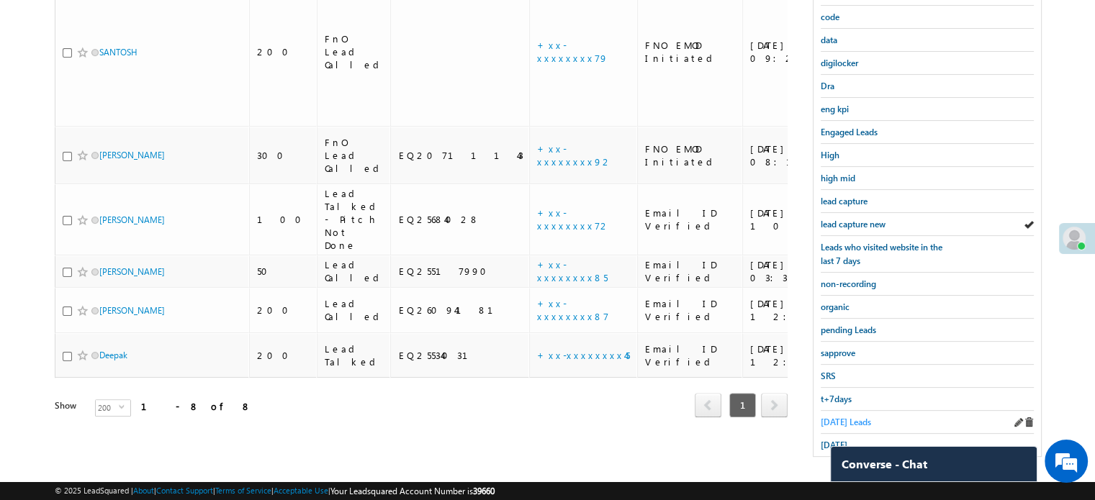
click at [844, 417] on span "Today's Leads" at bounding box center [845, 422] width 50 height 11
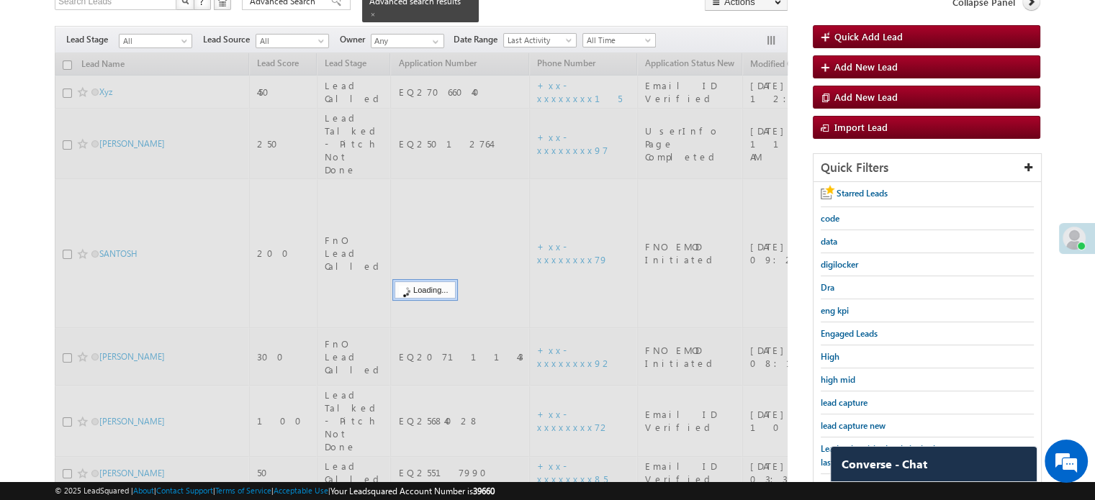
scroll to position [93, 0]
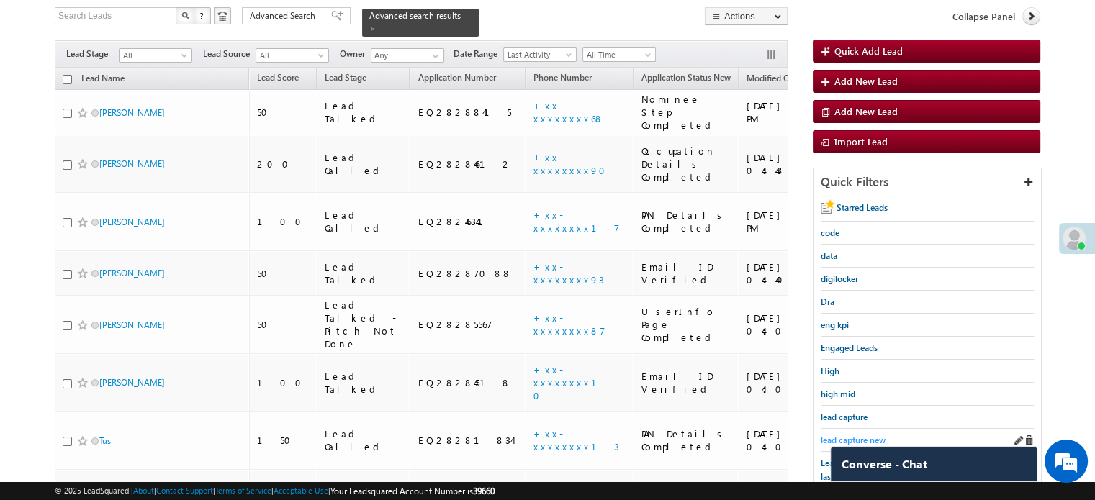
click at [849, 435] on span "lead capture new" at bounding box center [852, 440] width 65 height 11
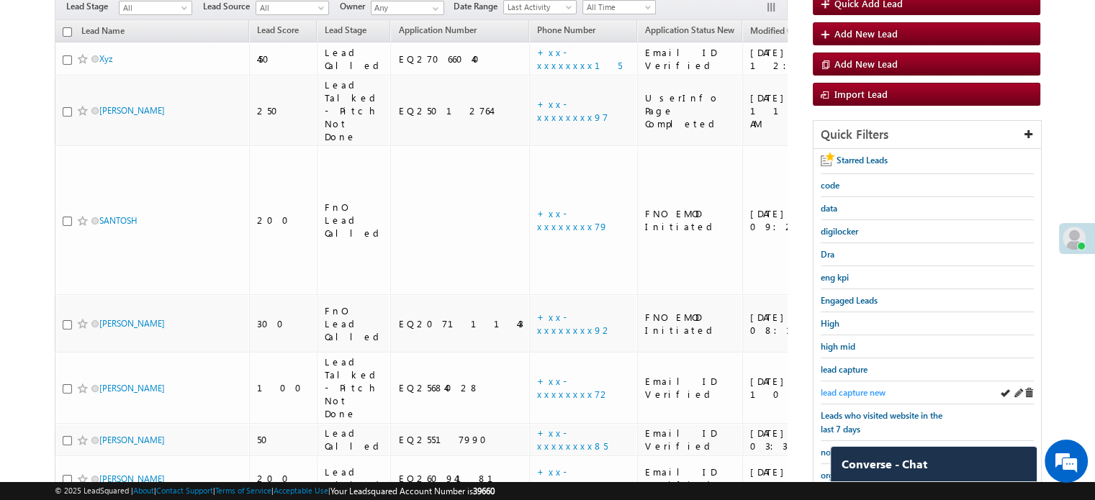
scroll to position [165, 0]
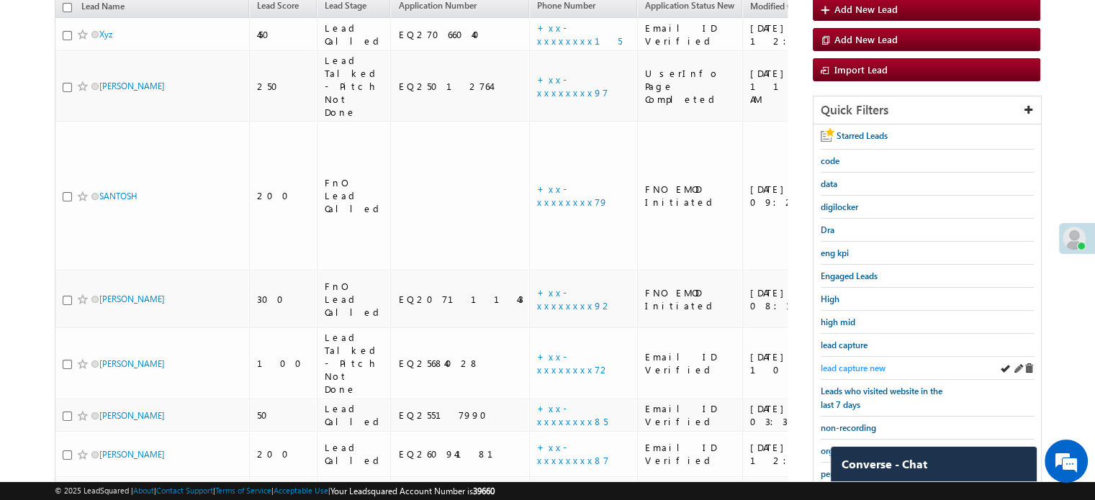
click at [852, 363] on span "lead capture new" at bounding box center [852, 368] width 65 height 11
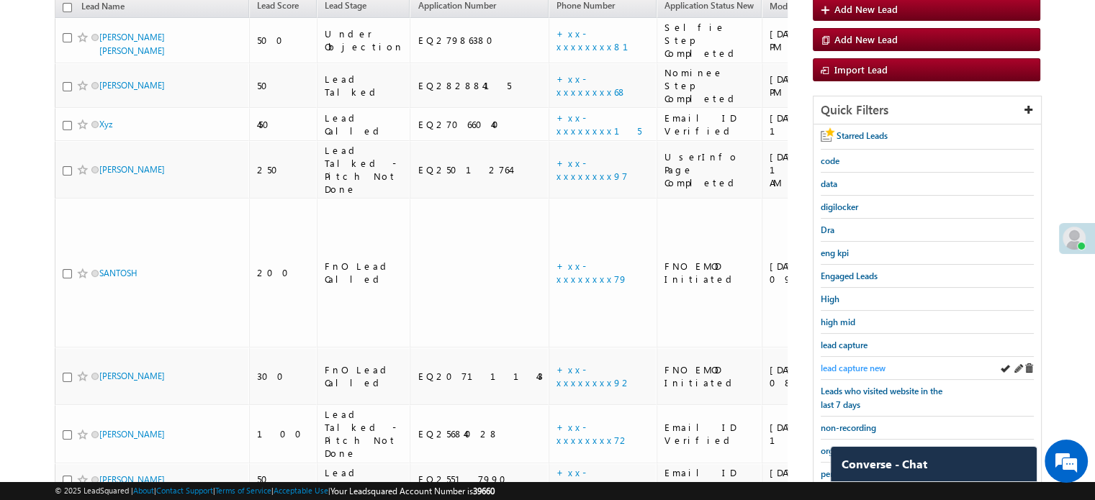
click at [849, 363] on span "lead capture new" at bounding box center [852, 368] width 65 height 11
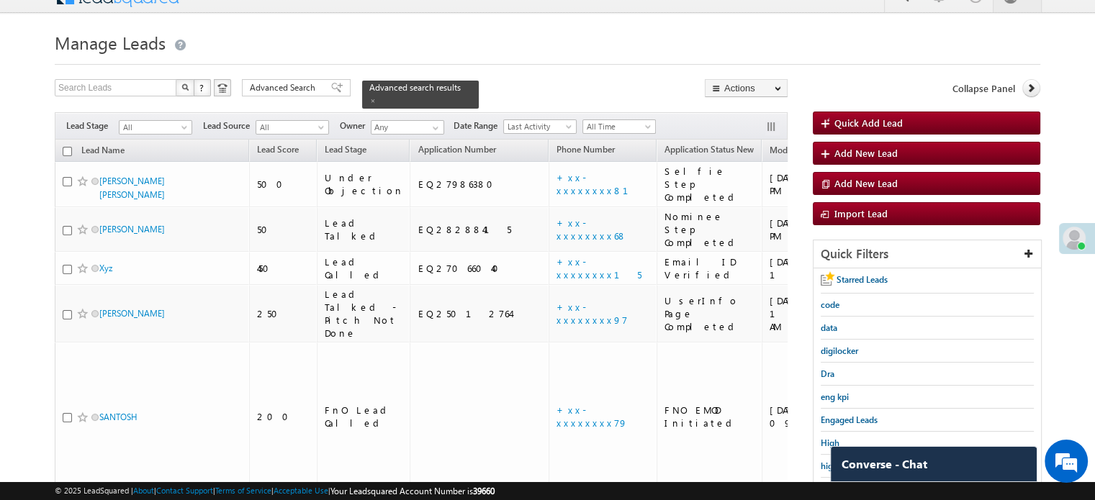
scroll to position [93, 0]
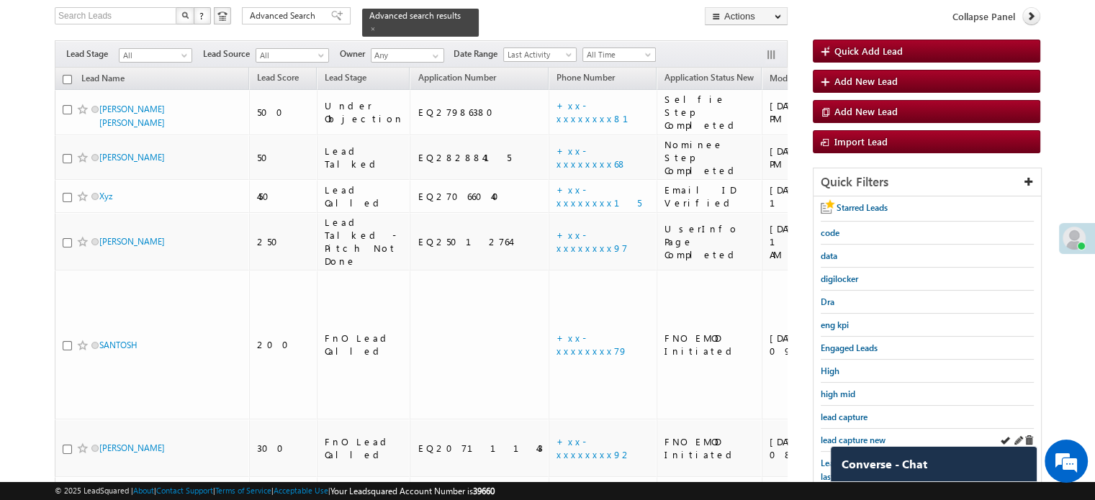
click at [865, 429] on div "lead capture new" at bounding box center [926, 440] width 213 height 23
click at [866, 435] on span "lead capture new" at bounding box center [852, 440] width 65 height 11
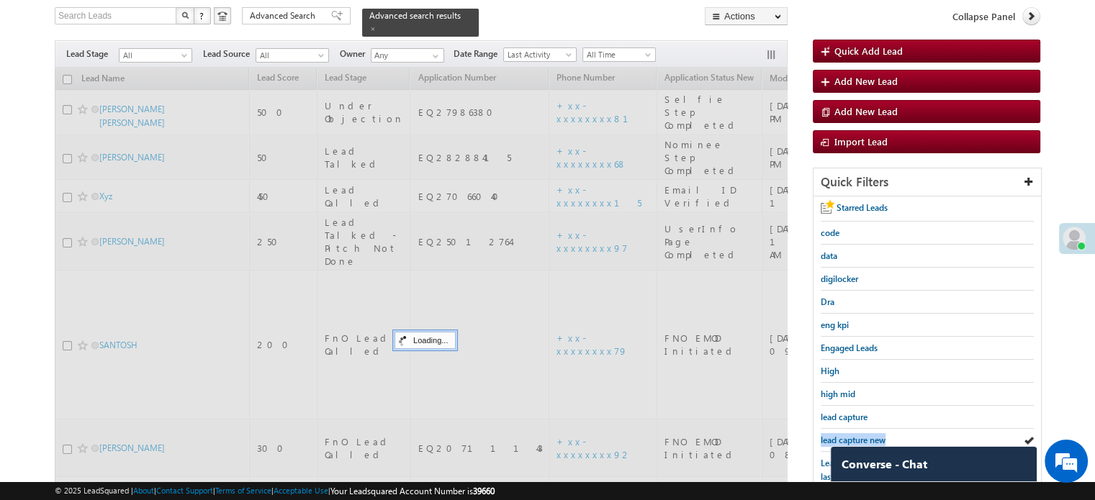
click at [866, 435] on span "lead capture new" at bounding box center [852, 440] width 65 height 11
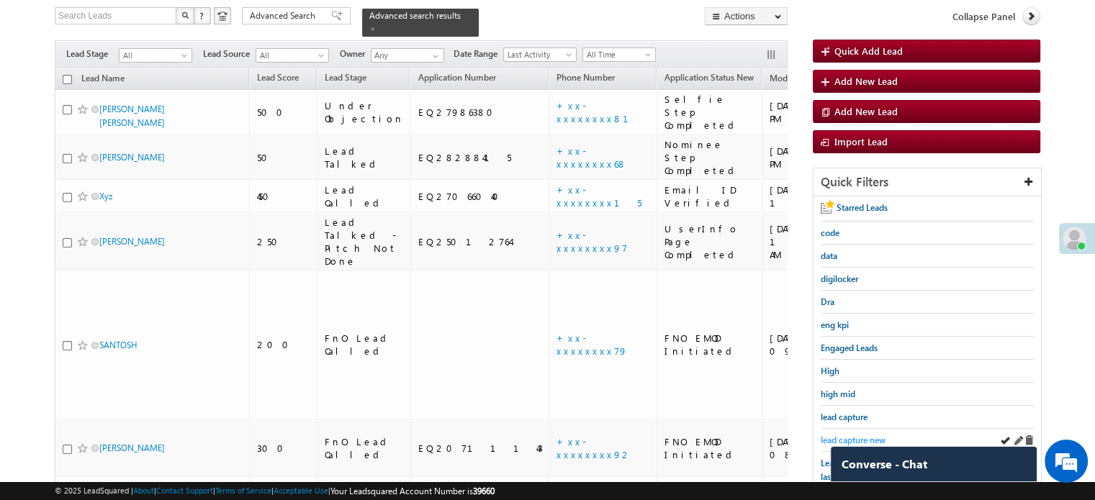
click at [867, 435] on span "lead capture new" at bounding box center [852, 440] width 65 height 11
click at [873, 435] on span "lead capture new" at bounding box center [852, 440] width 65 height 11
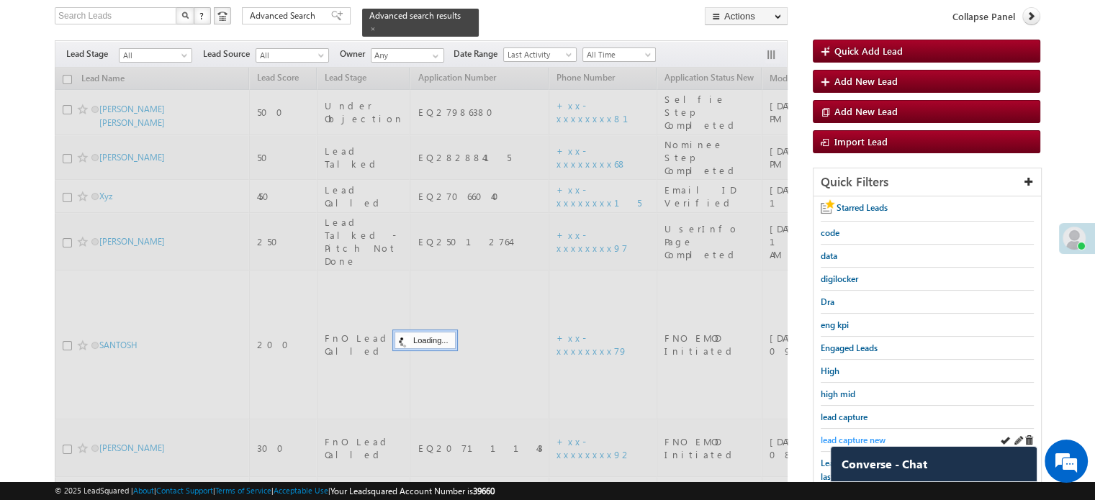
click at [869, 435] on span "lead capture new" at bounding box center [852, 440] width 65 height 11
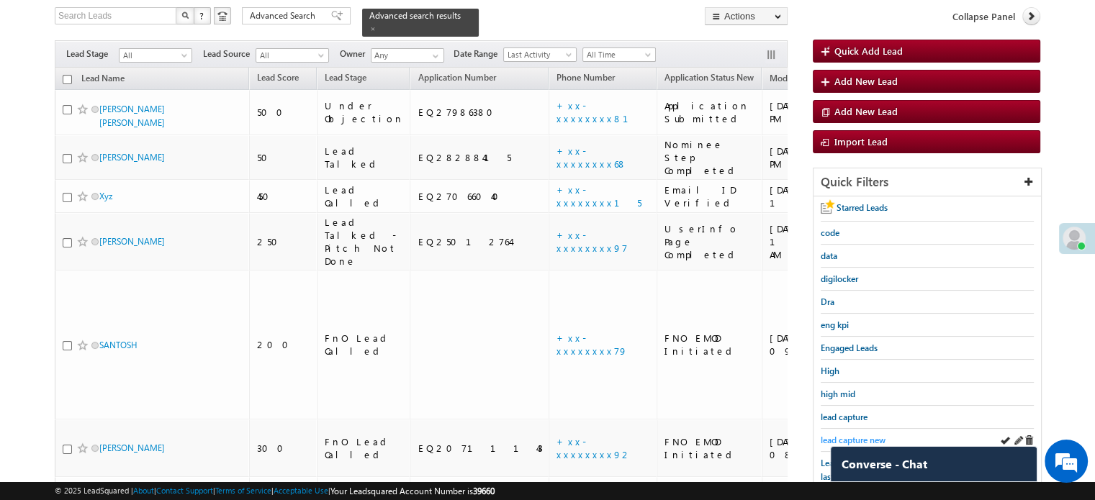
click at [870, 435] on span "lead capture new" at bounding box center [852, 440] width 65 height 11
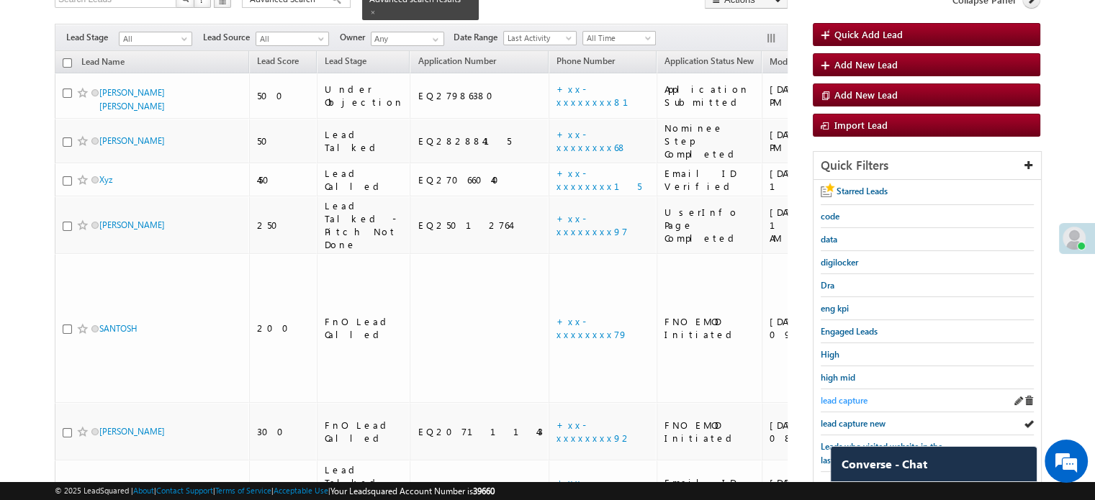
scroll to position [237, 0]
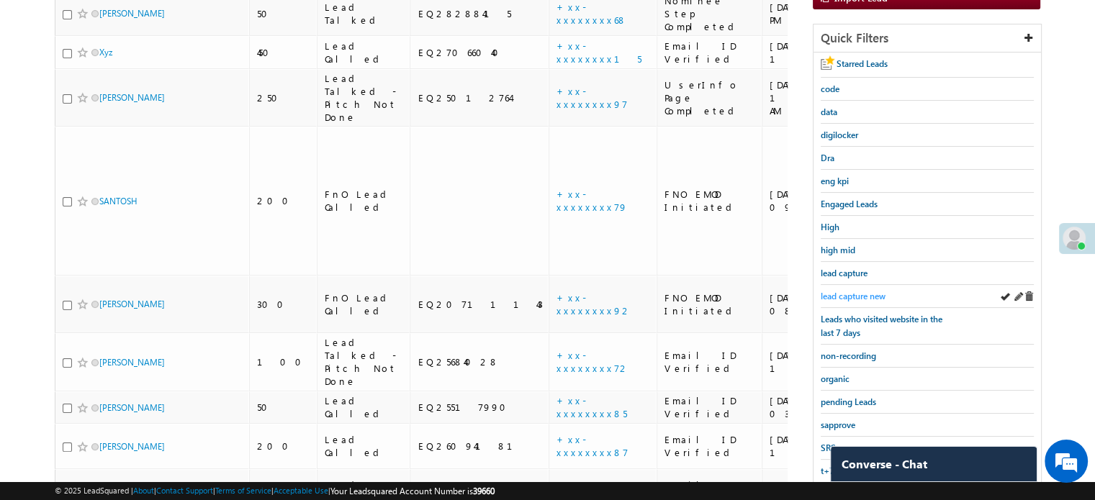
click at [848, 296] on span "lead capture new" at bounding box center [852, 296] width 65 height 11
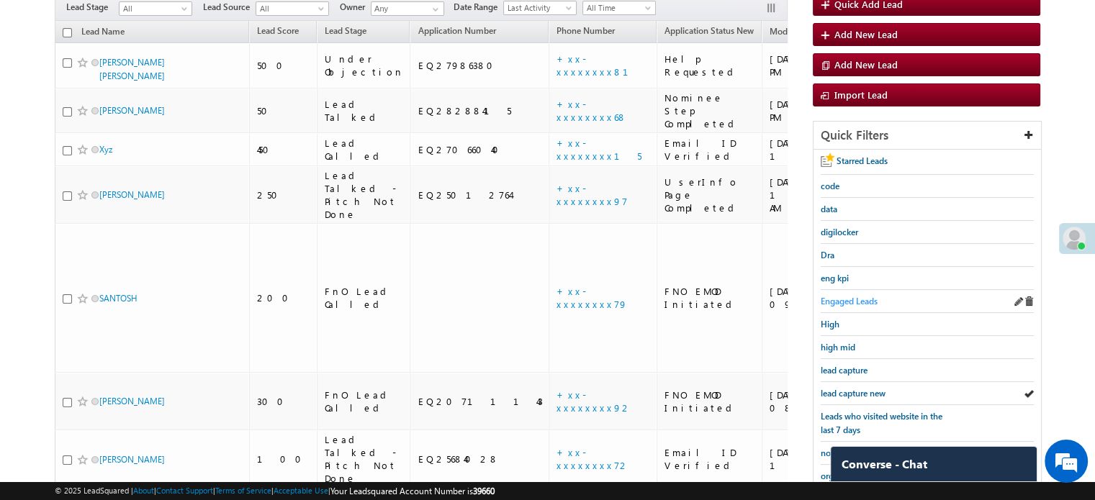
scroll to position [165, 0]
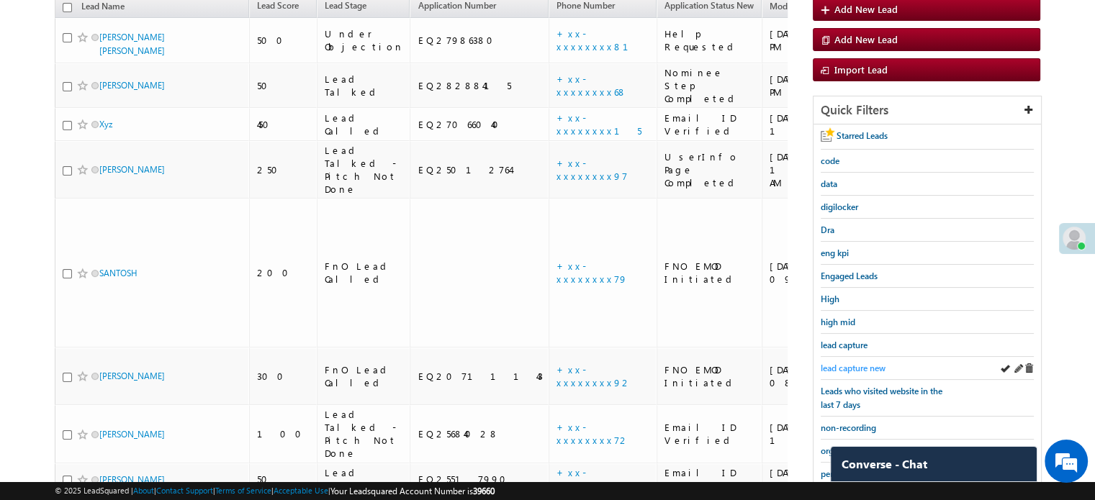
click at [852, 363] on span "lead capture new" at bounding box center [852, 368] width 65 height 11
click at [846, 368] on span "lead capture new" at bounding box center [852, 368] width 65 height 11
click at [846, 363] on span "lead capture new" at bounding box center [852, 368] width 65 height 11
click at [851, 361] on link "lead capture new" at bounding box center [852, 368] width 65 height 14
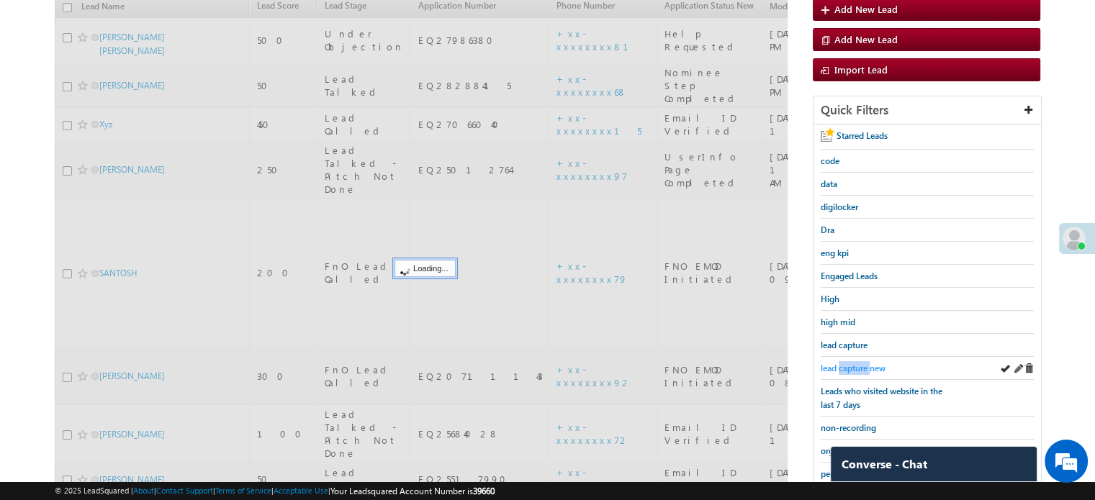
click at [852, 361] on link "lead capture new" at bounding box center [852, 368] width 65 height 14
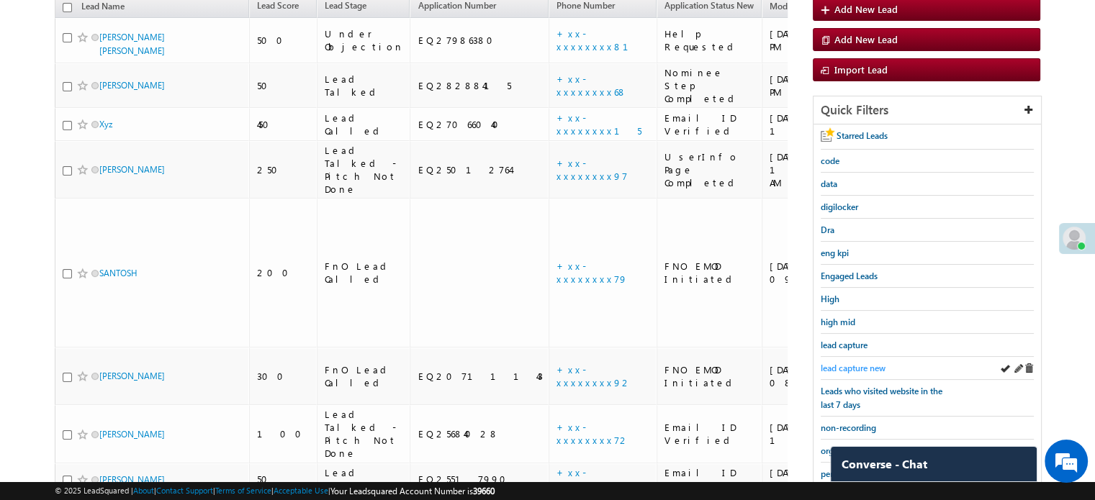
click at [851, 363] on span "lead capture new" at bounding box center [852, 368] width 65 height 11
click at [864, 357] on div "lead capture new" at bounding box center [926, 368] width 213 height 23
click at [859, 363] on span "lead capture new" at bounding box center [852, 368] width 65 height 11
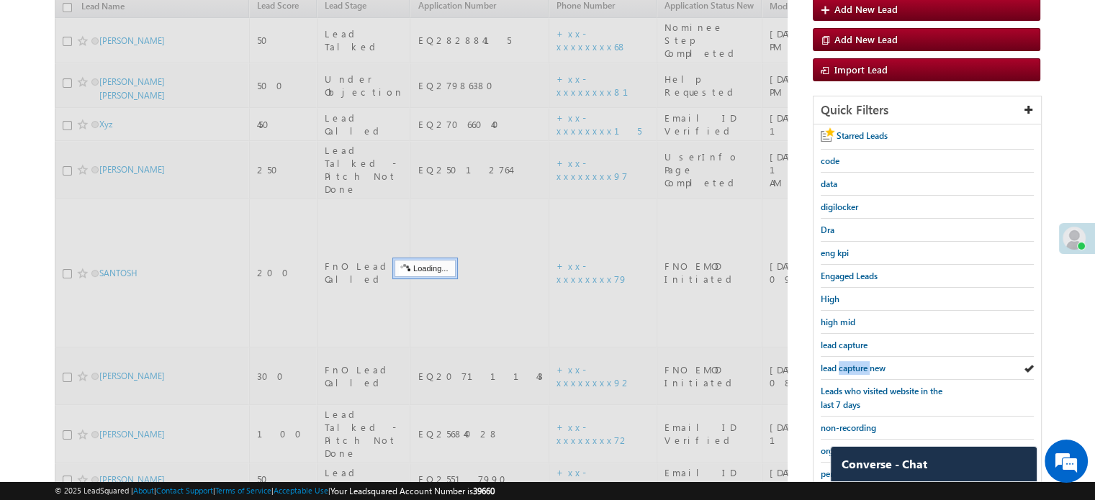
click at [859, 363] on span "lead capture new" at bounding box center [852, 368] width 65 height 11
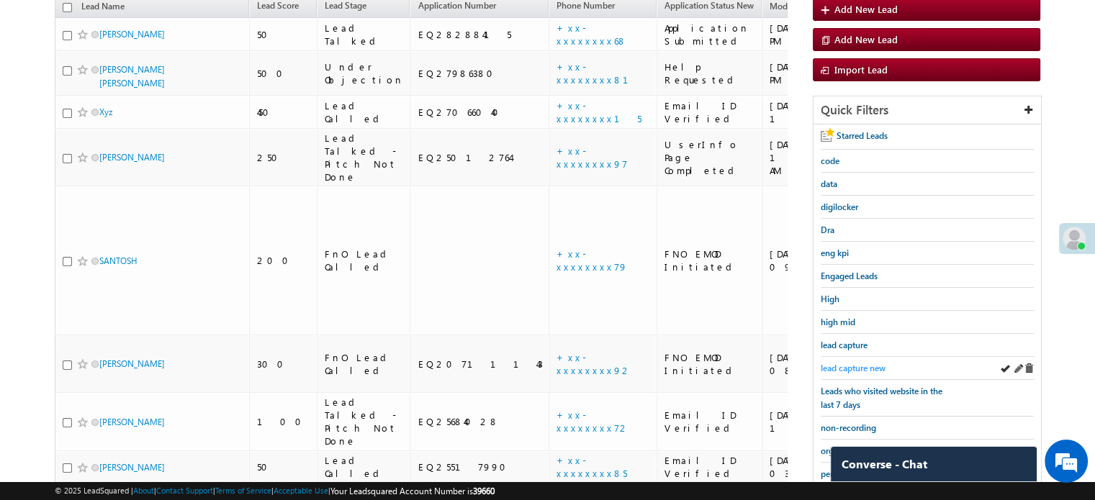
click at [858, 363] on span "lead capture new" at bounding box center [852, 368] width 65 height 11
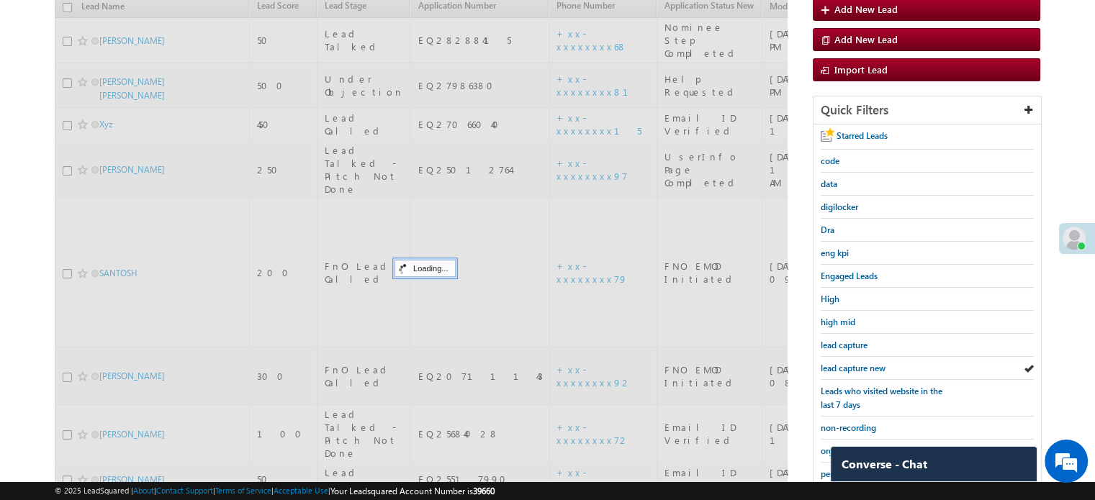
click at [858, 363] on span "lead capture new" at bounding box center [852, 368] width 65 height 11
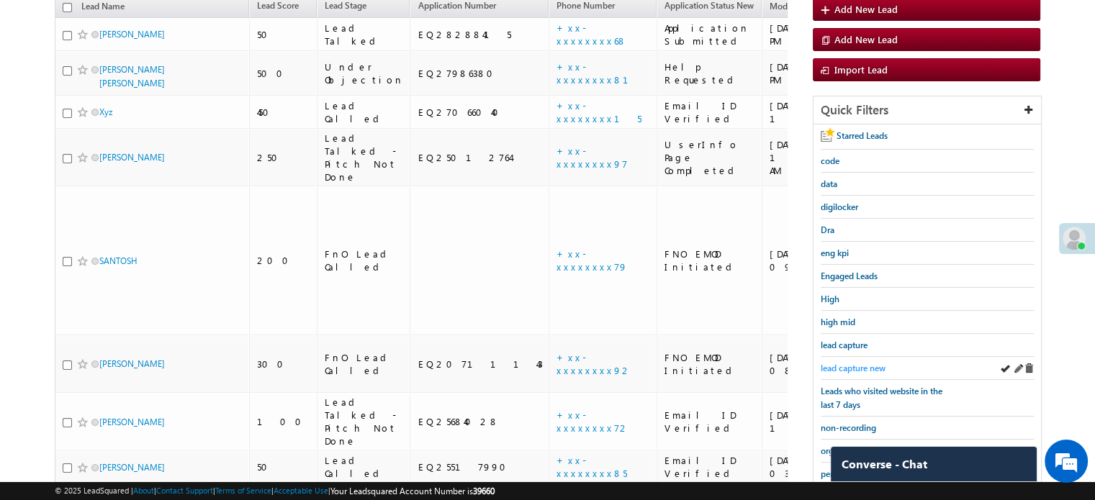
click at [850, 368] on span "lead capture new" at bounding box center [852, 368] width 65 height 11
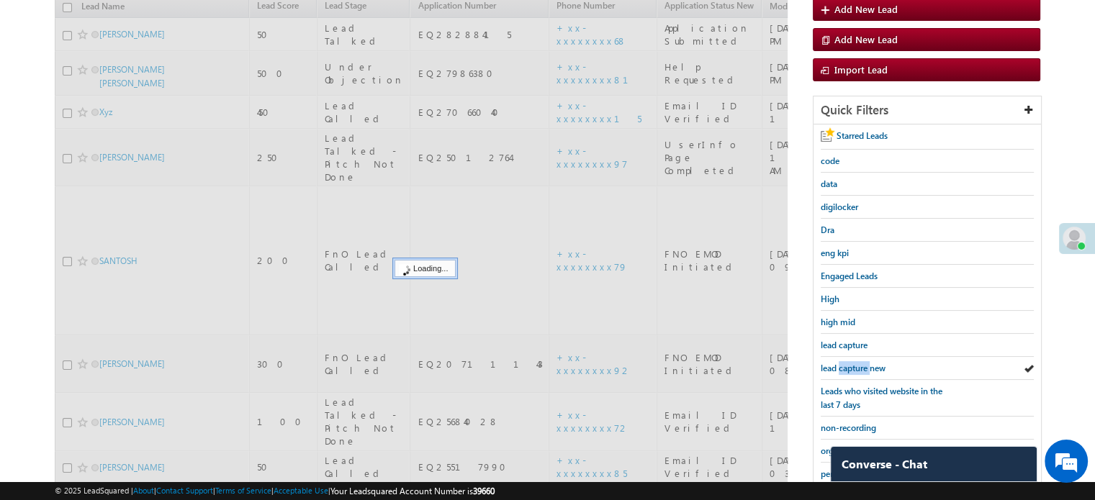
click at [850, 363] on span "lead capture new" at bounding box center [852, 368] width 65 height 11
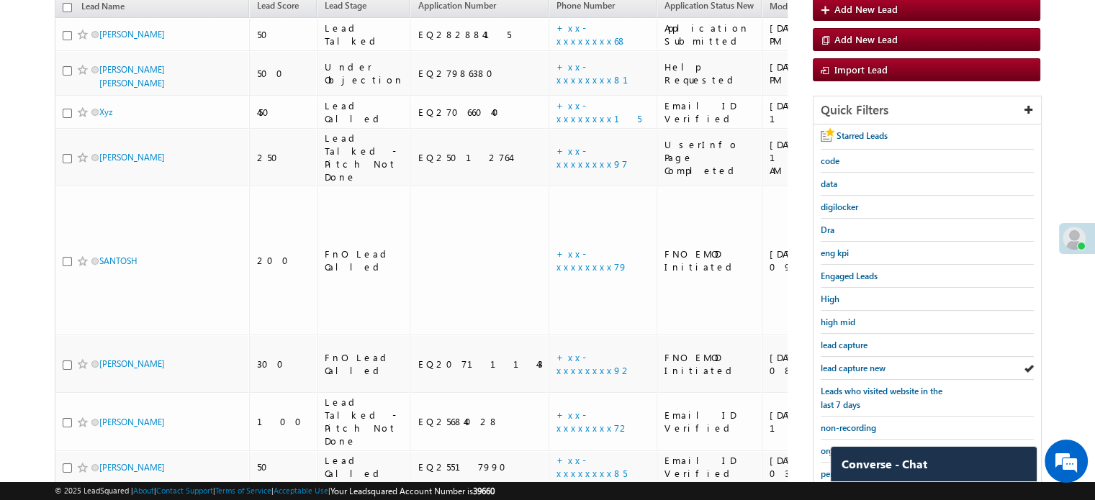
click at [850, 363] on span "lead capture new" at bounding box center [852, 368] width 65 height 11
click at [864, 363] on span "lead capture new" at bounding box center [852, 368] width 65 height 11
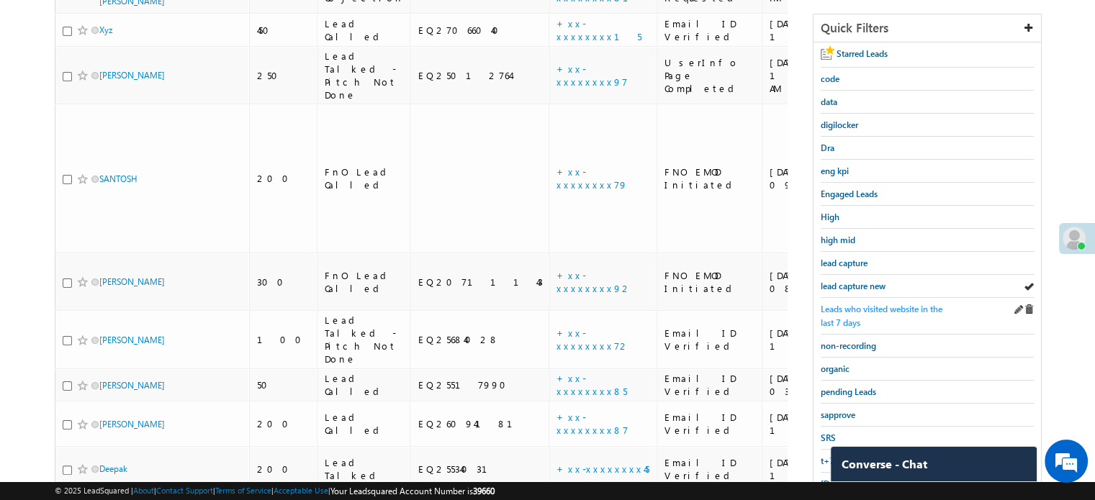
scroll to position [309, 0]
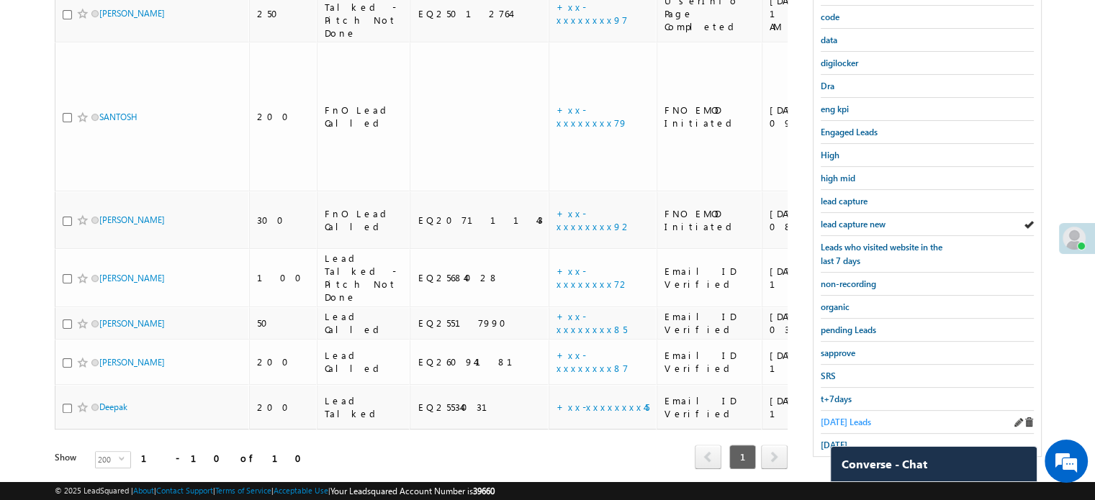
click at [841, 420] on span "Today's Leads" at bounding box center [845, 422] width 50 height 11
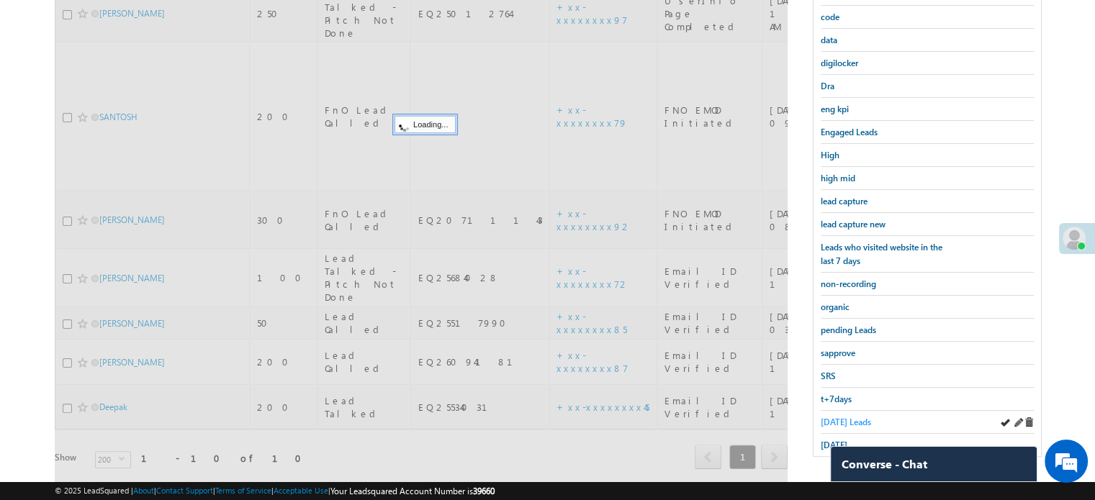
scroll to position [165, 0]
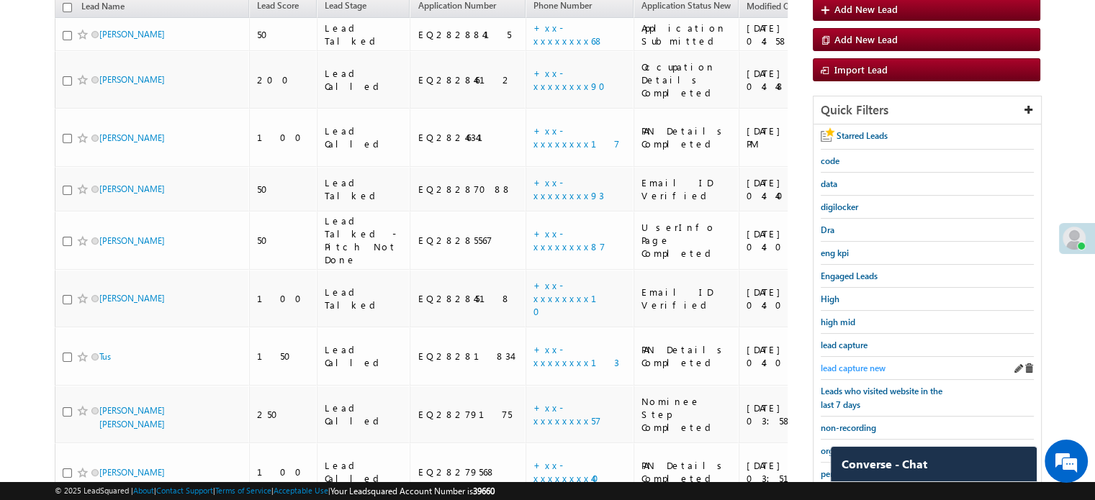
click at [869, 363] on span "lead capture new" at bounding box center [852, 368] width 65 height 11
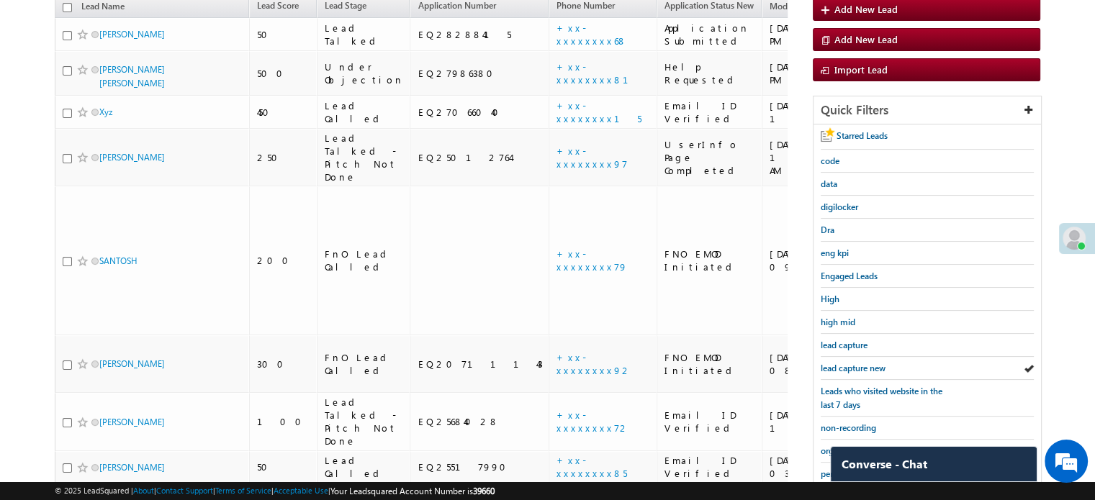
click at [869, 363] on span "lead capture new" at bounding box center [852, 368] width 65 height 11
click at [844, 363] on span "lead capture new" at bounding box center [852, 368] width 65 height 11
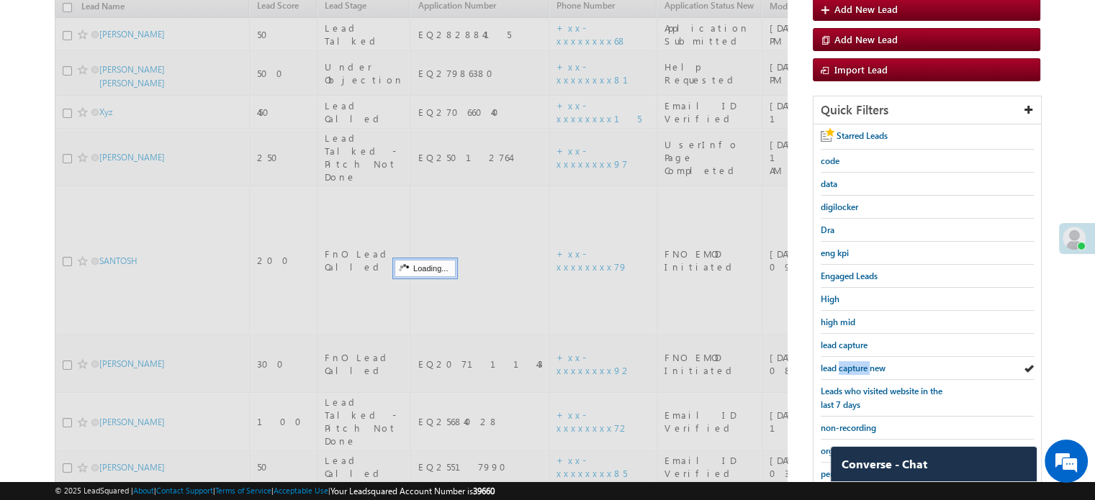
click at [844, 363] on span "lead capture new" at bounding box center [852, 368] width 65 height 11
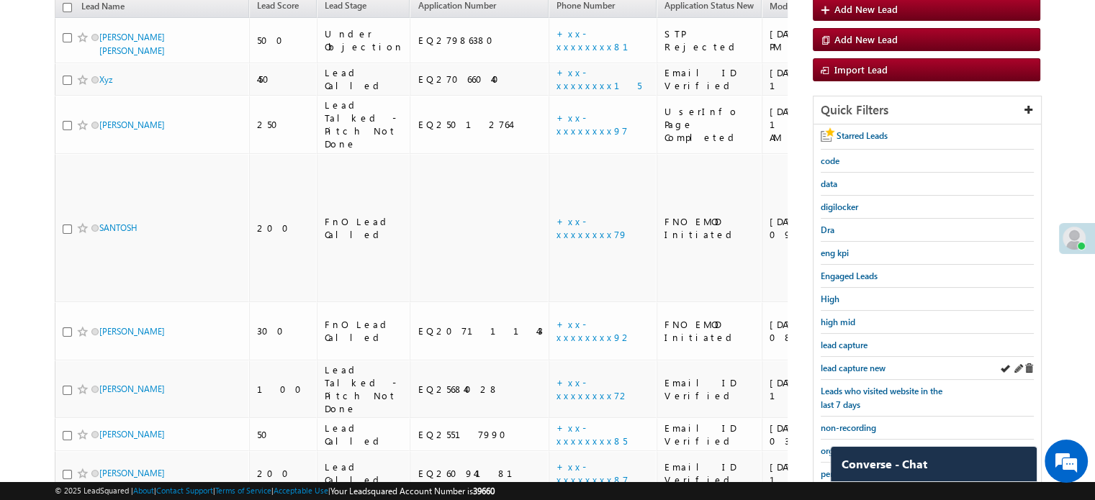
click at [862, 357] on div "lead capture new" at bounding box center [926, 368] width 213 height 23
click at [862, 363] on span "lead capture new" at bounding box center [852, 368] width 65 height 11
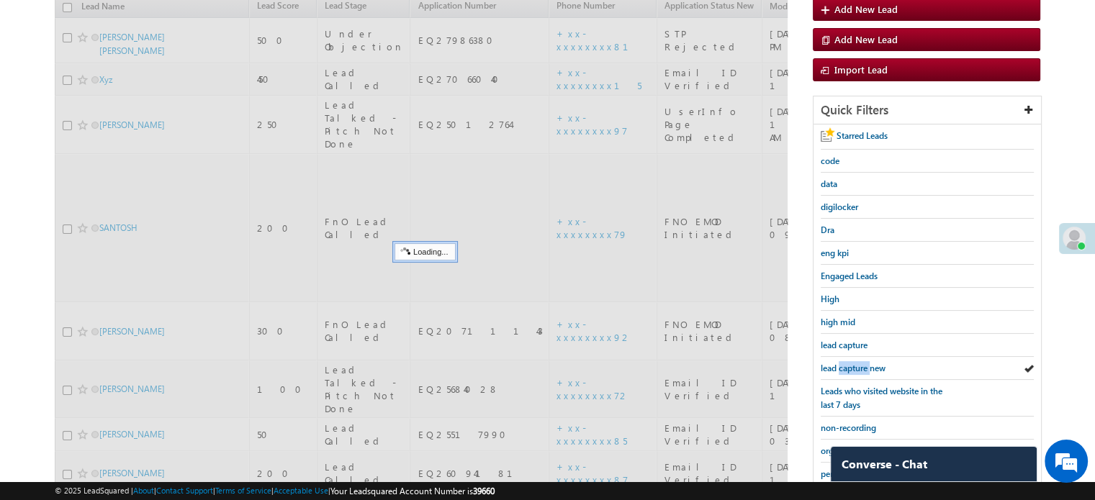
click at [862, 363] on span "lead capture new" at bounding box center [852, 368] width 65 height 11
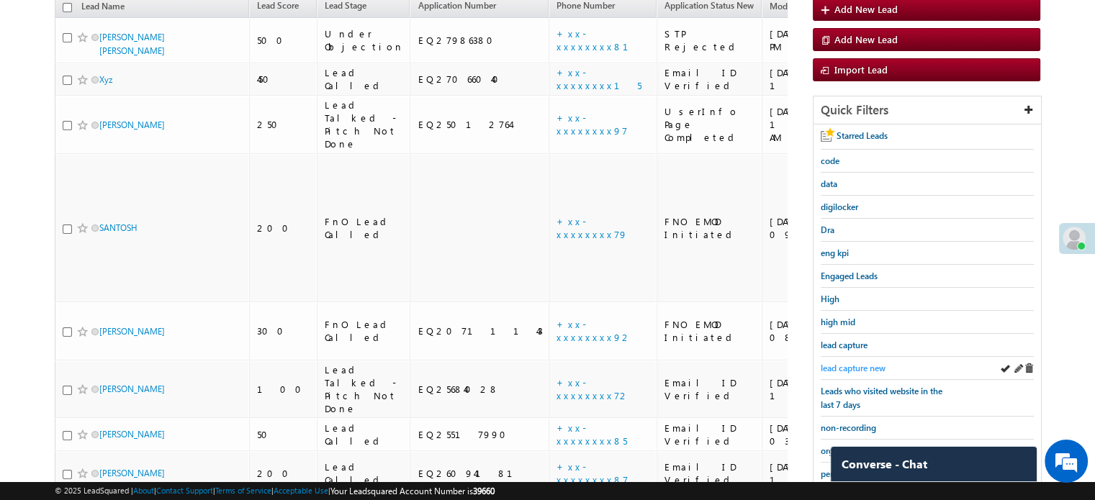
click at [843, 363] on span "lead capture new" at bounding box center [852, 368] width 65 height 11
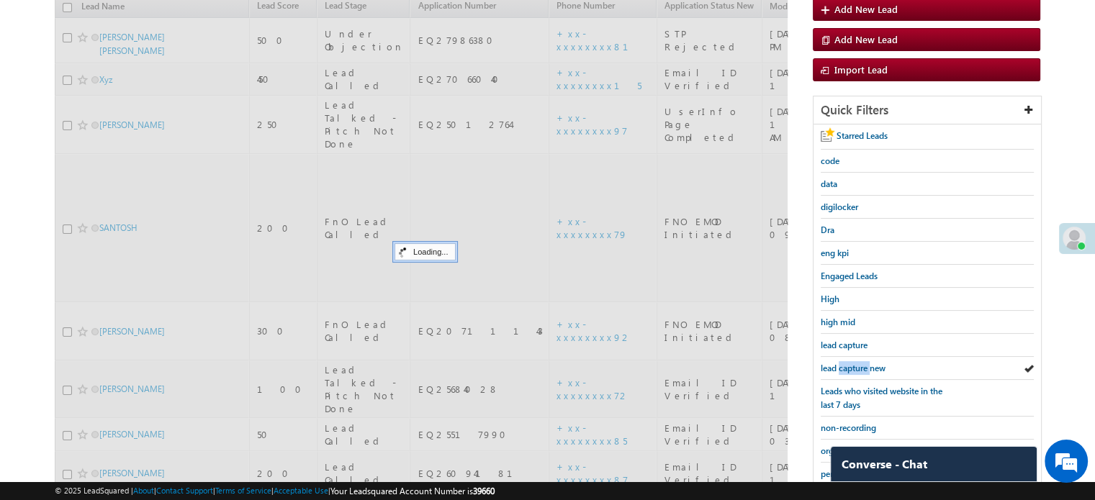
click at [843, 363] on span "lead capture new" at bounding box center [852, 368] width 65 height 11
click at [844, 363] on span "lead capture new" at bounding box center [852, 368] width 65 height 11
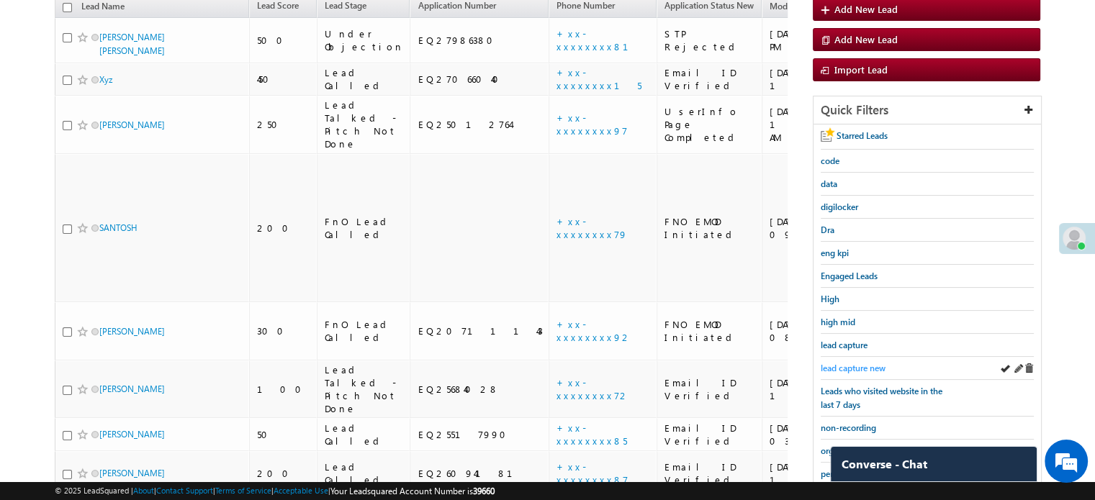
click at [844, 363] on span "lead capture new" at bounding box center [852, 368] width 65 height 11
click at [849, 369] on span "lead capture new" at bounding box center [852, 368] width 65 height 11
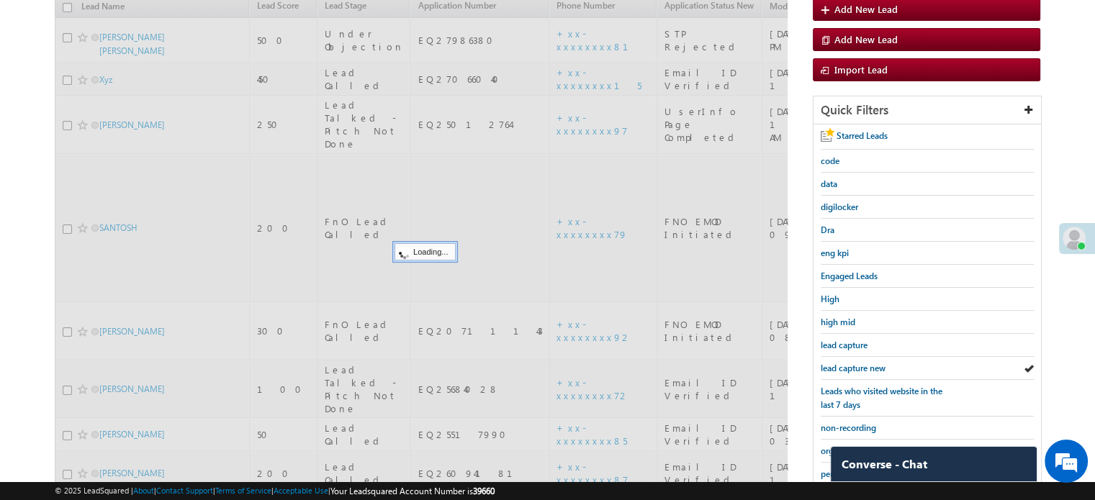
click at [849, 370] on link "lead capture new" at bounding box center [852, 368] width 65 height 14
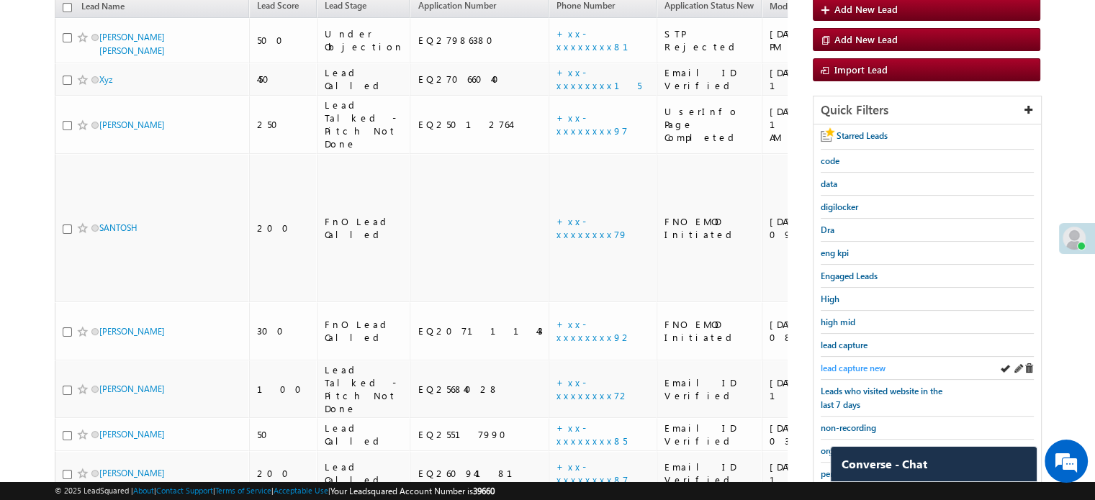
click at [849, 366] on span "lead capture new" at bounding box center [852, 368] width 65 height 11
click at [837, 363] on span "lead capture new" at bounding box center [852, 368] width 65 height 11
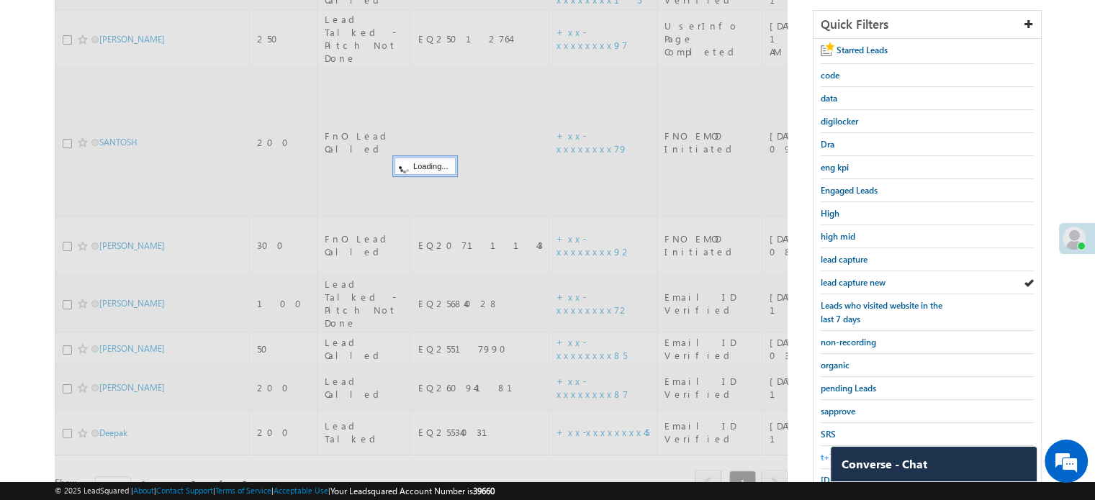
scroll to position [309, 0]
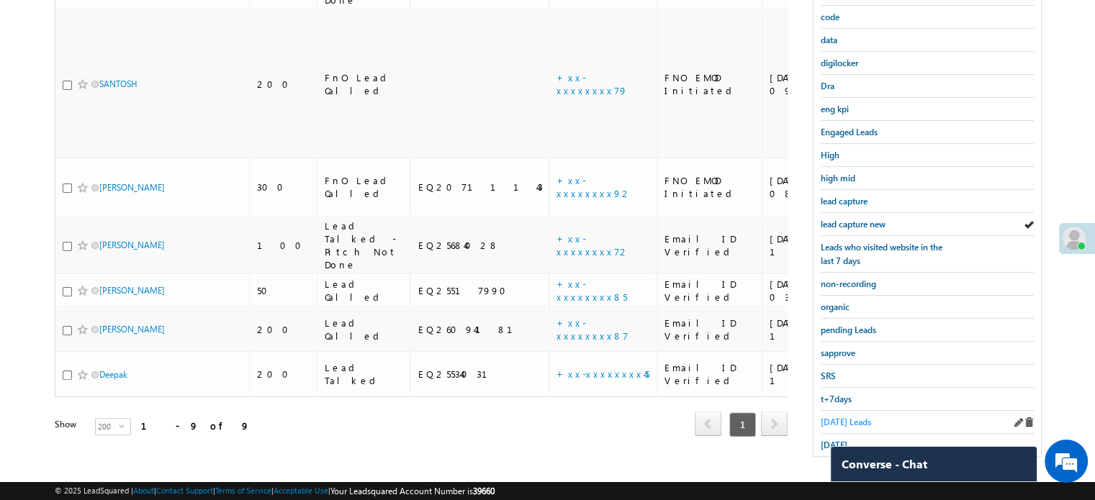
click at [856, 417] on span "Today's Leads" at bounding box center [845, 422] width 50 height 11
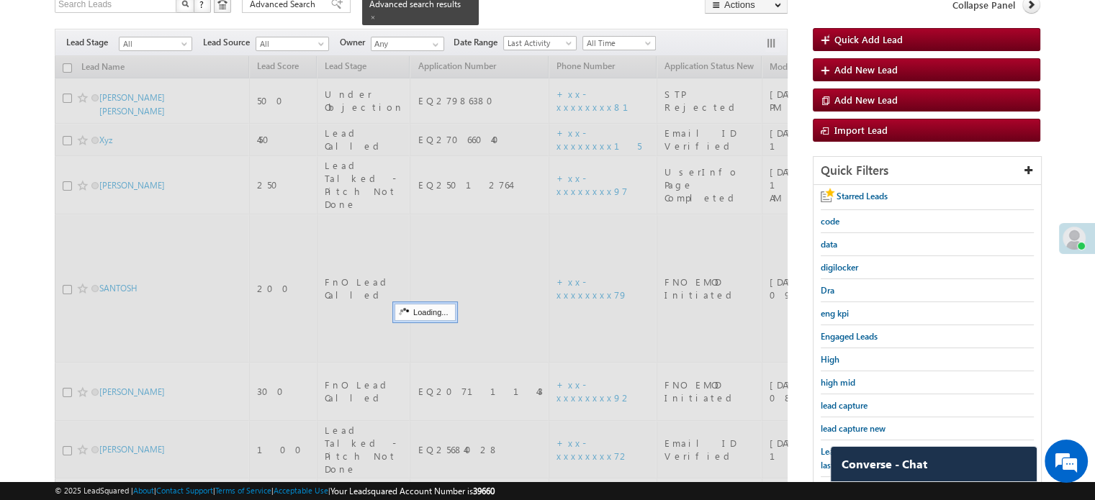
scroll to position [93, 0]
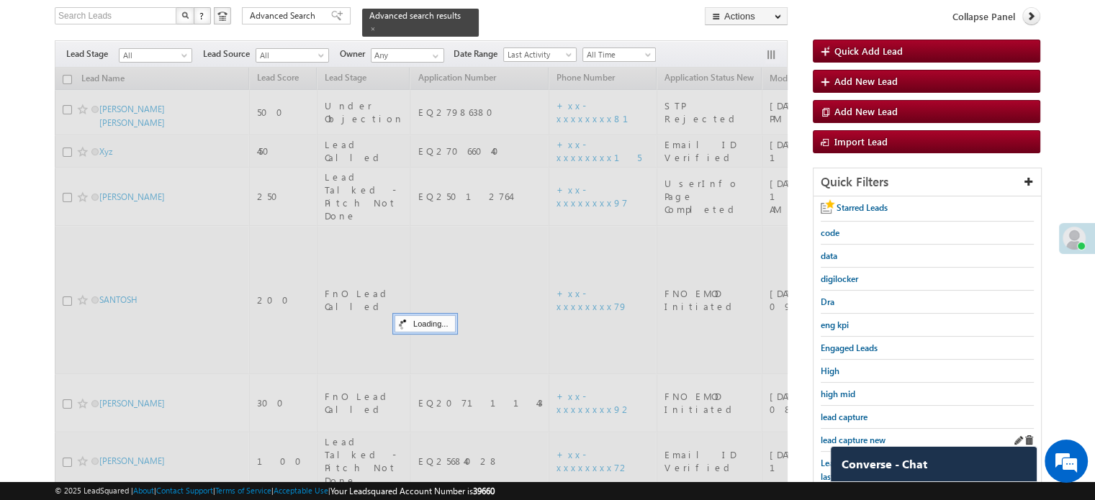
click at [839, 429] on div "lead capture new" at bounding box center [926, 440] width 213 height 23
click at [839, 435] on span "lead capture new" at bounding box center [852, 440] width 65 height 11
click at [841, 435] on span "lead capture new" at bounding box center [852, 440] width 65 height 11
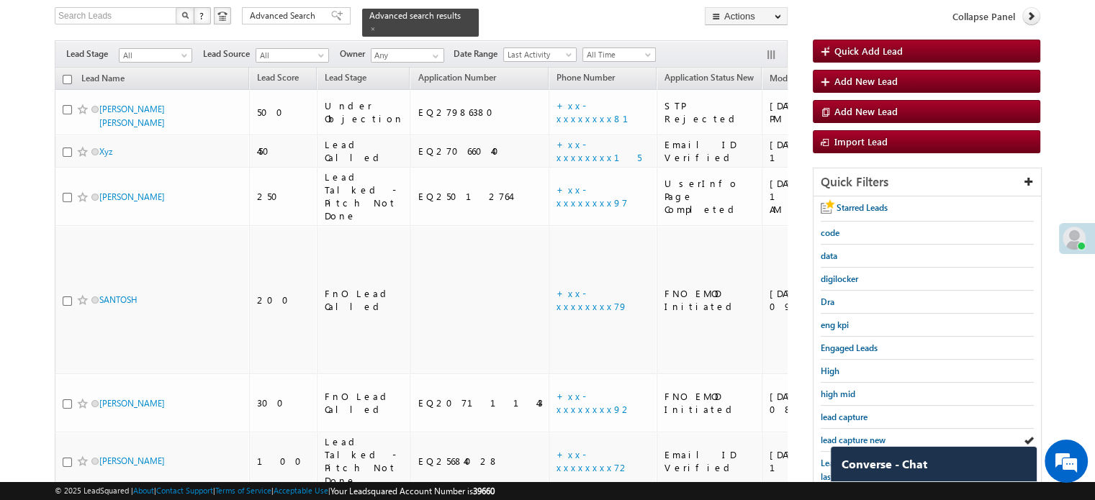
click at [840, 435] on span "lead capture new" at bounding box center [852, 440] width 65 height 11
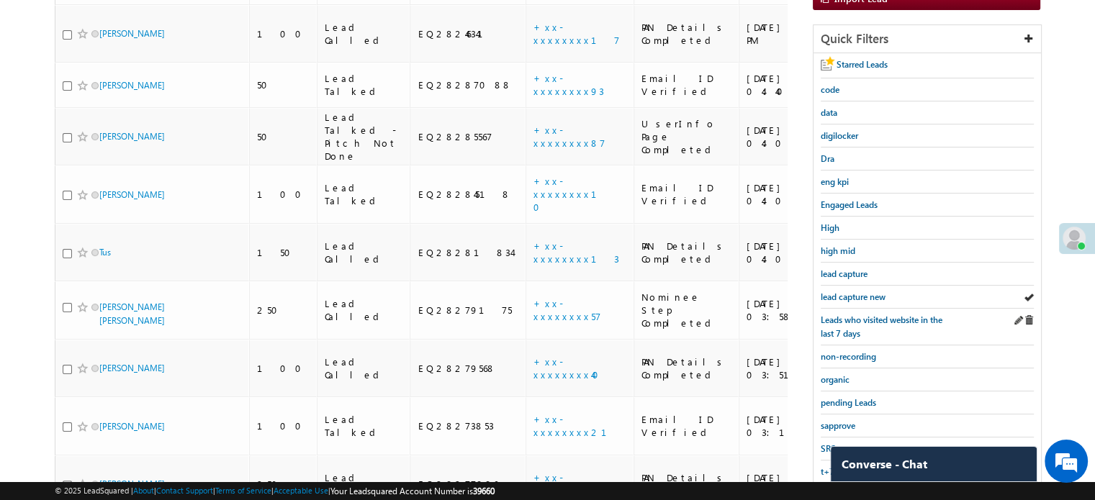
scroll to position [237, 0]
click at [865, 291] on span "lead capture new" at bounding box center [852, 296] width 65 height 11
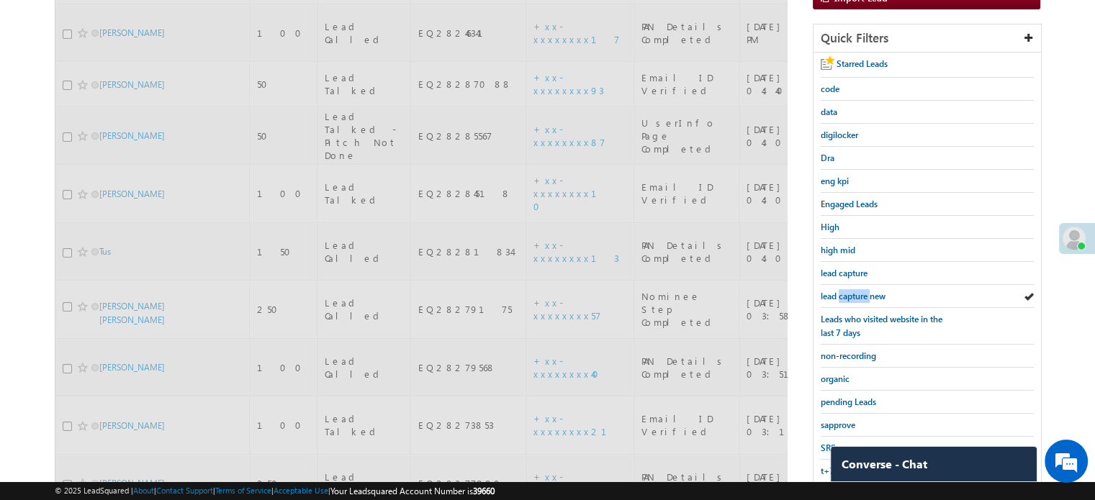
click at [864, 291] on span "lead capture new" at bounding box center [852, 296] width 65 height 11
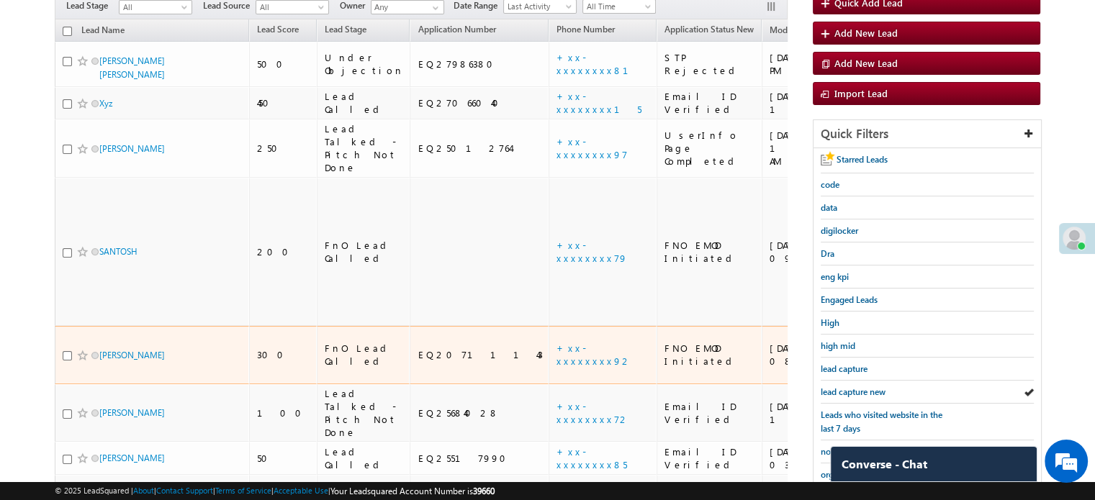
scroll to position [165, 0]
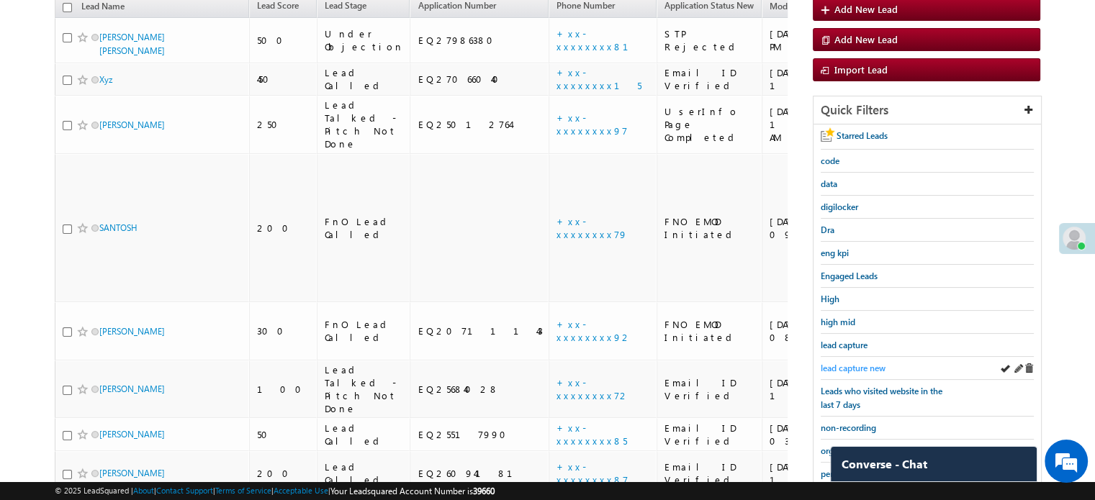
click at [851, 363] on span "lead capture new" at bounding box center [852, 368] width 65 height 11
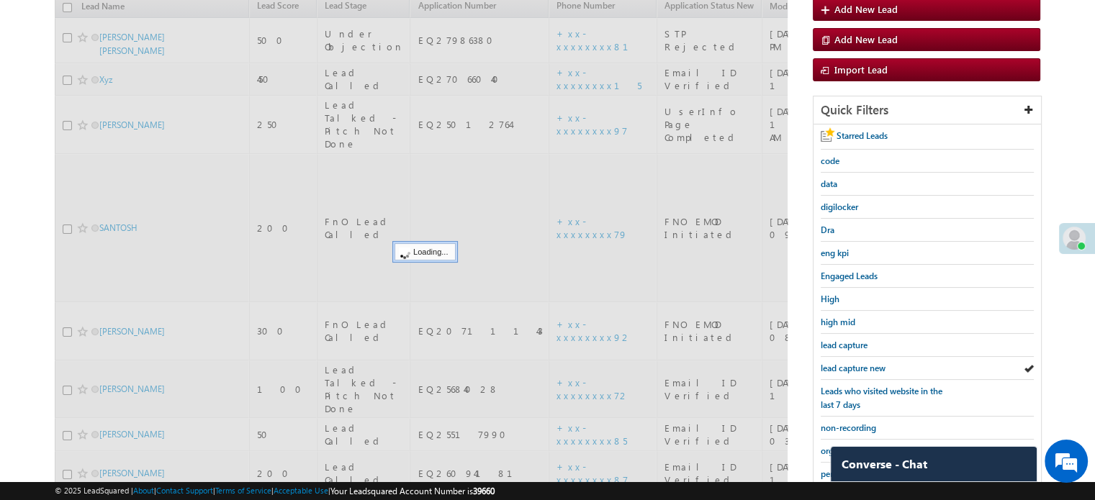
click at [851, 363] on span "lead capture new" at bounding box center [852, 368] width 65 height 11
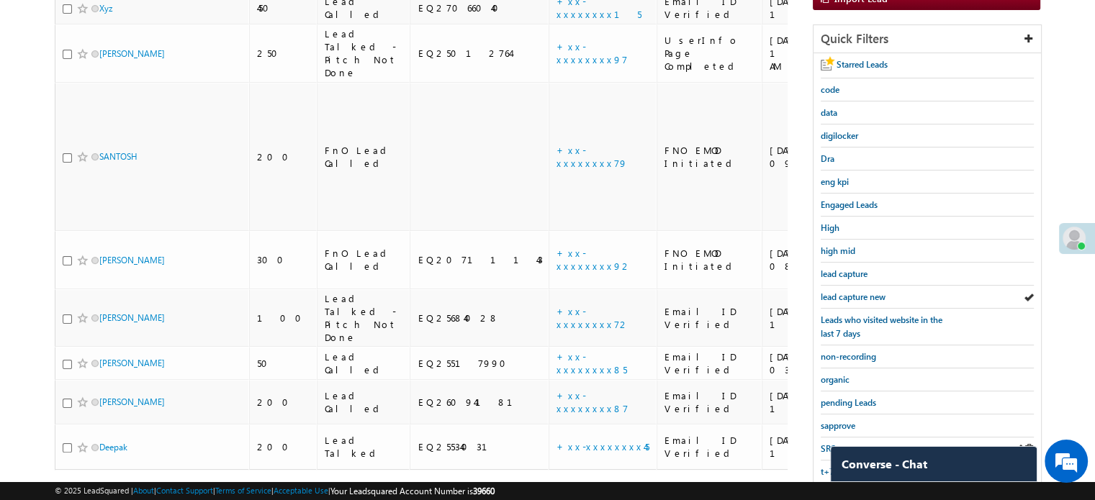
scroll to position [309, 0]
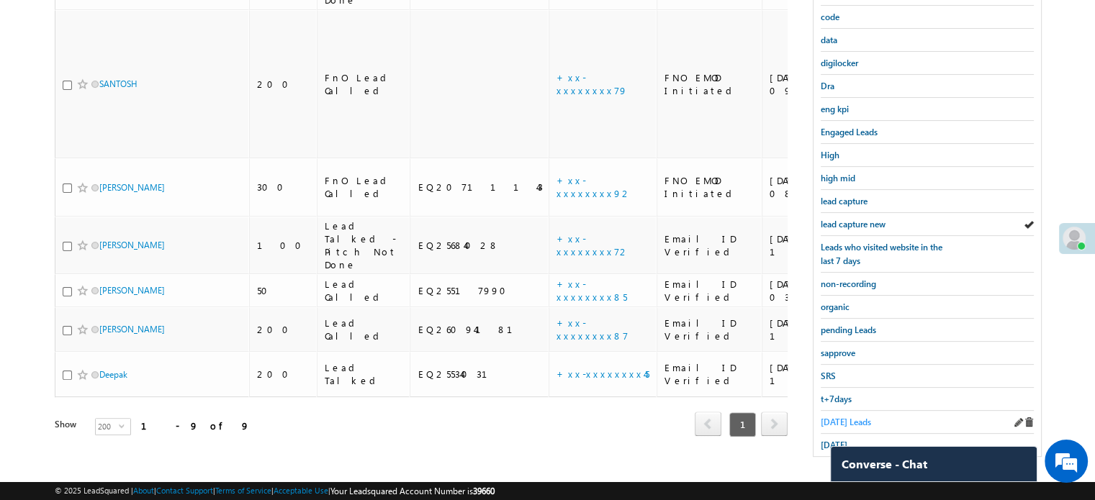
click at [842, 420] on span "Today's Leads" at bounding box center [845, 422] width 50 height 11
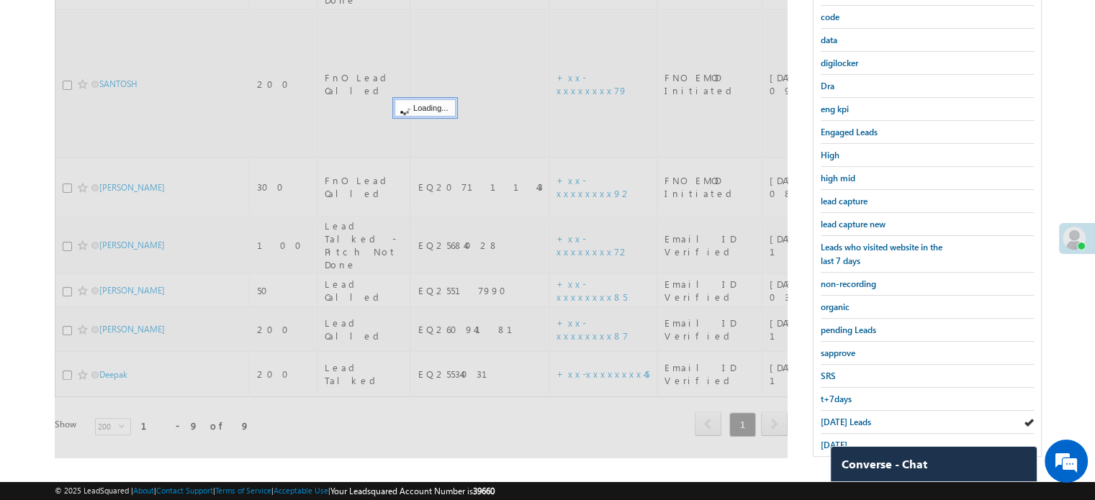
click at [842, 420] on span "Today's Leads" at bounding box center [845, 422] width 50 height 11
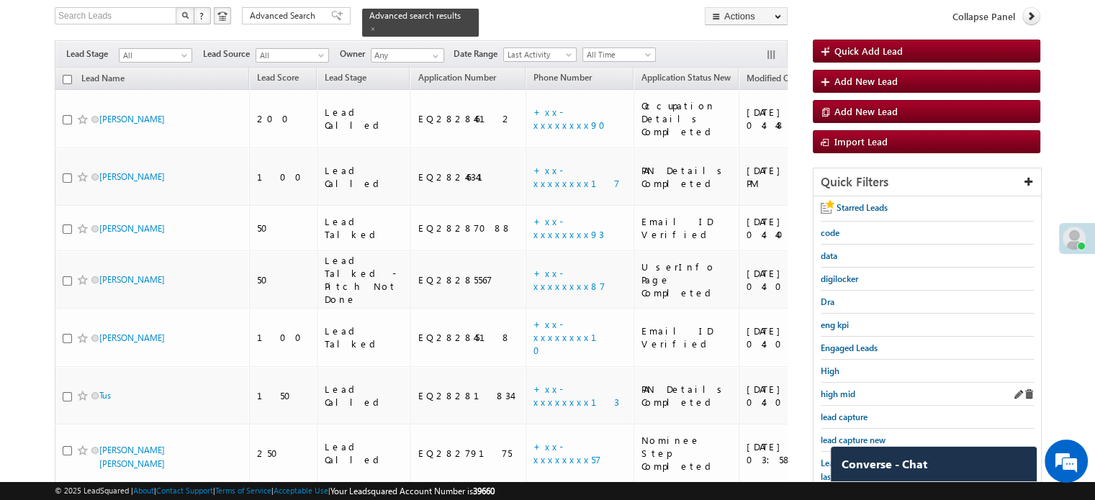
scroll to position [165, 0]
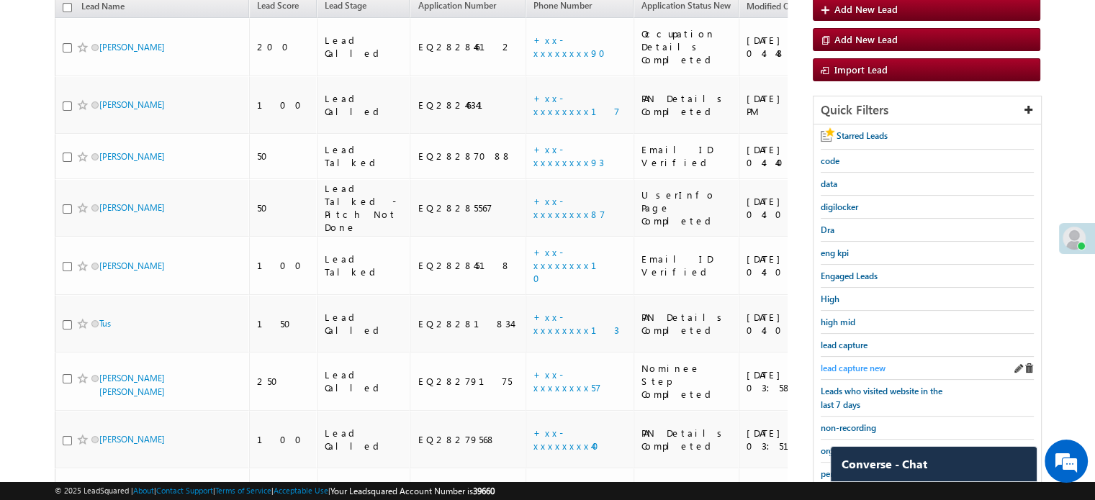
click at [869, 363] on span "lead capture new" at bounding box center [852, 368] width 65 height 11
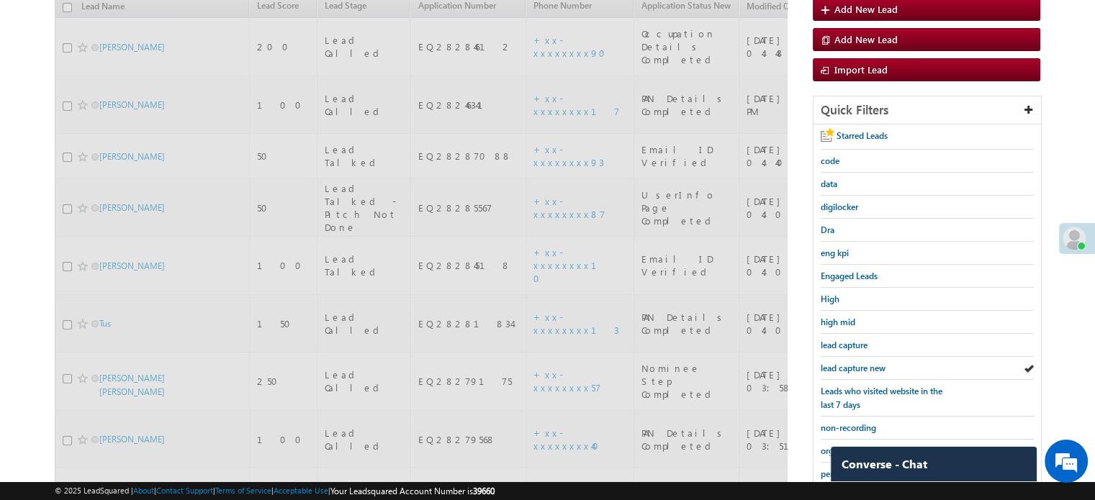
click at [869, 363] on span "lead capture new" at bounding box center [852, 368] width 65 height 11
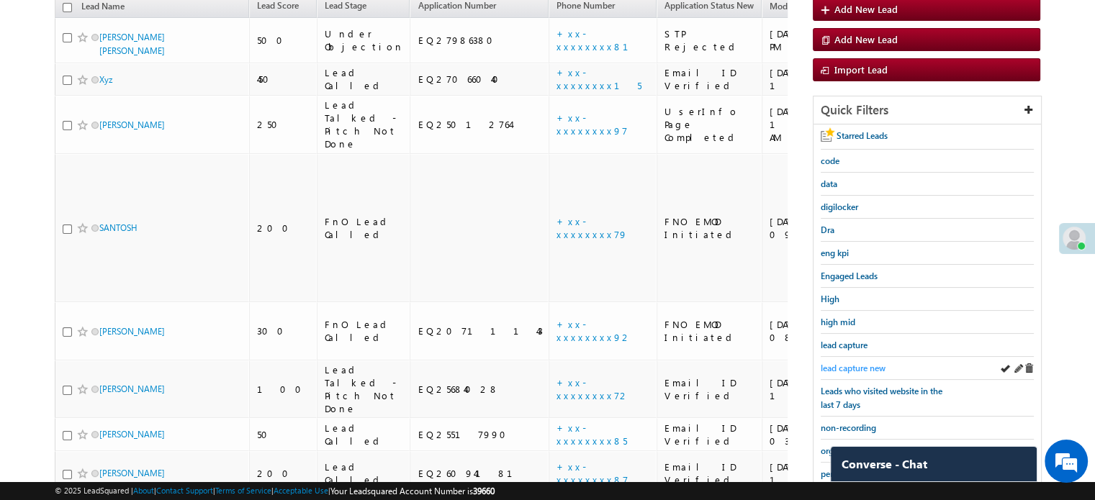
click at [869, 363] on span "lead capture new" at bounding box center [852, 368] width 65 height 11
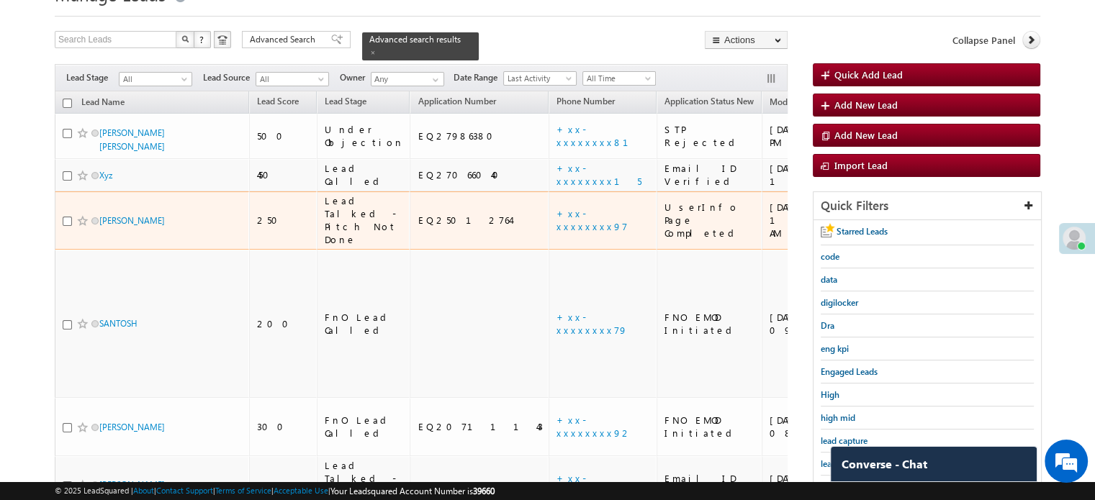
scroll to position [93, 0]
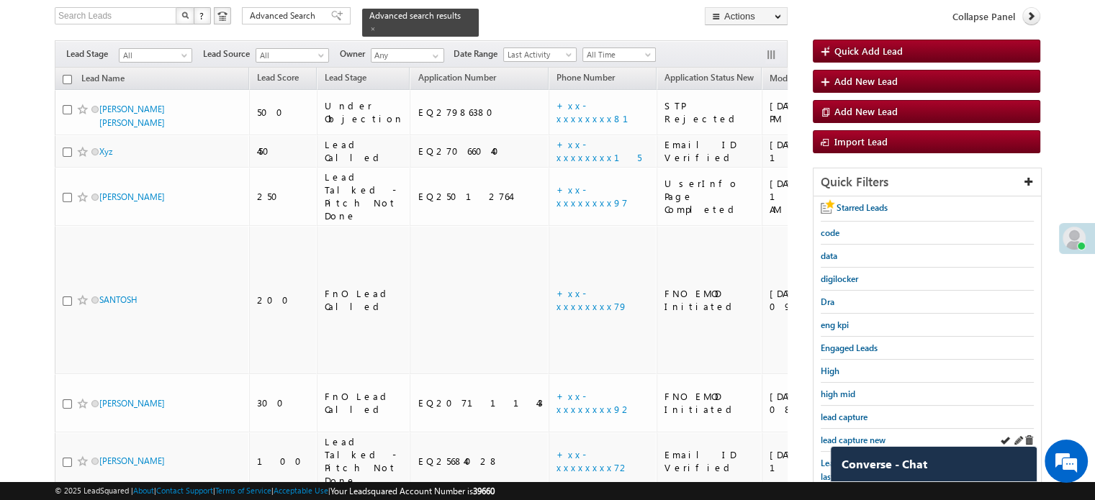
click at [853, 429] on div "lead capture new" at bounding box center [926, 440] width 213 height 23
click at [853, 433] on link "lead capture new" at bounding box center [852, 440] width 65 height 14
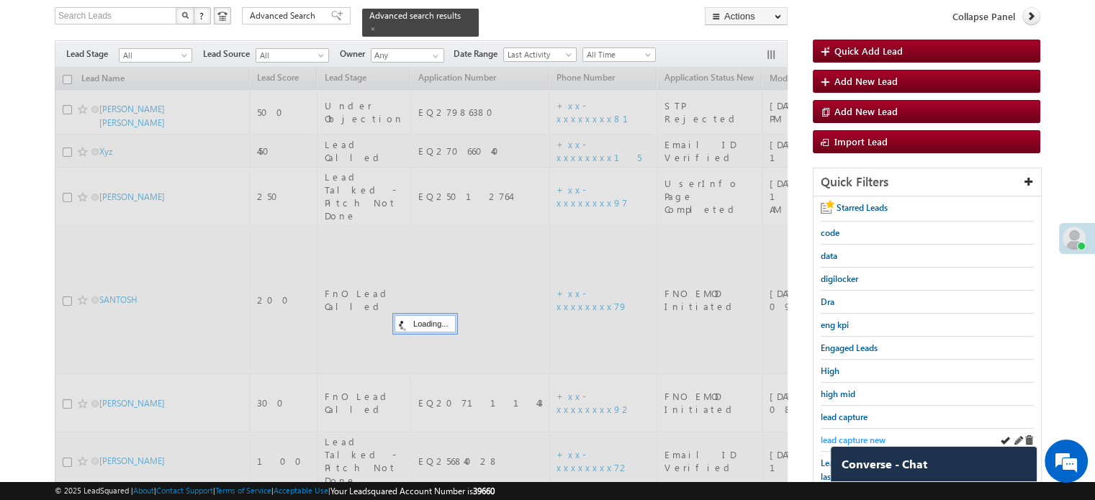
click at [855, 435] on span "lead capture new" at bounding box center [852, 440] width 65 height 11
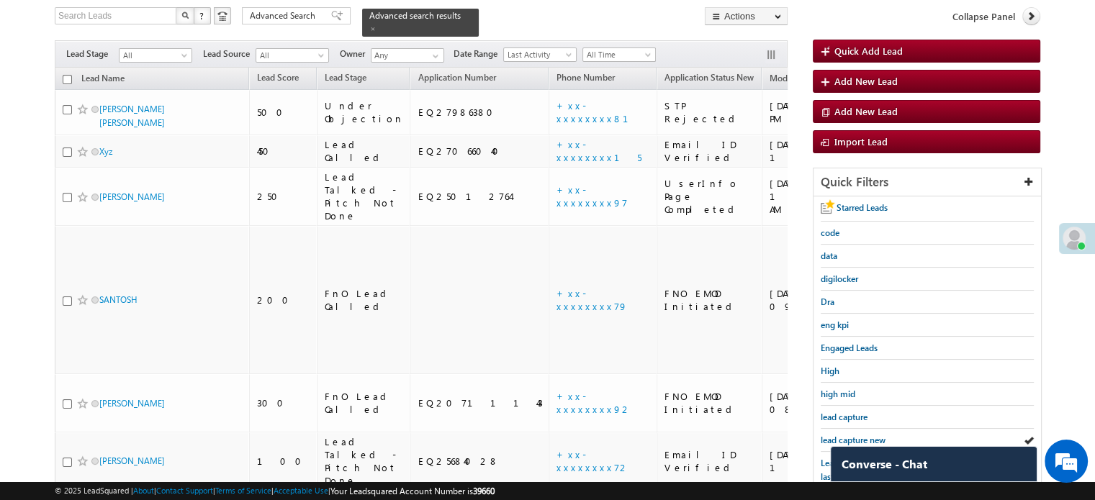
click at [855, 435] on span "lead capture new" at bounding box center [852, 440] width 65 height 11
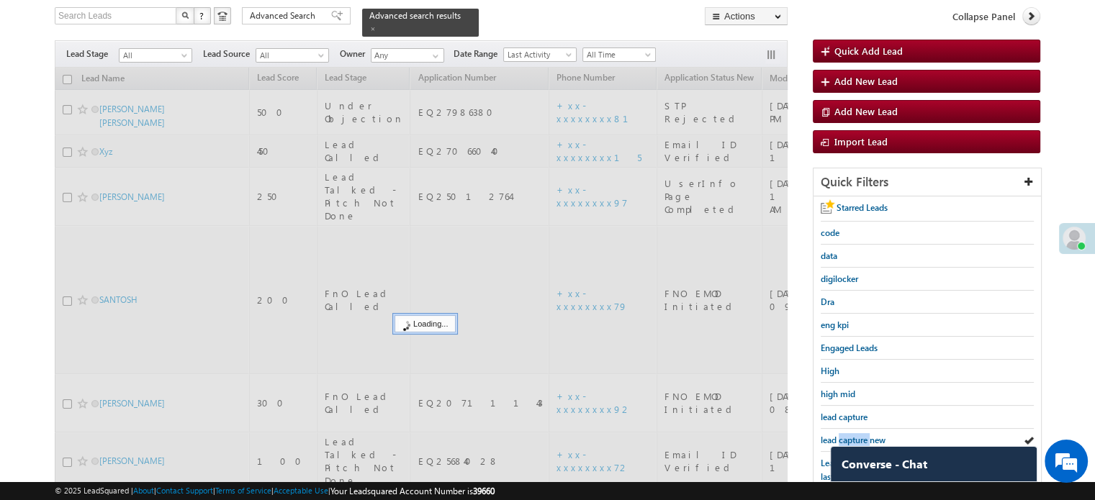
click at [855, 435] on span "lead capture new" at bounding box center [852, 440] width 65 height 11
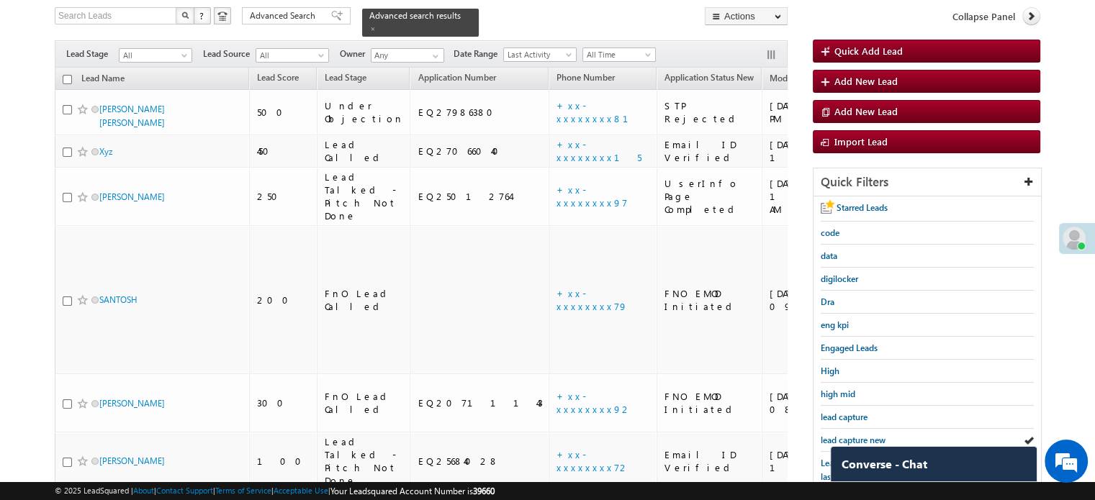
click at [855, 437] on span "lead capture new" at bounding box center [852, 440] width 65 height 11
click at [855, 433] on link "lead capture new" at bounding box center [852, 440] width 65 height 14
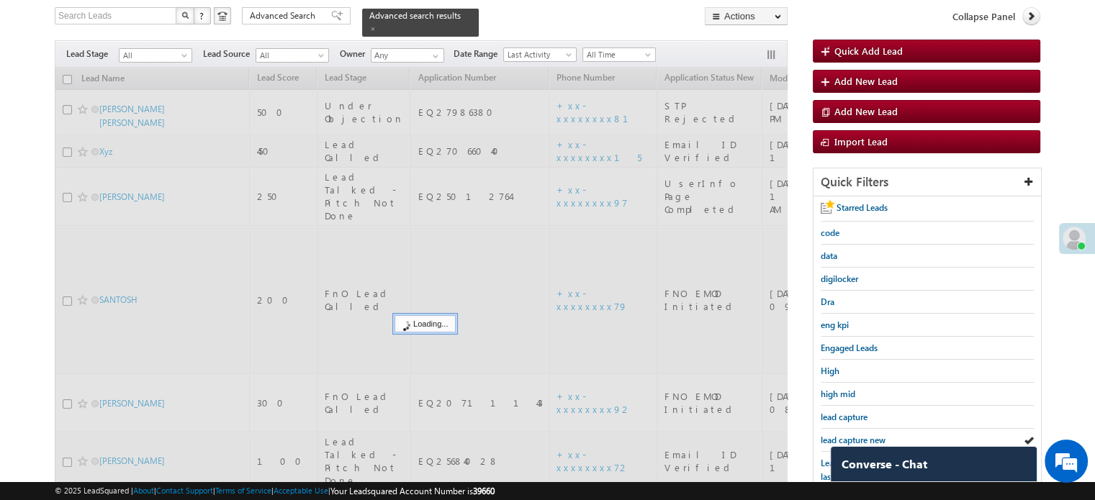
scroll to position [309, 0]
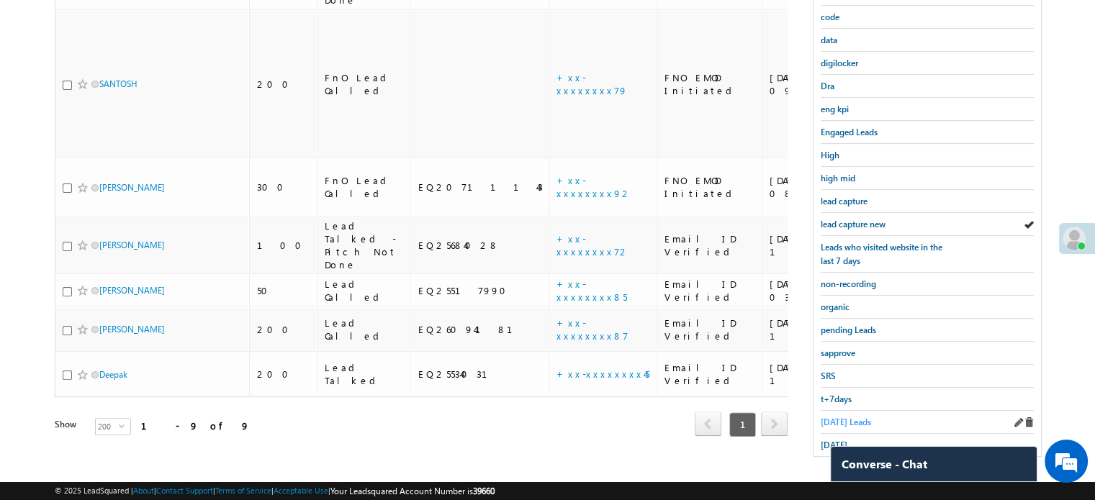
click at [843, 417] on span "Today's Leads" at bounding box center [845, 422] width 50 height 11
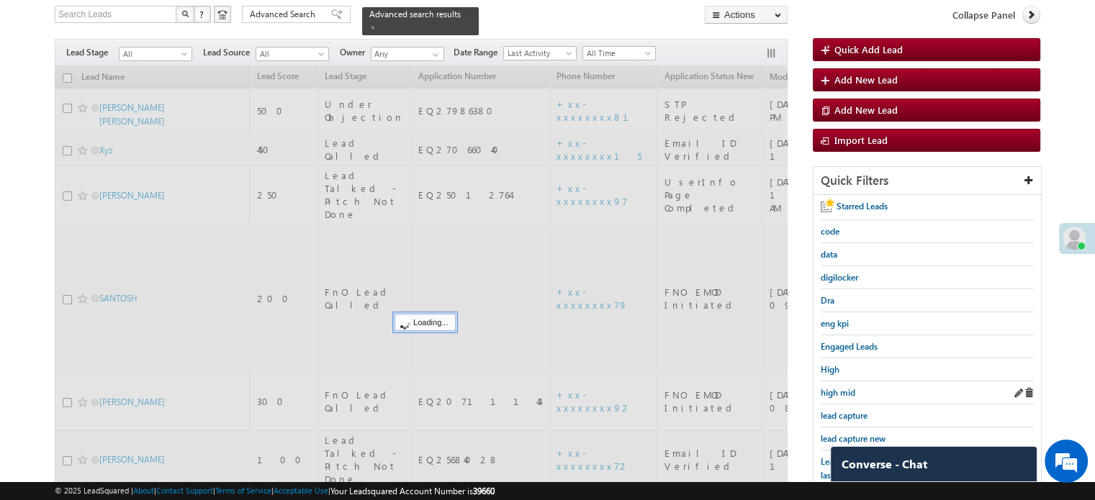
scroll to position [93, 0]
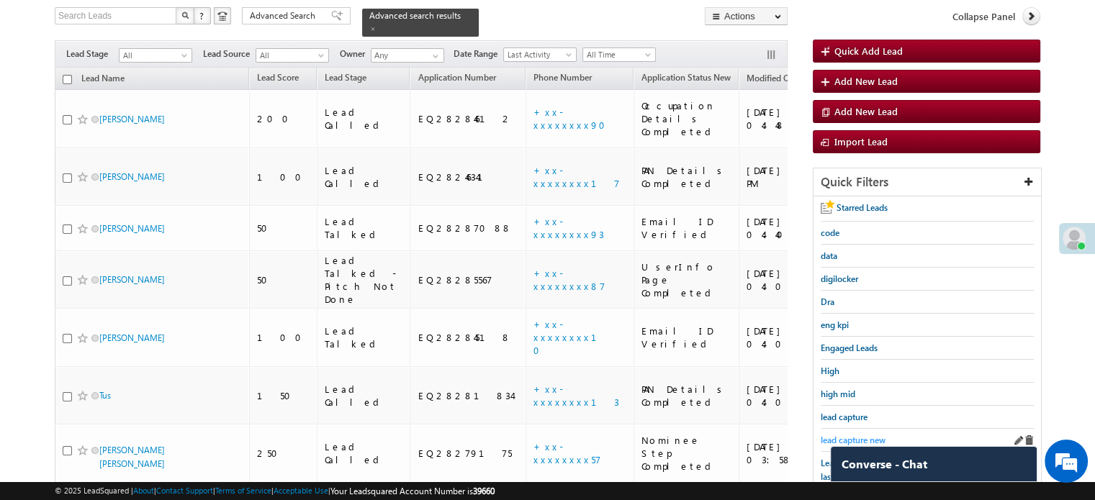
click at [858, 435] on span "lead capture new" at bounding box center [852, 440] width 65 height 11
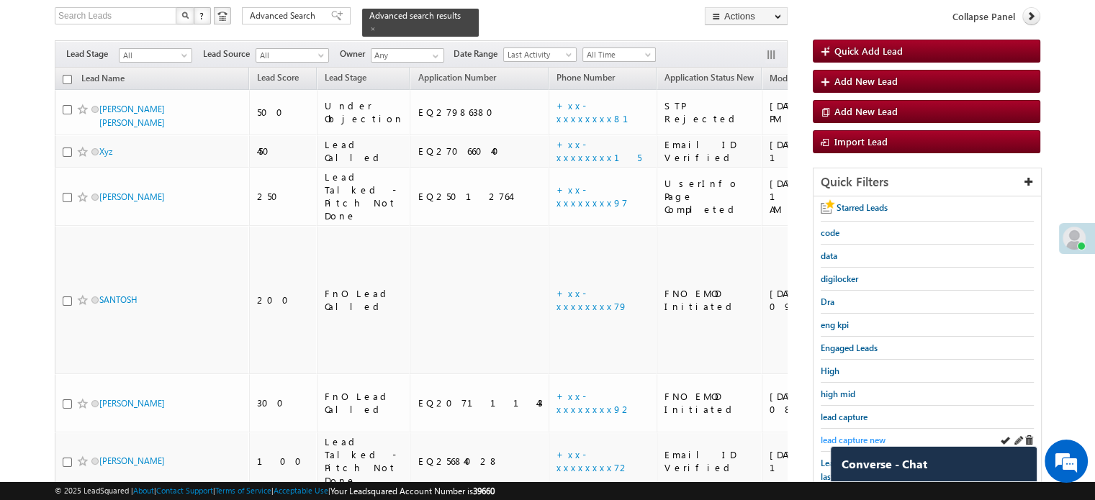
click at [838, 436] on span "lead capture new" at bounding box center [852, 440] width 65 height 11
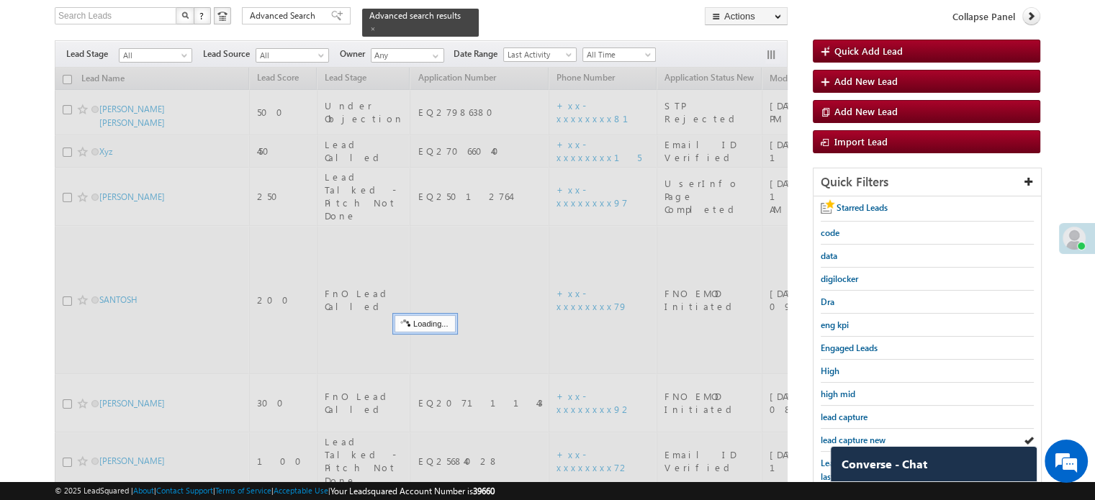
click at [841, 436] on span "lead capture new" at bounding box center [852, 440] width 65 height 11
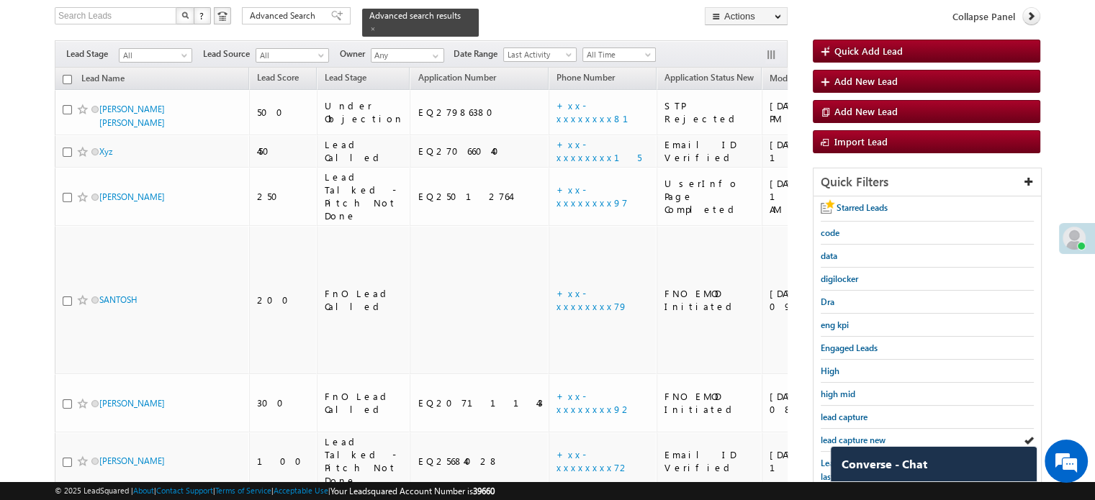
click at [841, 436] on span "lead capture new" at bounding box center [852, 440] width 65 height 11
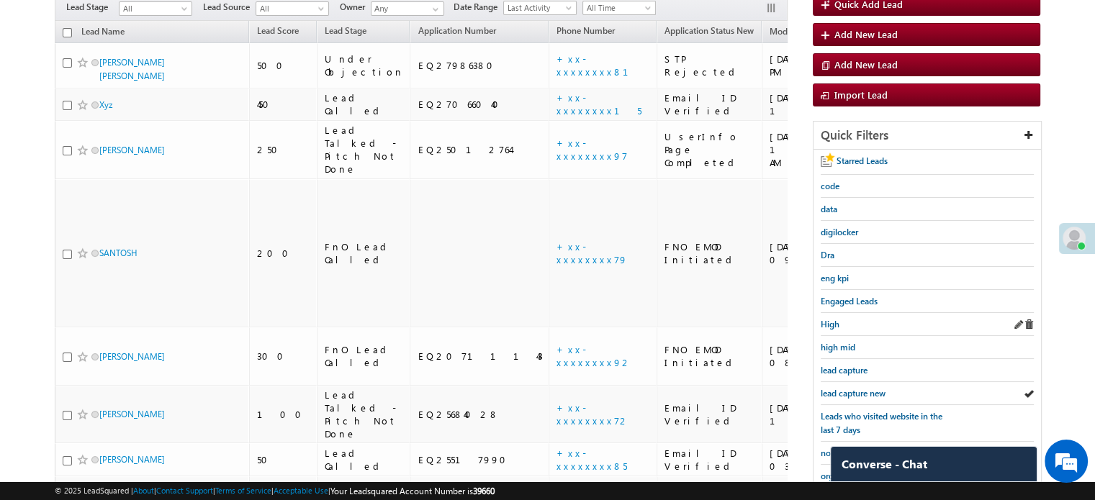
scroll to position [165, 0]
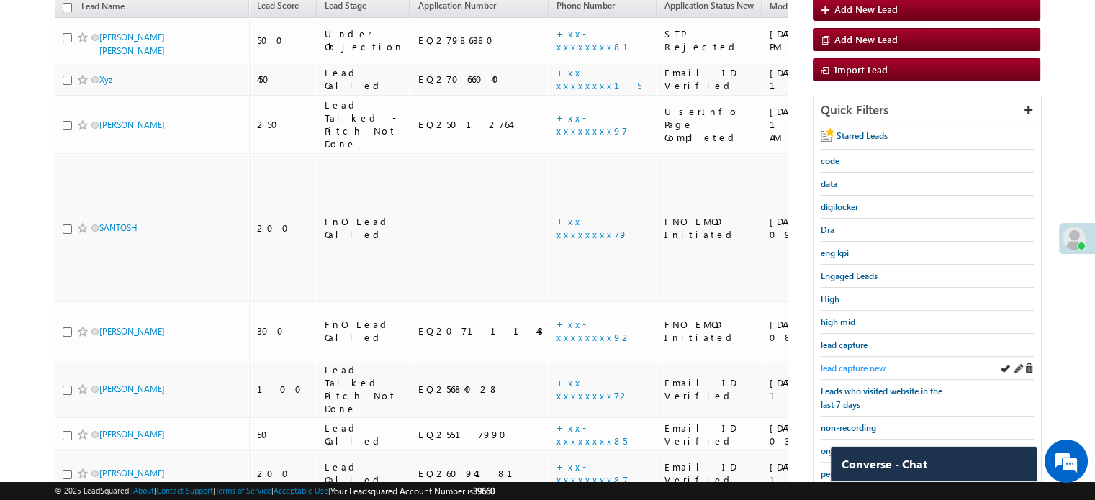
click at [852, 363] on span "lead capture new" at bounding box center [852, 368] width 65 height 11
click at [851, 363] on span "lead capture new" at bounding box center [852, 368] width 65 height 11
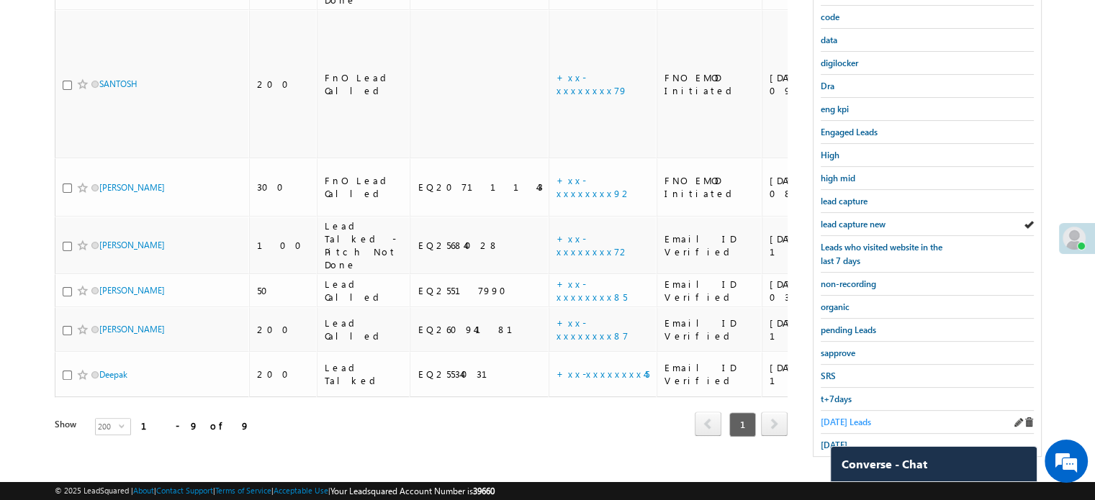
click at [842, 417] on span "Today's Leads" at bounding box center [845, 422] width 50 height 11
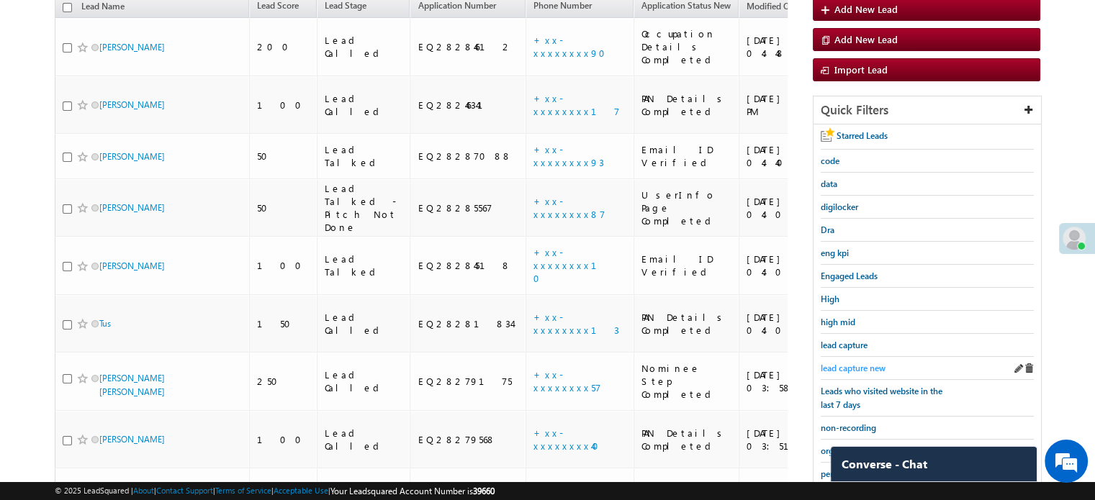
click at [849, 361] on link "lead capture new" at bounding box center [852, 368] width 65 height 14
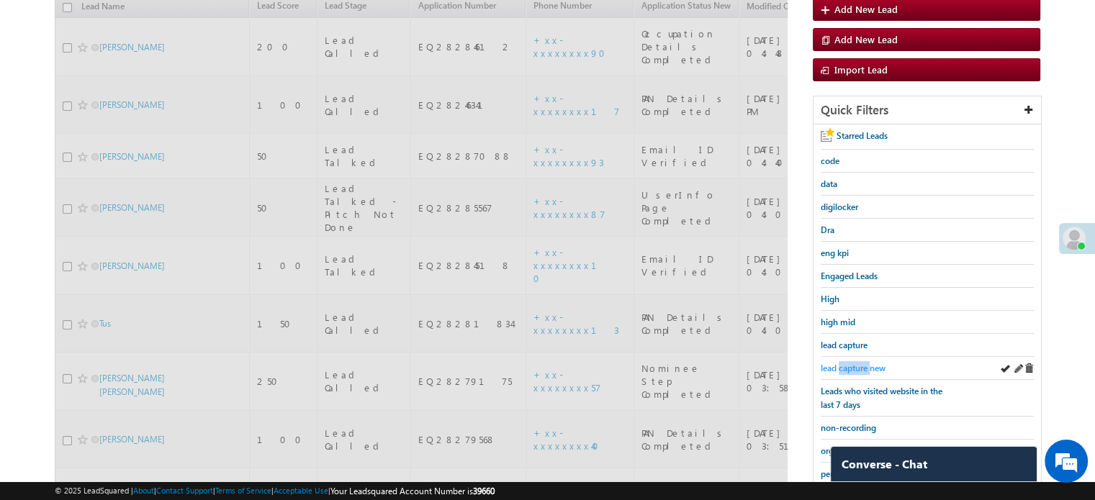
click at [849, 363] on span "lead capture new" at bounding box center [852, 368] width 65 height 11
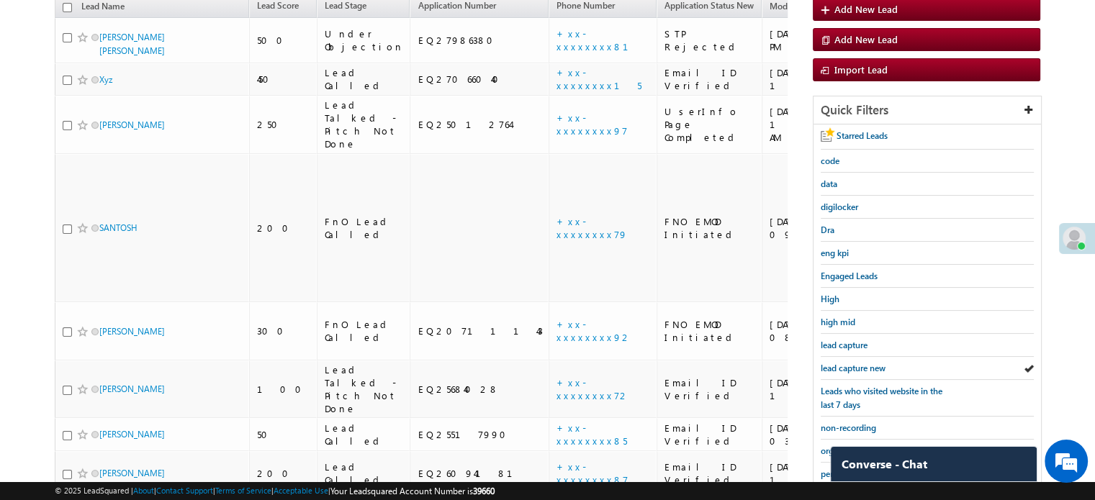
click at [849, 363] on span "lead capture new" at bounding box center [852, 368] width 65 height 11
click at [856, 363] on span "lead capture new" at bounding box center [852, 368] width 65 height 11
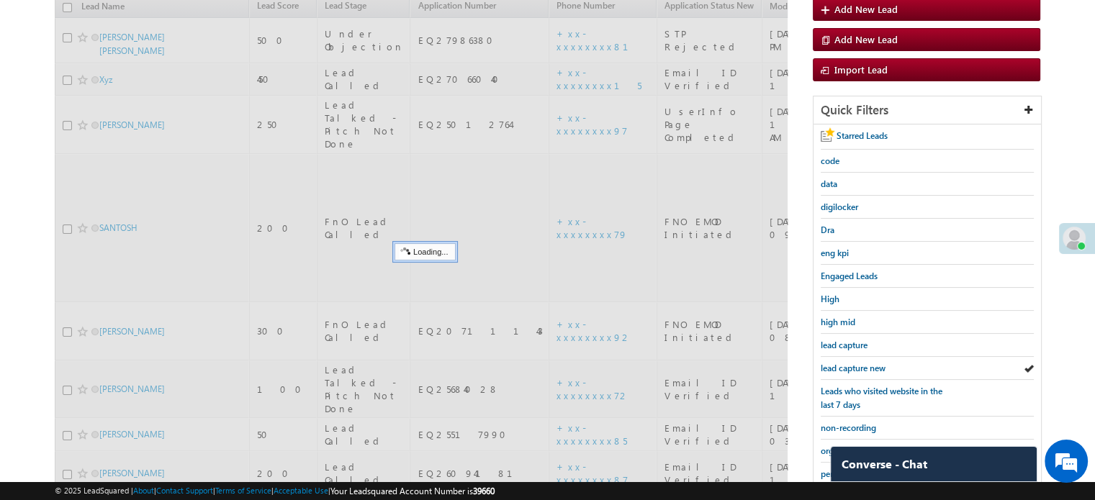
click at [856, 363] on span "lead capture new" at bounding box center [852, 368] width 65 height 11
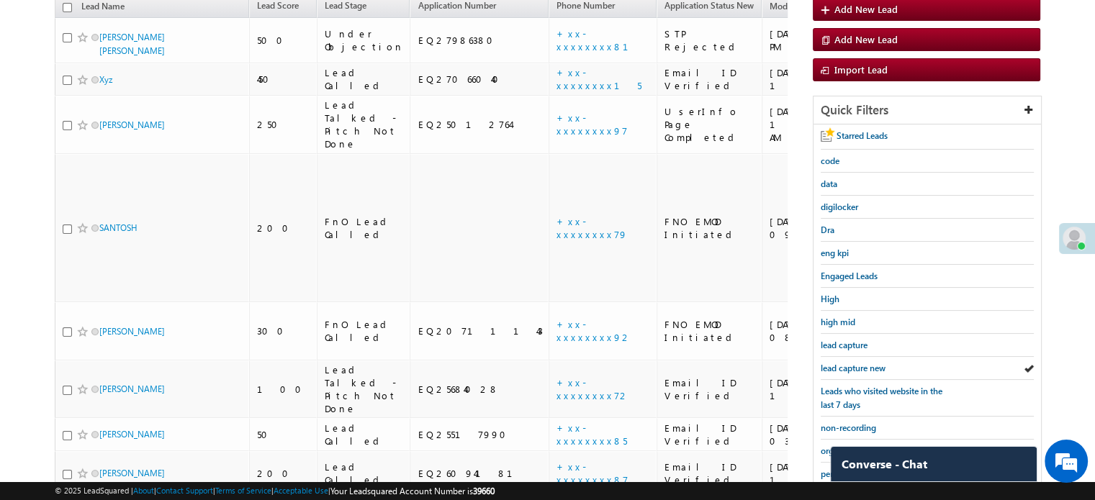
click at [856, 363] on span "lead capture new" at bounding box center [852, 368] width 65 height 11
click at [858, 363] on span "lead capture new" at bounding box center [852, 368] width 65 height 11
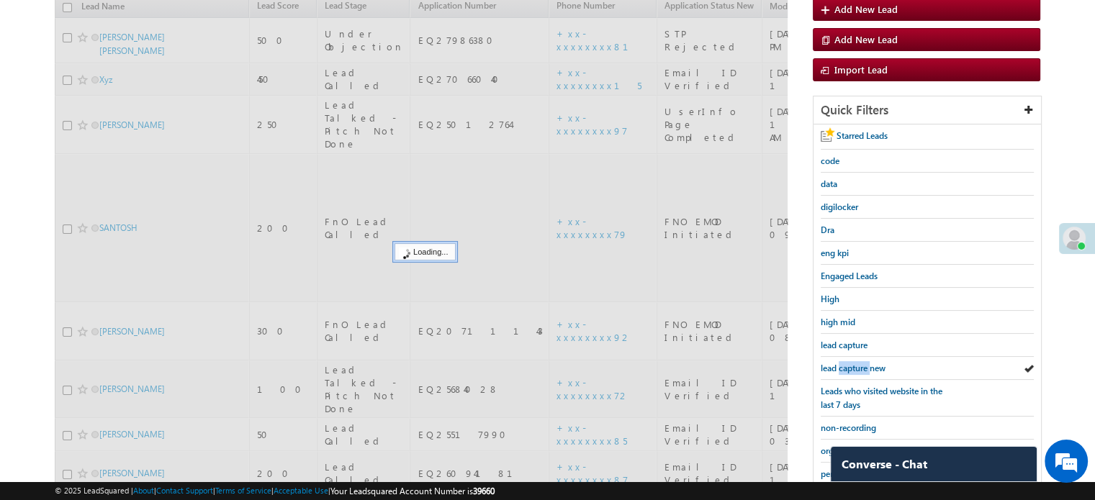
click at [858, 363] on span "lead capture new" at bounding box center [852, 368] width 65 height 11
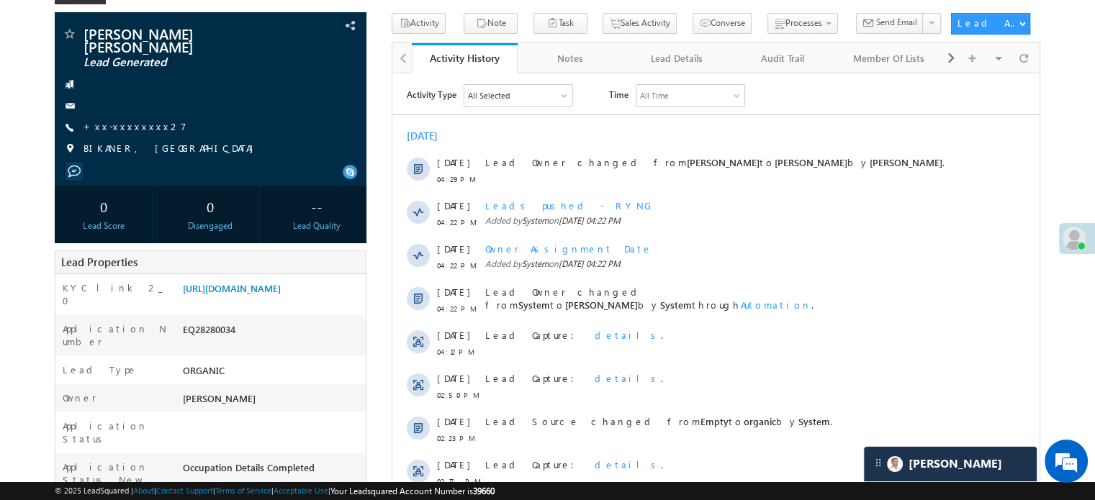
scroll to position [144, 0]
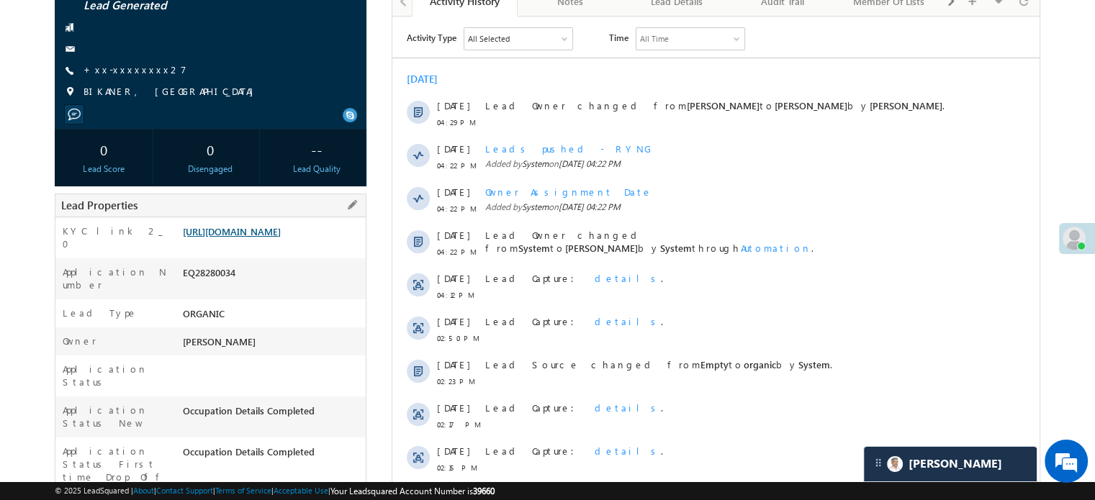
click at [281, 228] on link "[URL][DOMAIN_NAME]" at bounding box center [232, 231] width 98 height 12
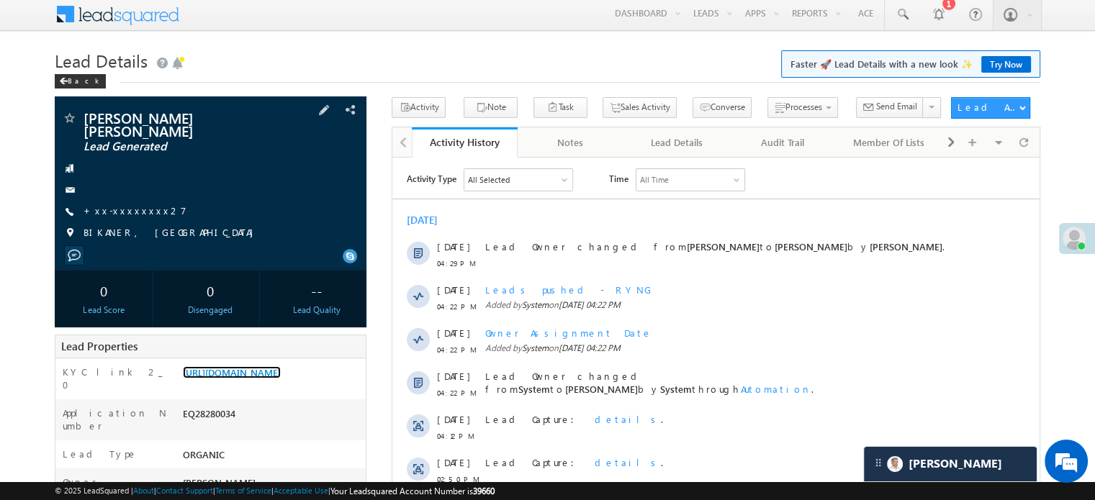
scroll to position [0, 0]
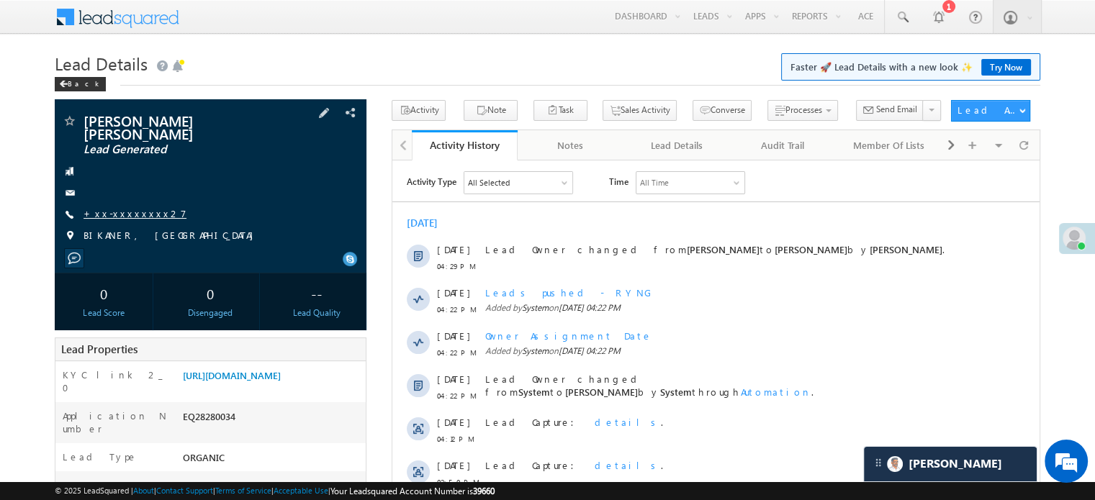
click at [135, 207] on link "+xx-xxxxxxxx27" at bounding box center [134, 213] width 103 height 12
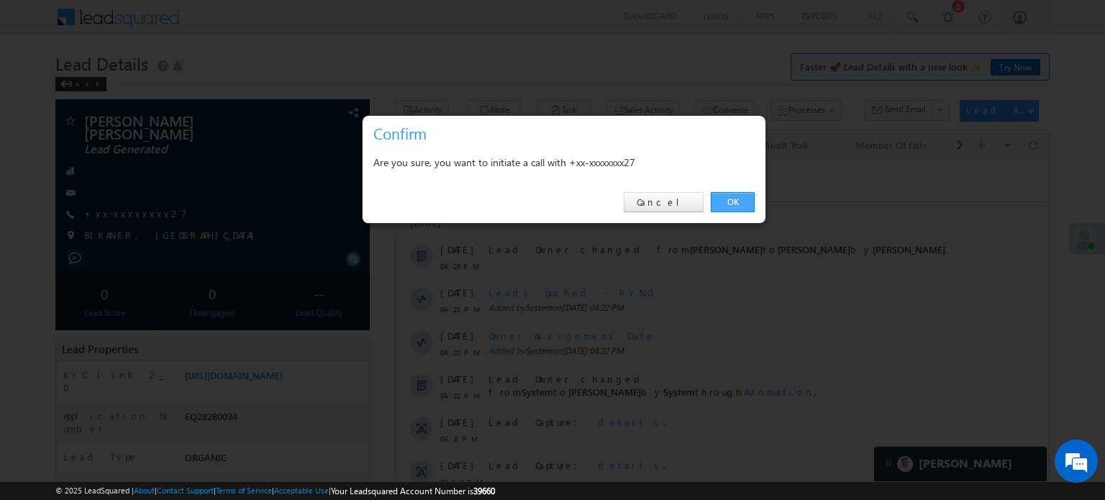
click at [738, 204] on link "OK" at bounding box center [733, 202] width 44 height 20
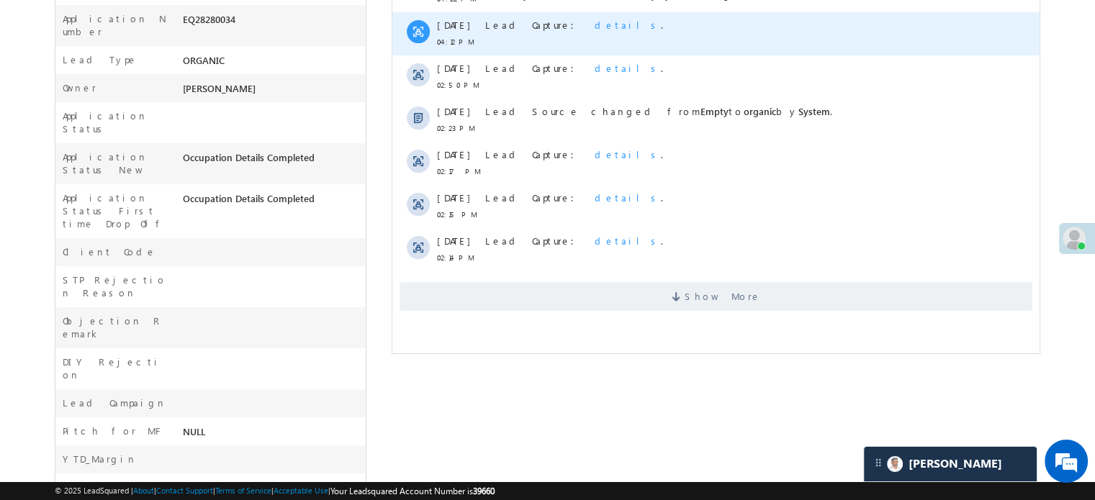
scroll to position [470, 0]
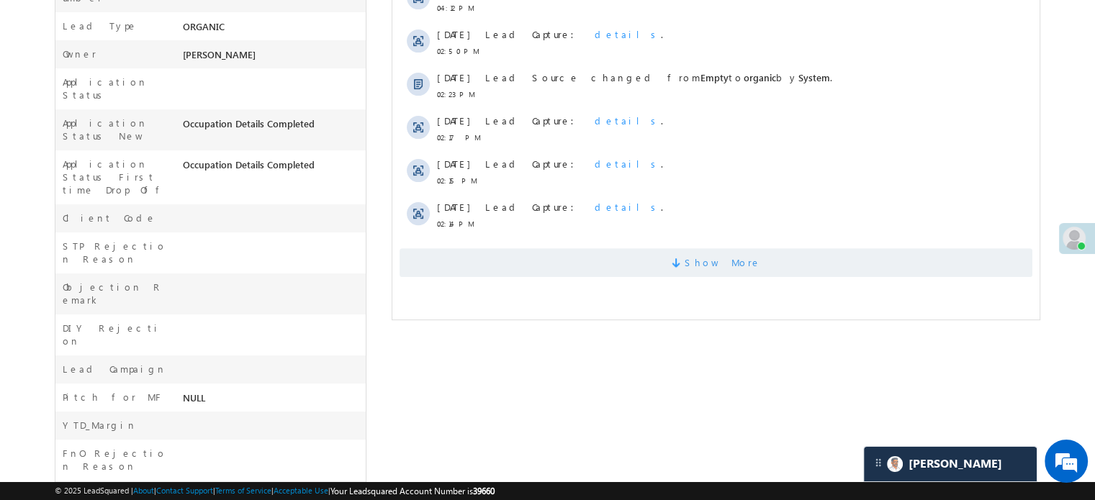
click at [667, 275] on span "Show More" at bounding box center [715, 262] width 633 height 29
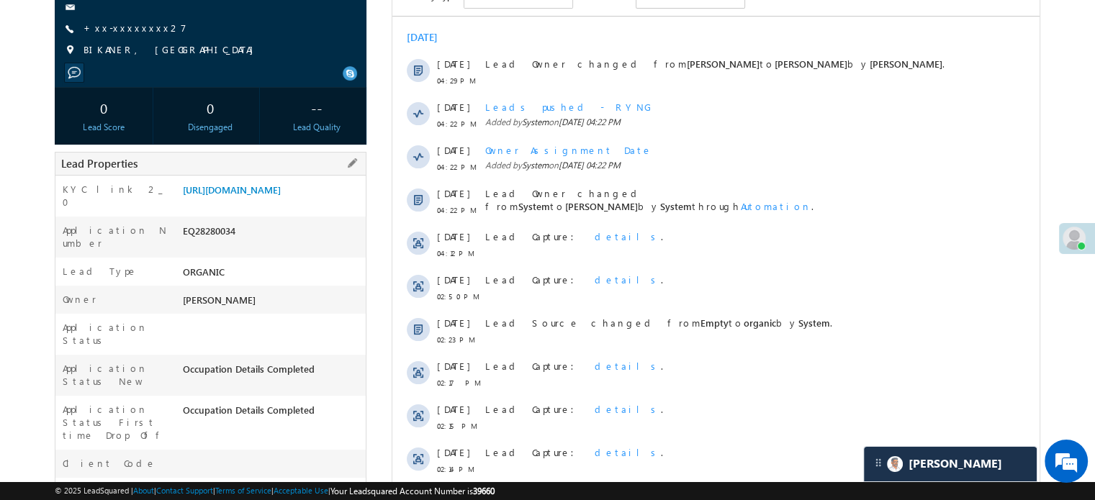
scroll to position [0, 0]
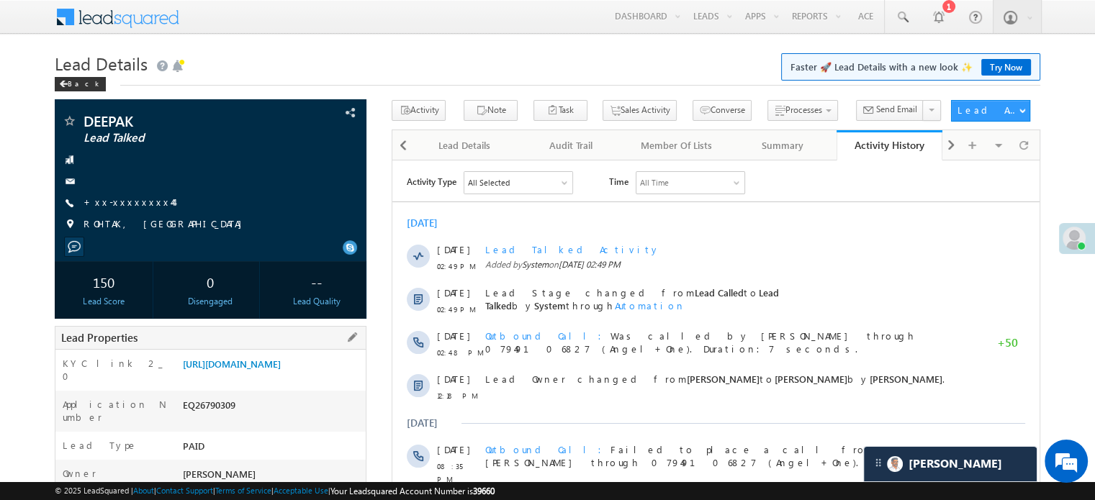
drag, startPoint x: 179, startPoint y: 364, endPoint x: 335, endPoint y: 397, distance: 158.8
click at [335, 377] on div "[URL][DOMAIN_NAME]" at bounding box center [272, 367] width 186 height 20
copy link "[URL][DOMAIN_NAME]"
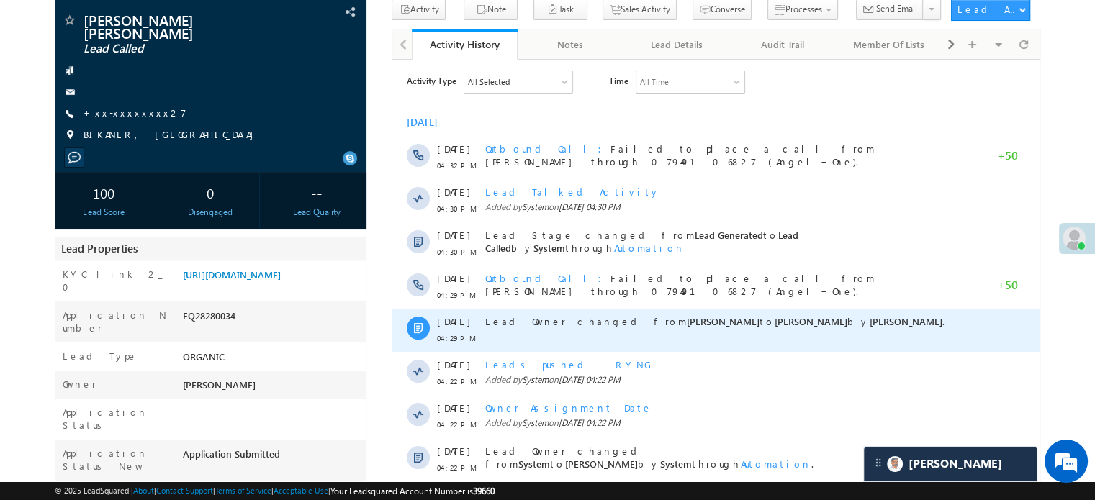
scroll to position [216, 0]
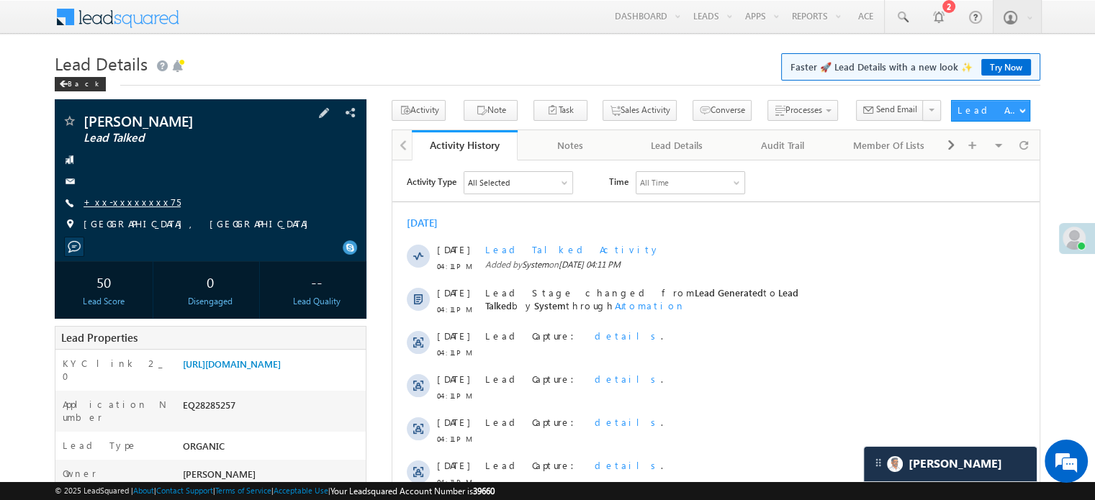
click at [130, 200] on link "+xx-xxxxxxxx75" at bounding box center [131, 202] width 97 height 12
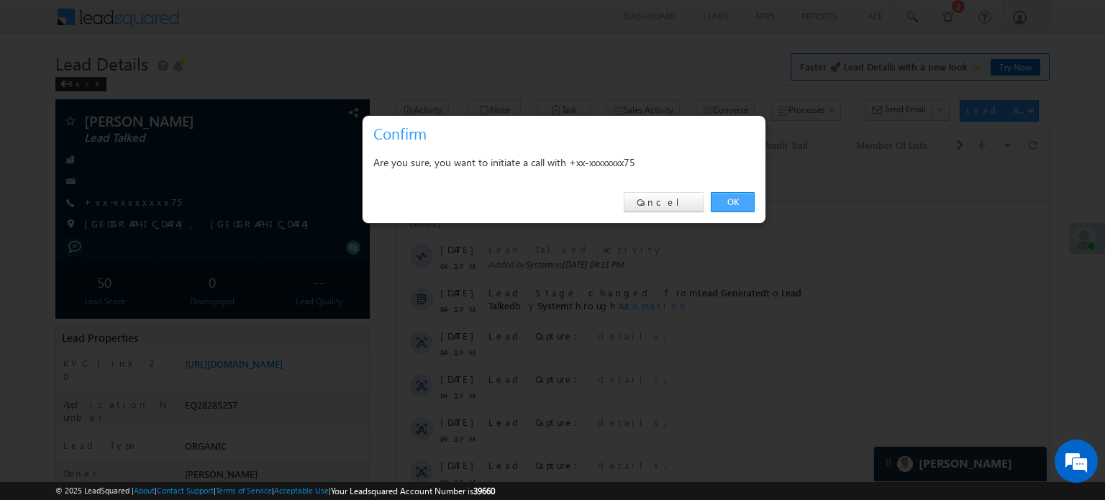
click at [725, 207] on link "OK" at bounding box center [733, 202] width 44 height 20
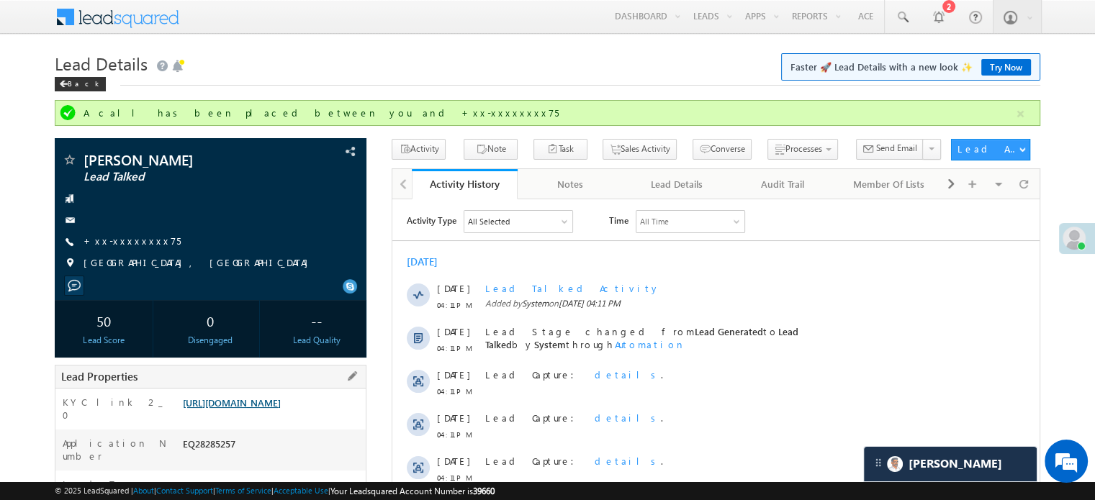
click at [223, 402] on link "https://angelbroking1-pk3em7sa.customui-test.leadsquared.com?leadId=37b72178-74…" at bounding box center [232, 403] width 98 height 12
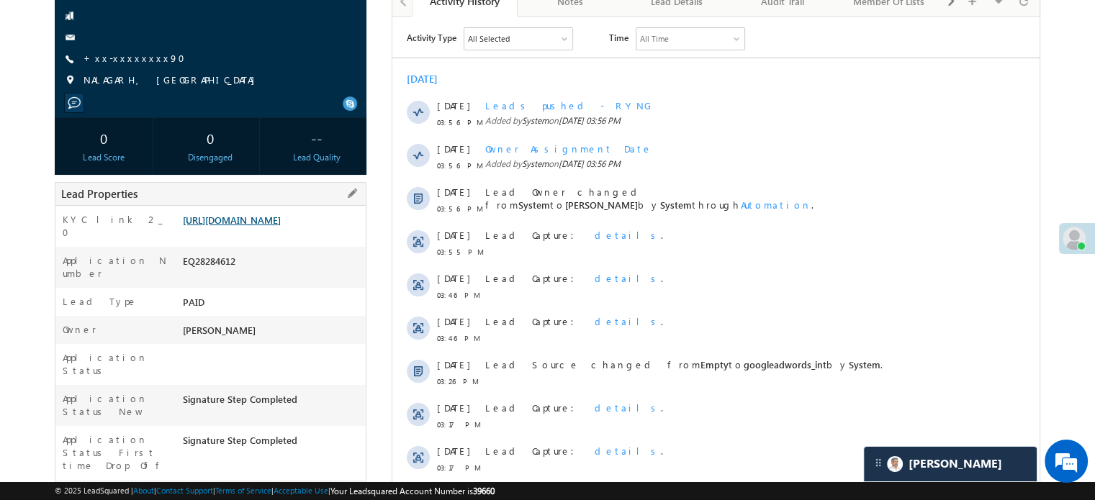
scroll to position [144, 0]
click at [259, 225] on link "[URL][DOMAIN_NAME]" at bounding box center [232, 220] width 98 height 12
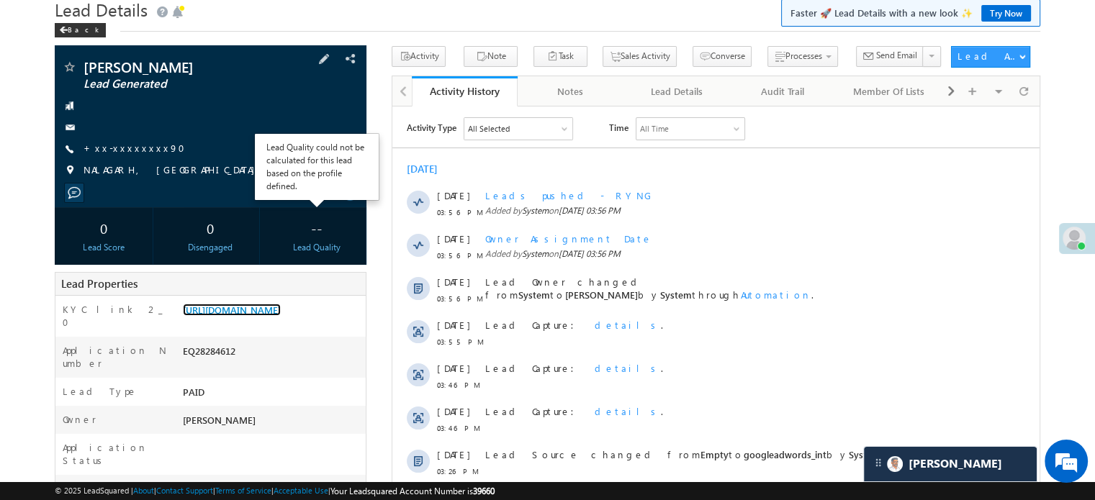
scroll to position [0, 0]
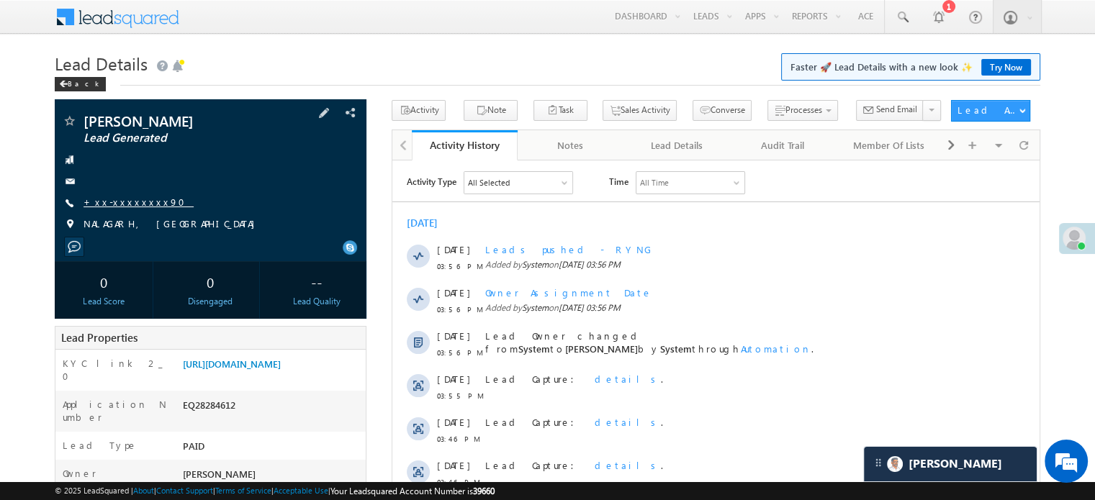
click at [117, 203] on link "+xx-xxxxxxxx90" at bounding box center [138, 202] width 110 height 12
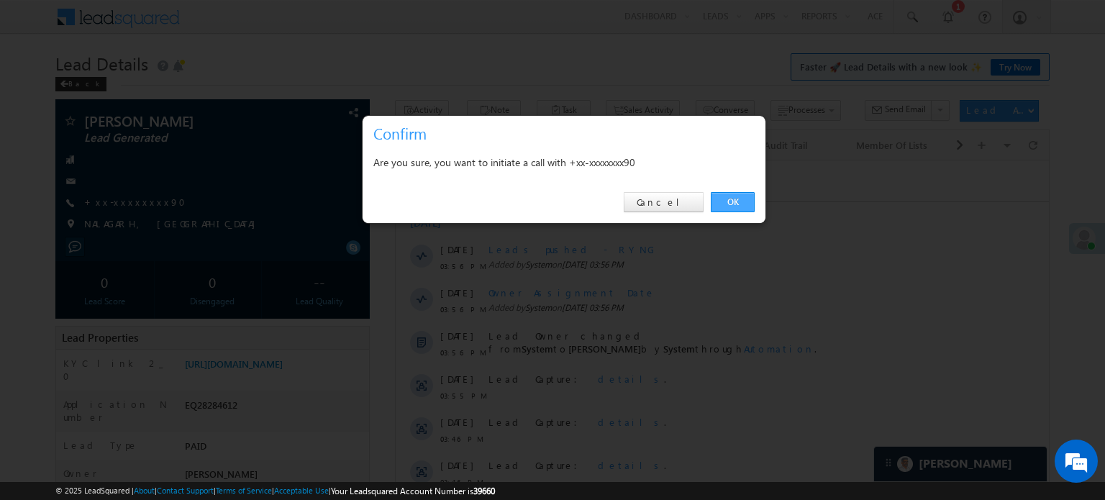
click at [746, 201] on link "OK" at bounding box center [733, 202] width 44 height 20
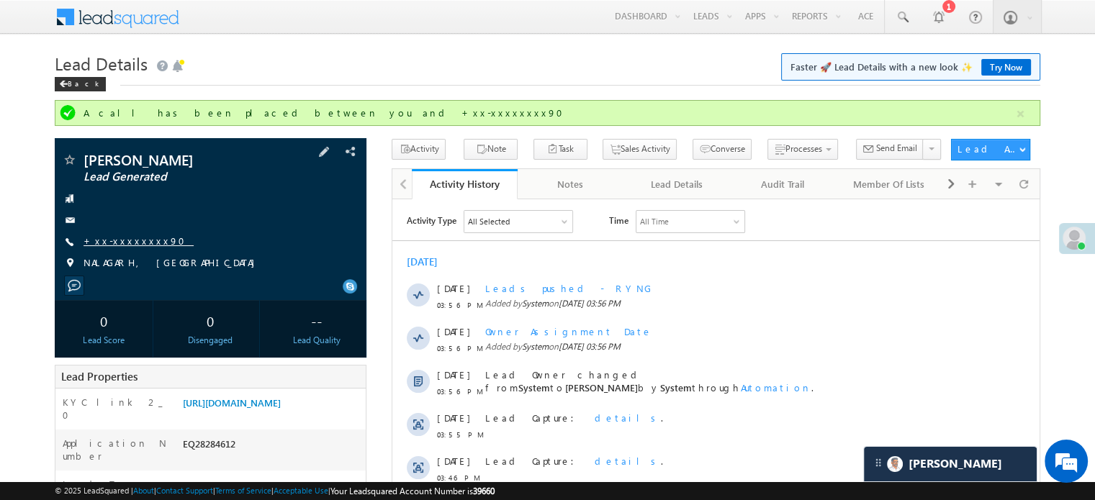
click at [113, 243] on link "+xx-xxxxxxxx90" at bounding box center [138, 241] width 110 height 12
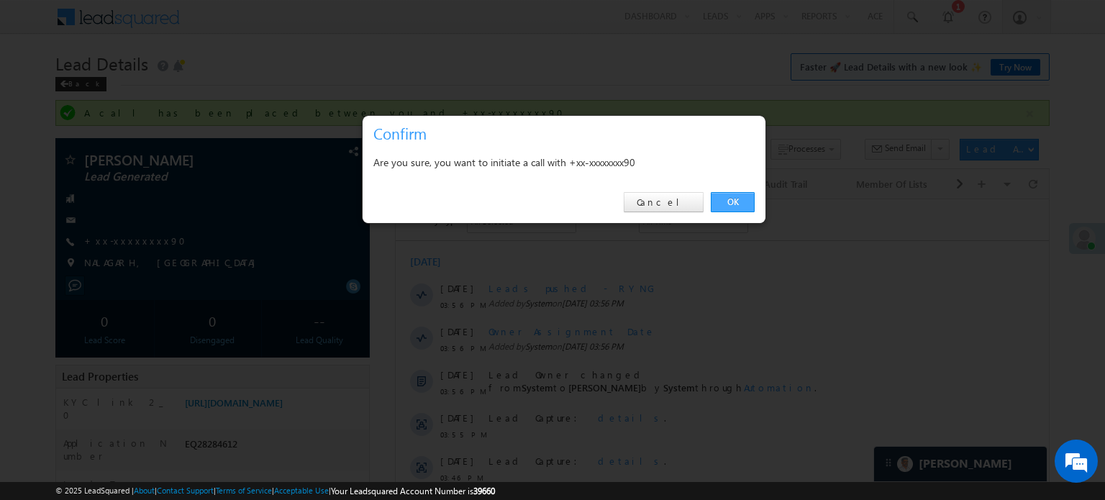
click at [725, 207] on link "OK" at bounding box center [733, 202] width 44 height 20
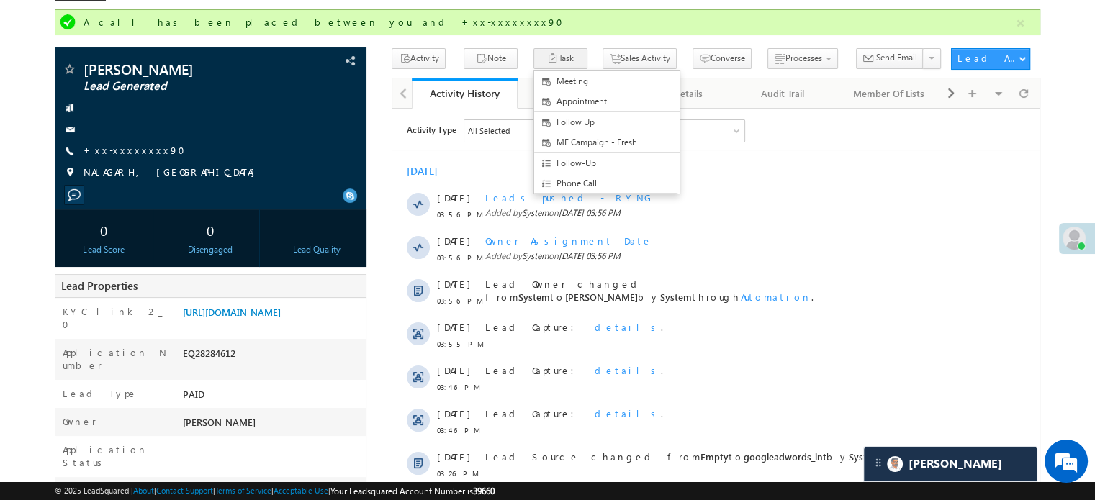
scroll to position [72, 0]
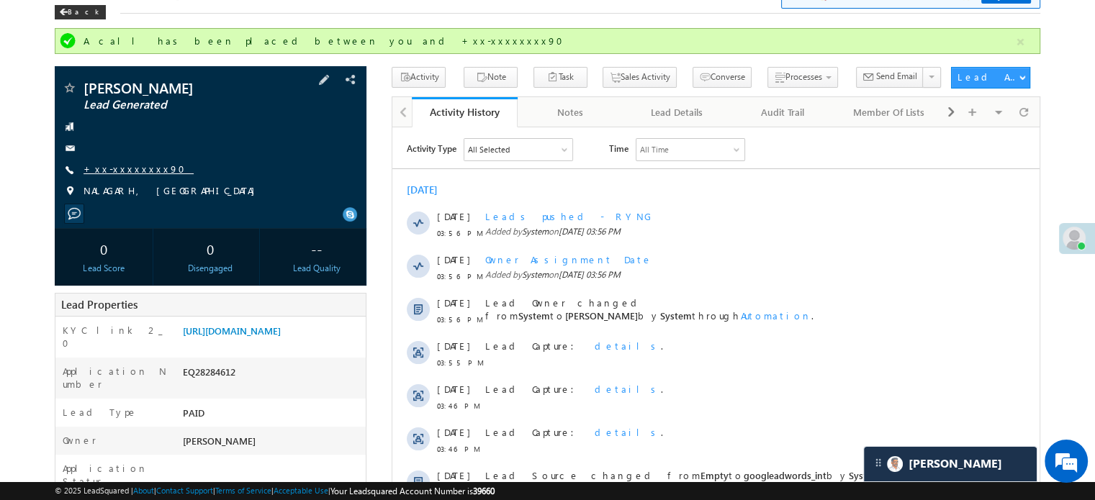
click at [126, 173] on link "+xx-xxxxxxxx90" at bounding box center [138, 169] width 110 height 12
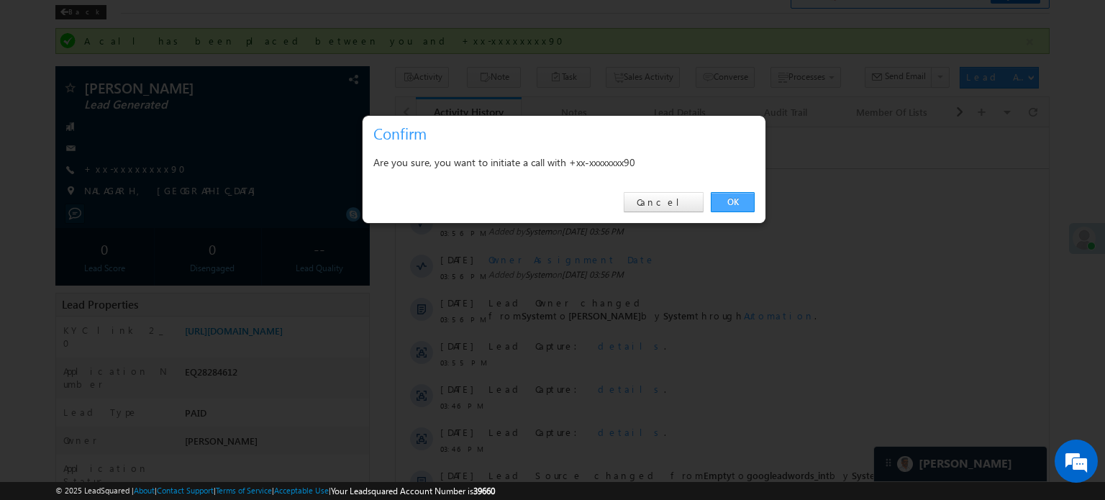
click at [736, 202] on link "OK" at bounding box center [733, 202] width 44 height 20
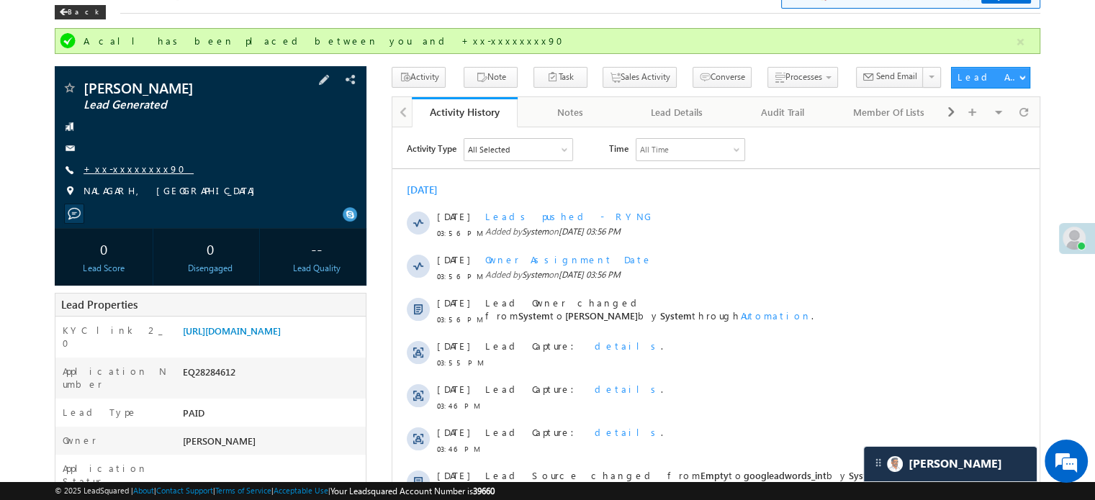
click at [114, 169] on link "+xx-xxxxxxxx90" at bounding box center [138, 169] width 110 height 12
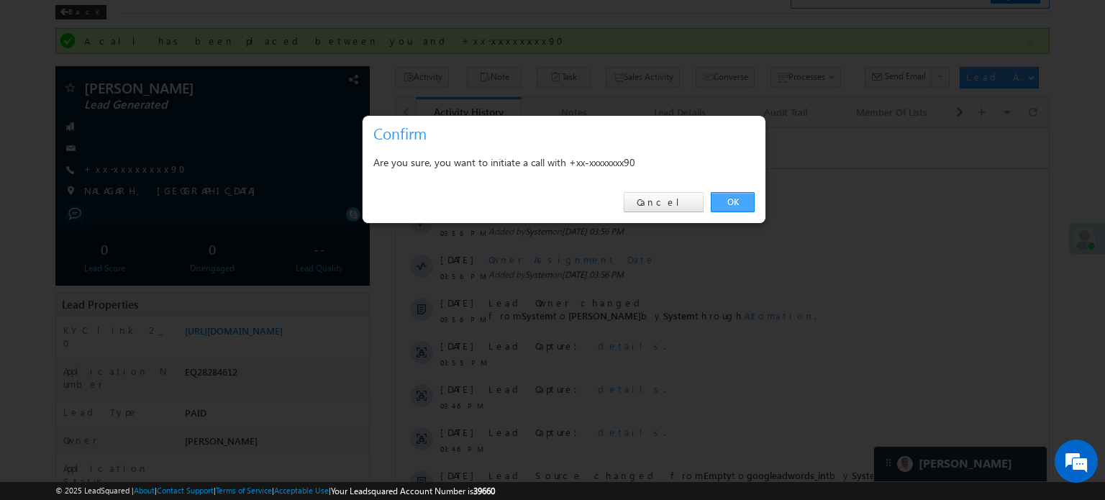
click at [748, 206] on link "OK" at bounding box center [733, 202] width 44 height 20
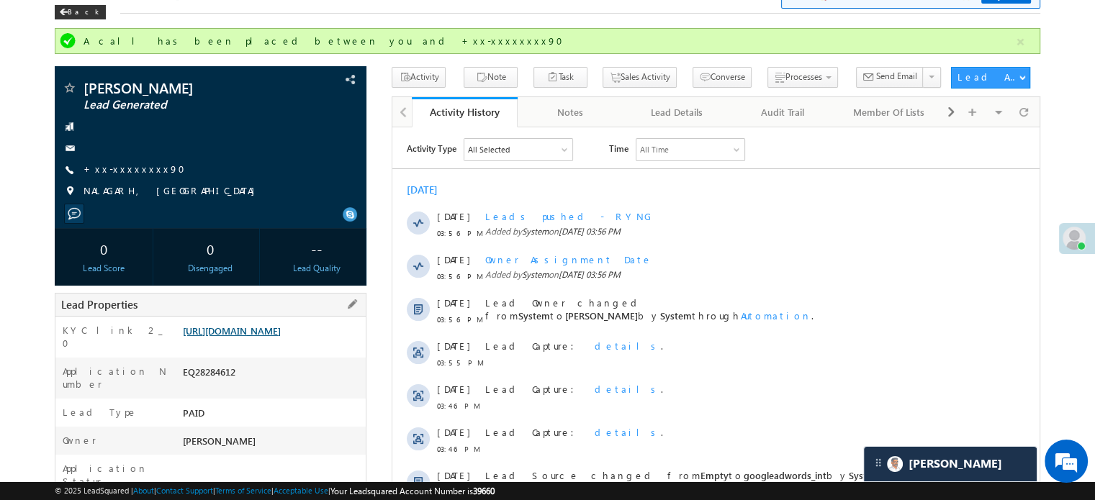
click at [281, 337] on link "https://angelbroking1-pk3em7sa.customui-test.leadsquared.com?leadId=fce0864c-48…" at bounding box center [232, 331] width 98 height 12
